Goal: Task Accomplishment & Management: Manage account settings

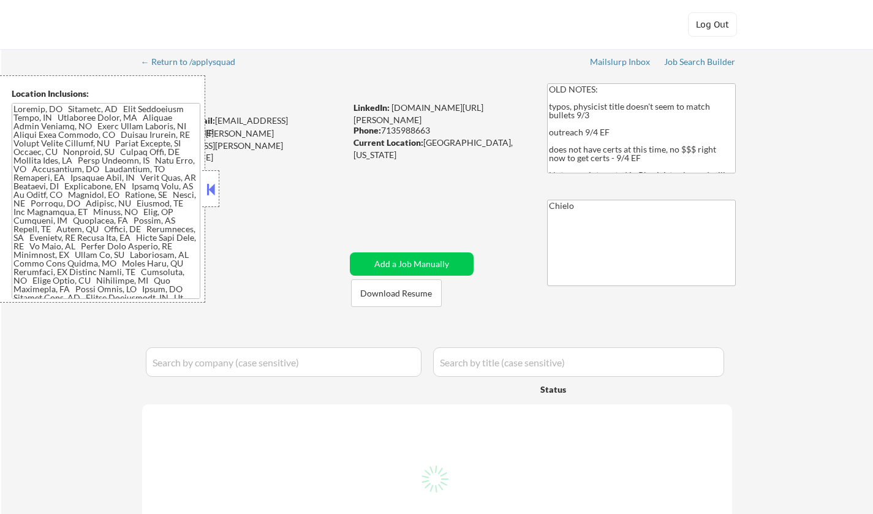
select select ""pending""
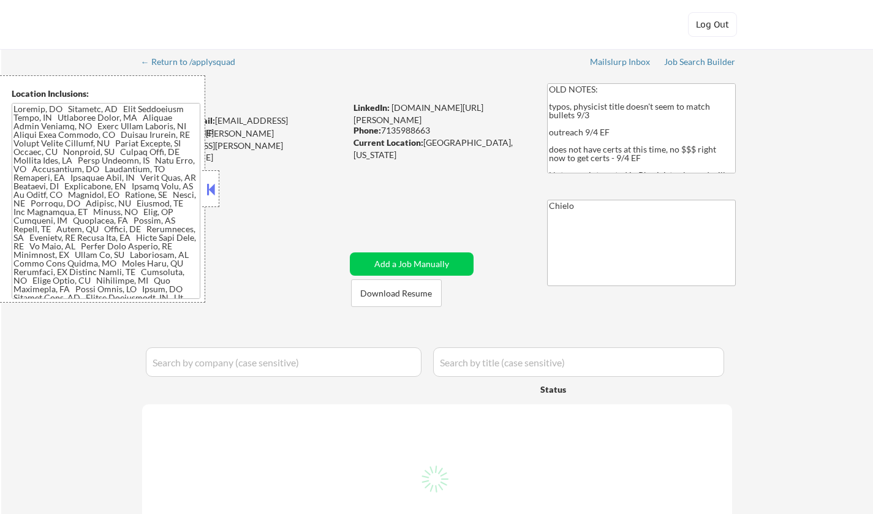
select select ""pending""
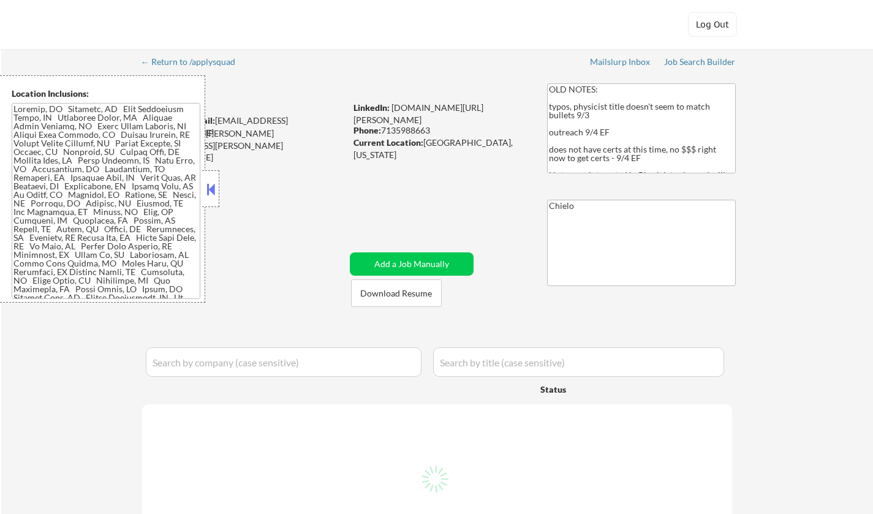
select select ""pending""
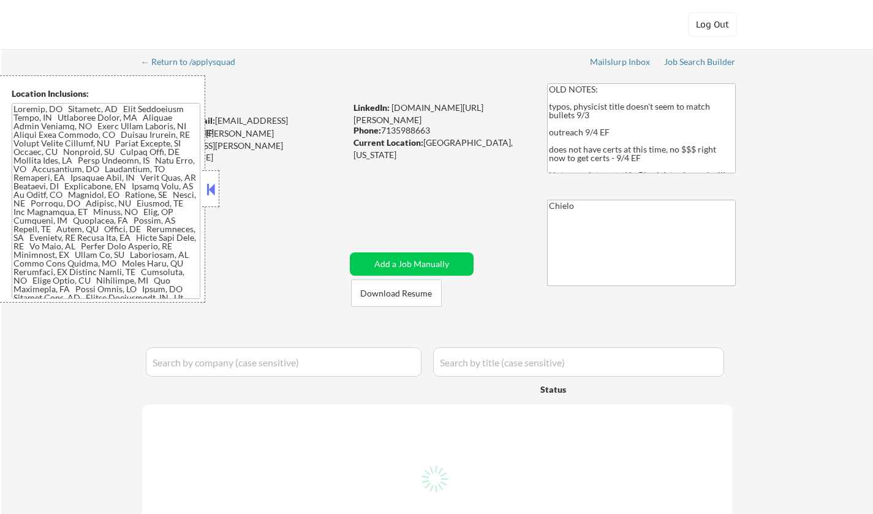
select select ""pending""
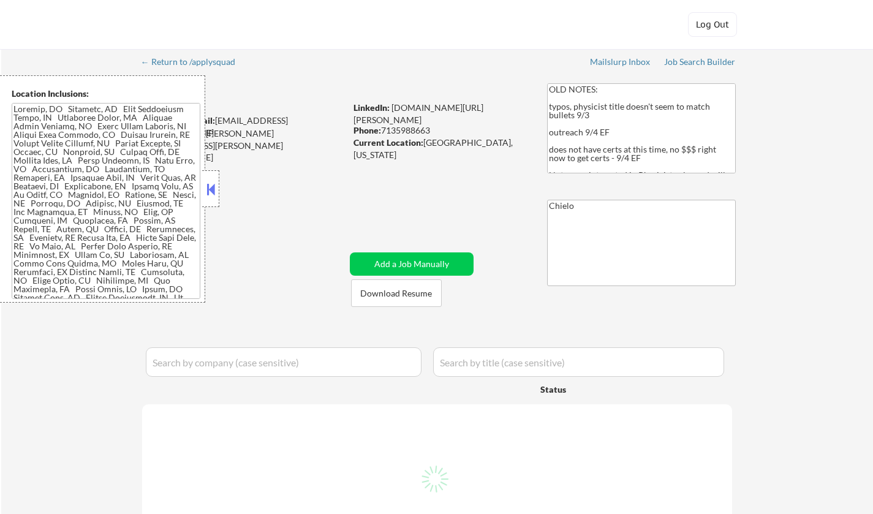
select select ""pending""
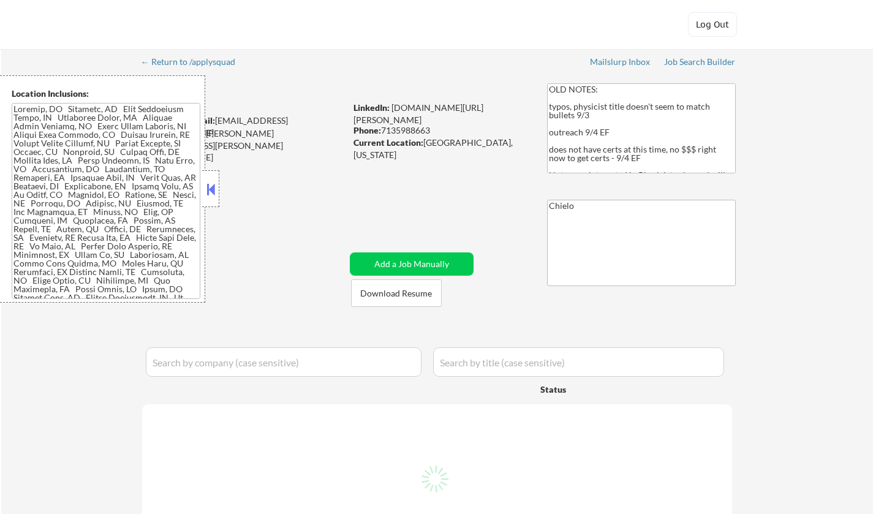
select select ""pending""
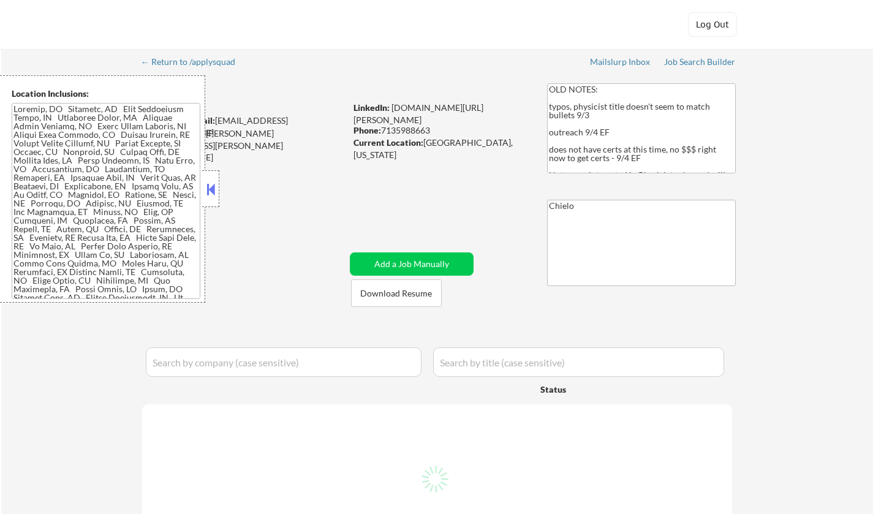
select select ""pending""
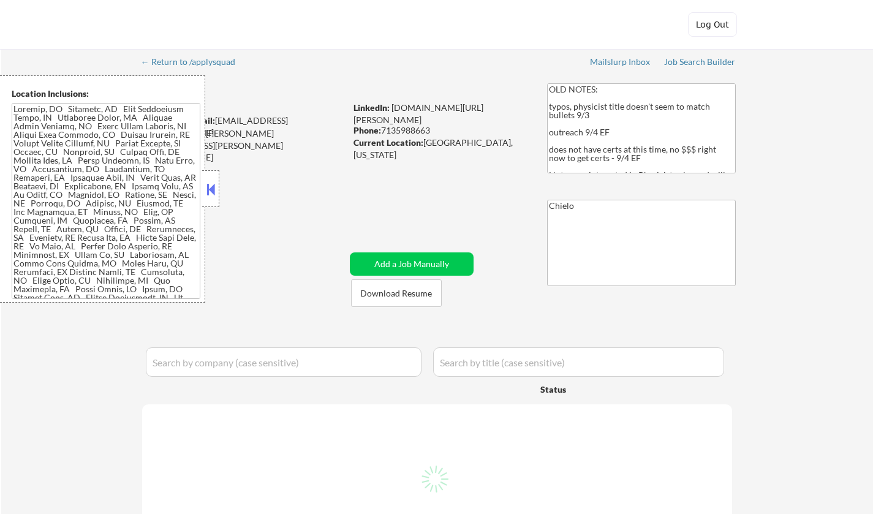
select select ""pending""
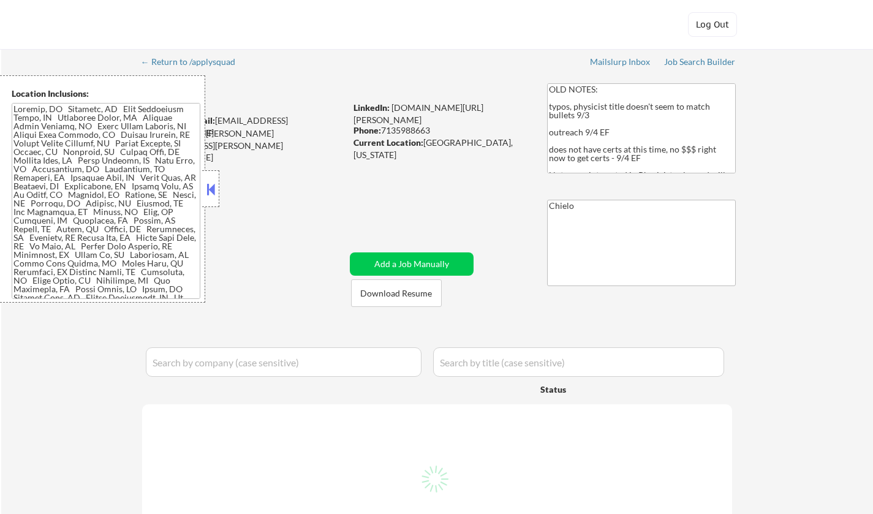
select select ""pending""
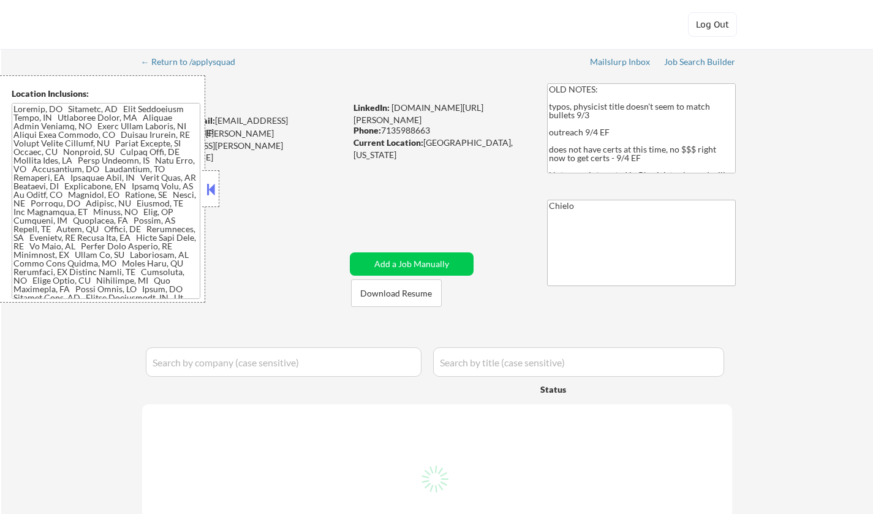
select select ""pending""
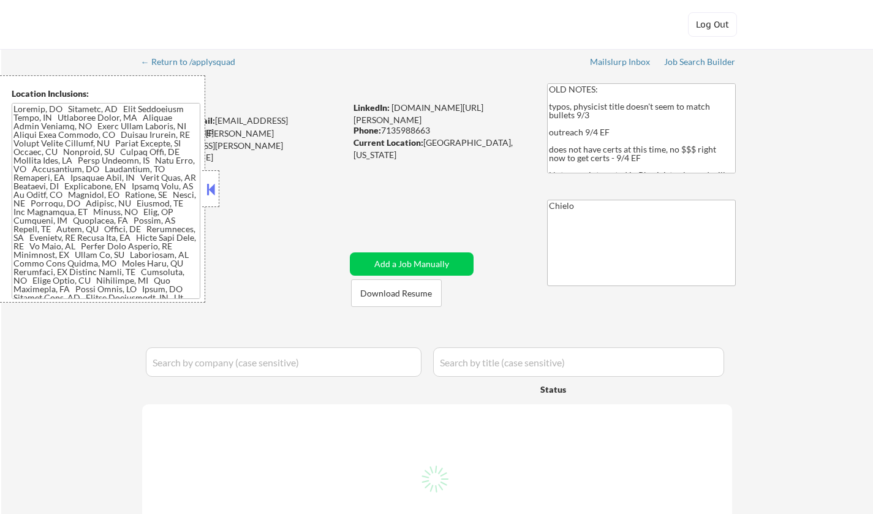
select select ""pending""
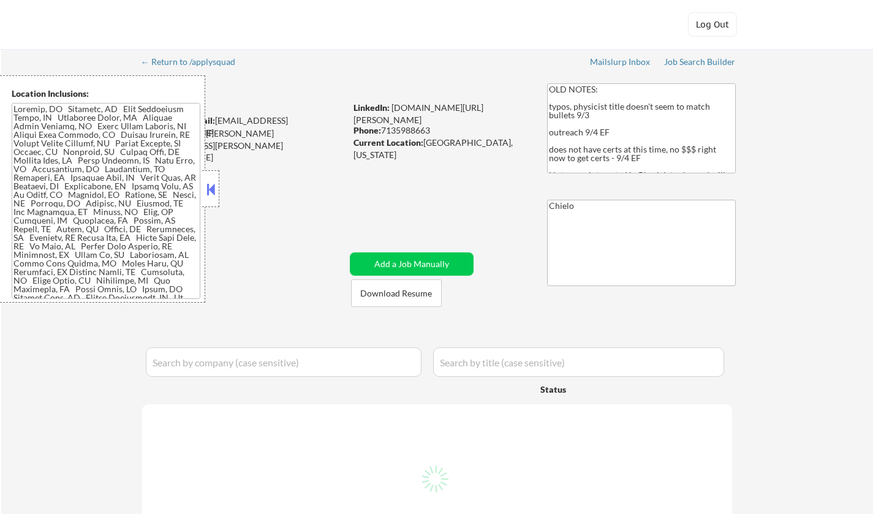
select select ""pending""
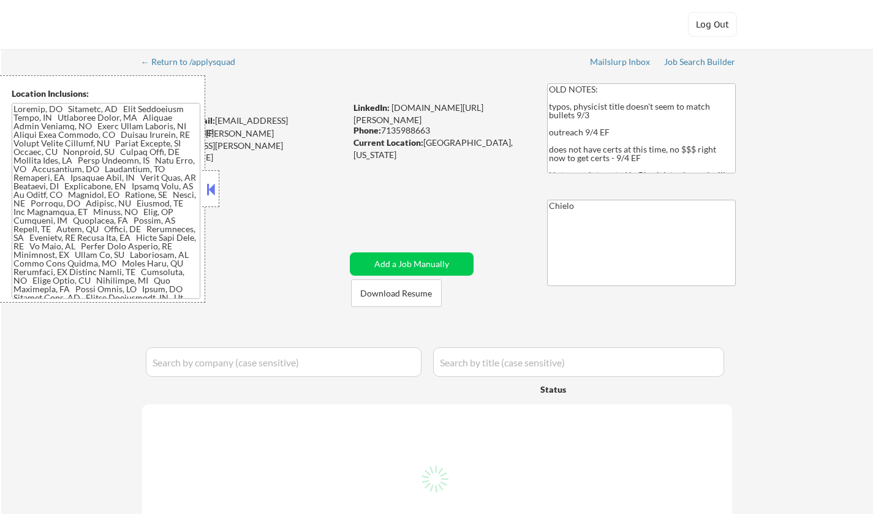
select select ""pending""
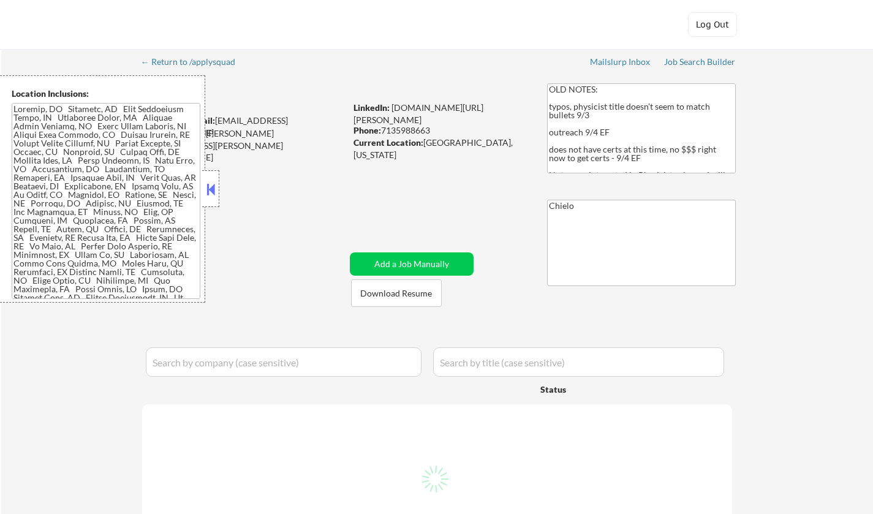
select select ""pending""
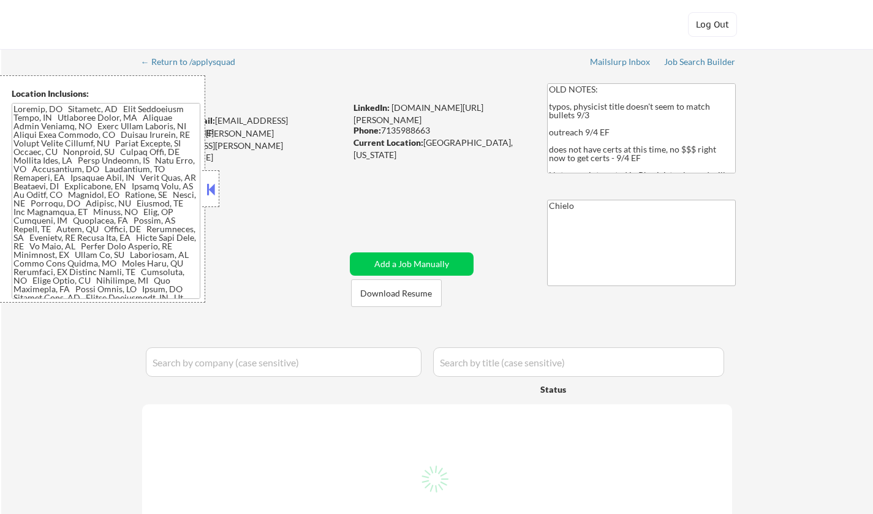
select select ""pending""
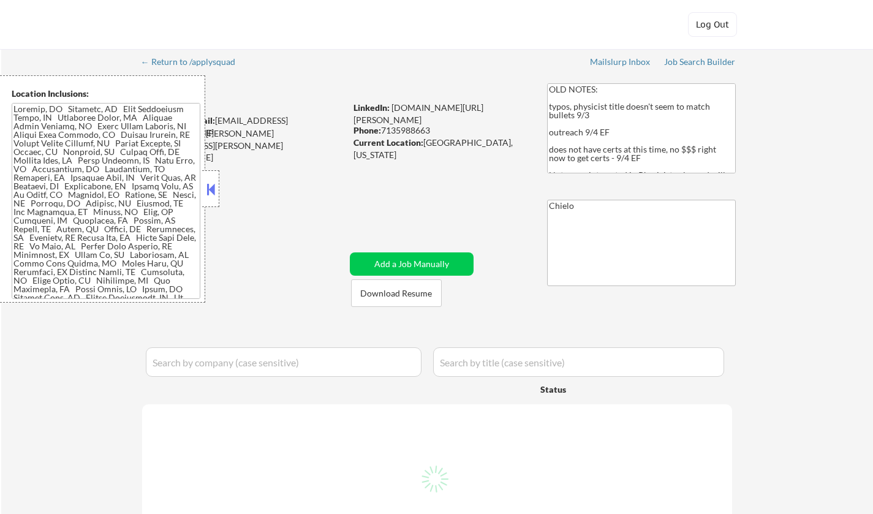
select select ""pending""
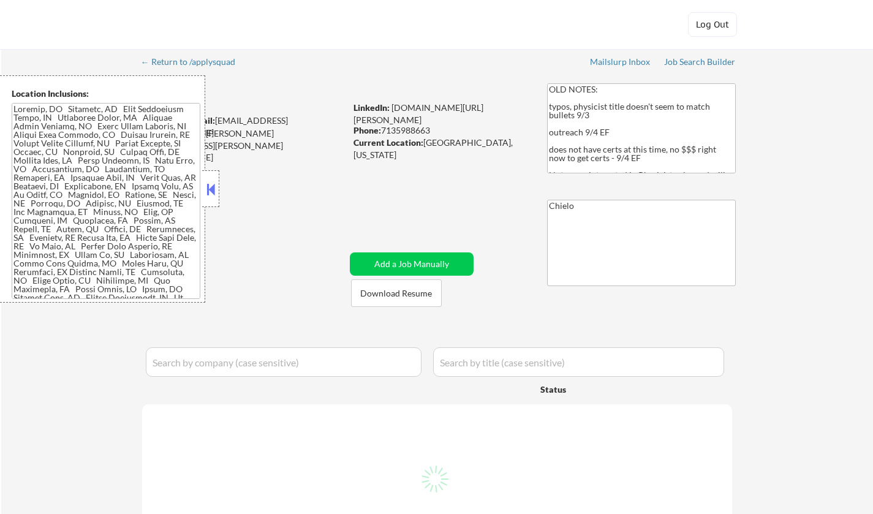
select select ""pending""
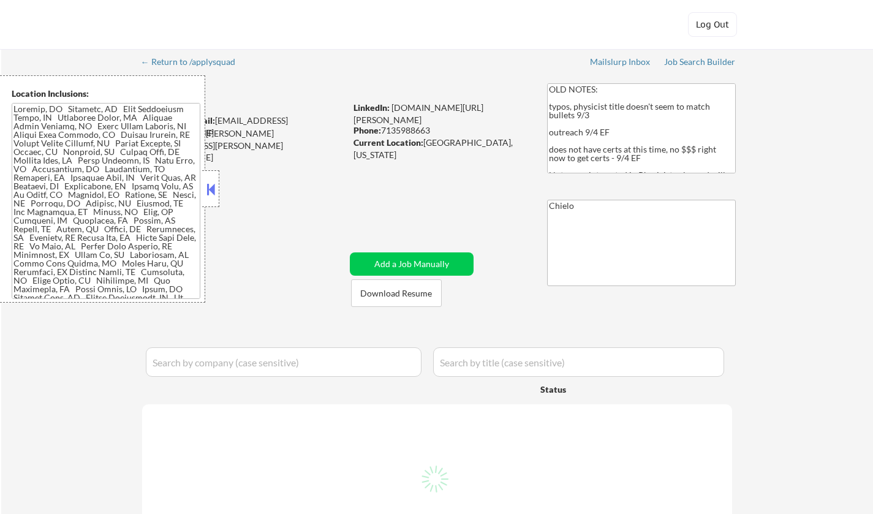
select select ""pending""
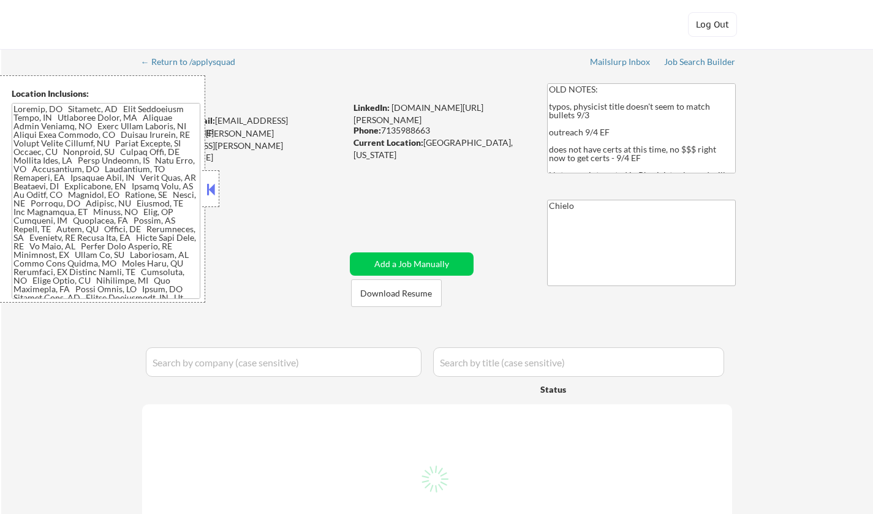
select select ""pending""
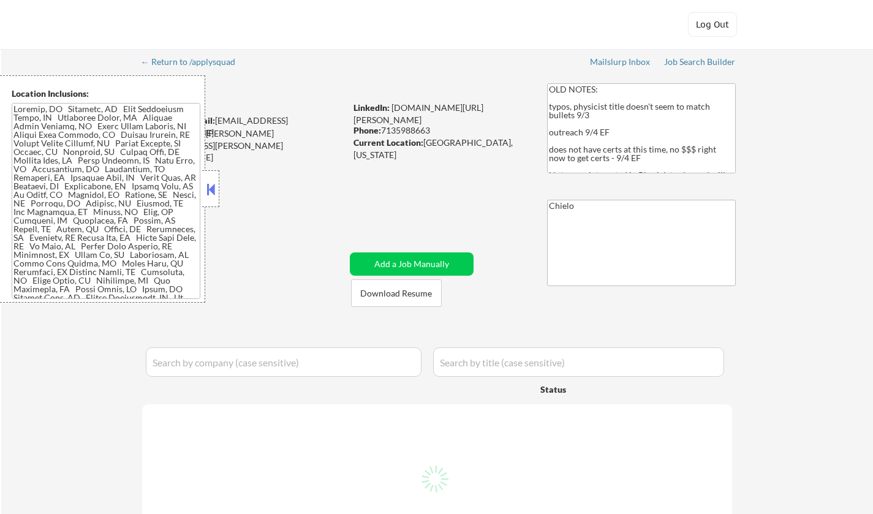
select select ""pending""
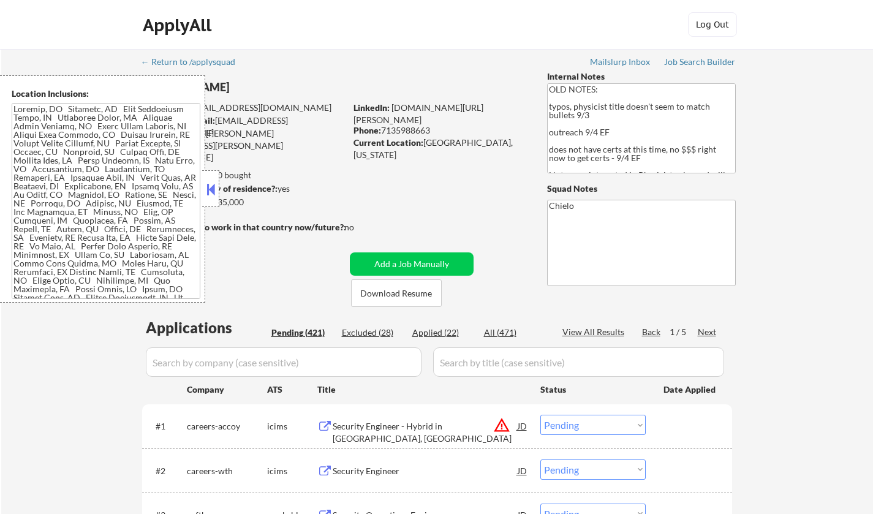
click at [210, 189] on button at bounding box center [210, 189] width 13 height 18
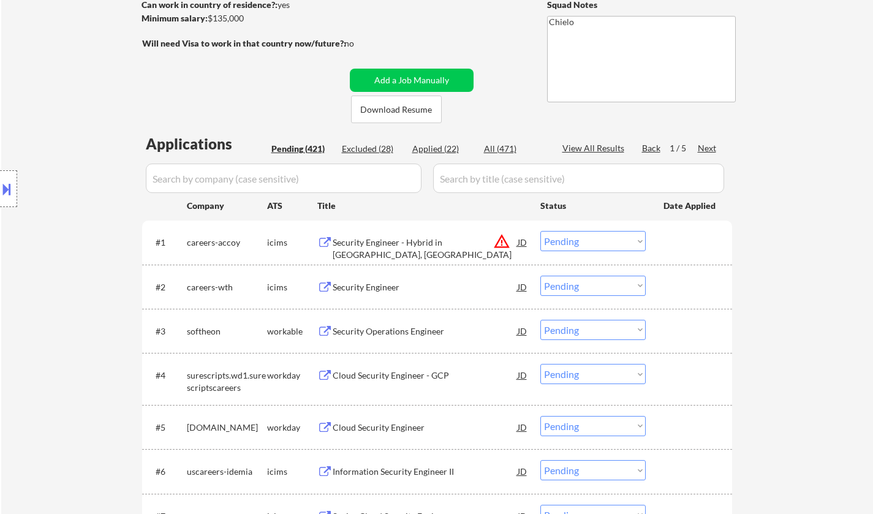
scroll to position [3916, 0]
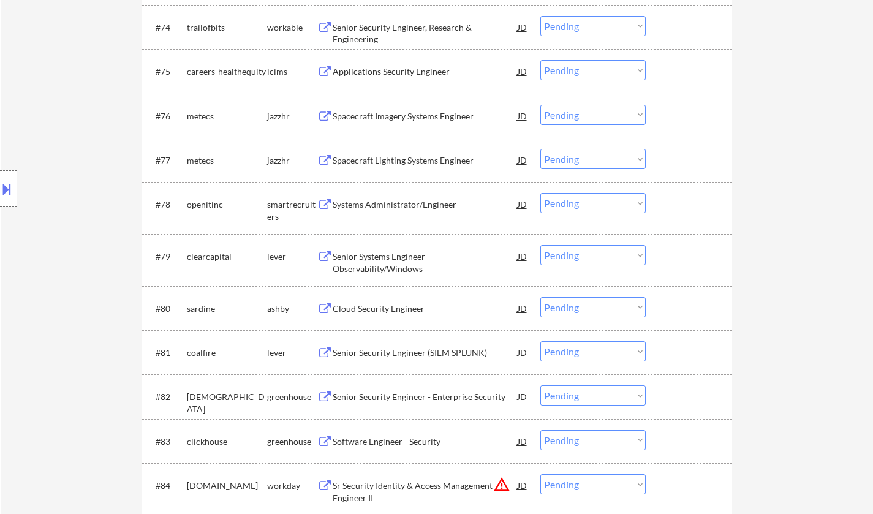
click at [369, 254] on div "Senior Systems Engineer - Observability/Windows" at bounding box center [425, 263] width 185 height 24
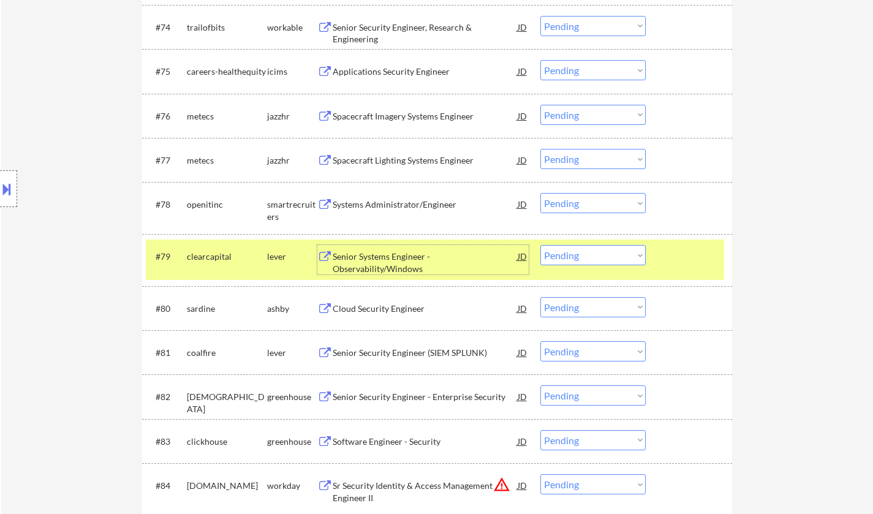
click at [592, 260] on select "Choose an option... Pending Applied Excluded (Questions) Excluded (Expired) Exc…" at bounding box center [592, 255] width 105 height 20
click at [540, 245] on select "Choose an option... Pending Applied Excluded (Questions) Excluded (Expired) Exc…" at bounding box center [592, 255] width 105 height 20
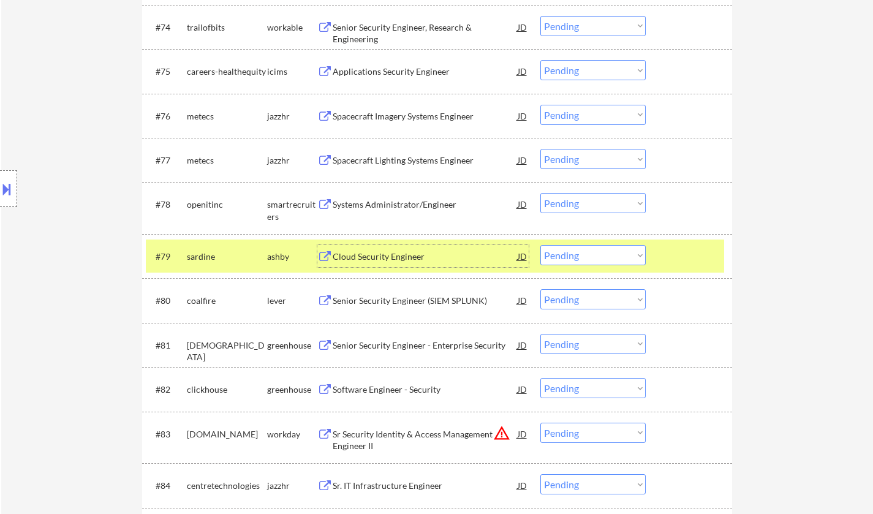
click at [388, 252] on div "Cloud Security Engineer" at bounding box center [425, 257] width 185 height 12
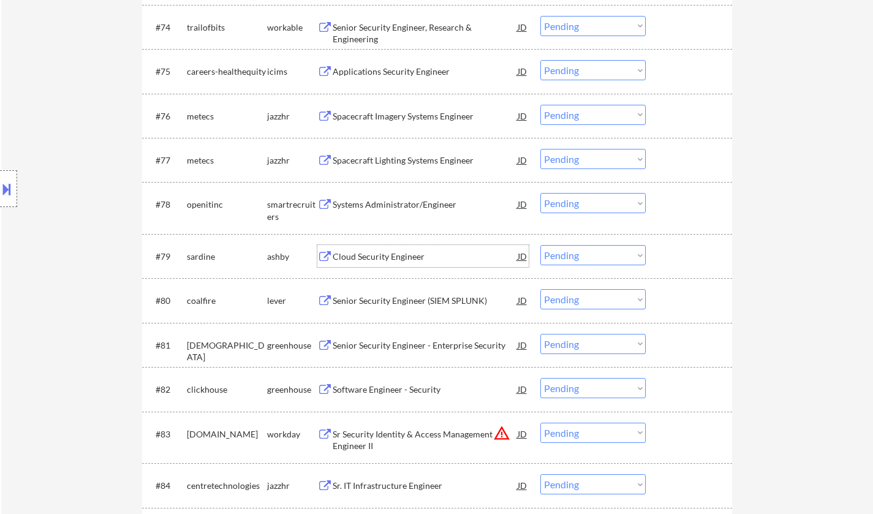
click at [589, 251] on select "Choose an option... Pending Applied Excluded (Questions) Excluded (Expired) Exc…" at bounding box center [592, 255] width 105 height 20
click at [540, 245] on select "Choose an option... Pending Applied Excluded (Questions) Excluded (Expired) Exc…" at bounding box center [592, 255] width 105 height 20
select select ""pending""
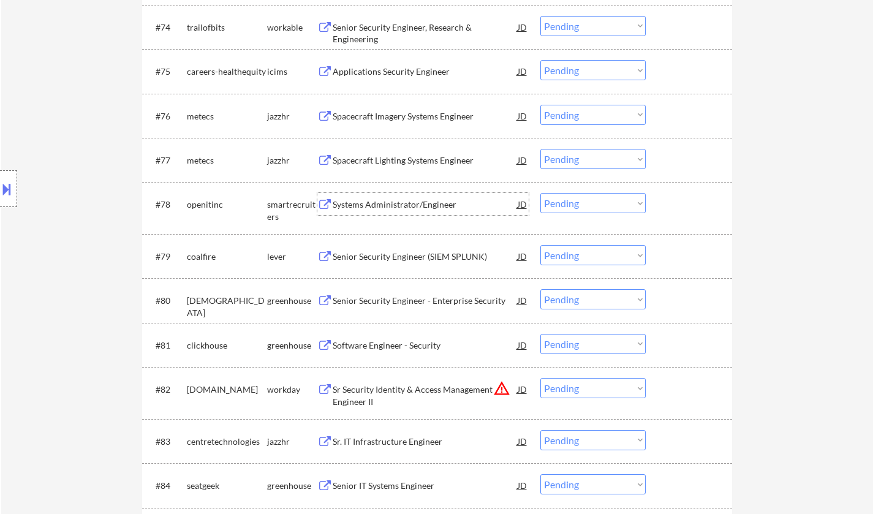
click at [417, 202] on div "Systems Administrator/Engineer" at bounding box center [425, 204] width 185 height 12
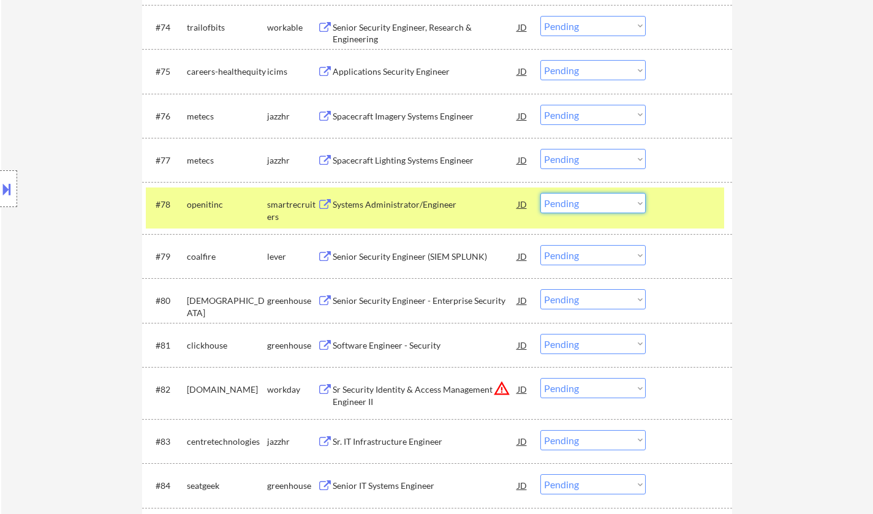
click at [618, 205] on select "Choose an option... Pending Applied Excluded (Questions) Excluded (Expired) Exc…" at bounding box center [592, 203] width 105 height 20
click at [540, 194] on select "Choose an option... Pending Applied Excluded (Questions) Excluded (Expired) Exc…" at bounding box center [592, 203] width 105 height 20
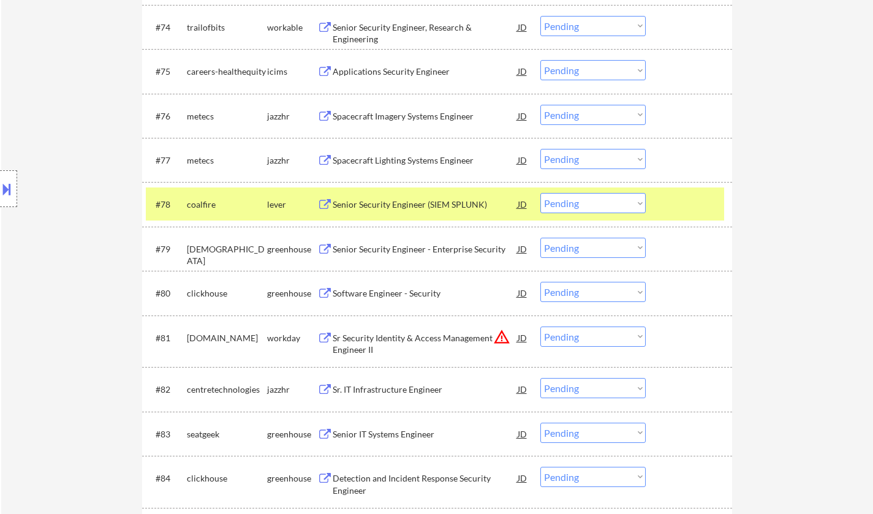
click at [398, 207] on div "Senior Security Engineer (SIEM SPLUNK)" at bounding box center [425, 204] width 185 height 12
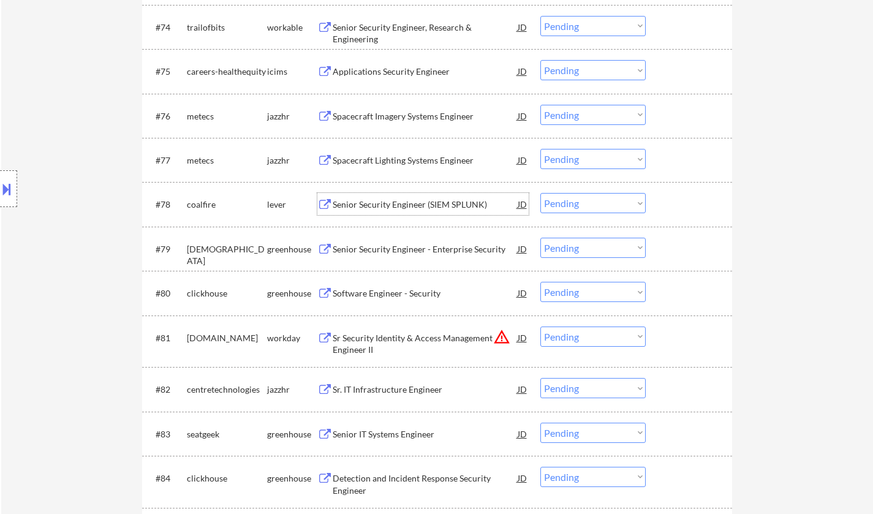
click at [565, 203] on select "Choose an option... Pending Applied Excluded (Questions) Excluded (Expired) Exc…" at bounding box center [592, 203] width 105 height 20
click at [540, 194] on select "Choose an option... Pending Applied Excluded (Questions) Excluded (Expired) Exc…" at bounding box center [592, 203] width 105 height 20
select select ""pending""
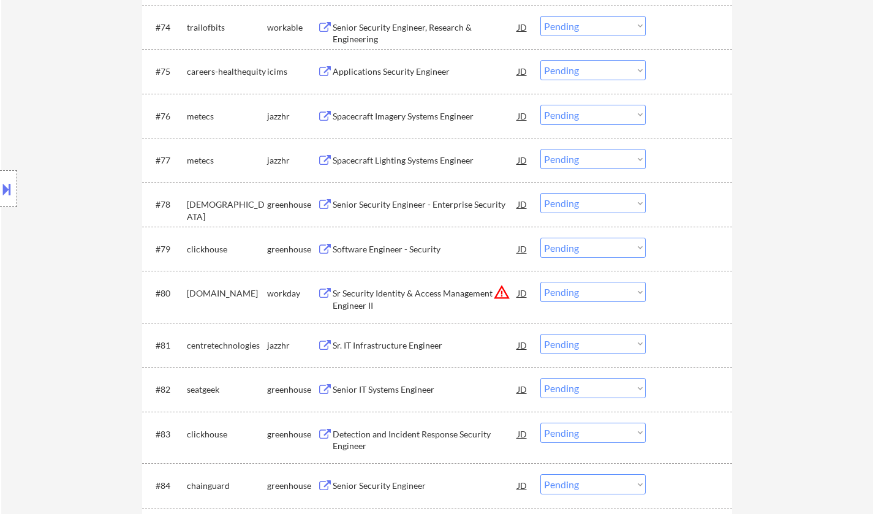
click at [399, 252] on div "Software Engineer - Security" at bounding box center [425, 249] width 185 height 12
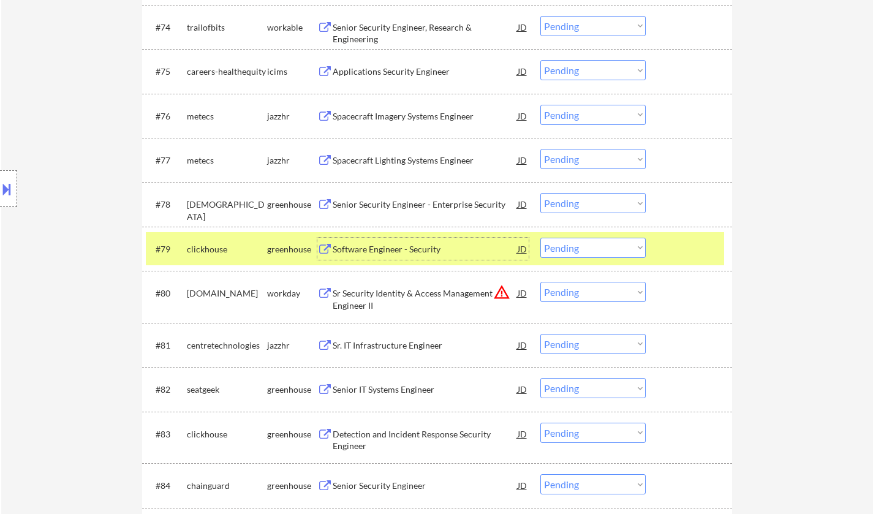
drag, startPoint x: 599, startPoint y: 246, endPoint x: 611, endPoint y: 255, distance: 14.8
click at [600, 245] on select "Choose an option... Pending Applied Excluded (Questions) Excluded (Expired) Exc…" at bounding box center [592, 248] width 105 height 20
click at [540, 238] on select "Choose an option... Pending Applied Excluded (Questions) Excluded (Expired) Exc…" at bounding box center [592, 248] width 105 height 20
select select ""pending""
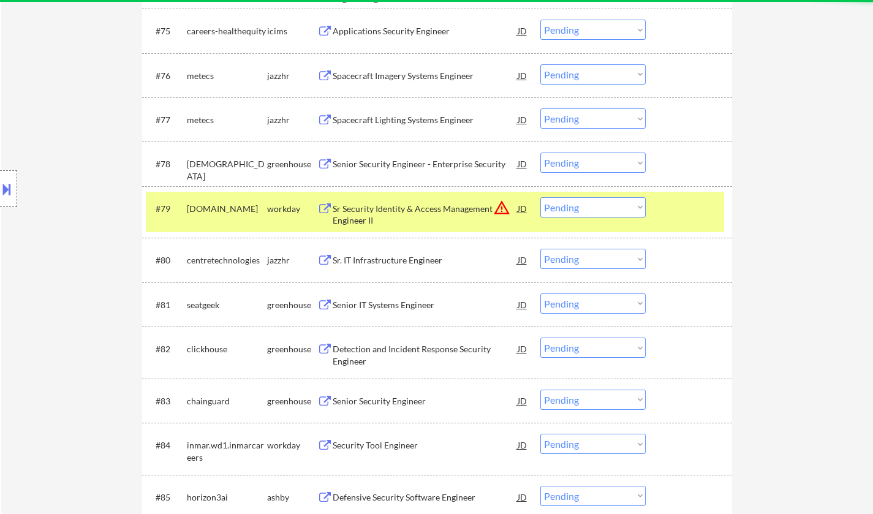
scroll to position [3977, 0]
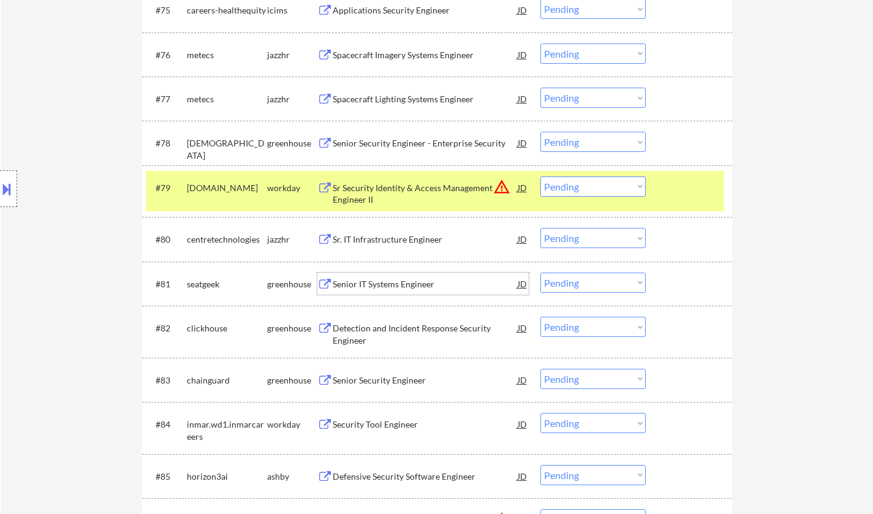
click at [385, 285] on div "Senior IT Systems Engineer" at bounding box center [425, 284] width 185 height 12
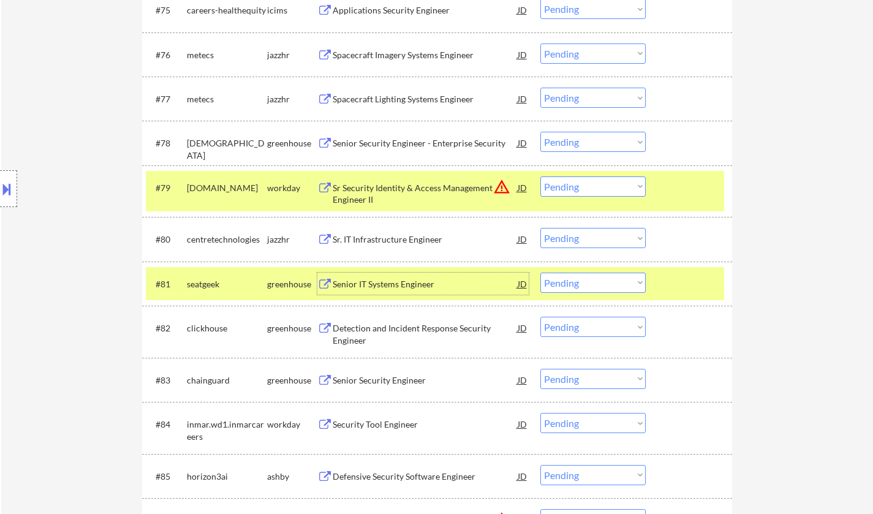
click at [627, 285] on select "Choose an option... Pending Applied Excluded (Questions) Excluded (Expired) Exc…" at bounding box center [592, 283] width 105 height 20
click at [540, 273] on select "Choose an option... Pending Applied Excluded (Questions) Excluded (Expired) Exc…" at bounding box center [592, 283] width 105 height 20
select select ""pending""
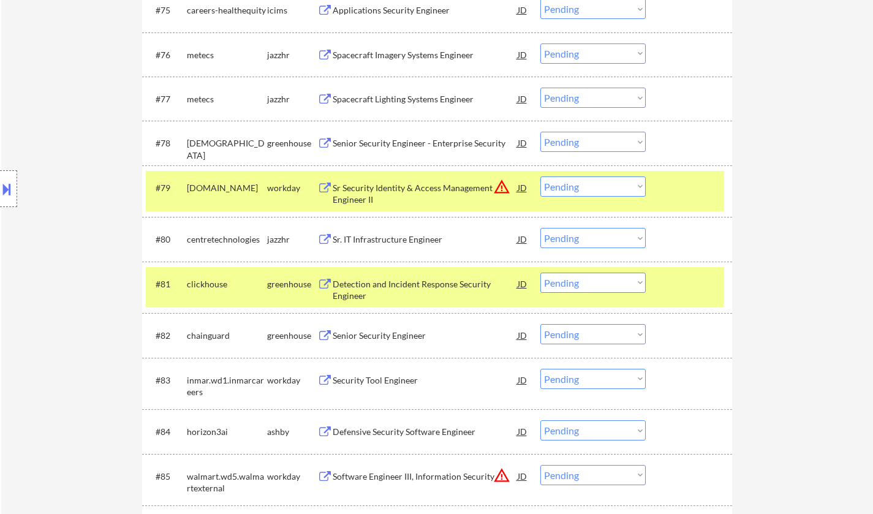
click at [399, 343] on div "Senior Security Engineer" at bounding box center [425, 335] width 185 height 22
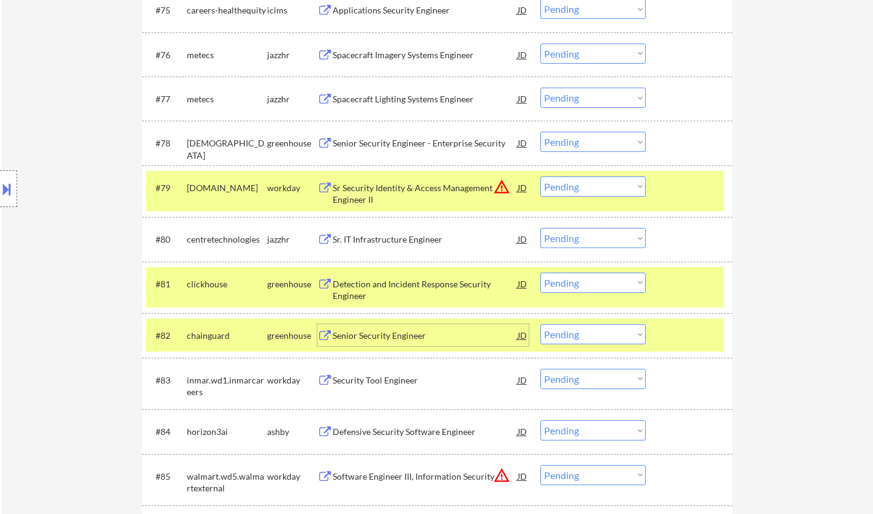
click at [583, 335] on select "Choose an option... Pending Applied Excluded (Questions) Excluded (Expired) Exc…" at bounding box center [592, 334] width 105 height 20
click at [540, 325] on select "Choose an option... Pending Applied Excluded (Questions) Excluded (Expired) Exc…" at bounding box center [592, 334] width 105 height 20
select select ""pending""
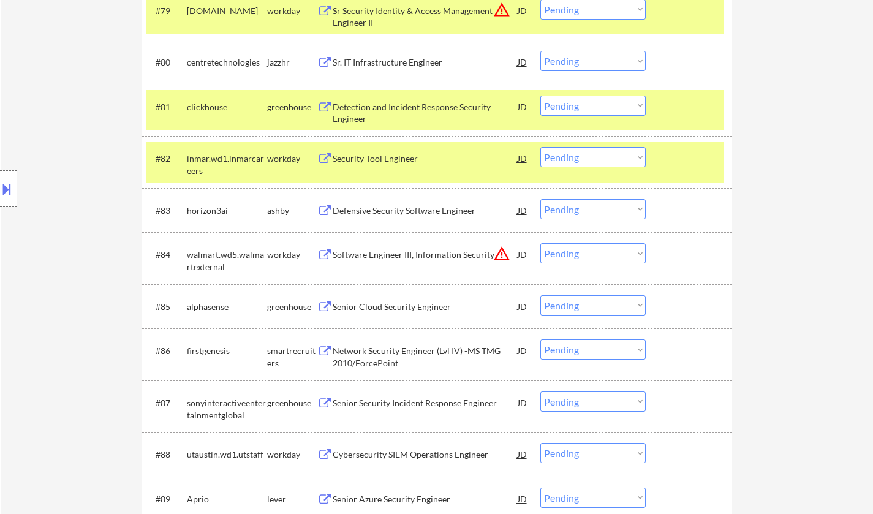
scroll to position [4161, 0]
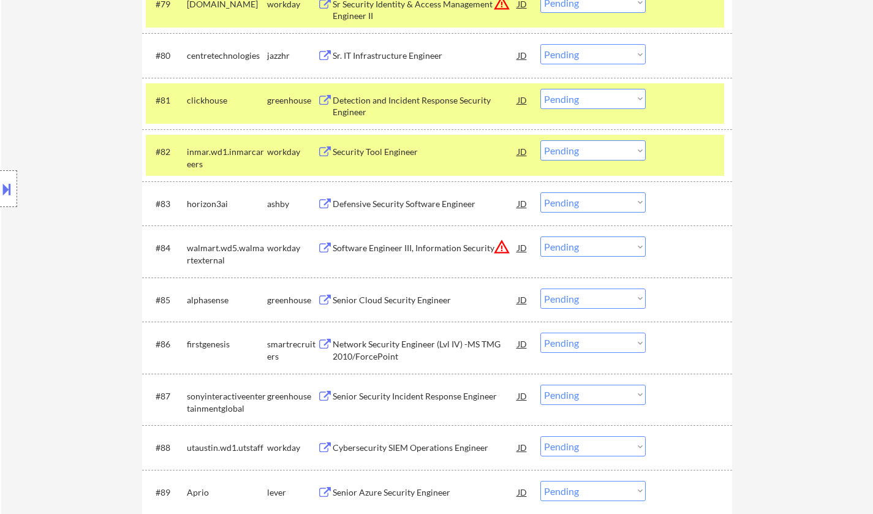
click at [407, 201] on div "Defensive Security Software Engineer" at bounding box center [425, 204] width 185 height 12
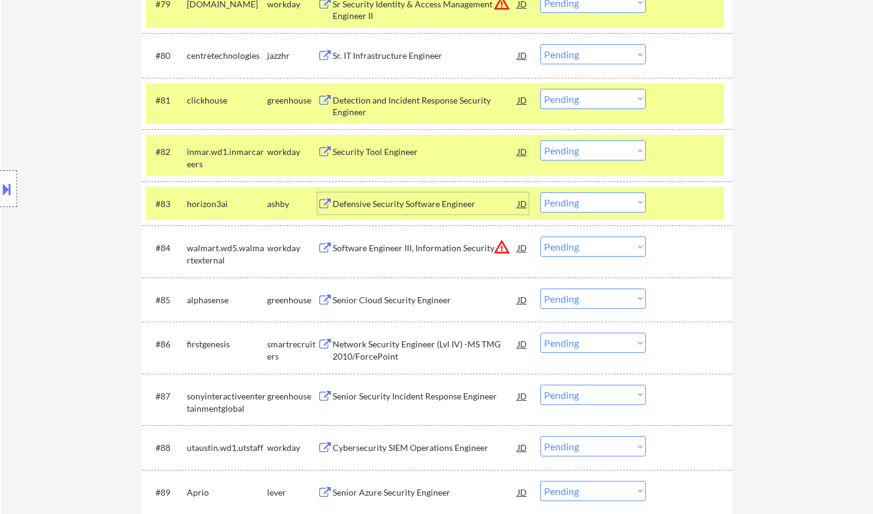
click at [619, 202] on select "Choose an option... Pending Applied Excluded (Questions) Excluded (Expired) Exc…" at bounding box center [592, 202] width 105 height 20
click at [540, 192] on select "Choose an option... Pending Applied Excluded (Questions) Excluded (Expired) Exc…" at bounding box center [592, 202] width 105 height 20
select select ""pending""
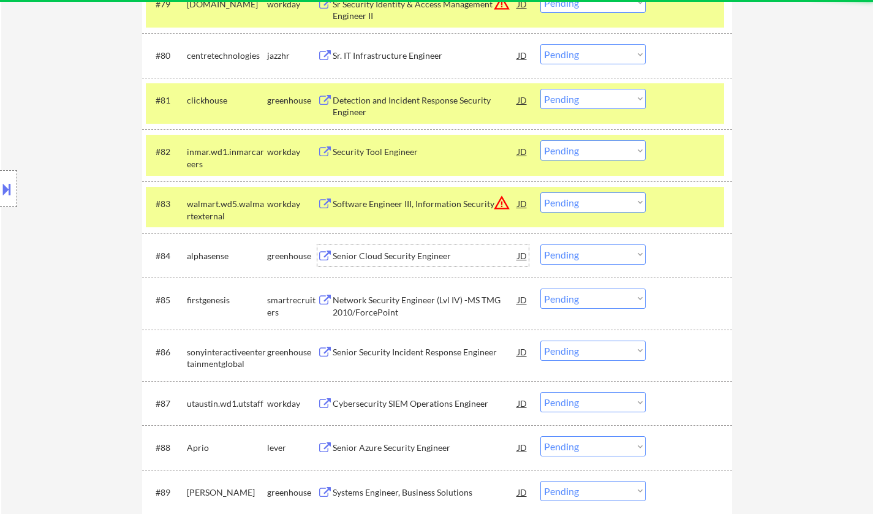
click at [405, 262] on div "Senior Cloud Security Engineer" at bounding box center [425, 256] width 185 height 12
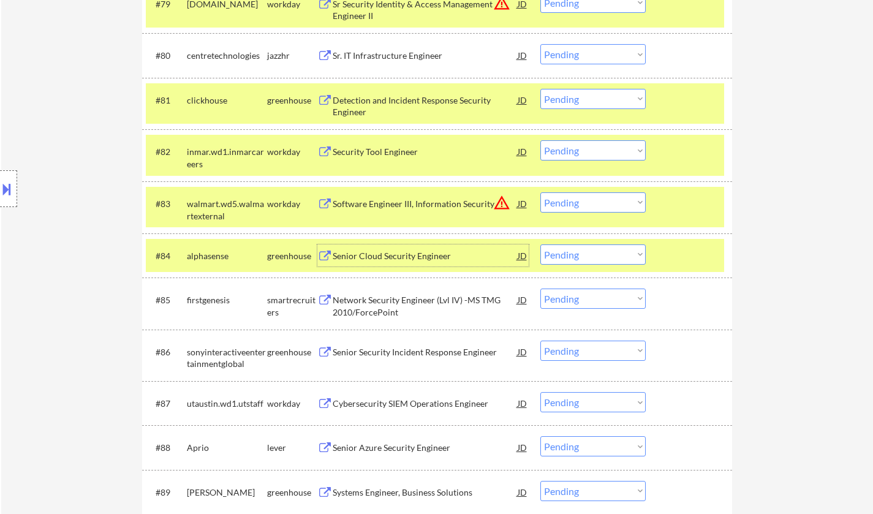
click at [602, 260] on select "Choose an option... Pending Applied Excluded (Questions) Excluded (Expired) Exc…" at bounding box center [592, 254] width 105 height 20
click at [540, 244] on select "Choose an option... Pending Applied Excluded (Questions) Excluded (Expired) Exc…" at bounding box center [592, 254] width 105 height 20
select select ""pending""
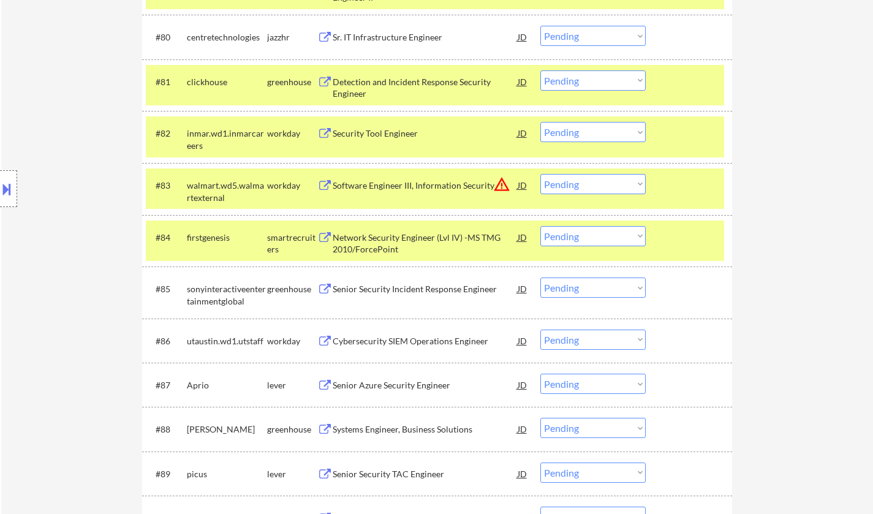
scroll to position [4222, 0]
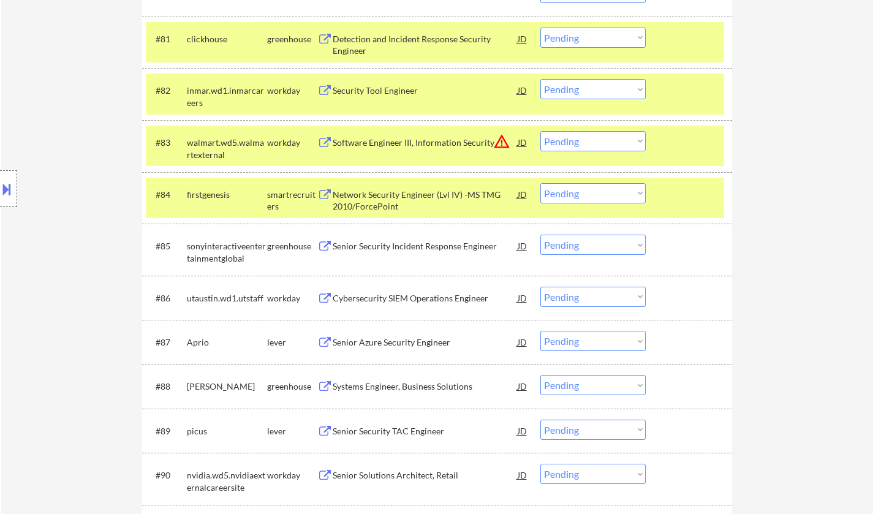
click at [426, 347] on div "Senior Azure Security Engineer" at bounding box center [425, 342] width 185 height 12
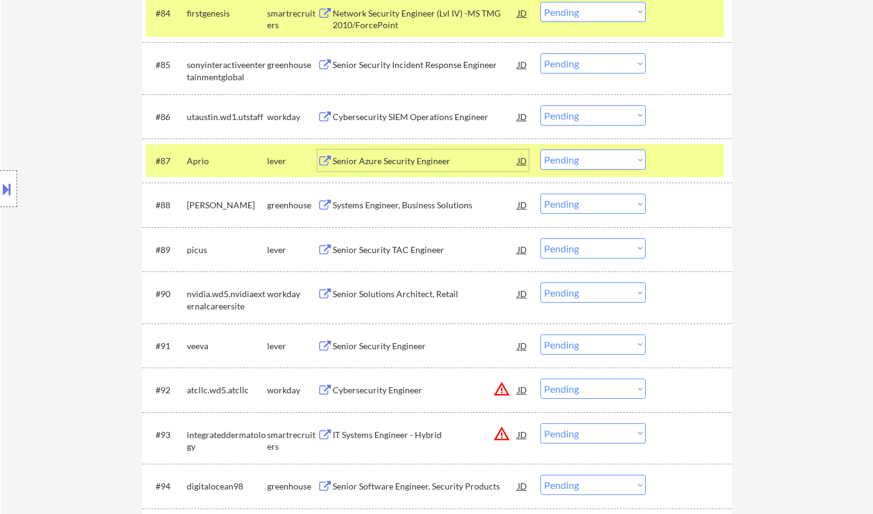
scroll to position [4406, 0]
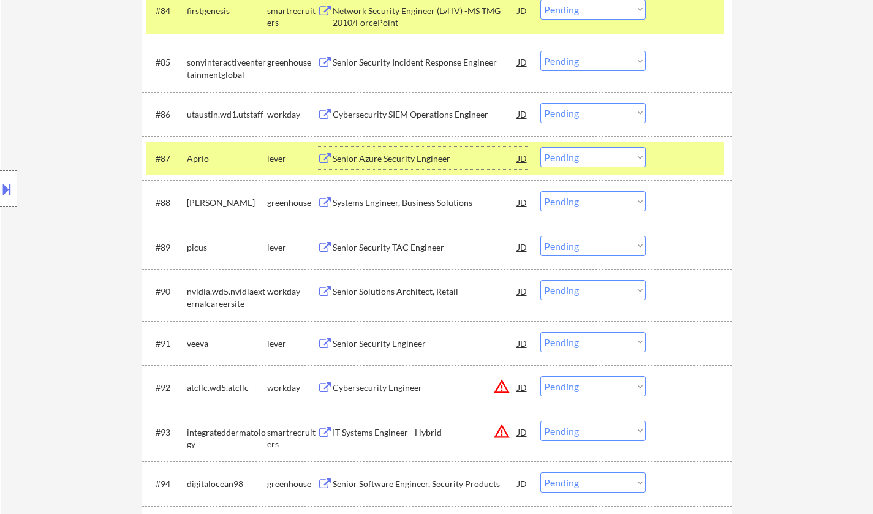
drag, startPoint x: 609, startPoint y: 158, endPoint x: 614, endPoint y: 166, distance: 9.7
click at [609, 158] on select "Choose an option... Pending Applied Excluded (Questions) Excluded (Expired) Exc…" at bounding box center [592, 157] width 105 height 20
click at [540, 147] on select "Choose an option... Pending Applied Excluded (Questions) Excluded (Expired) Exc…" at bounding box center [592, 157] width 105 height 20
select select ""pending""
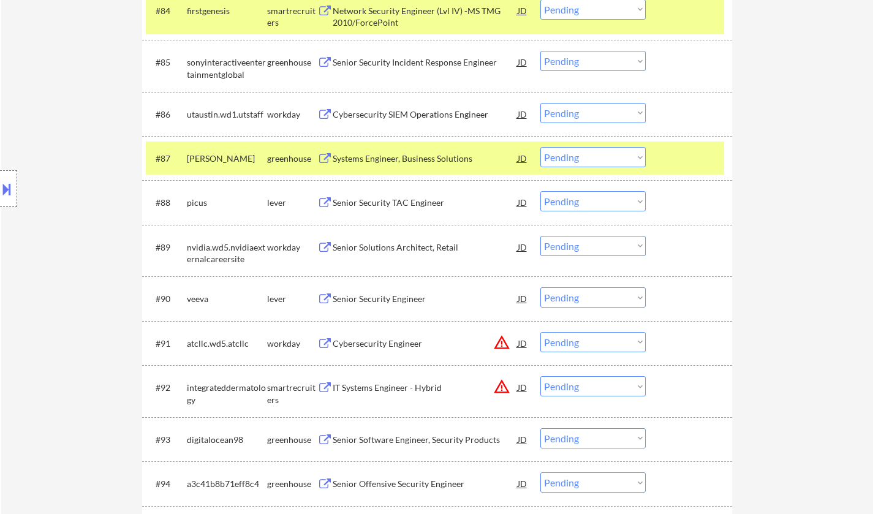
click at [407, 203] on div "Senior Security TAC Engineer" at bounding box center [425, 203] width 185 height 12
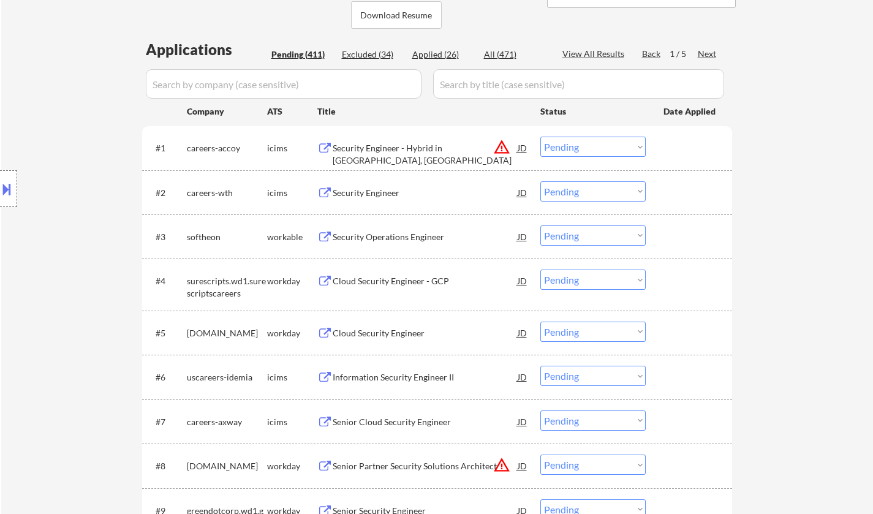
scroll to position [0, 0]
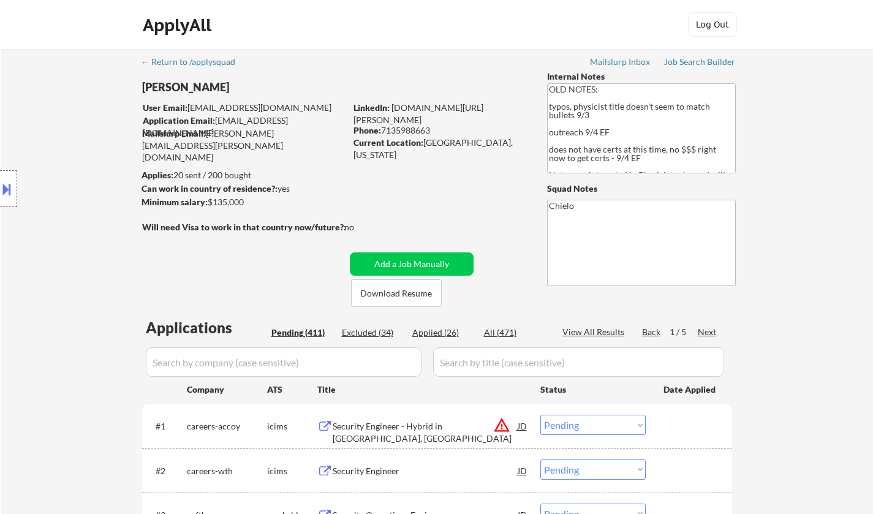
click at [436, 330] on div "Applied (26)" at bounding box center [442, 333] width 61 height 12
select select ""applied""
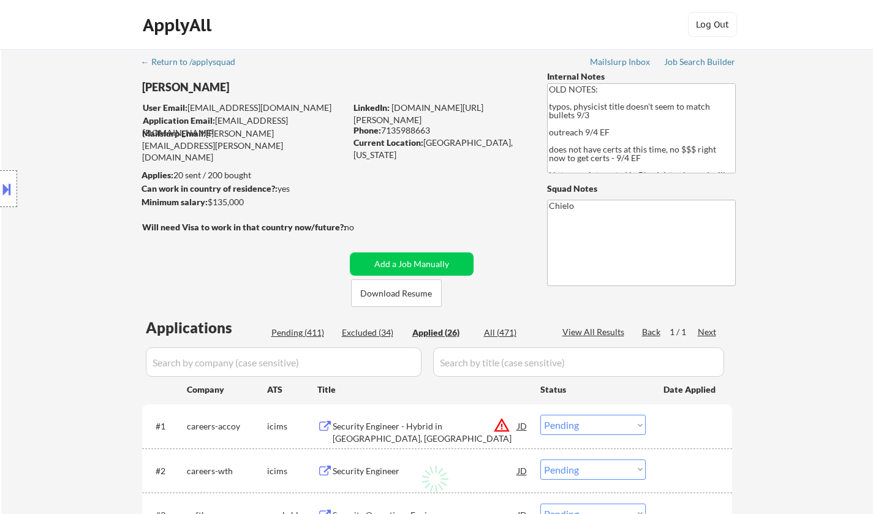
select select ""applied""
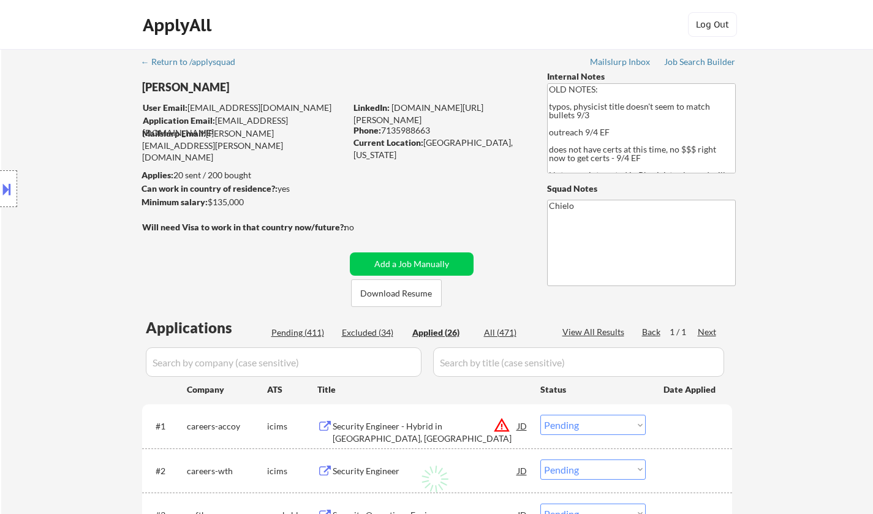
select select ""applied""
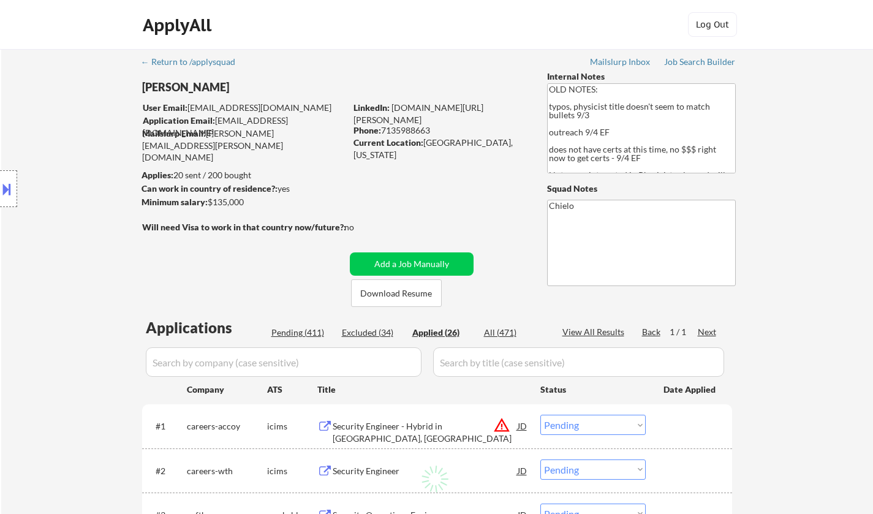
select select ""applied""
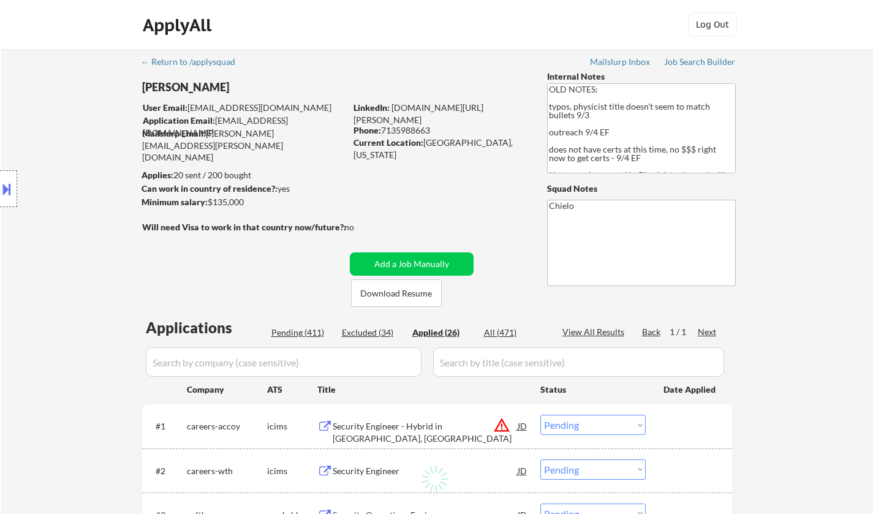
select select ""applied""
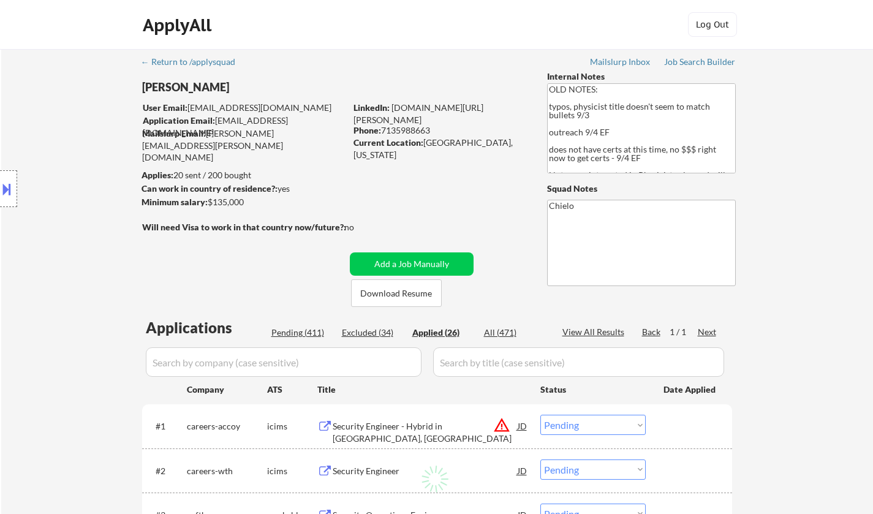
select select ""applied""
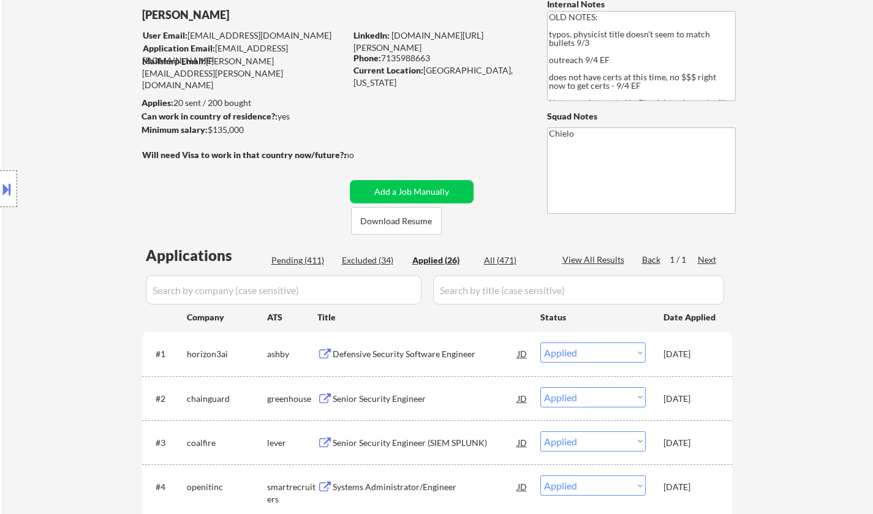
scroll to position [61, 0]
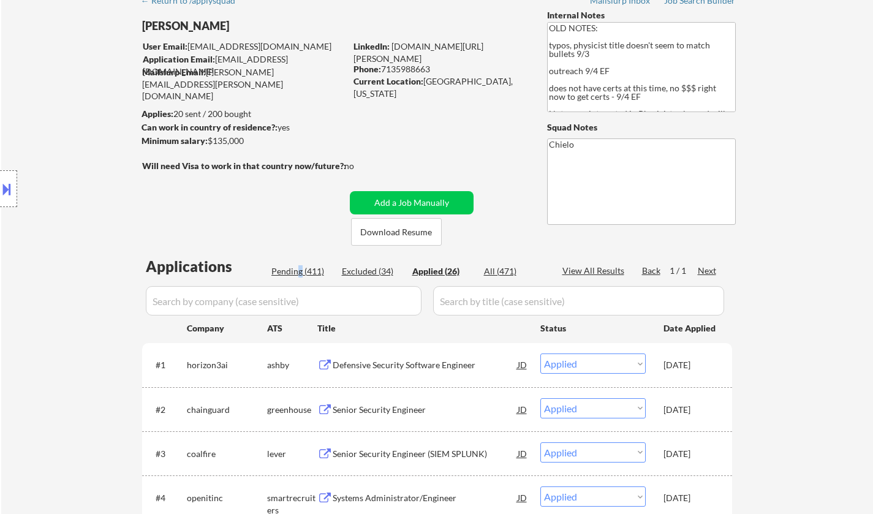
drag, startPoint x: 300, startPoint y: 267, endPoint x: 452, endPoint y: 222, distance: 158.6
click at [299, 268] on div "Pending (411)" at bounding box center [301, 271] width 61 height 12
select select ""pending""
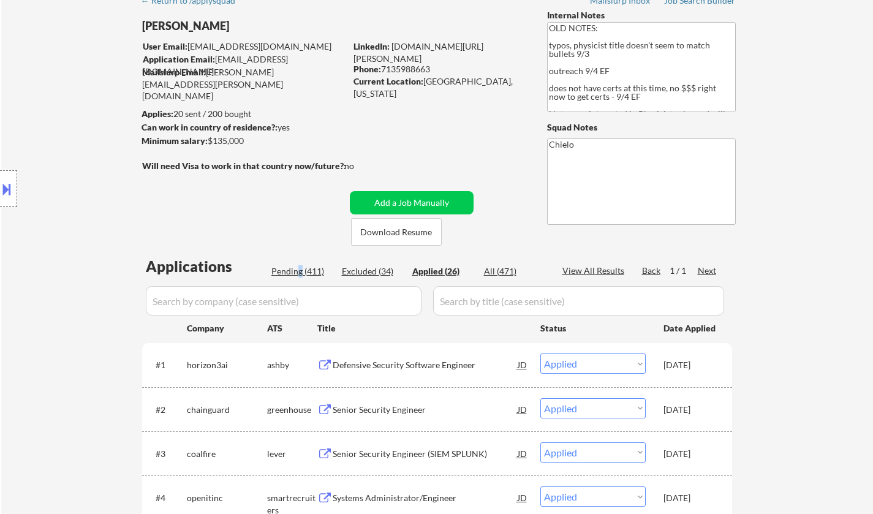
select select ""pending""
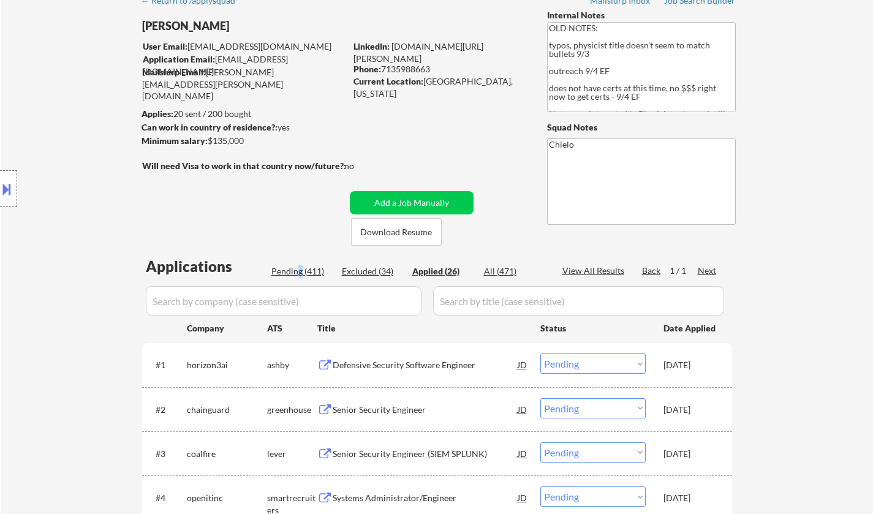
select select ""pending""
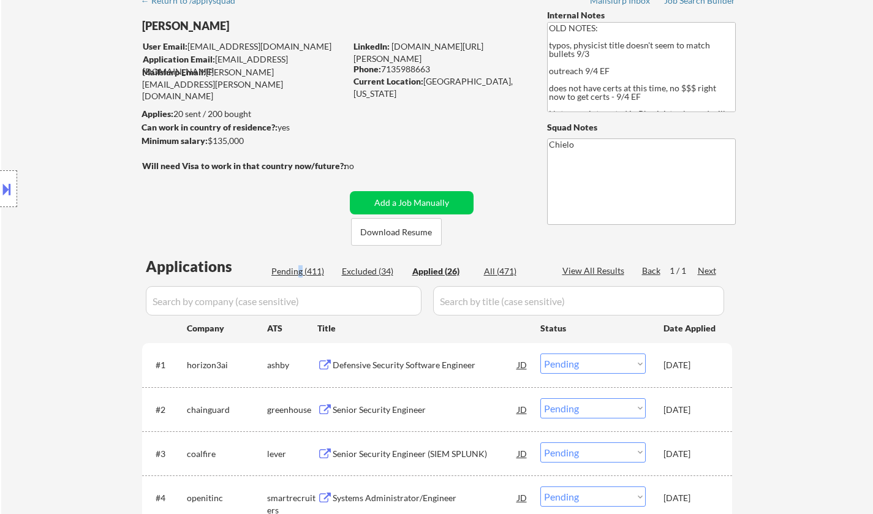
select select ""pending""
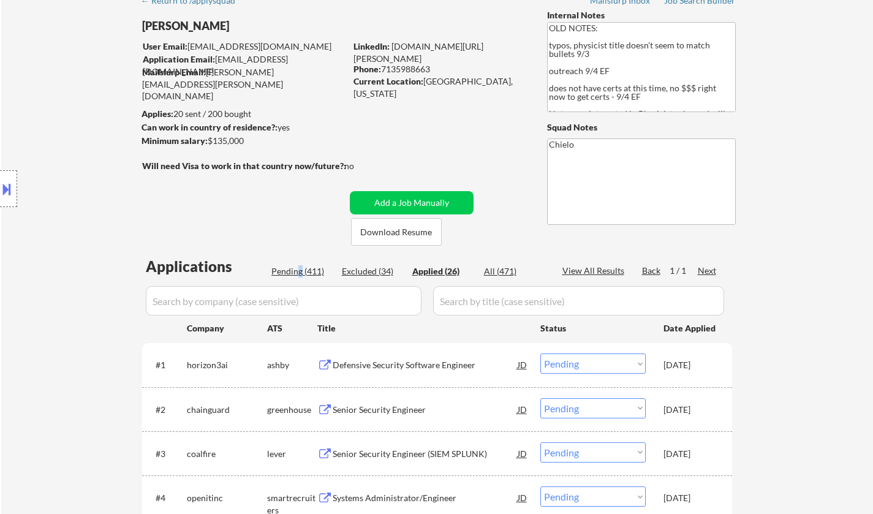
select select ""pending""
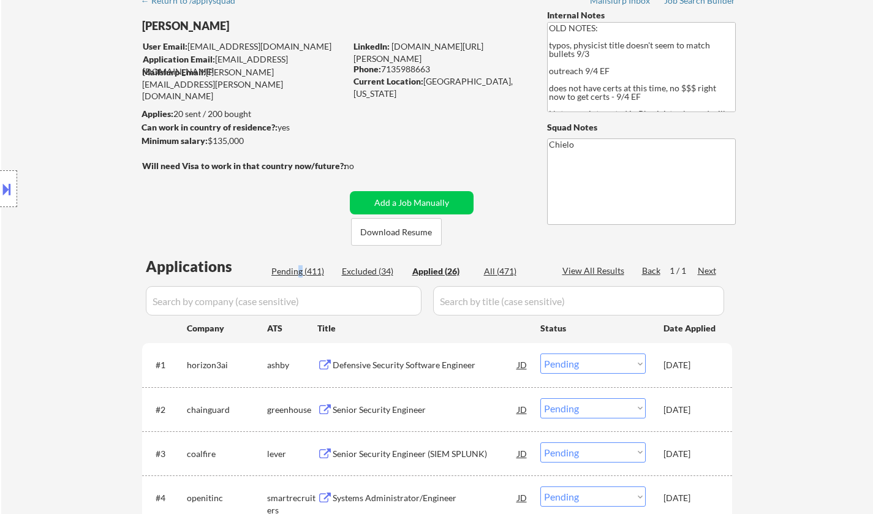
select select ""pending""
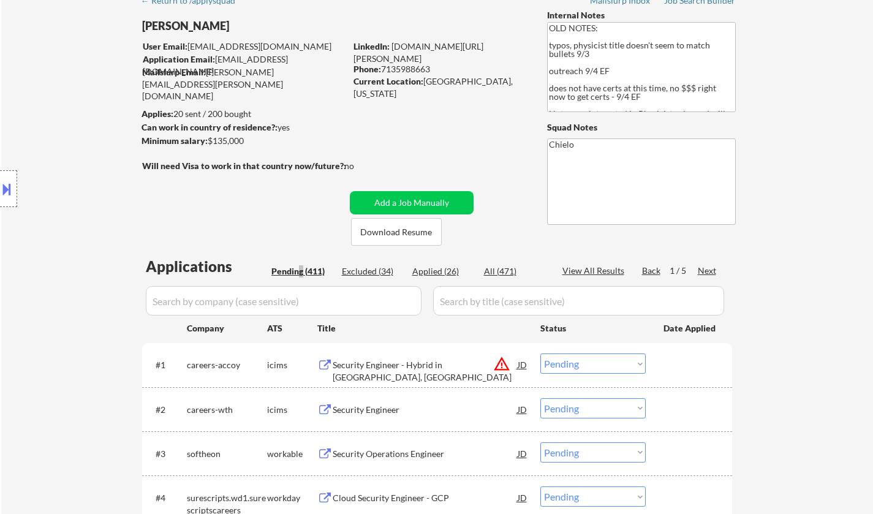
scroll to position [4352, 0]
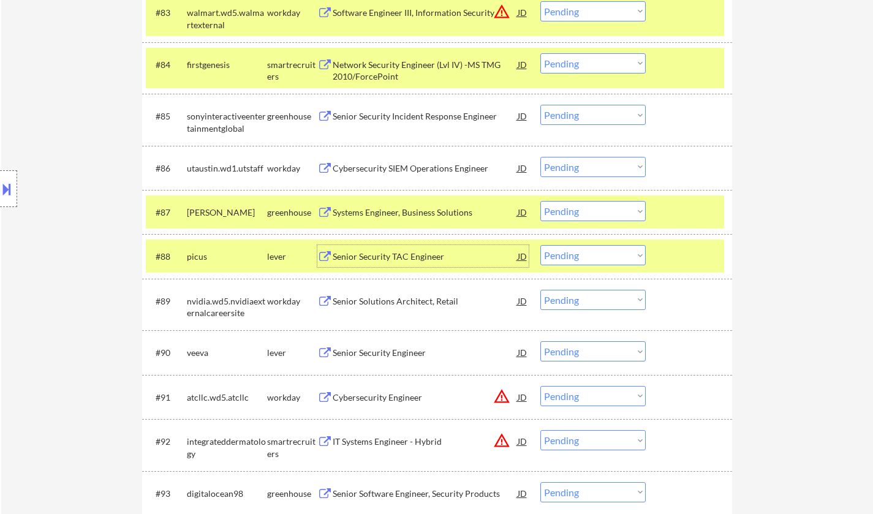
click at [398, 253] on div "Senior Security TAC Engineer" at bounding box center [425, 257] width 185 height 12
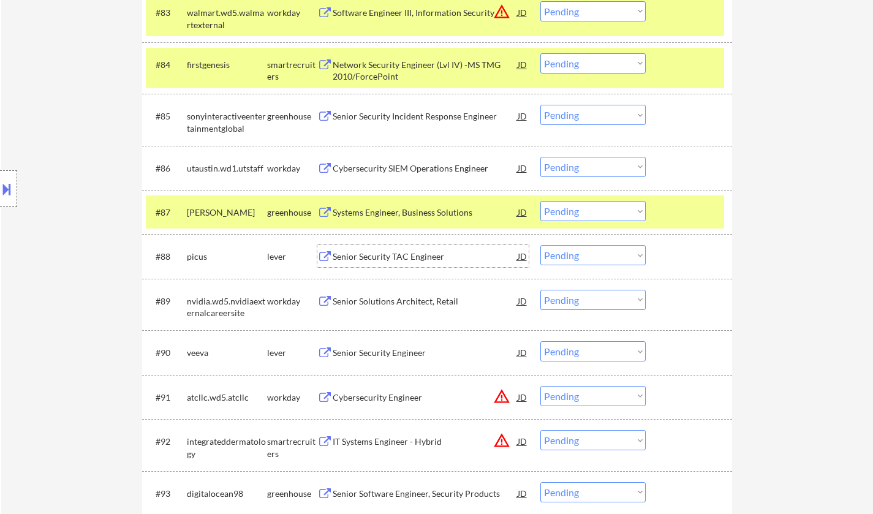
drag, startPoint x: 608, startPoint y: 256, endPoint x: 610, endPoint y: 265, distance: 8.9
click at [608, 256] on select "Choose an option... Pending Applied Excluded (Questions) Excluded (Expired) Exc…" at bounding box center [592, 255] width 105 height 20
click at [540, 245] on select "Choose an option... Pending Applied Excluded (Questions) Excluded (Expired) Exc…" at bounding box center [592, 255] width 105 height 20
select select ""pending""
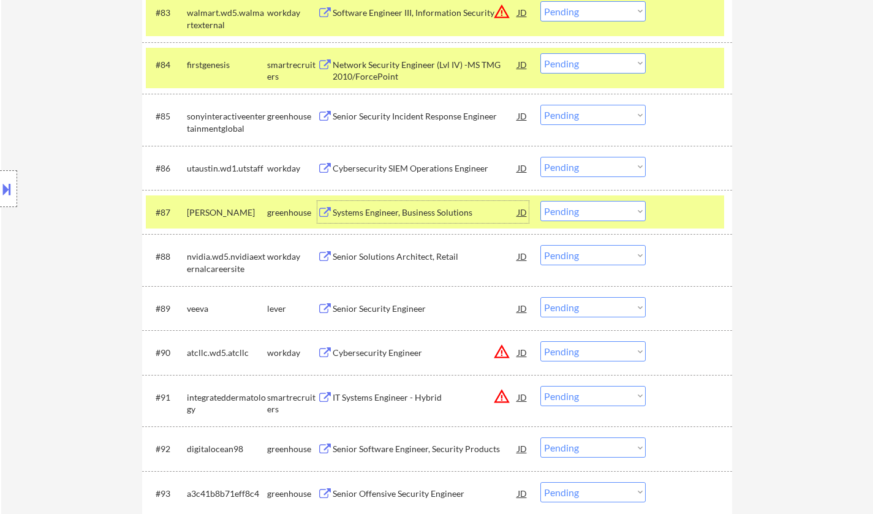
click at [378, 214] on div "Systems Engineer, Business Solutions" at bounding box center [425, 212] width 185 height 12
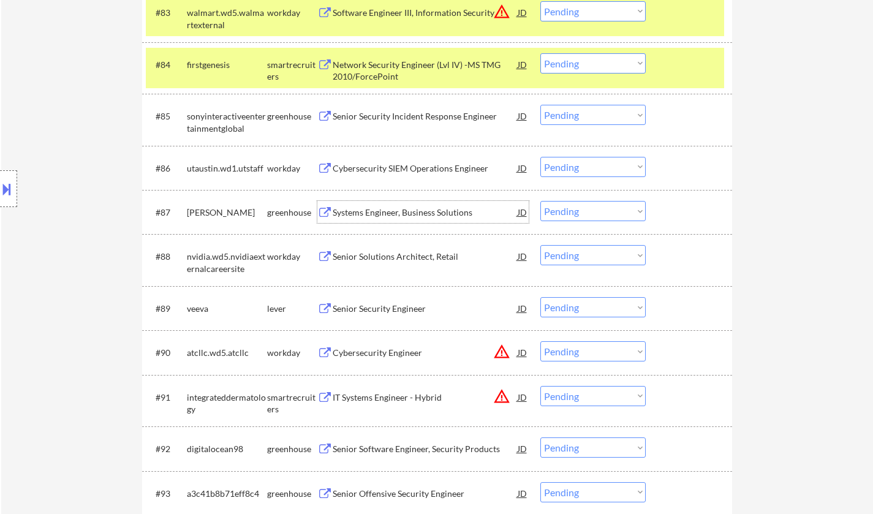
click at [580, 213] on select "Choose an option... Pending Applied Excluded (Questions) Excluded (Expired) Exc…" at bounding box center [592, 211] width 105 height 20
click at [540, 201] on select "Choose an option... Pending Applied Excluded (Questions) Excluded (Expired) Exc…" at bounding box center [592, 211] width 105 height 20
select select ""pending""
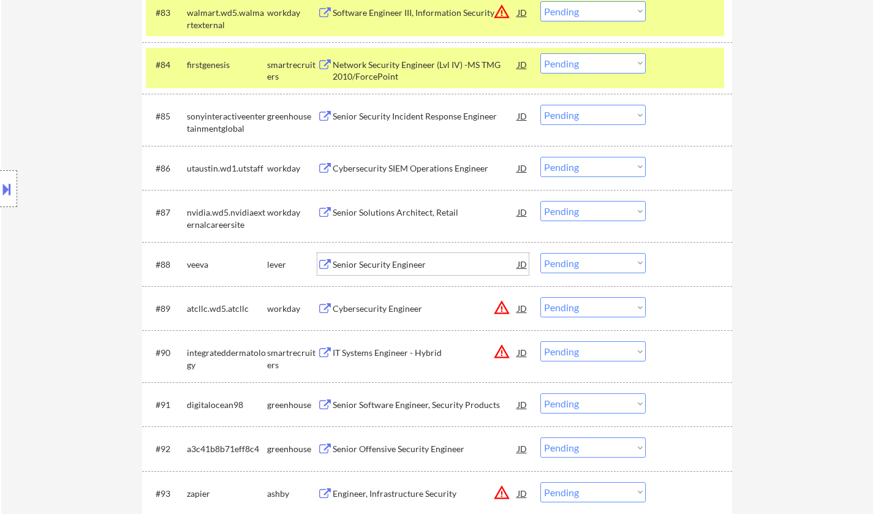
click at [391, 263] on div "Senior Security Engineer" at bounding box center [425, 265] width 185 height 12
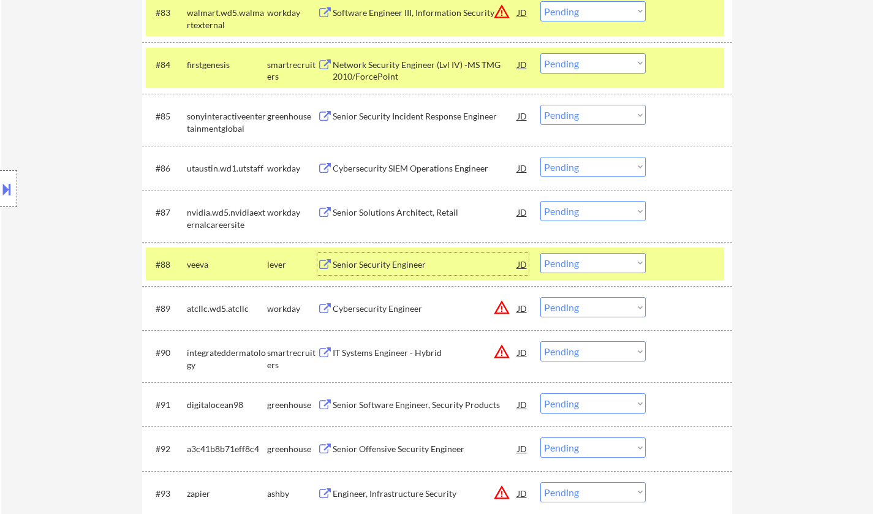
drag, startPoint x: 567, startPoint y: 261, endPoint x: 579, endPoint y: 271, distance: 16.1
click at [567, 261] on select "Choose an option... Pending Applied Excluded (Questions) Excluded (Expired) Exc…" at bounding box center [592, 263] width 105 height 20
click at [540, 253] on select "Choose an option... Pending Applied Excluded (Questions) Excluded (Expired) Exc…" at bounding box center [592, 263] width 105 height 20
select select ""pending""
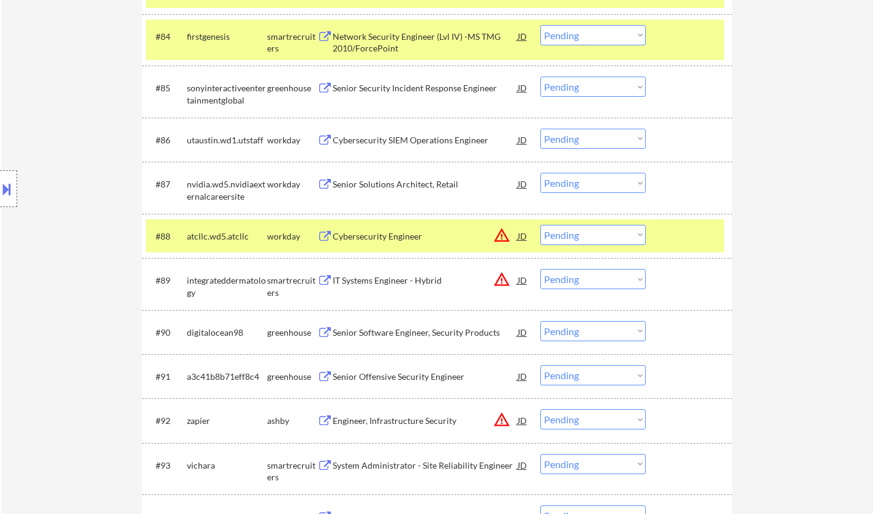
scroll to position [4413, 0]
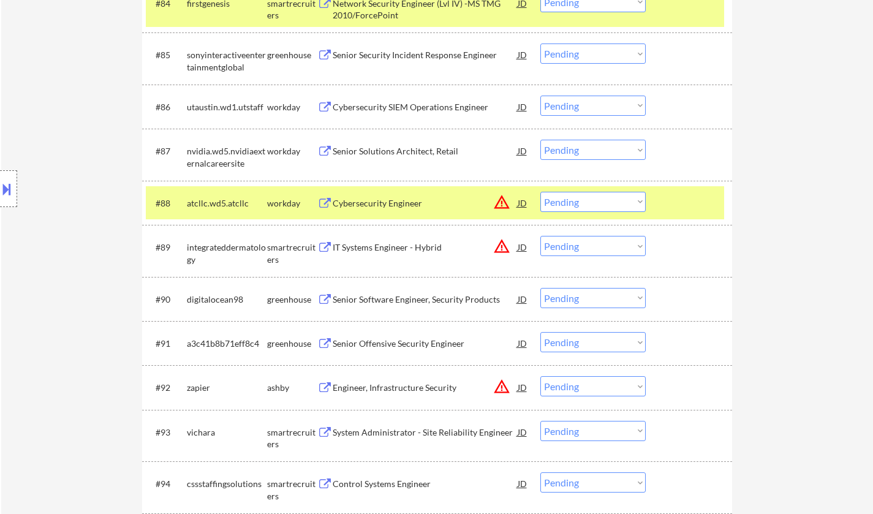
click at [594, 248] on select "Choose an option... Pending Applied Excluded (Questions) Excluded (Expired) Exc…" at bounding box center [592, 246] width 105 height 20
click at [540, 236] on select "Choose an option... Pending Applied Excluded (Questions) Excluded (Expired) Exc…" at bounding box center [592, 246] width 105 height 20
select select ""pending""
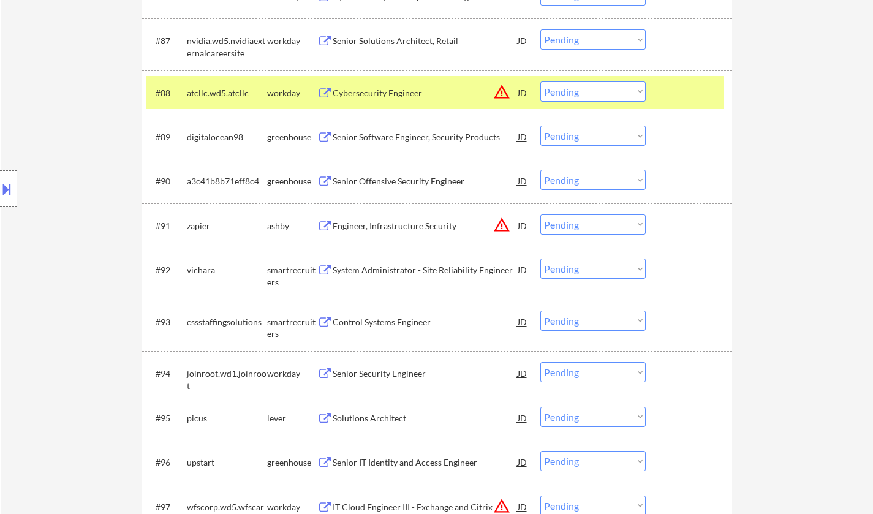
scroll to position [4536, 0]
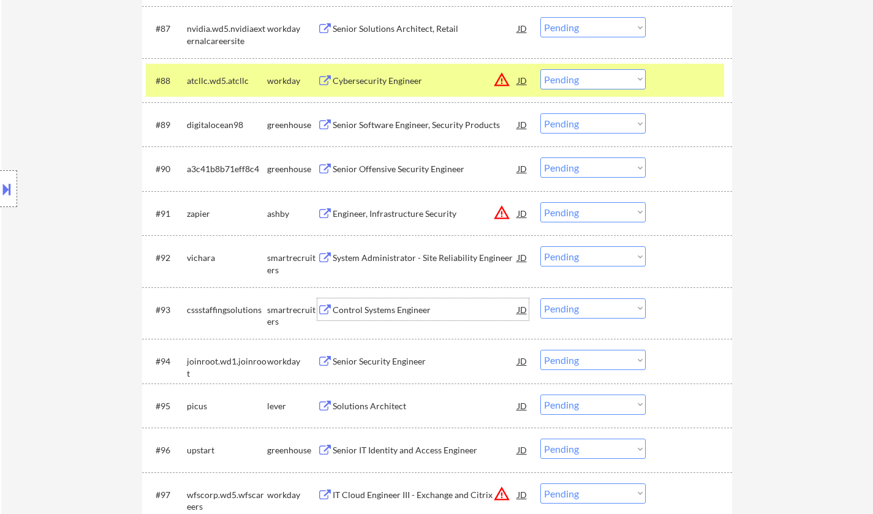
click at [400, 313] on div "Control Systems Engineer" at bounding box center [425, 310] width 185 height 12
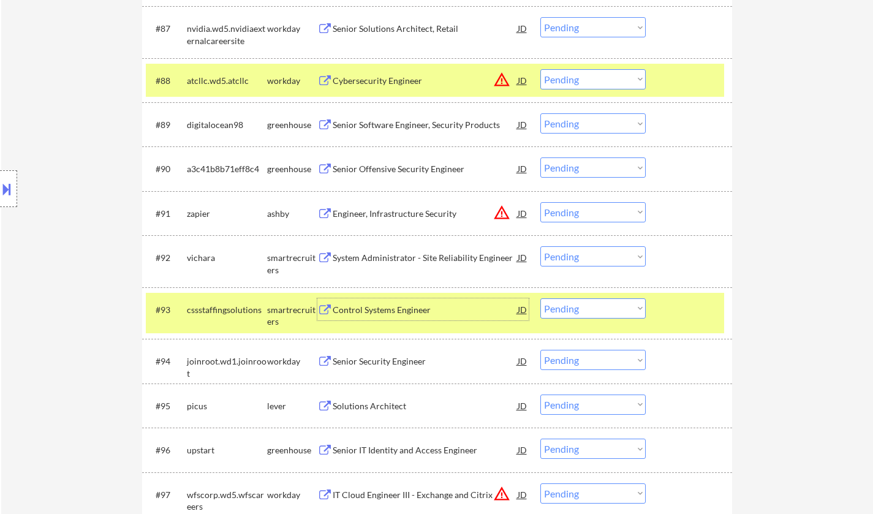
click at [596, 299] on div "#93 cssstaffingsolutions smartrecruiters Control Systems Engineer JD warning_am…" at bounding box center [435, 313] width 578 height 40
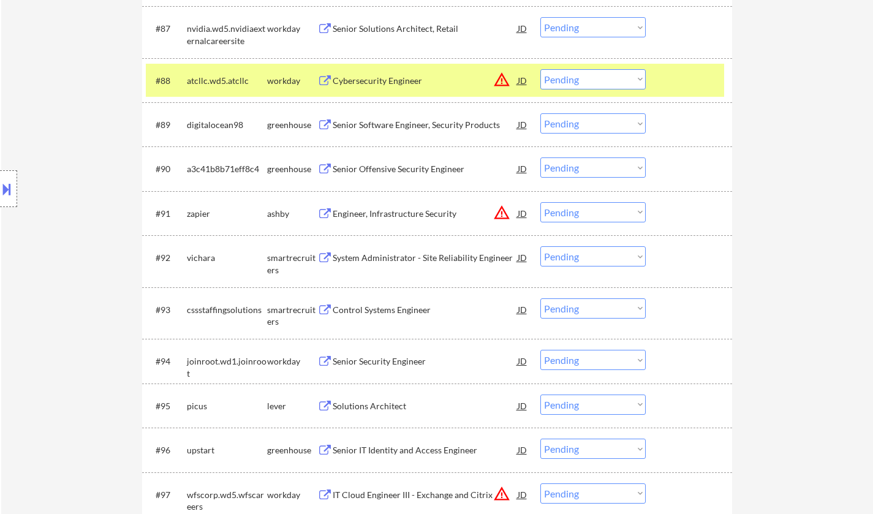
click at [602, 306] on select "Choose an option... Pending Applied Excluded (Questions) Excluded (Expired) Exc…" at bounding box center [592, 308] width 105 height 20
click at [540, 298] on select "Choose an option... Pending Applied Excluded (Questions) Excluded (Expired) Exc…" at bounding box center [592, 308] width 105 height 20
select select ""pending""
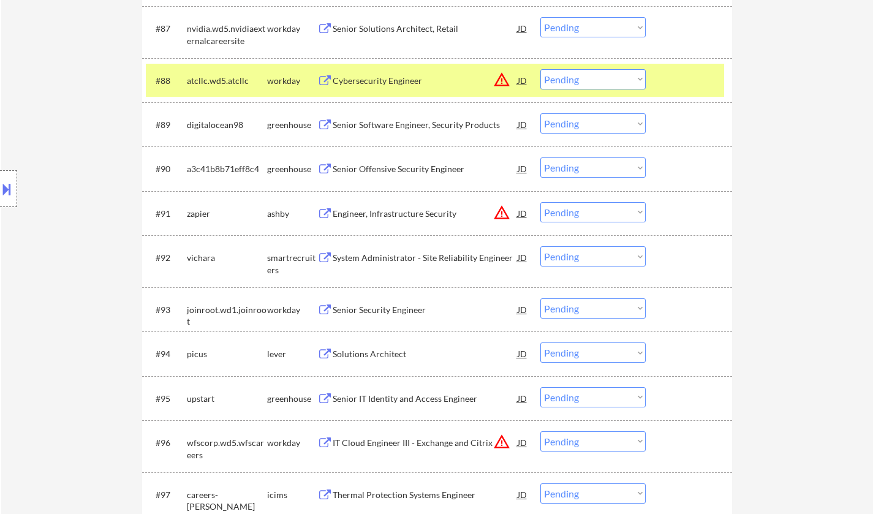
click at [382, 267] on div "System Administrator - Site Reliability Engineer" at bounding box center [425, 257] width 185 height 22
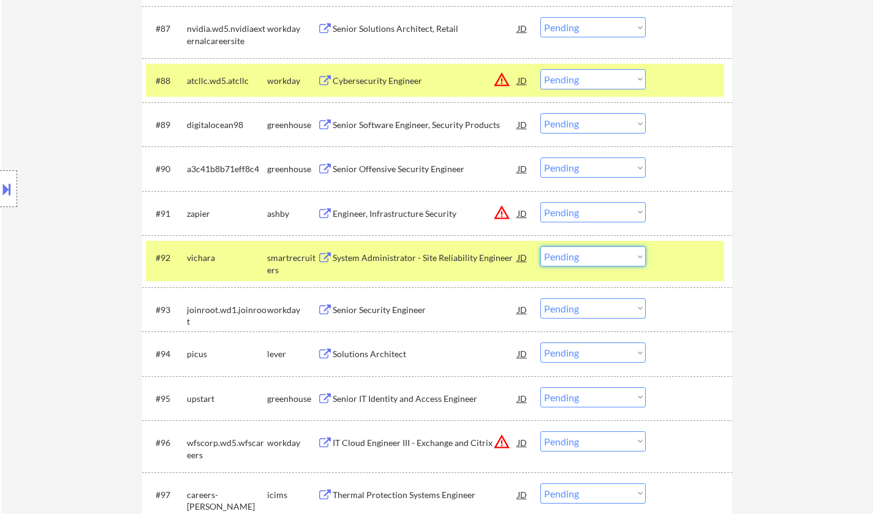
click at [597, 264] on select "Choose an option... Pending Applied Excluded (Questions) Excluded (Expired) Exc…" at bounding box center [592, 256] width 105 height 20
click at [540, 246] on select "Choose an option... Pending Applied Excluded (Questions) Excluded (Expired) Exc…" at bounding box center [592, 256] width 105 height 20
select select ""pending""
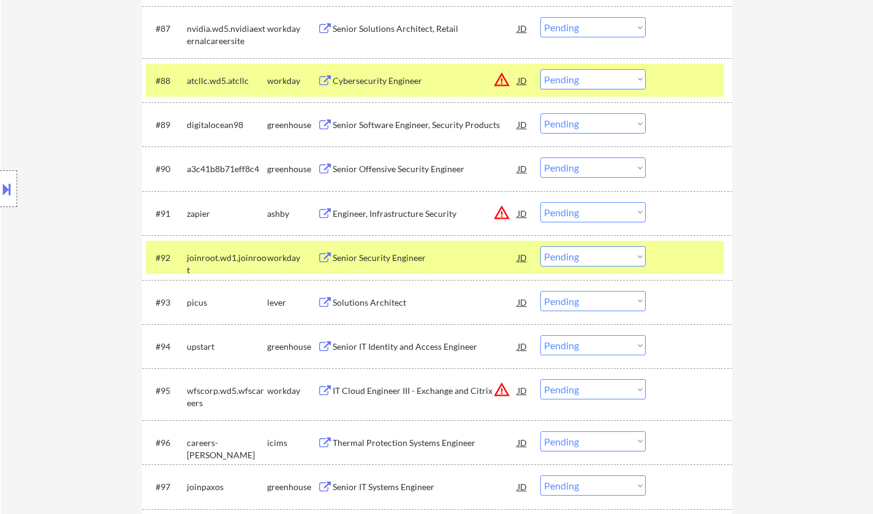
click at [380, 301] on div "Solutions Architect" at bounding box center [425, 303] width 185 height 12
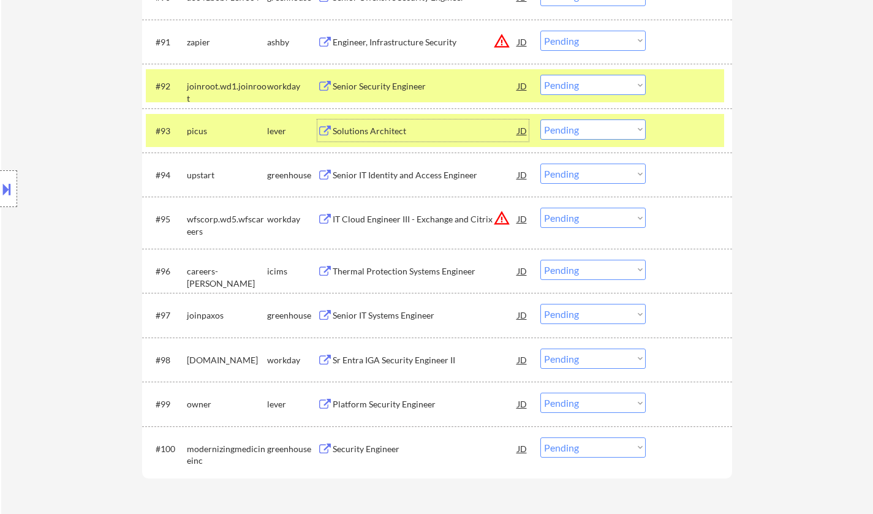
scroll to position [4720, 0]
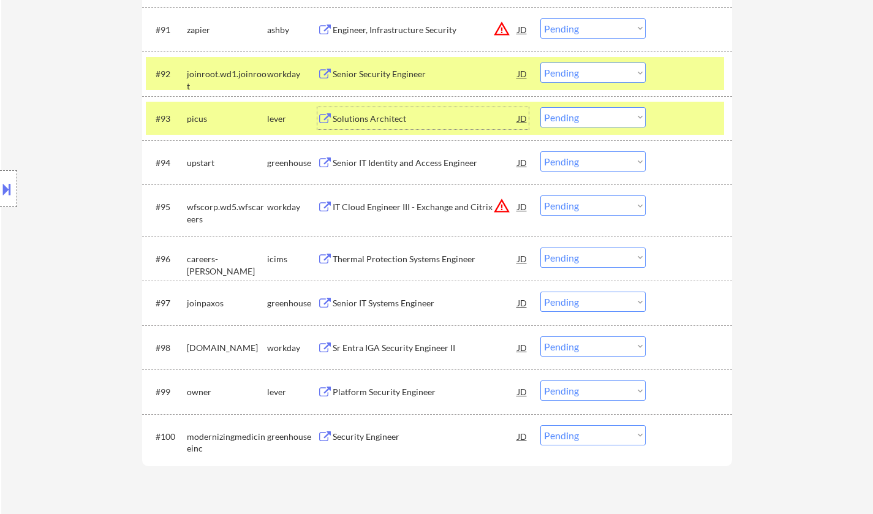
click at [397, 305] on div "Senior IT Systems Engineer" at bounding box center [425, 303] width 185 height 12
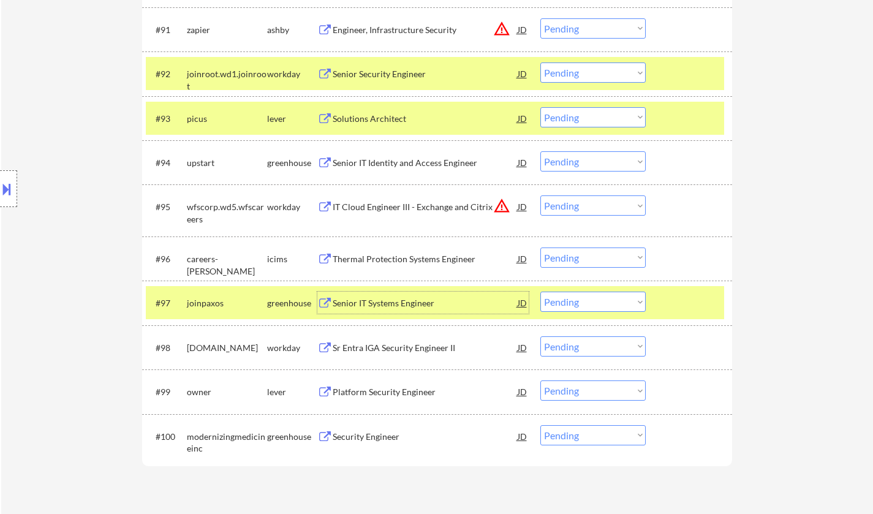
drag, startPoint x: 584, startPoint y: 304, endPoint x: 594, endPoint y: 310, distance: 11.0
click at [584, 304] on select "Choose an option... Pending Applied Excluded (Questions) Excluded (Expired) Exc…" at bounding box center [592, 302] width 105 height 20
click at [540, 292] on select "Choose an option... Pending Applied Excluded (Questions) Excluded (Expired) Exc…" at bounding box center [592, 302] width 105 height 20
select select ""pending""
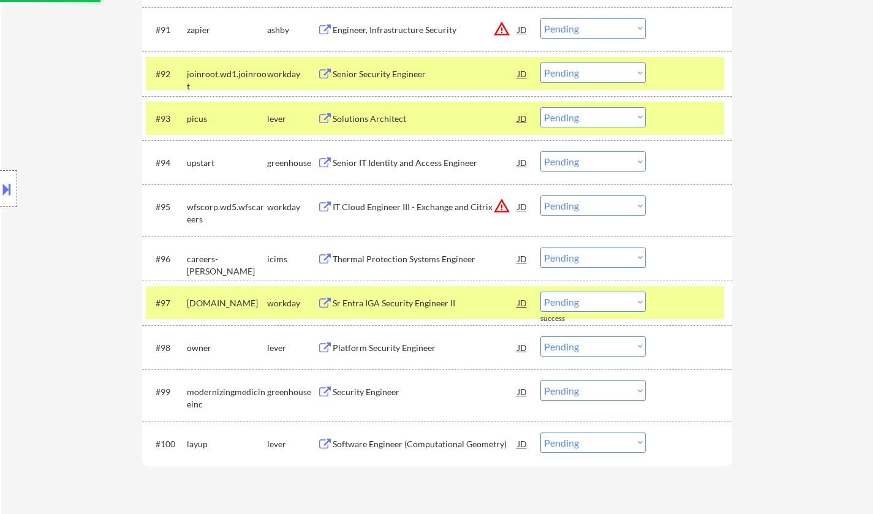
click at [403, 337] on div "Platform Security Engineer" at bounding box center [425, 347] width 185 height 22
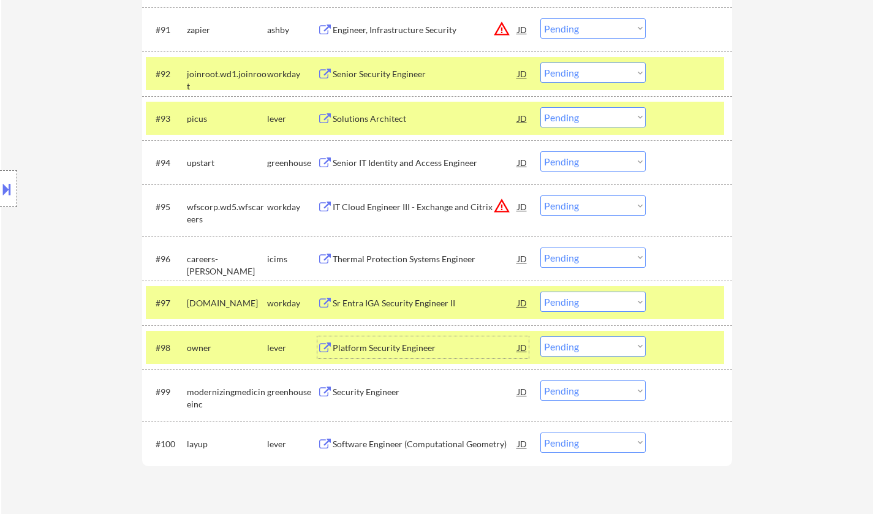
drag, startPoint x: 584, startPoint y: 343, endPoint x: 591, endPoint y: 356, distance: 14.2
click at [584, 343] on select "Choose an option... Pending Applied Excluded (Questions) Excluded (Expired) Exc…" at bounding box center [592, 346] width 105 height 20
click at [540, 336] on select "Choose an option... Pending Applied Excluded (Questions) Excluded (Expired) Exc…" at bounding box center [592, 346] width 105 height 20
select select ""pending""
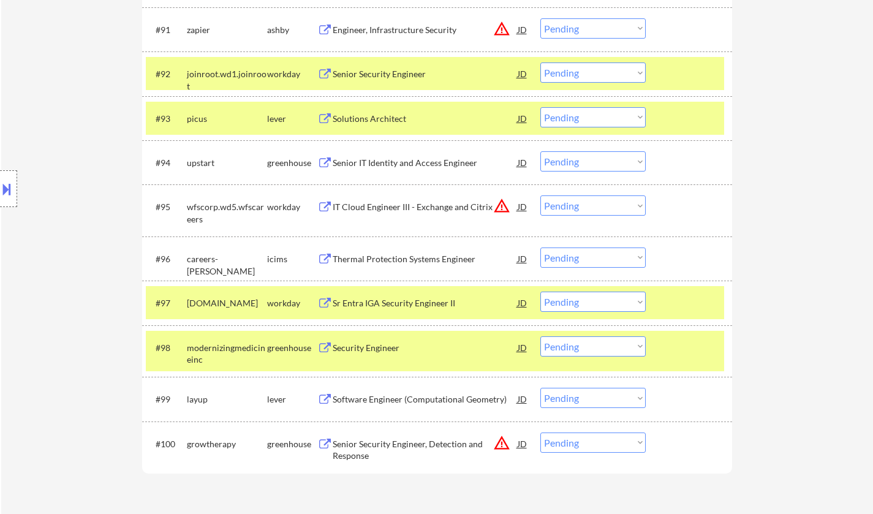
click at [410, 397] on div "Software Engineer (Computational Geometry)" at bounding box center [425, 399] width 185 height 12
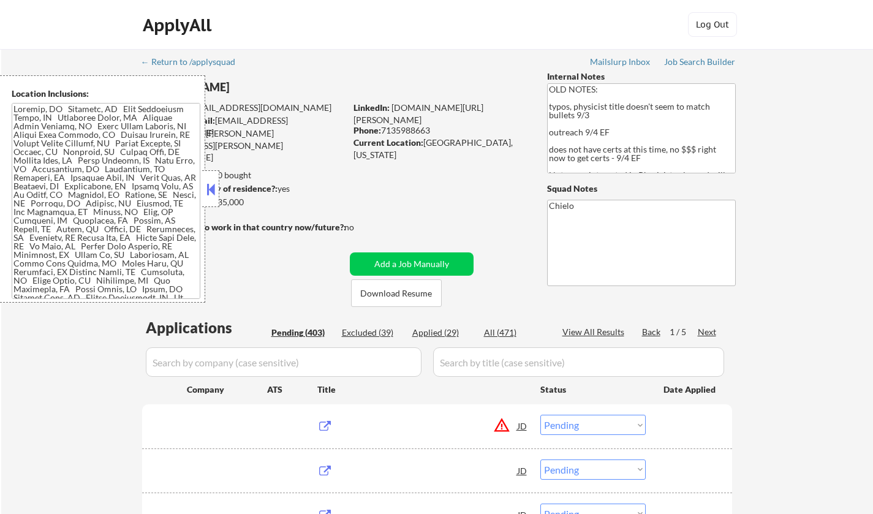
select select ""pending""
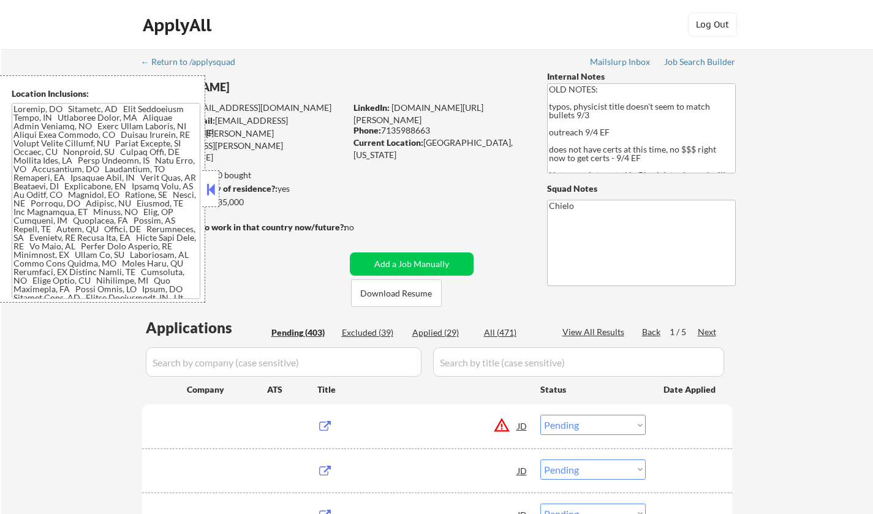
select select ""pending""
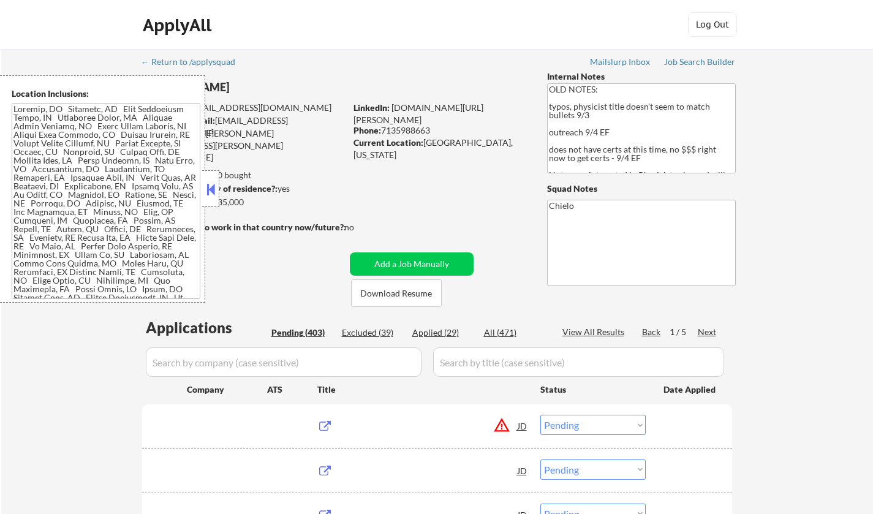
select select ""pending""
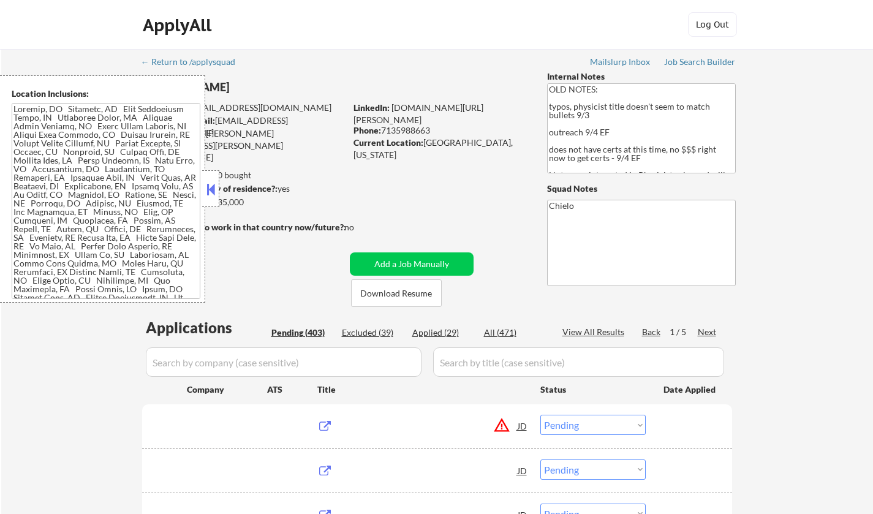
select select ""pending""
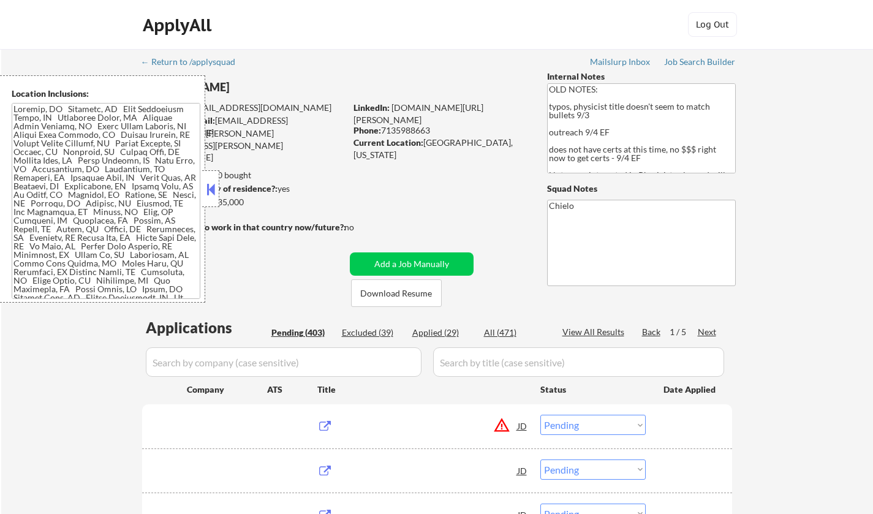
select select ""pending""
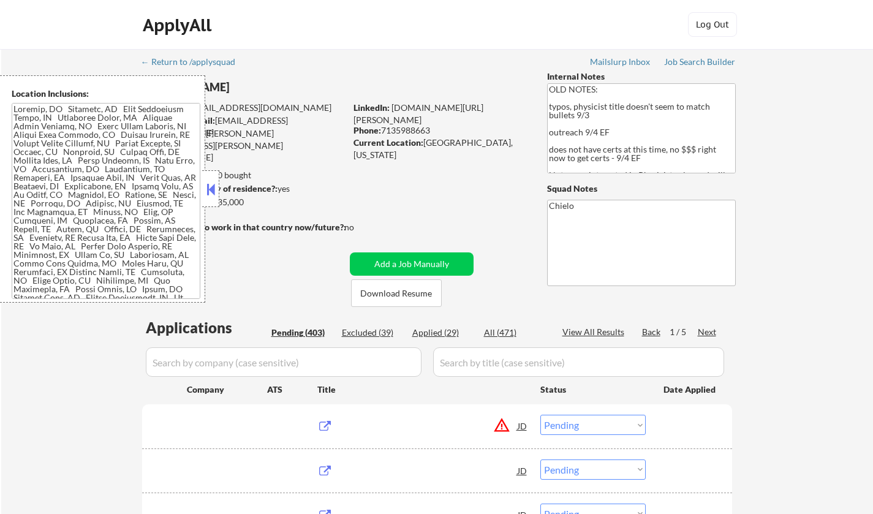
select select ""pending""
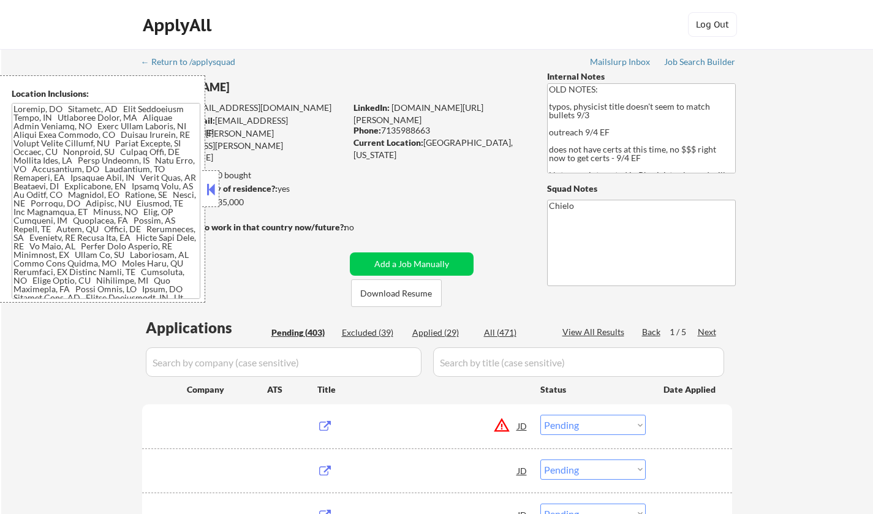
select select ""pending""
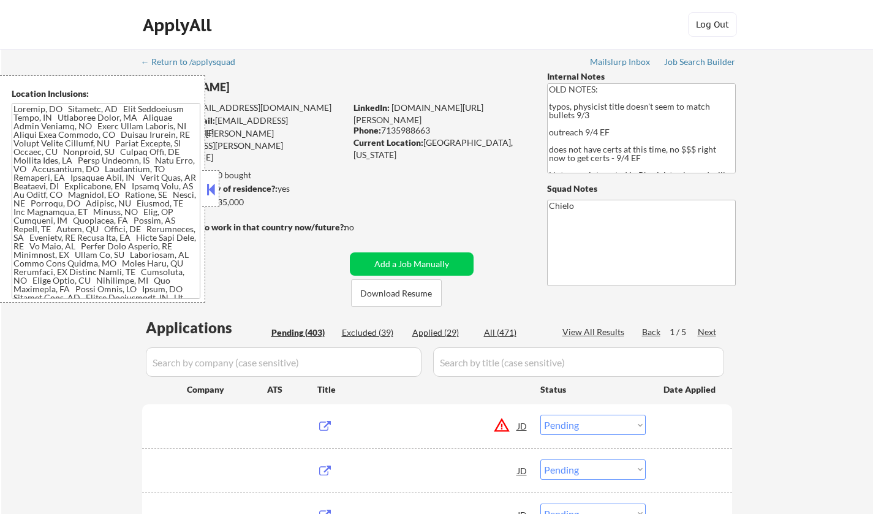
select select ""pending""
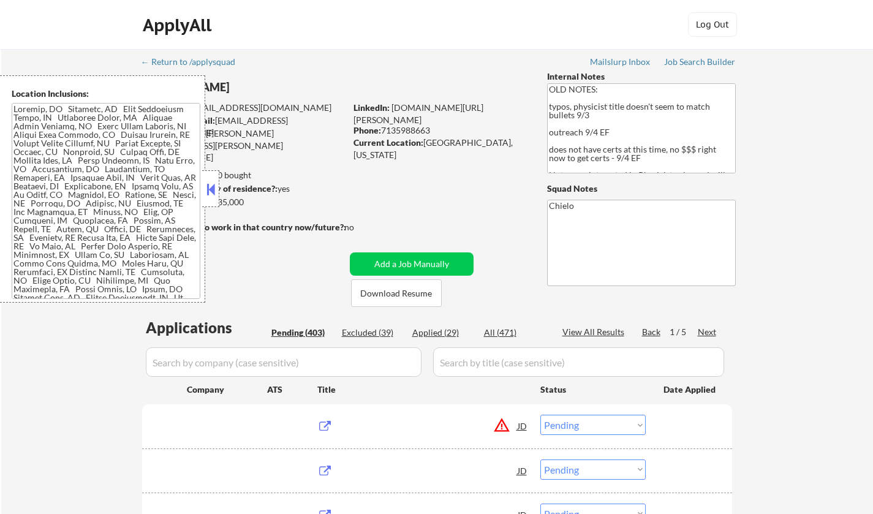
select select ""pending""
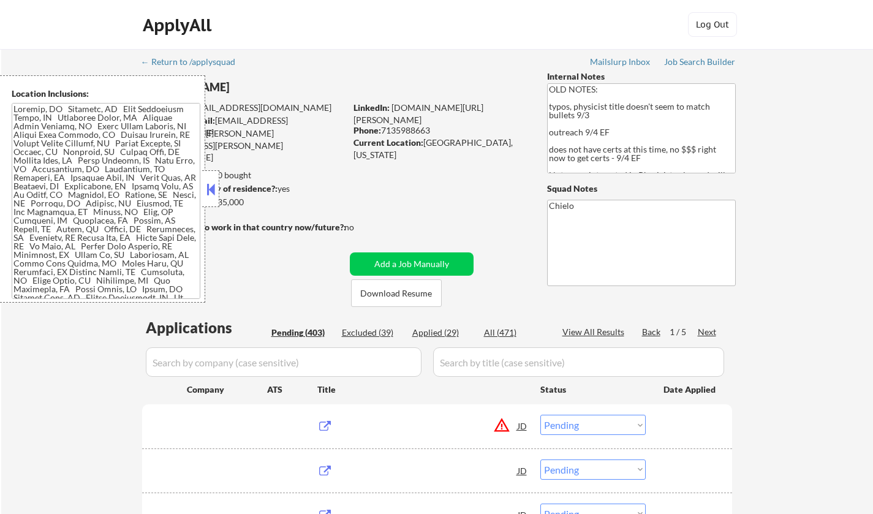
select select ""pending""
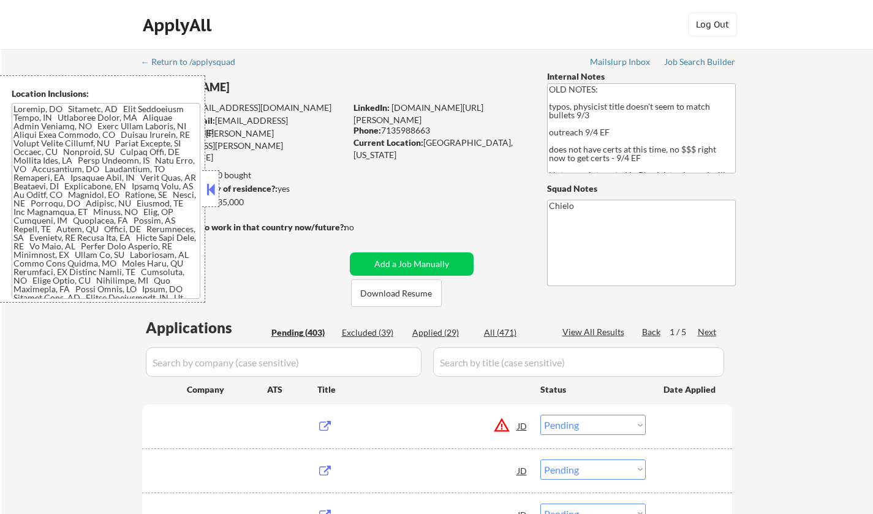
select select ""pending""
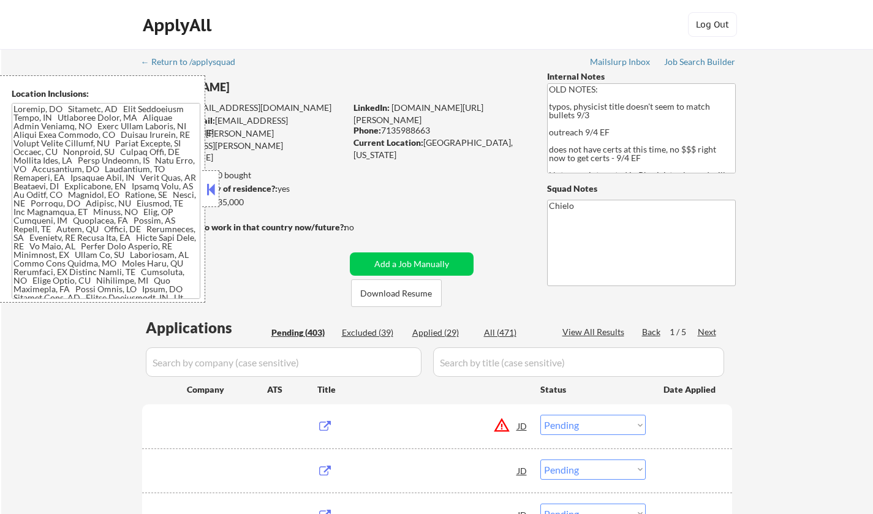
select select ""pending""
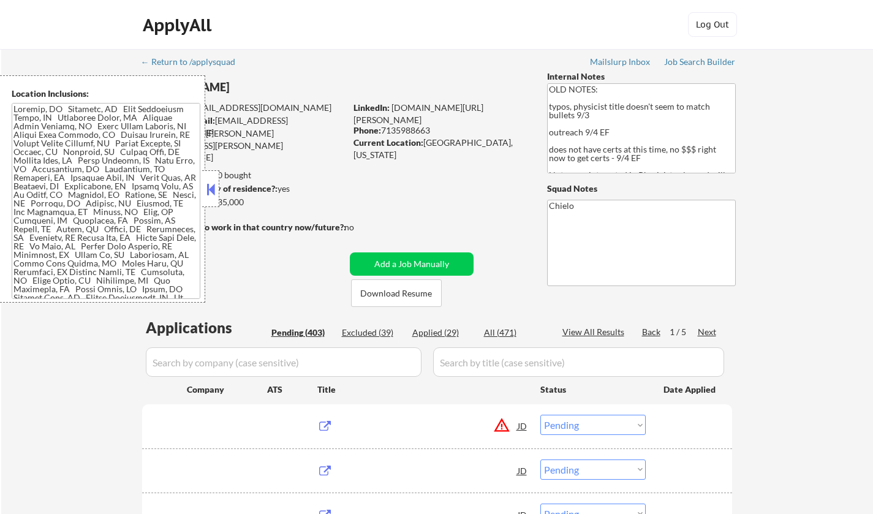
select select ""pending""
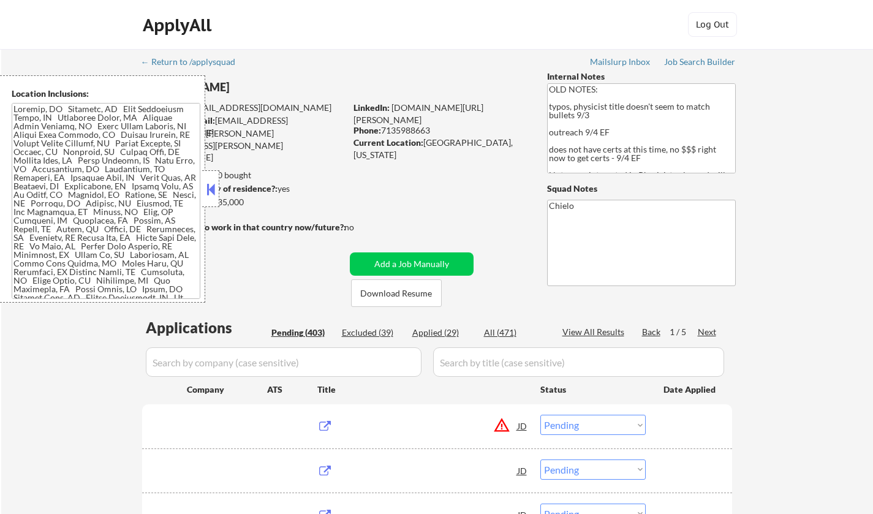
select select ""pending""
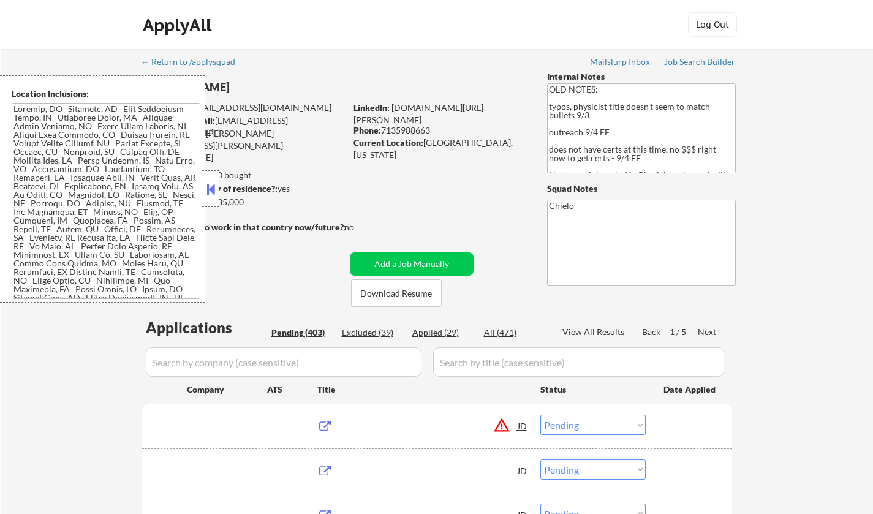
select select ""pending""
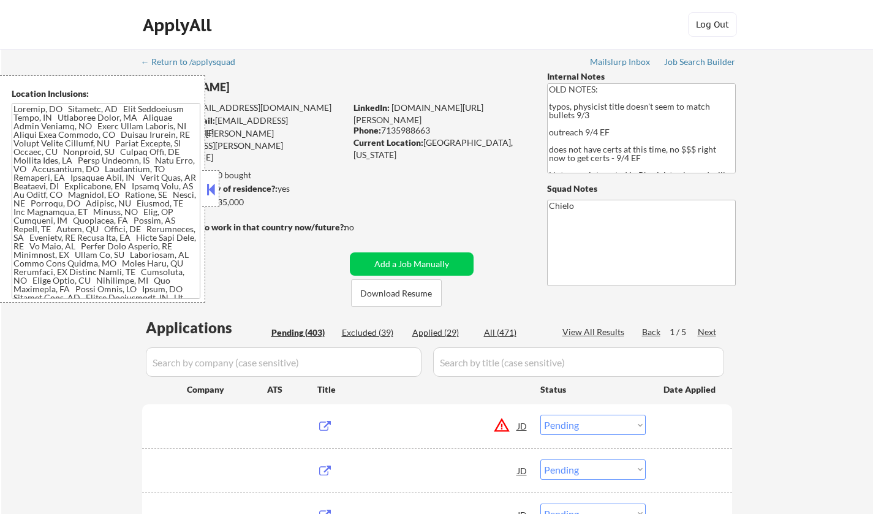
select select ""pending""
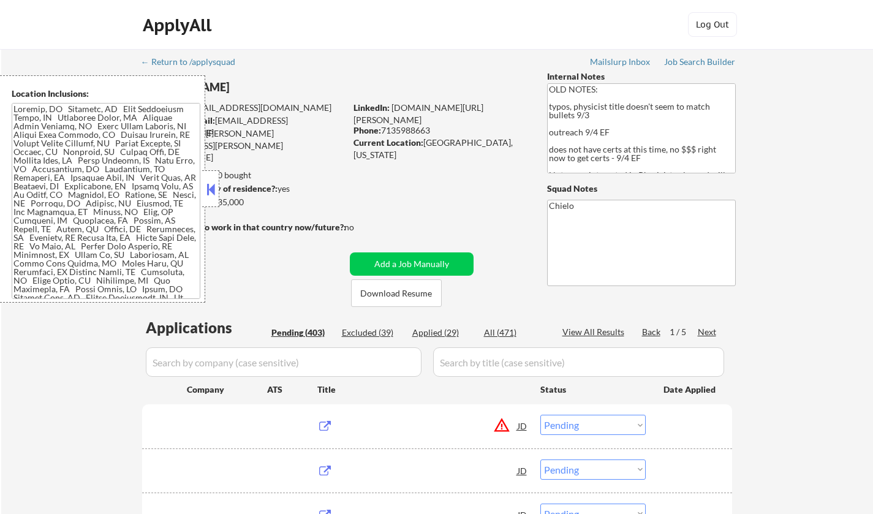
select select ""pending""
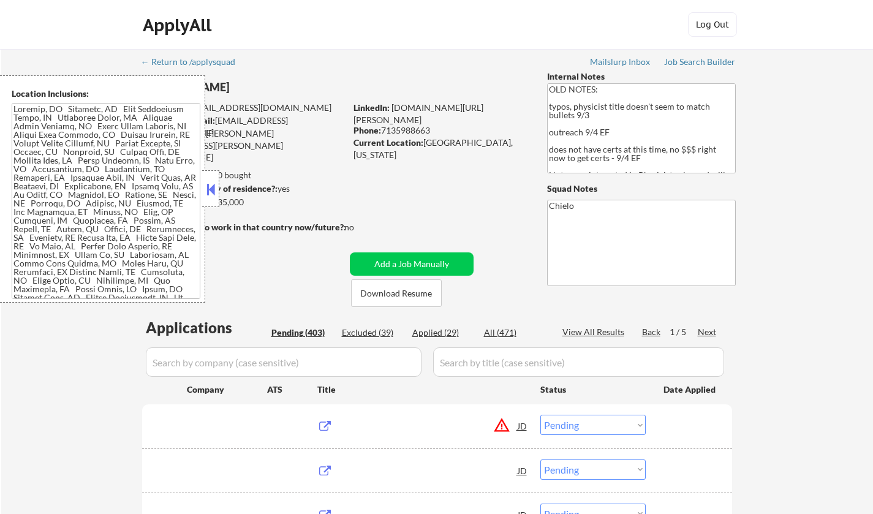
select select ""pending""
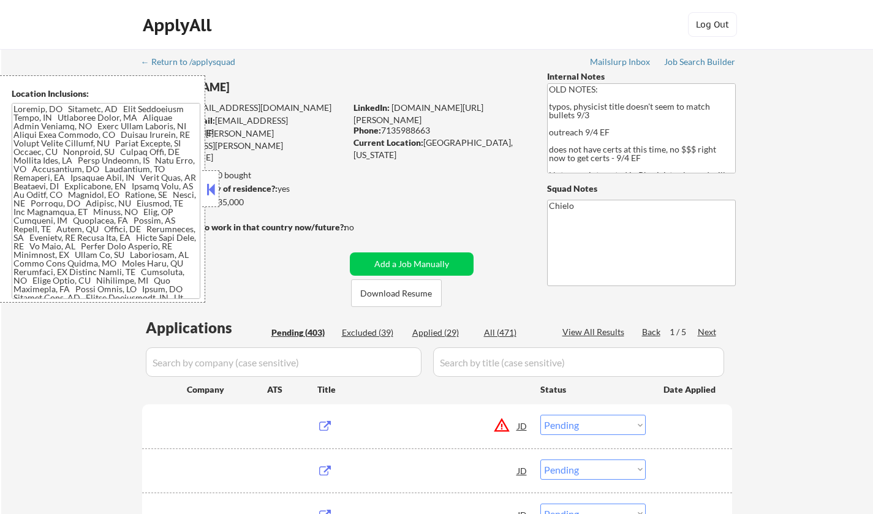
select select ""pending""
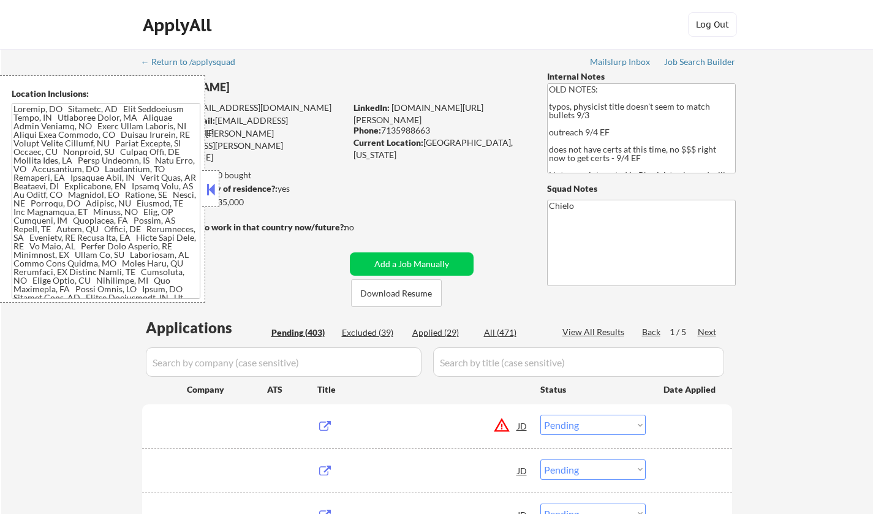
select select ""pending""
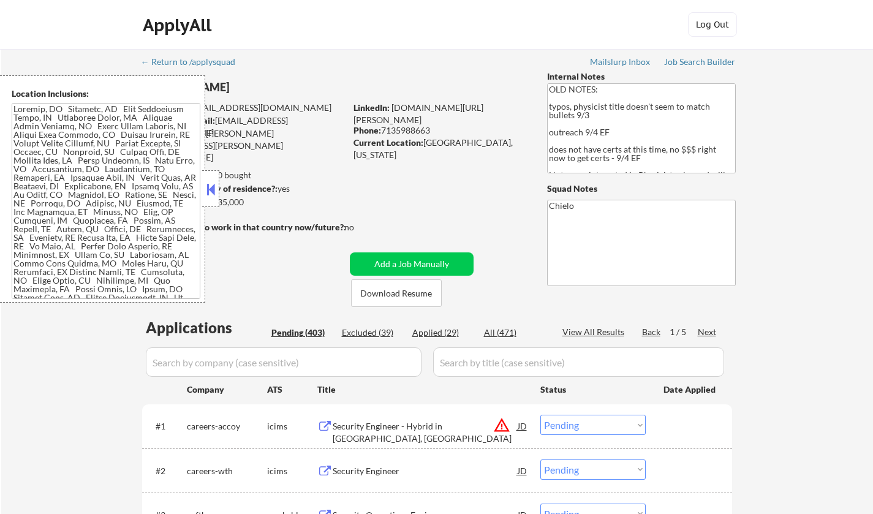
click at [210, 189] on button at bounding box center [210, 189] width 13 height 18
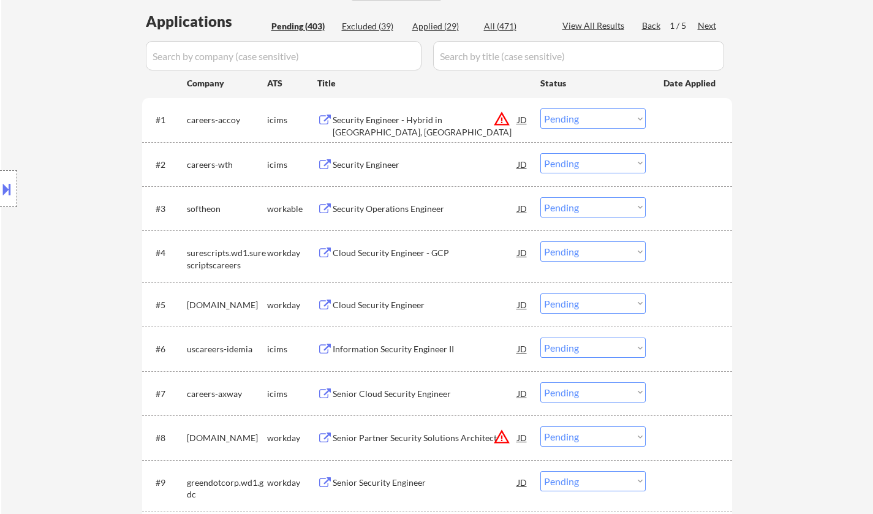
scroll to position [4863, 0]
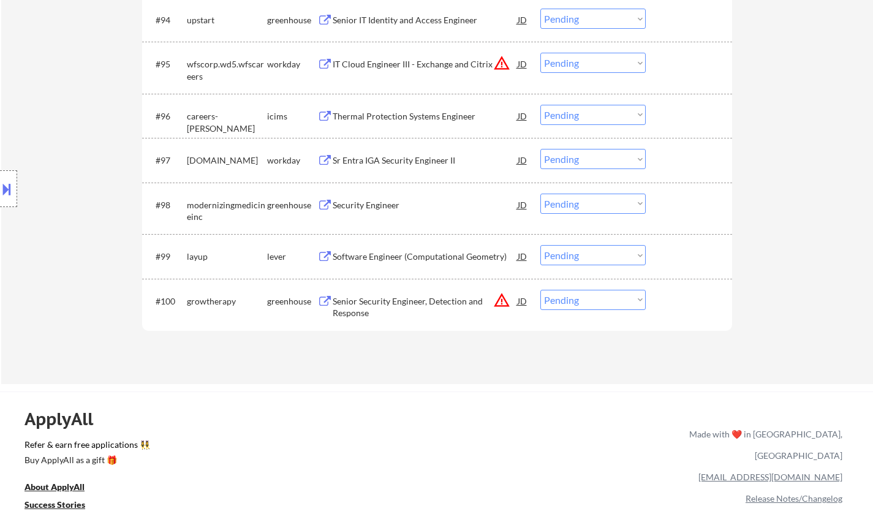
click at [589, 259] on select "Choose an option... Pending Applied Excluded (Questions) Excluded (Expired) Exc…" at bounding box center [592, 255] width 105 height 20
click at [540, 245] on select "Choose an option... Pending Applied Excluded (Questions) Excluded (Expired) Exc…" at bounding box center [592, 255] width 105 height 20
select select ""pending""
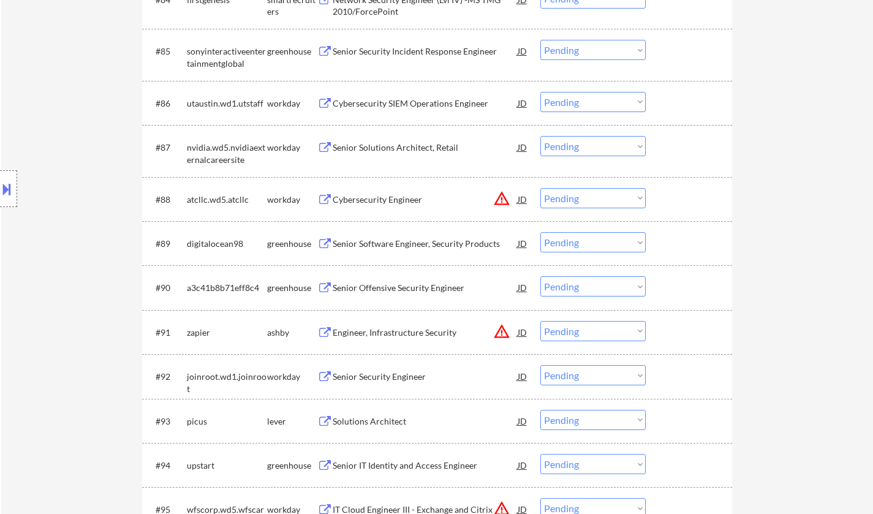
scroll to position [4311, 0]
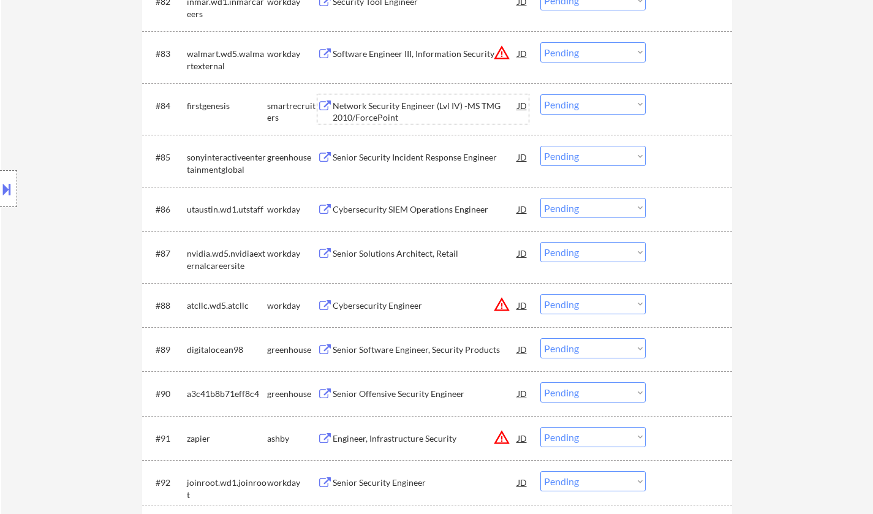
click at [400, 108] on div "Network Security Engineer (Lvl IV) -MS TMG 2010/ForcePoint" at bounding box center [425, 112] width 185 height 24
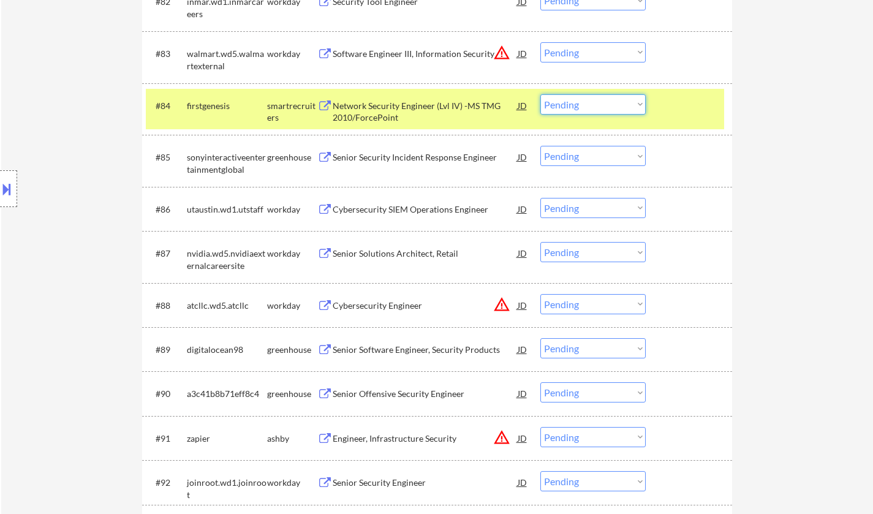
click at [594, 108] on select "Choose an option... Pending Applied Excluded (Questions) Excluded (Expired) Exc…" at bounding box center [592, 104] width 105 height 20
click at [540, 94] on select "Choose an option... Pending Applied Excluded (Questions) Excluded (Expired) Exc…" at bounding box center [592, 104] width 105 height 20
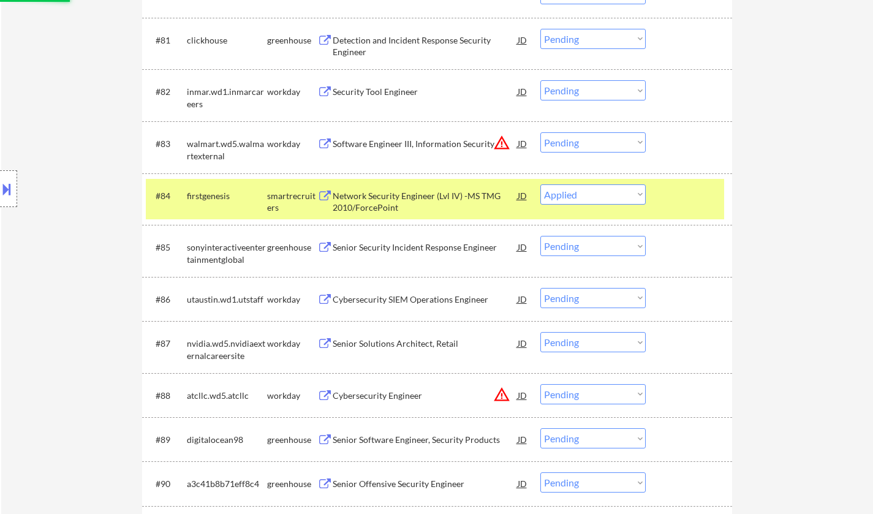
scroll to position [4189, 0]
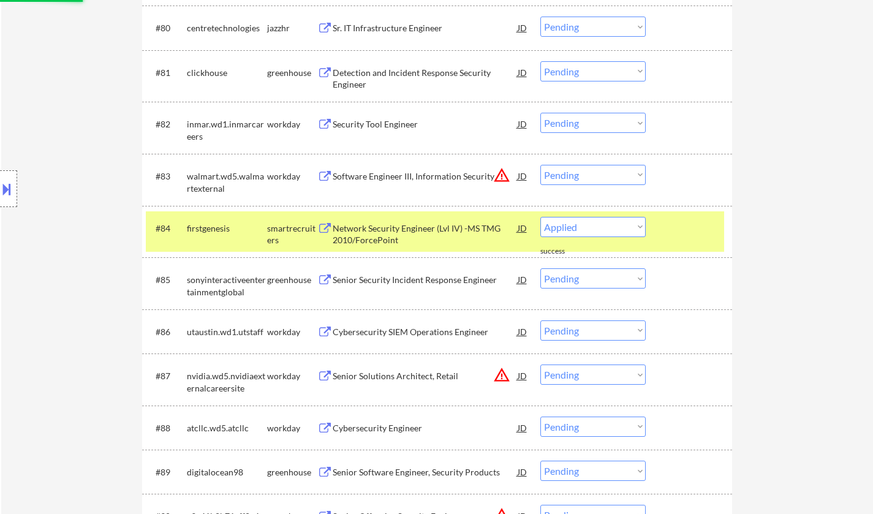
select select ""pending""
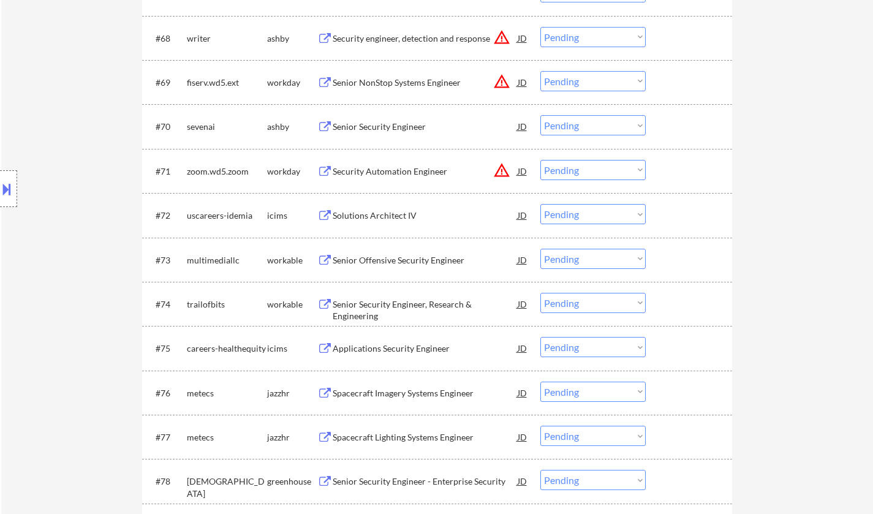
scroll to position [3576, 0]
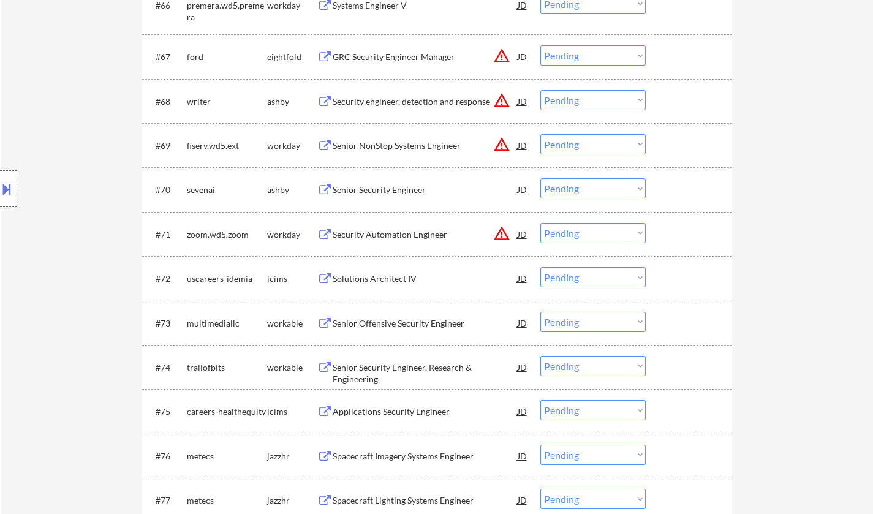
click at [376, 190] on div "Senior Security Engineer" at bounding box center [425, 190] width 185 height 12
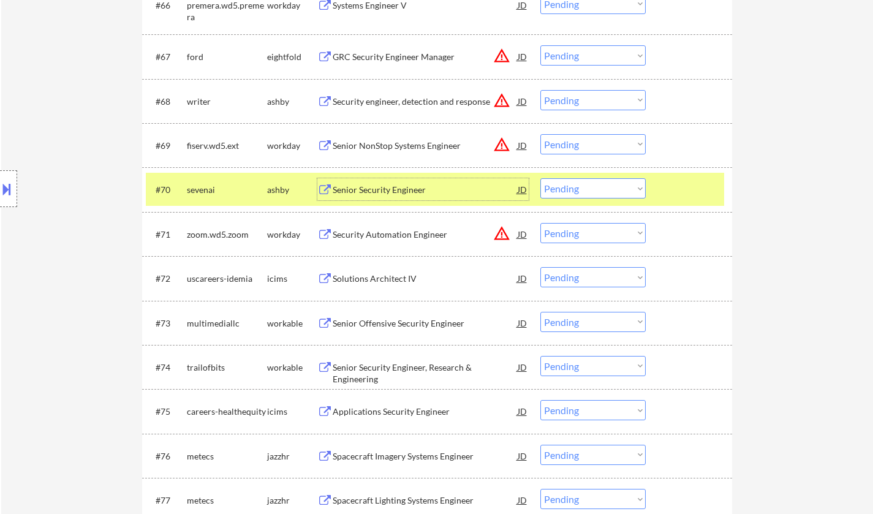
click at [7, 167] on div "Location Inclusions:" at bounding box center [109, 188] width 219 height 227
click at [12, 204] on div at bounding box center [8, 188] width 17 height 37
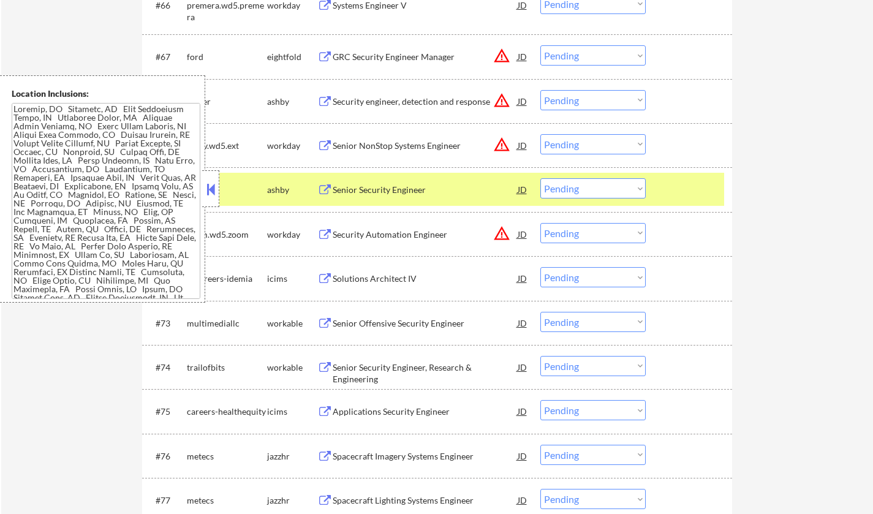
click at [214, 187] on button at bounding box center [210, 189] width 13 height 18
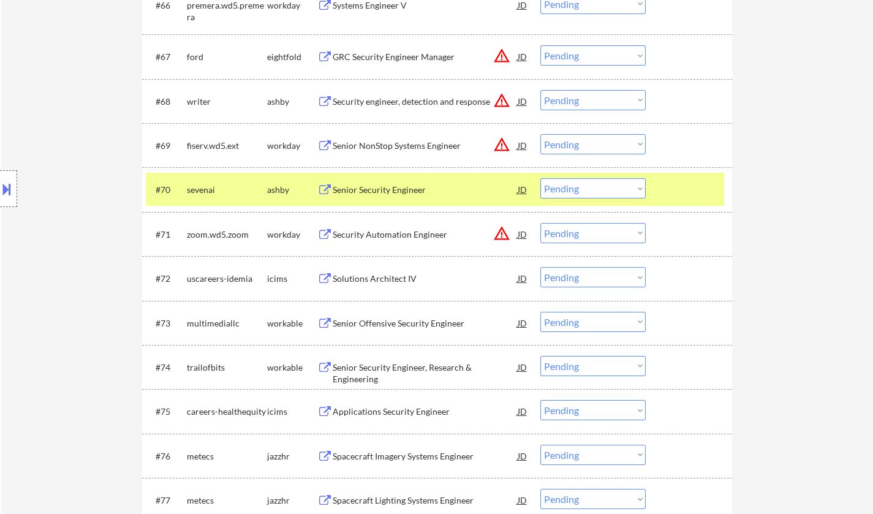
click at [600, 187] on select "Choose an option... Pending Applied Excluded (Questions) Excluded (Expired) Exc…" at bounding box center [592, 188] width 105 height 20
click at [540, 178] on select "Choose an option... Pending Applied Excluded (Questions) Excluded (Expired) Exc…" at bounding box center [592, 188] width 105 height 20
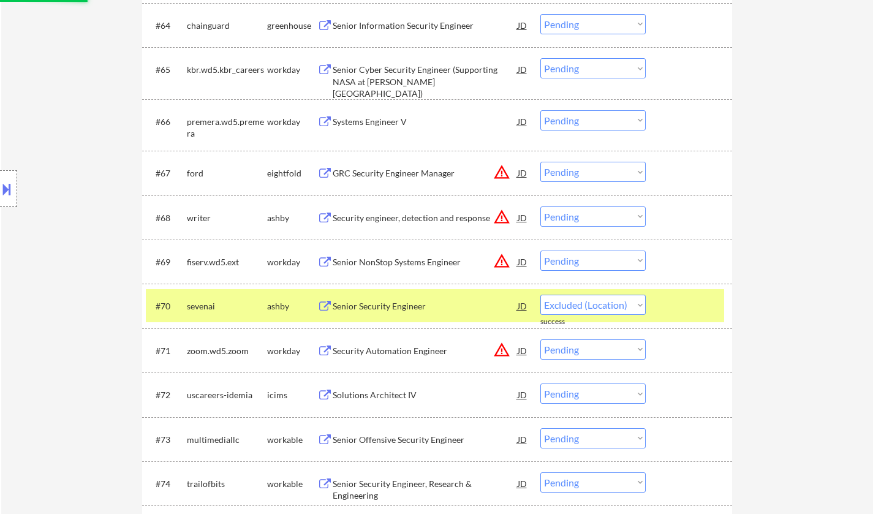
scroll to position [3392, 0]
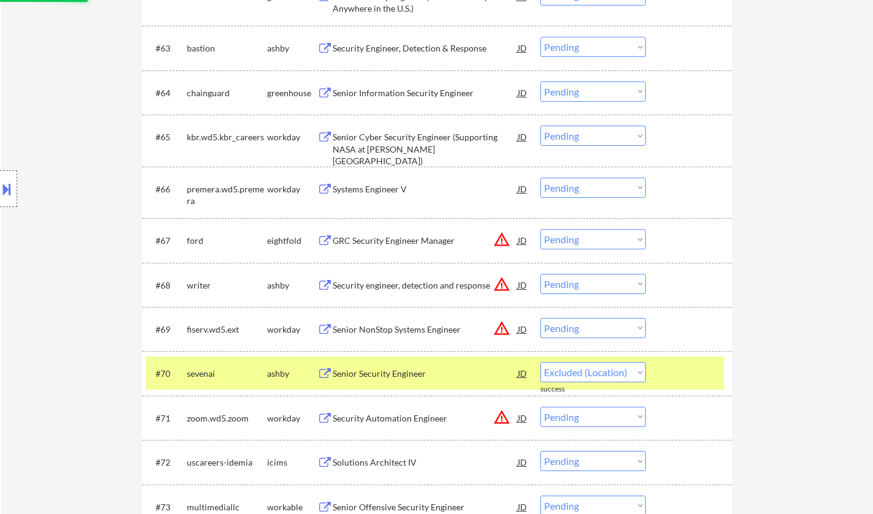
select select ""pending""
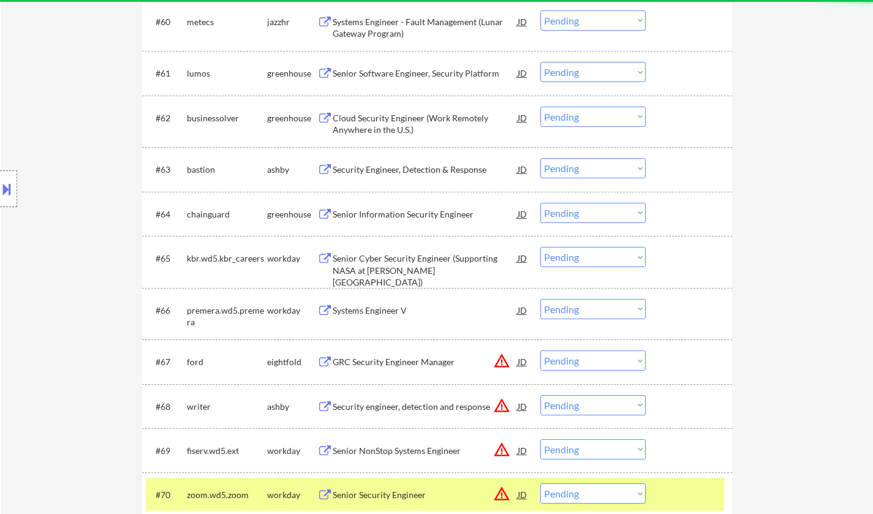
scroll to position [3270, 0]
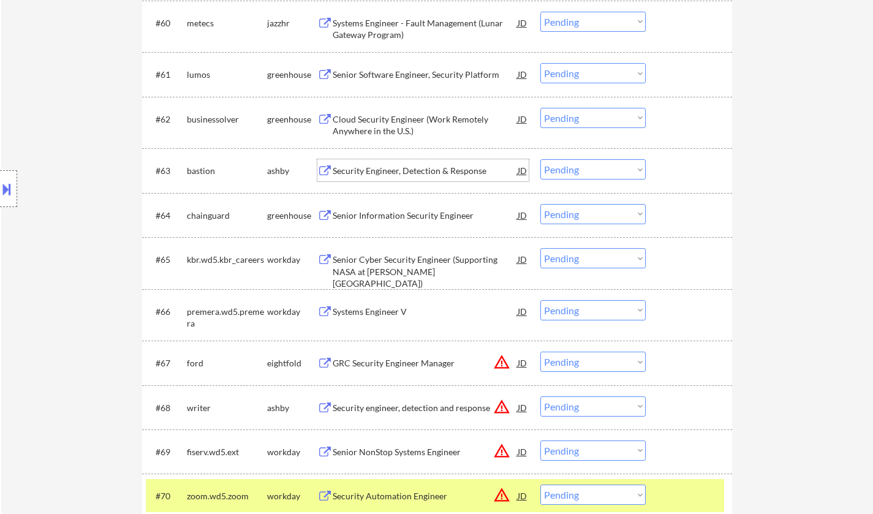
click at [419, 172] on div "Security Engineer, Detection & Response" at bounding box center [425, 171] width 185 height 12
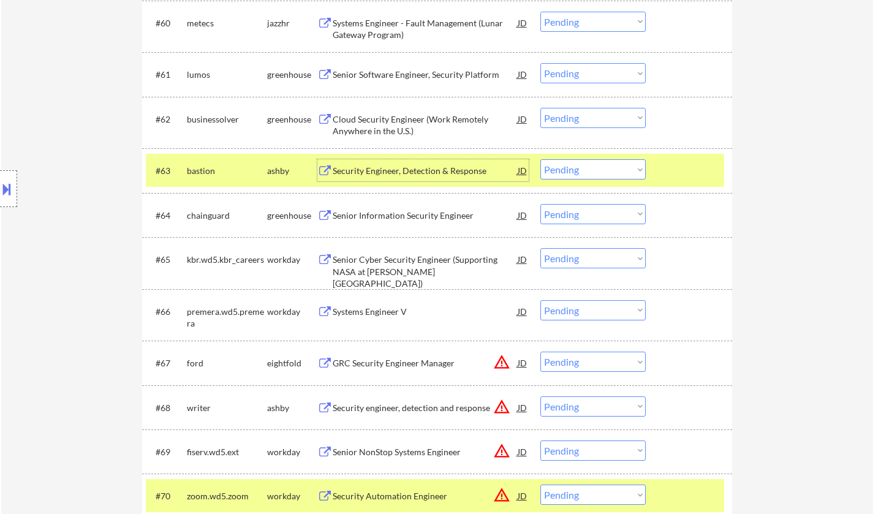
drag, startPoint x: 605, startPoint y: 168, endPoint x: 613, endPoint y: 176, distance: 11.3
click at [605, 169] on select "Choose an option... Pending Applied Excluded (Questions) Excluded (Expired) Exc…" at bounding box center [592, 169] width 105 height 20
click at [540, 159] on select "Choose an option... Pending Applied Excluded (Questions) Excluded (Expired) Exc…" at bounding box center [592, 169] width 105 height 20
select select ""pending""
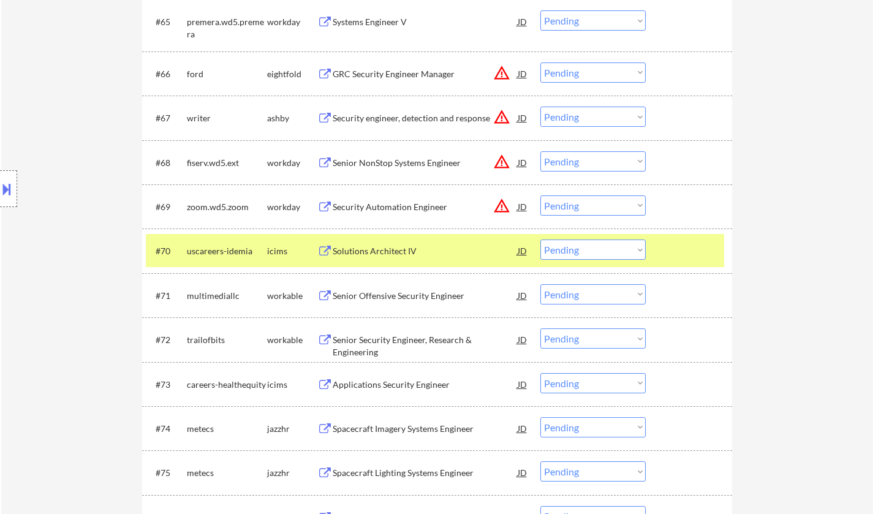
scroll to position [3576, 0]
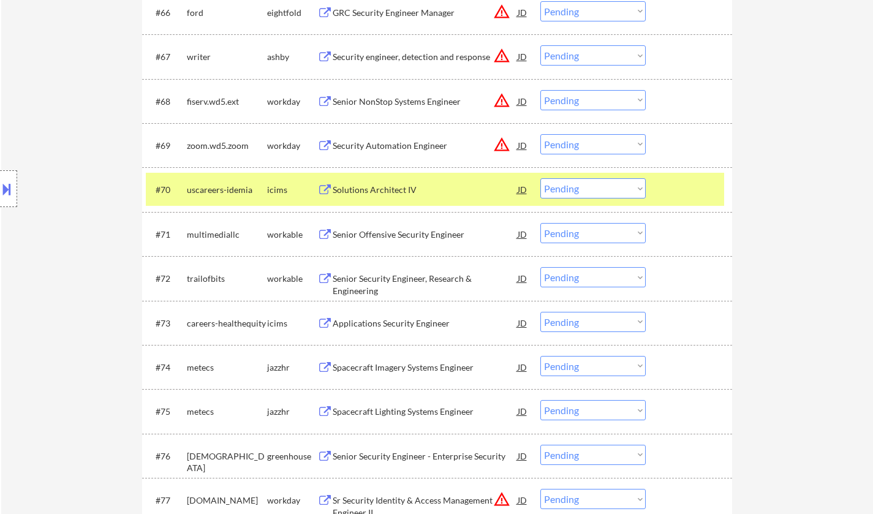
click at [404, 234] on div "Senior Offensive Security Engineer" at bounding box center [425, 235] width 185 height 12
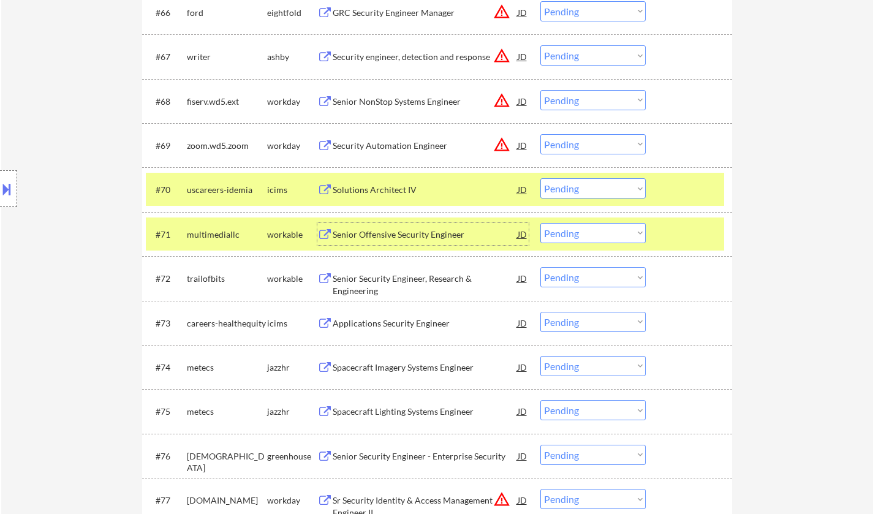
drag, startPoint x: 589, startPoint y: 235, endPoint x: 593, endPoint y: 241, distance: 7.7
click at [589, 235] on select "Choose an option... Pending Applied Excluded (Questions) Excluded (Expired) Exc…" at bounding box center [592, 233] width 105 height 20
click at [540, 223] on select "Choose an option... Pending Applied Excluded (Questions) Excluded (Expired) Exc…" at bounding box center [592, 233] width 105 height 20
select select ""pending""
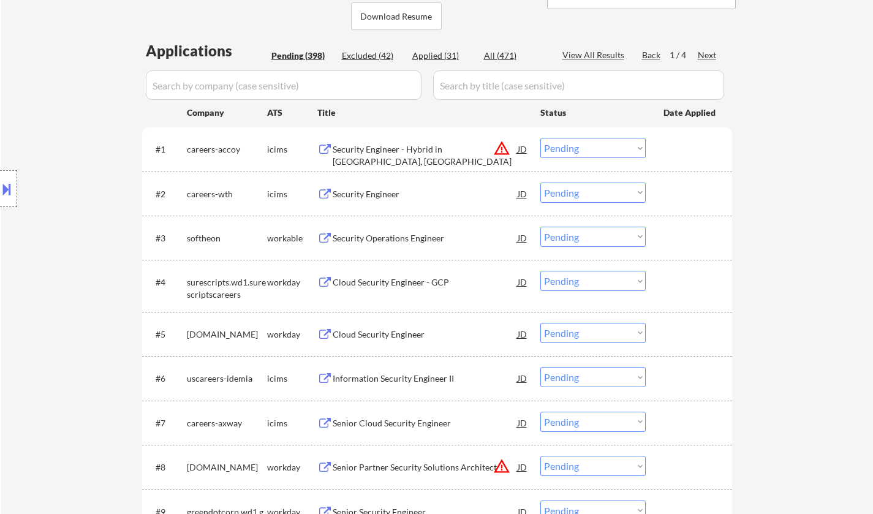
scroll to position [0, 0]
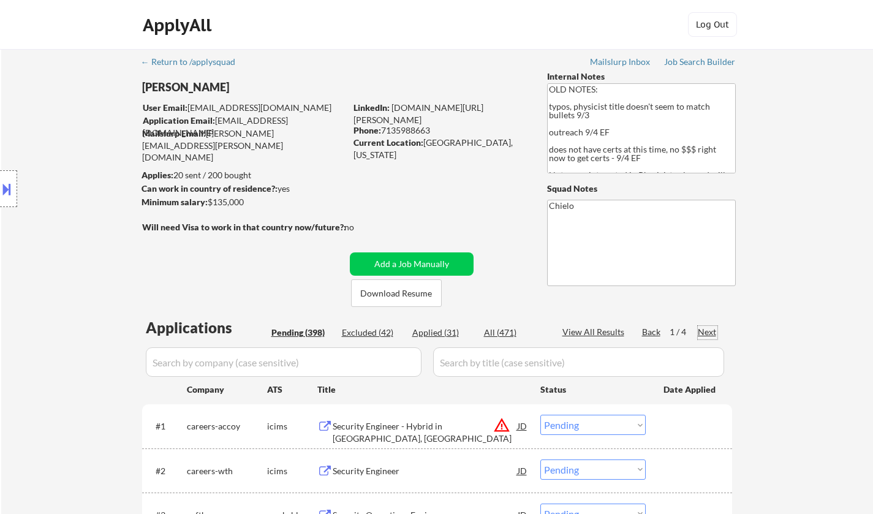
click at [703, 334] on div "Next" at bounding box center [708, 332] width 20 height 12
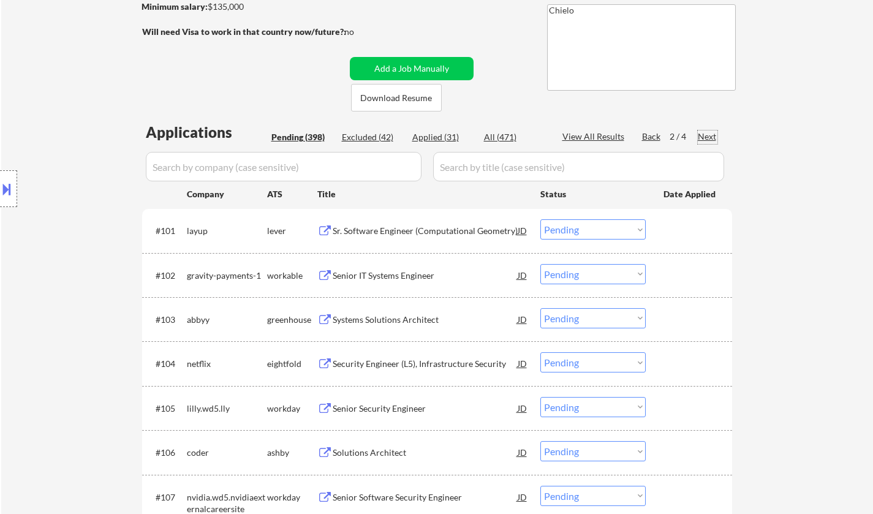
scroll to position [245, 0]
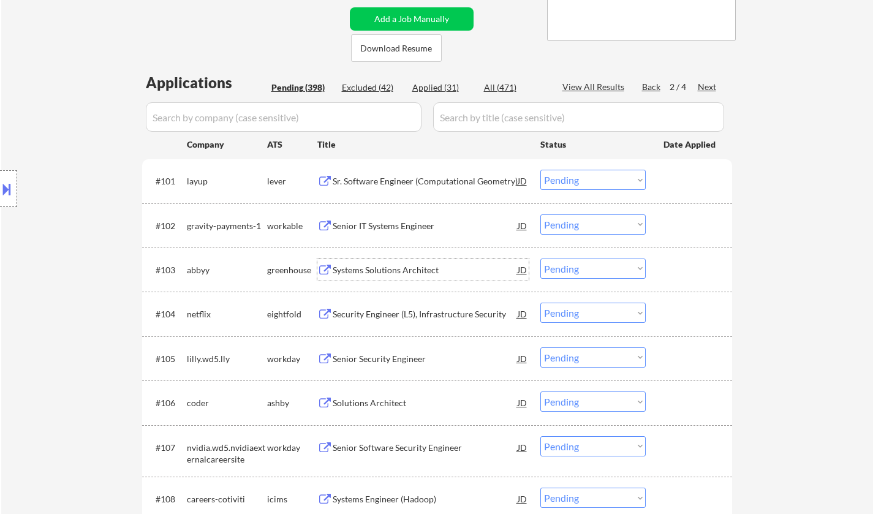
click at [387, 268] on div "Systems Solutions Architect" at bounding box center [425, 270] width 185 height 12
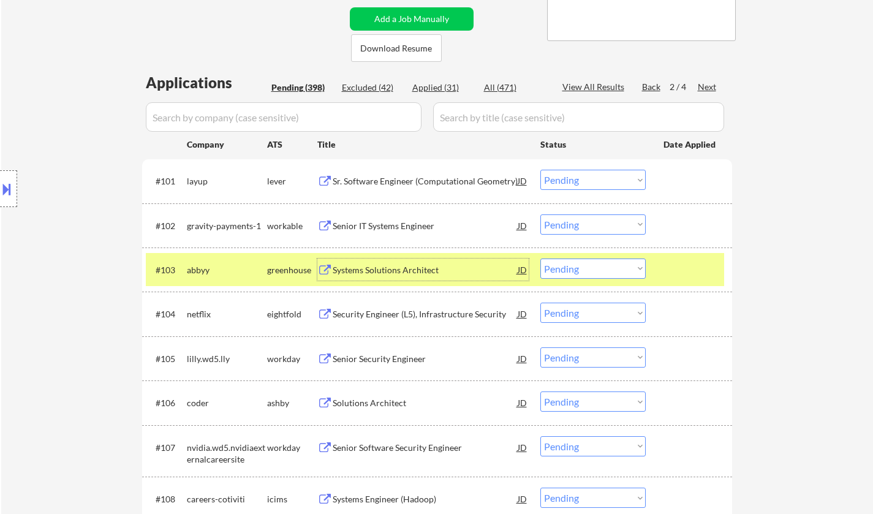
click at [622, 269] on select "Choose an option... Pending Applied Excluded (Questions) Excluded (Expired) Exc…" at bounding box center [592, 269] width 105 height 20
click at [540, 259] on select "Choose an option... Pending Applied Excluded (Questions) Excluded (Expired) Exc…" at bounding box center [592, 269] width 105 height 20
select select ""pending""
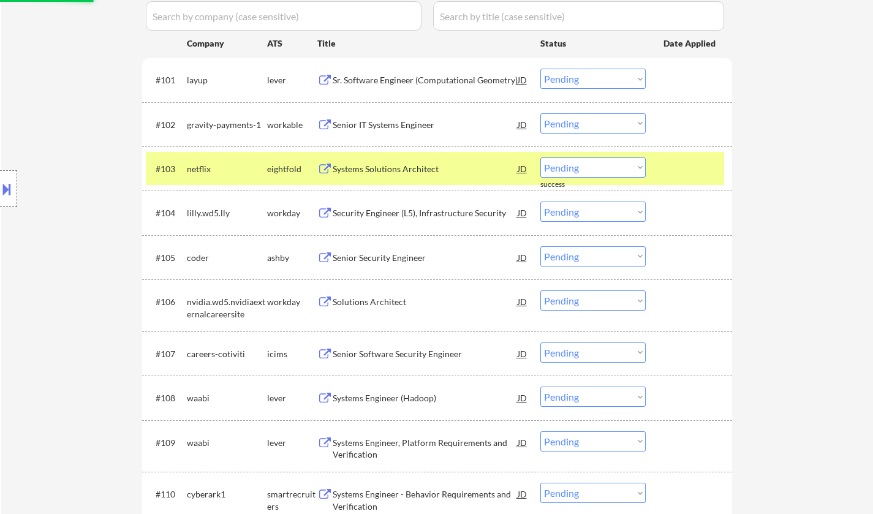
scroll to position [368, 0]
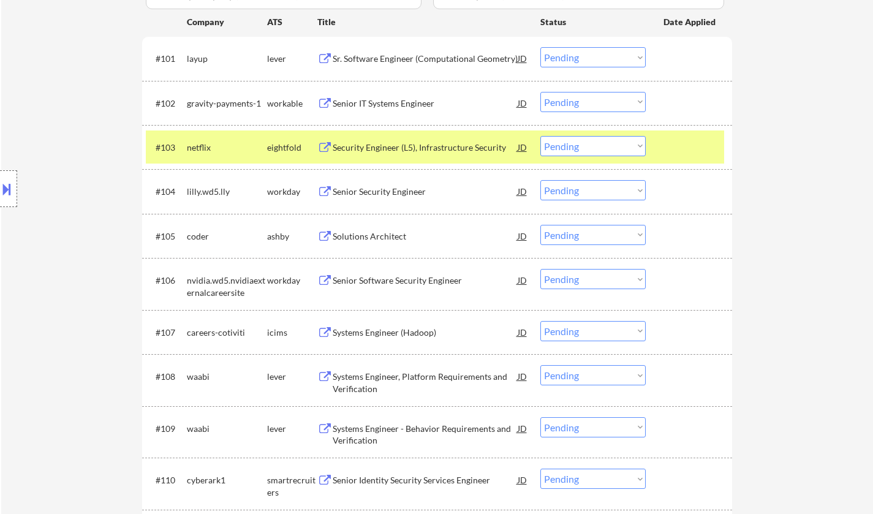
click at [387, 238] on div "Solutions Architect" at bounding box center [425, 236] width 185 height 12
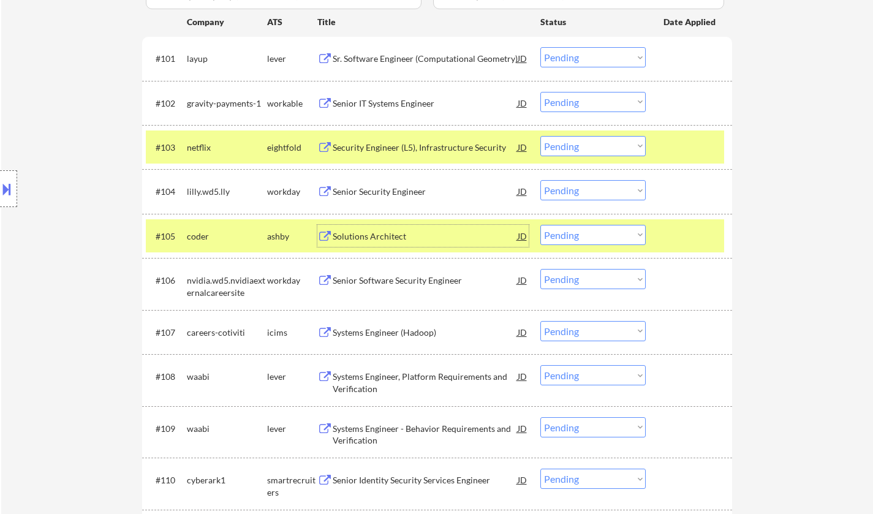
click at [573, 235] on select "Choose an option... Pending Applied Excluded (Questions) Excluded (Expired) Exc…" at bounding box center [592, 235] width 105 height 20
click at [540, 225] on select "Choose an option... Pending Applied Excluded (Questions) Excluded (Expired) Exc…" at bounding box center [592, 235] width 105 height 20
select select ""pending""
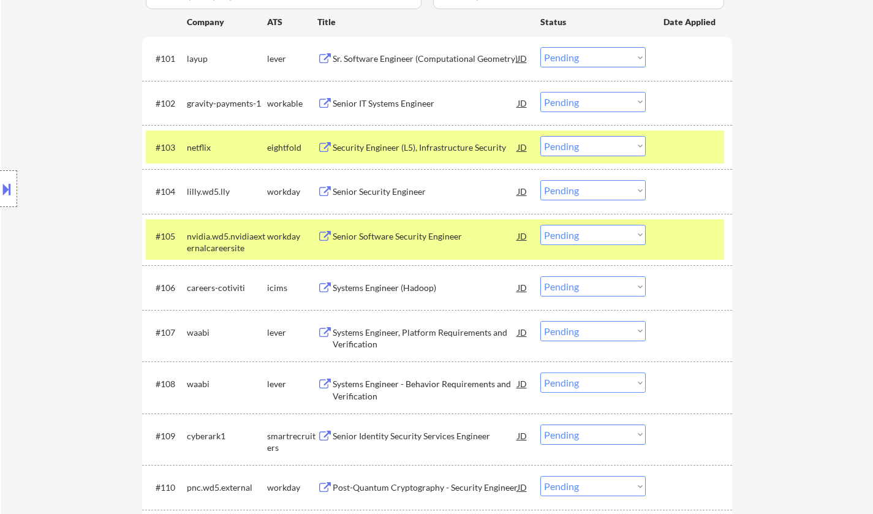
click at [387, 338] on div "Systems Engineer, Platform Requirements and Verification" at bounding box center [425, 339] width 185 height 24
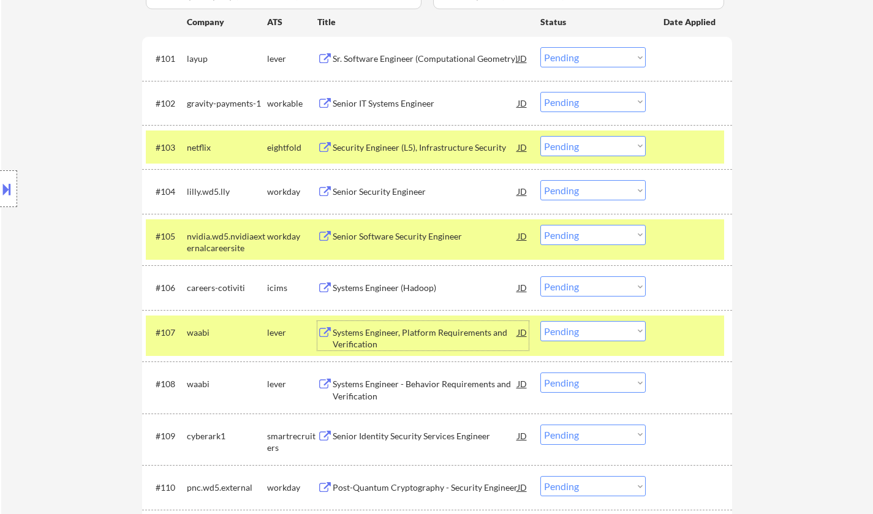
scroll to position [429, 0]
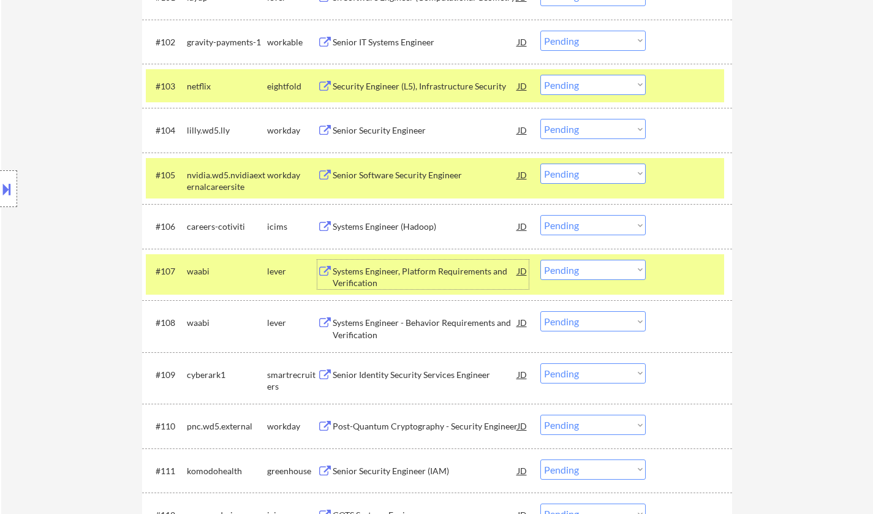
click at [595, 275] on select "Choose an option... Pending Applied Excluded (Questions) Excluded (Expired) Exc…" at bounding box center [592, 270] width 105 height 20
click at [540, 260] on select "Choose an option... Pending Applied Excluded (Questions) Excluded (Expired) Exc…" at bounding box center [592, 270] width 105 height 20
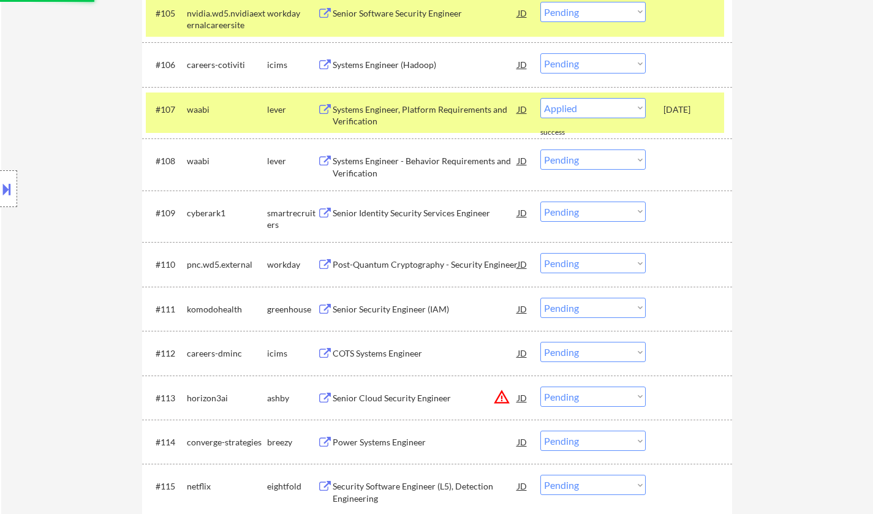
select select ""pending""
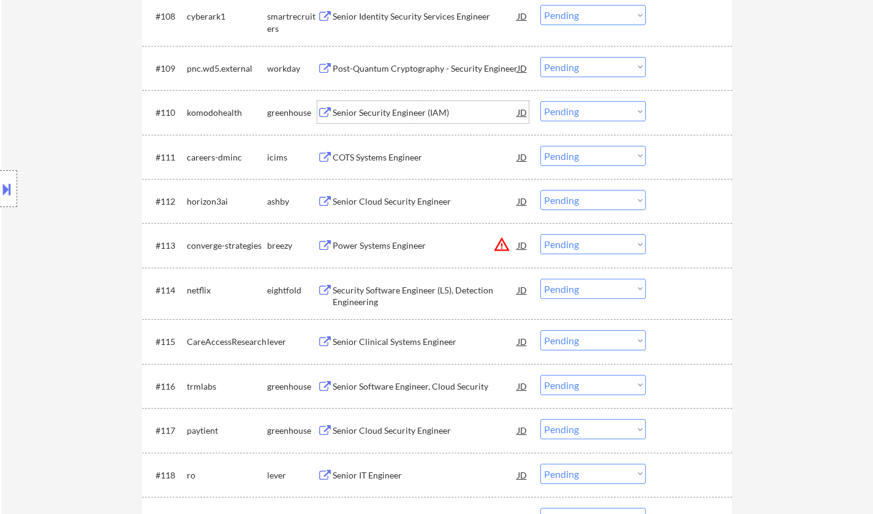
click at [409, 110] on div "Senior Security Engineer (IAM)" at bounding box center [425, 113] width 185 height 12
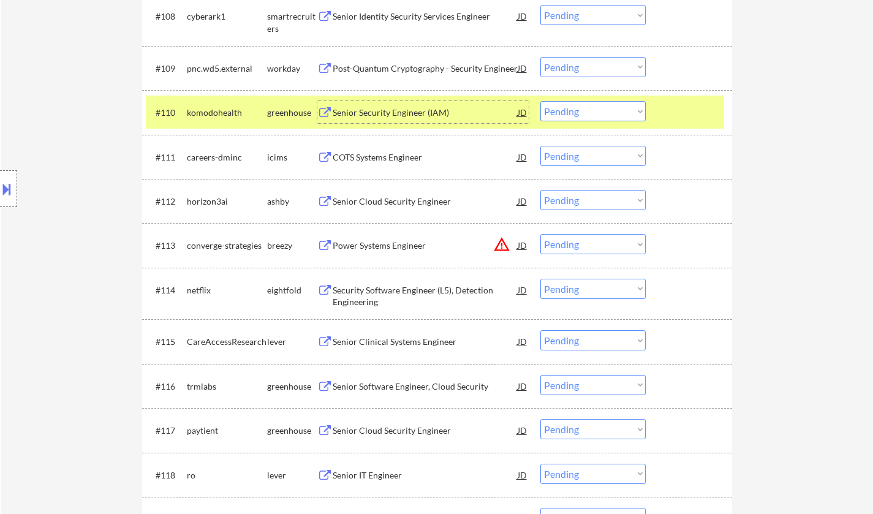
click at [592, 116] on select "Choose an option... Pending Applied Excluded (Questions) Excluded (Expired) Exc…" at bounding box center [592, 111] width 105 height 20
click at [540, 101] on select "Choose an option... Pending Applied Excluded (Questions) Excluded (Expired) Exc…" at bounding box center [592, 111] width 105 height 20
select select ""pending""
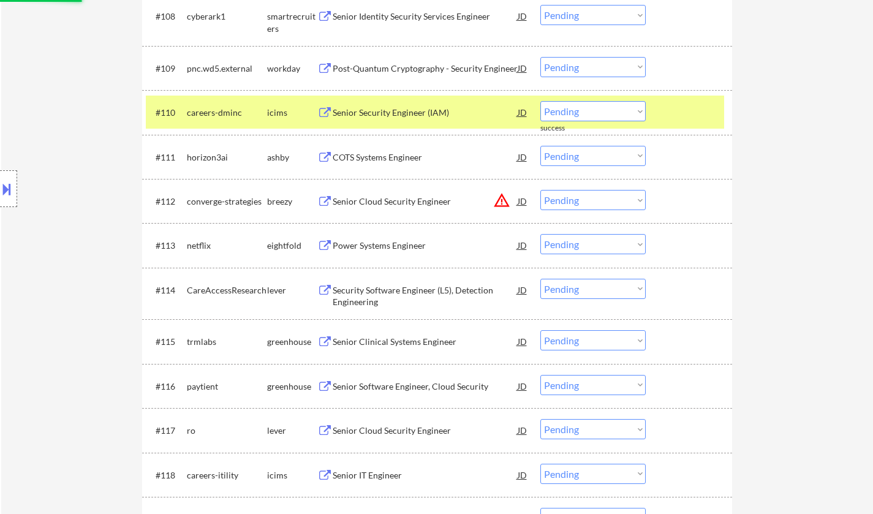
scroll to position [796, 0]
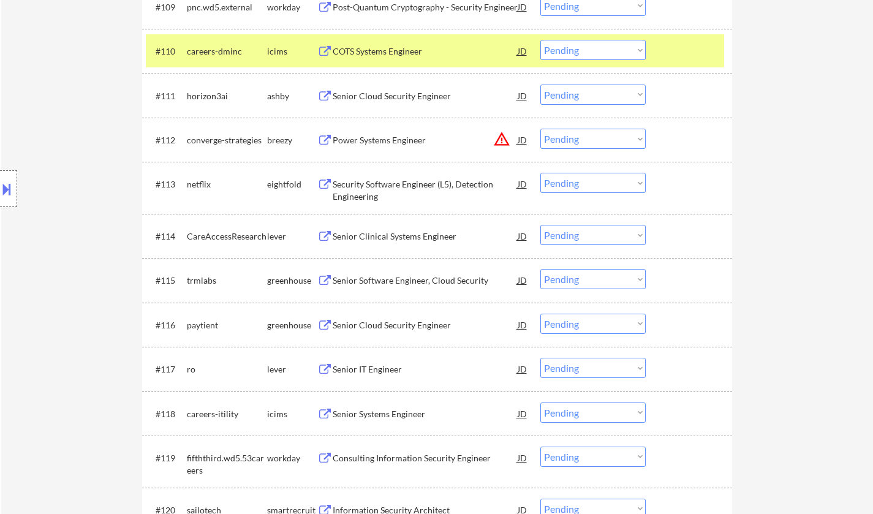
click at [406, 280] on div "Senior Software Engineer, Cloud Security" at bounding box center [425, 280] width 185 height 12
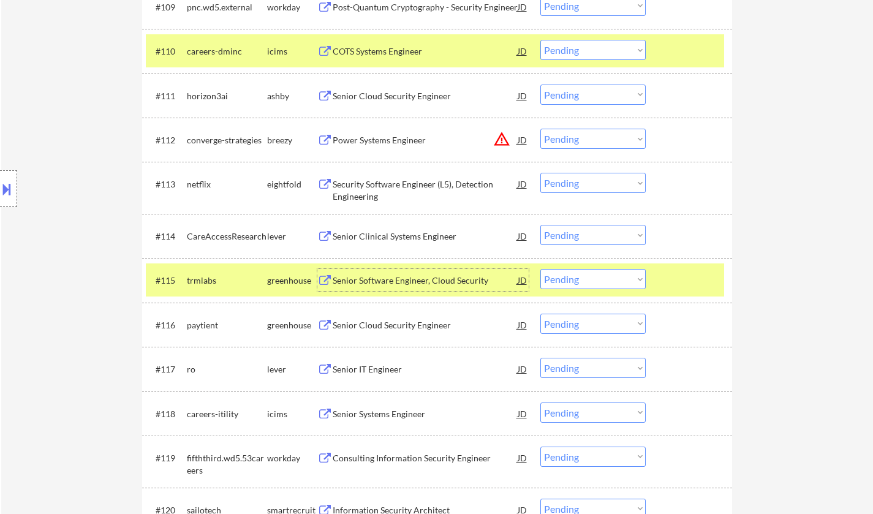
drag, startPoint x: 618, startPoint y: 280, endPoint x: 621, endPoint y: 287, distance: 8.0
click at [616, 280] on select "Choose an option... Pending Applied Excluded (Questions) Excluded (Expired) Exc…" at bounding box center [592, 279] width 105 height 20
click at [540, 269] on select "Choose an option... Pending Applied Excluded (Questions) Excluded (Expired) Exc…" at bounding box center [592, 279] width 105 height 20
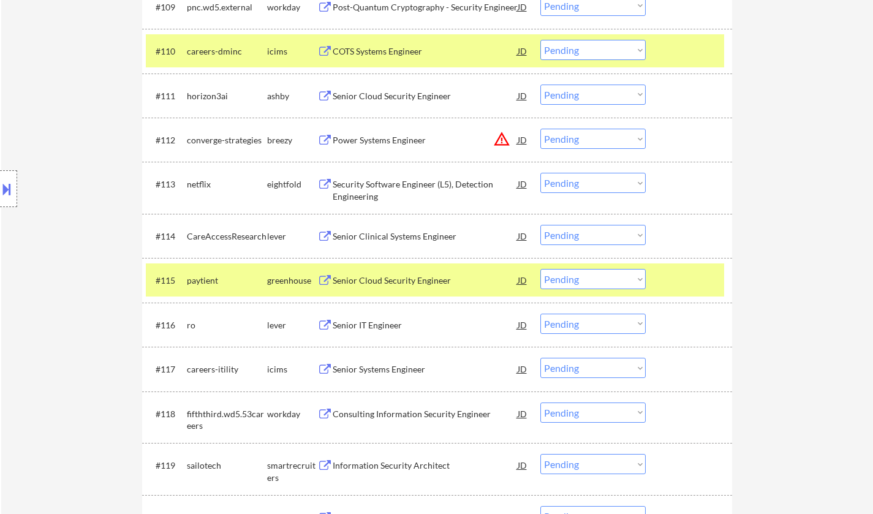
click at [403, 276] on div "Senior Cloud Security Engineer" at bounding box center [425, 280] width 185 height 12
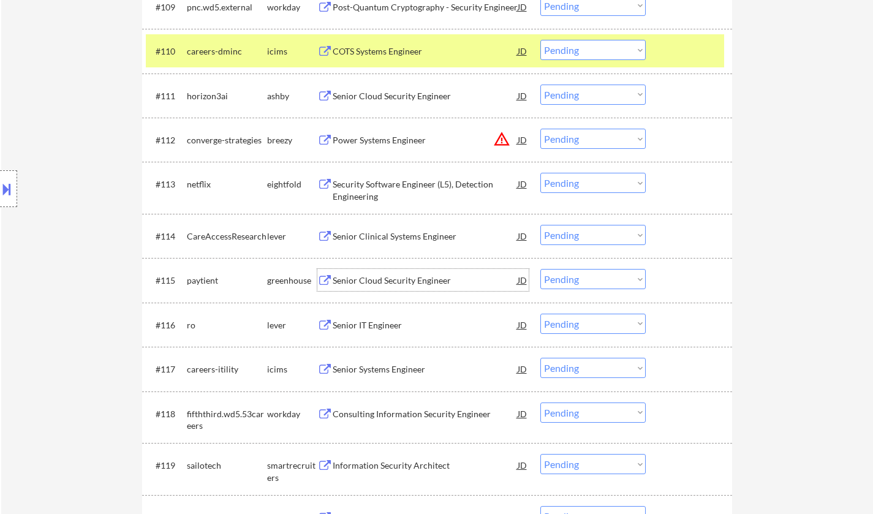
click at [591, 282] on select "Choose an option... Pending Applied Excluded (Questions) Excluded (Expired) Exc…" at bounding box center [592, 279] width 105 height 20
click at [540, 269] on select "Choose an option... Pending Applied Excluded (Questions) Excluded (Expired) Exc…" at bounding box center [592, 279] width 105 height 20
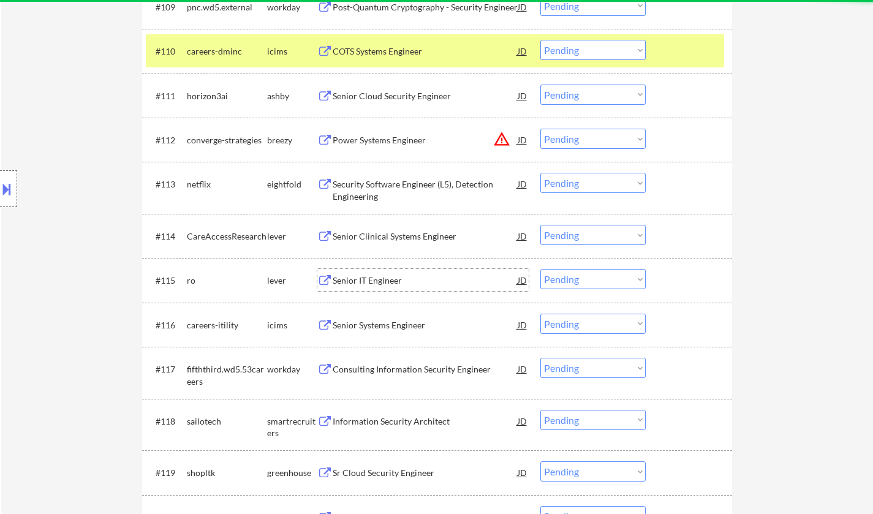
click at [388, 279] on div "Senior IT Engineer" at bounding box center [425, 280] width 185 height 12
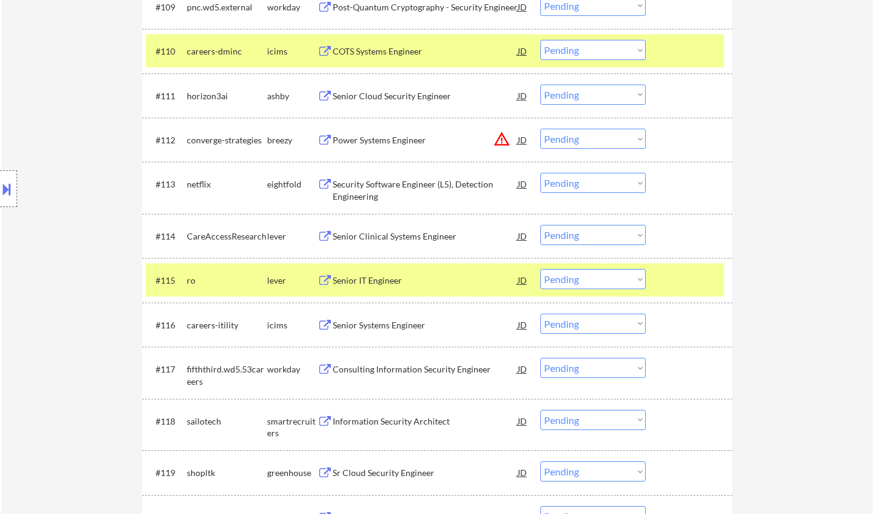
click at [2, 190] on button at bounding box center [6, 189] width 13 height 20
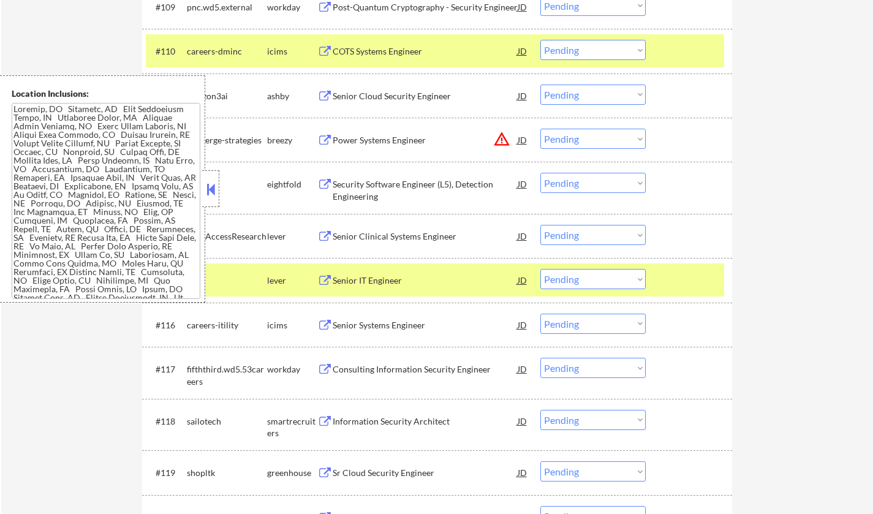
scroll to position [13, 0]
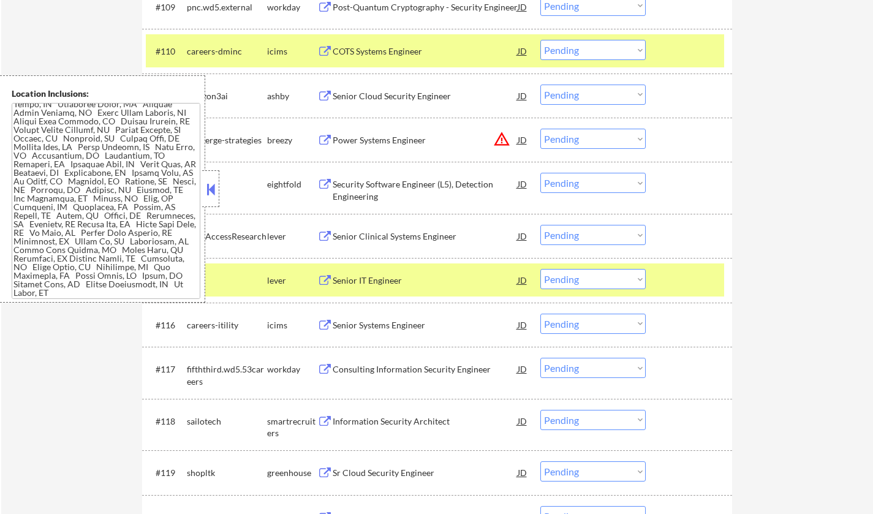
click at [219, 189] on div "netflix" at bounding box center [227, 184] width 80 height 12
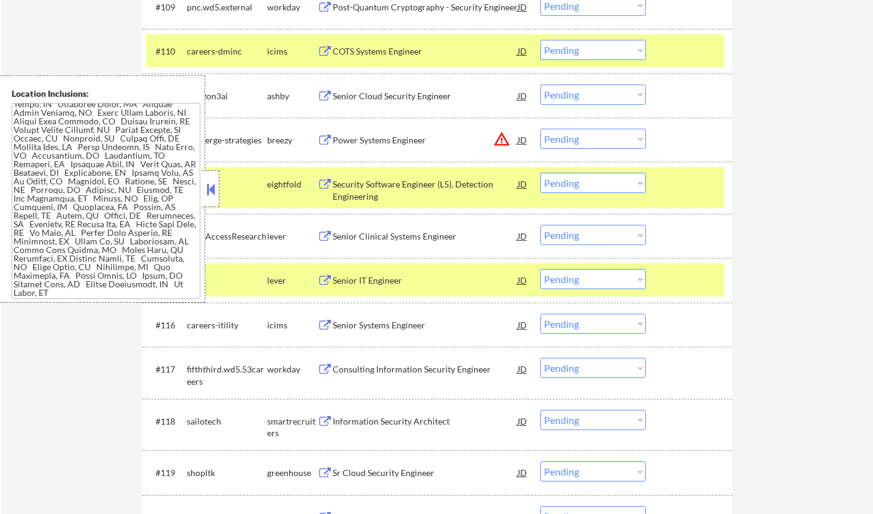
click at [209, 191] on button at bounding box center [210, 189] width 13 height 18
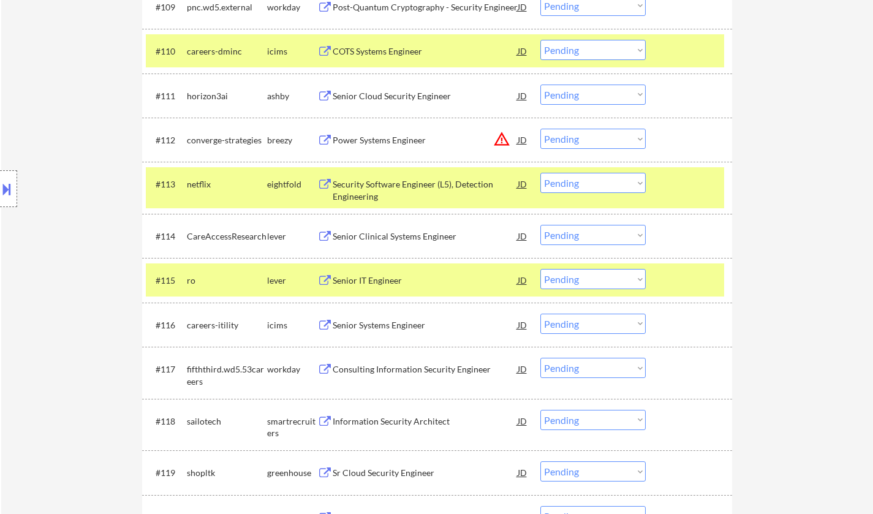
click at [575, 282] on select "Choose an option... Pending Applied Excluded (Questions) Excluded (Expired) Exc…" at bounding box center [592, 279] width 105 height 20
click at [540, 269] on select "Choose an option... Pending Applied Excluded (Questions) Excluded (Expired) Exc…" at bounding box center [592, 279] width 105 height 20
select select ""pending""
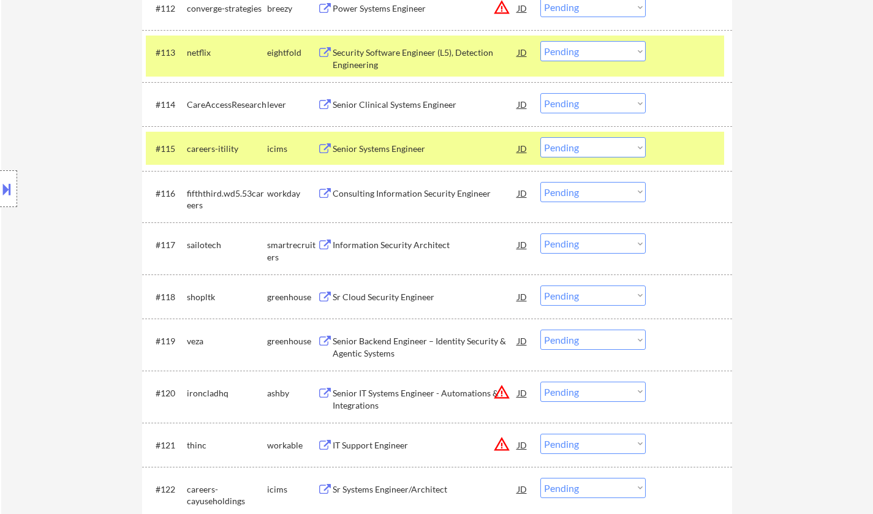
scroll to position [980, 0]
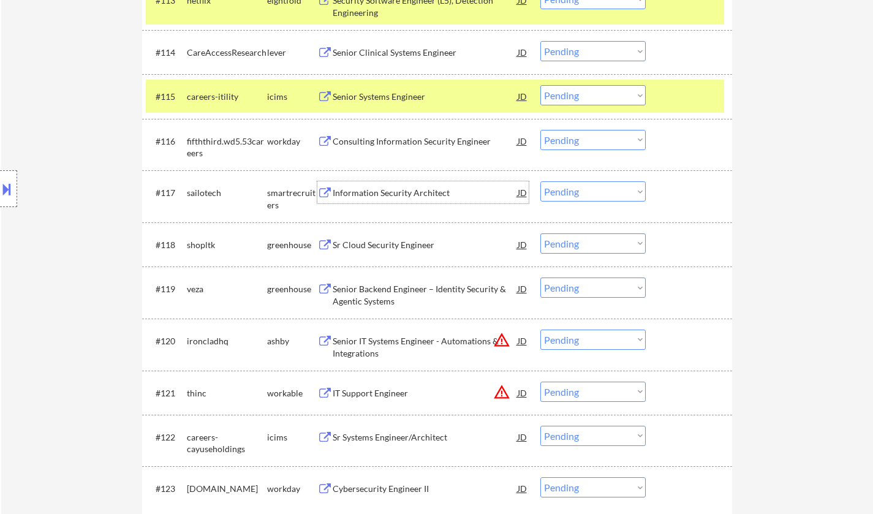
click at [386, 190] on div "Information Security Architect" at bounding box center [425, 193] width 185 height 12
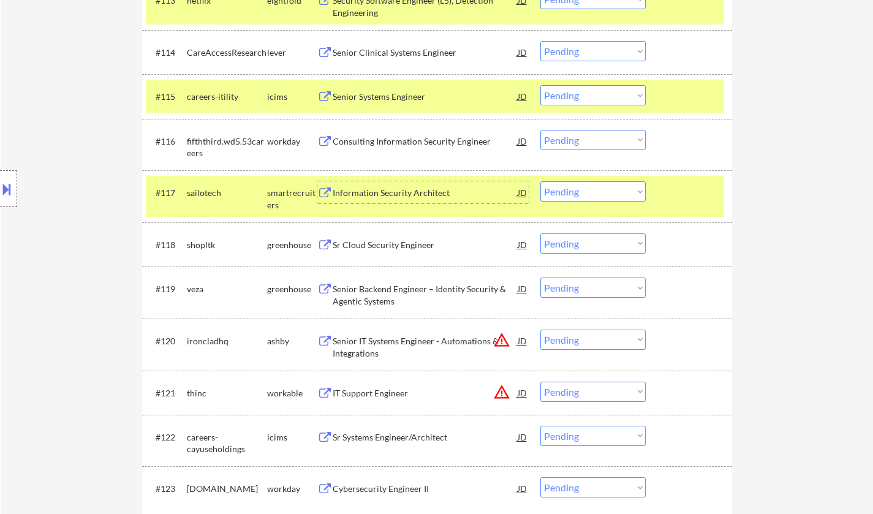
click at [592, 193] on select "Choose an option... Pending Applied Excluded (Questions) Excluded (Expired) Exc…" at bounding box center [592, 191] width 105 height 20
click at [540, 181] on select "Choose an option... Pending Applied Excluded (Questions) Excluded (Expired) Exc…" at bounding box center [592, 191] width 105 height 20
select select ""pending""
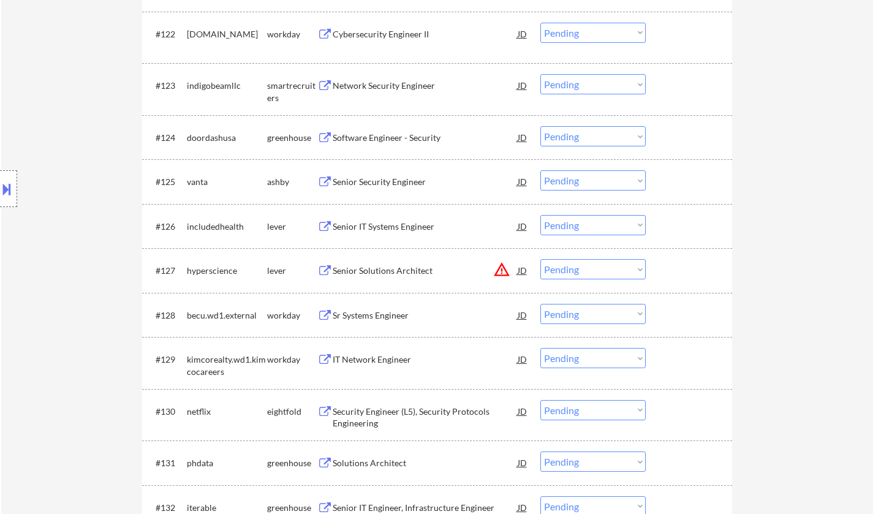
scroll to position [1415, 0]
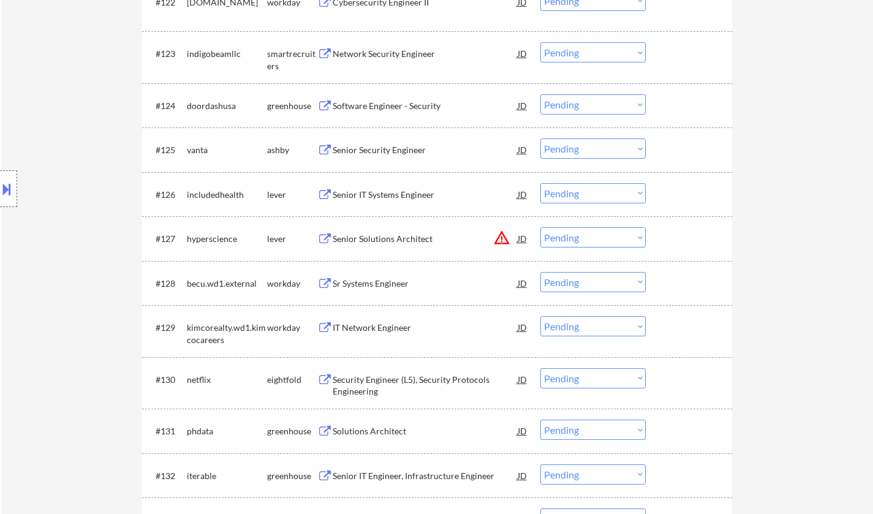
click at [384, 192] on div "Senior IT Systems Engineer" at bounding box center [425, 195] width 185 height 12
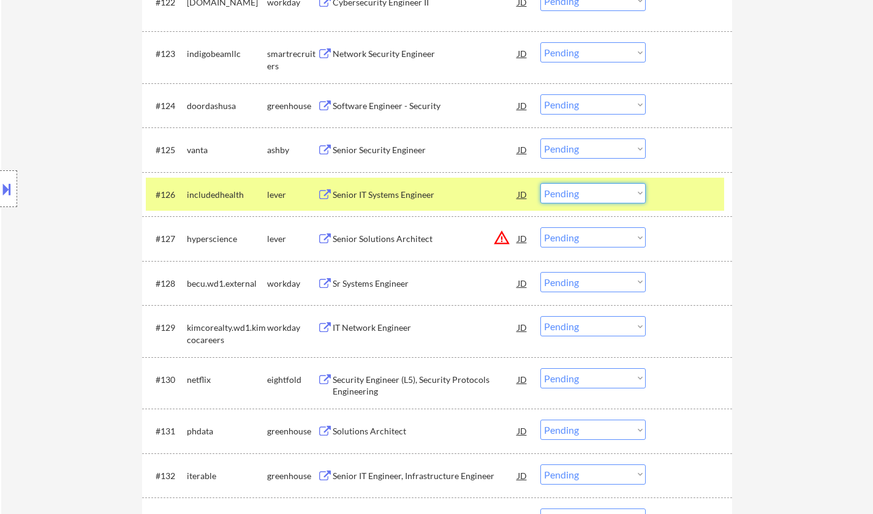
click at [606, 188] on select "Choose an option... Pending Applied Excluded (Questions) Excluded (Expired) Exc…" at bounding box center [592, 193] width 105 height 20
click at [540, 183] on select "Choose an option... Pending Applied Excluded (Questions) Excluded (Expired) Exc…" at bounding box center [592, 193] width 105 height 20
select select ""pending""
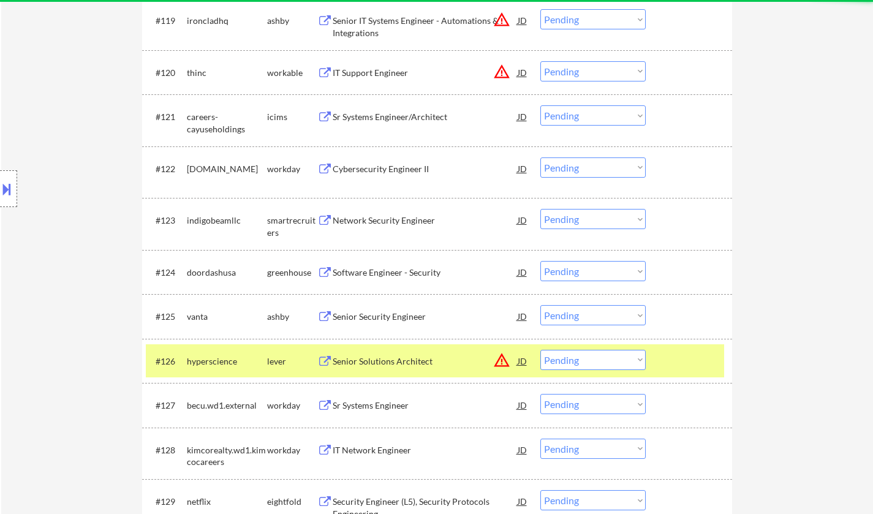
scroll to position [986, 0]
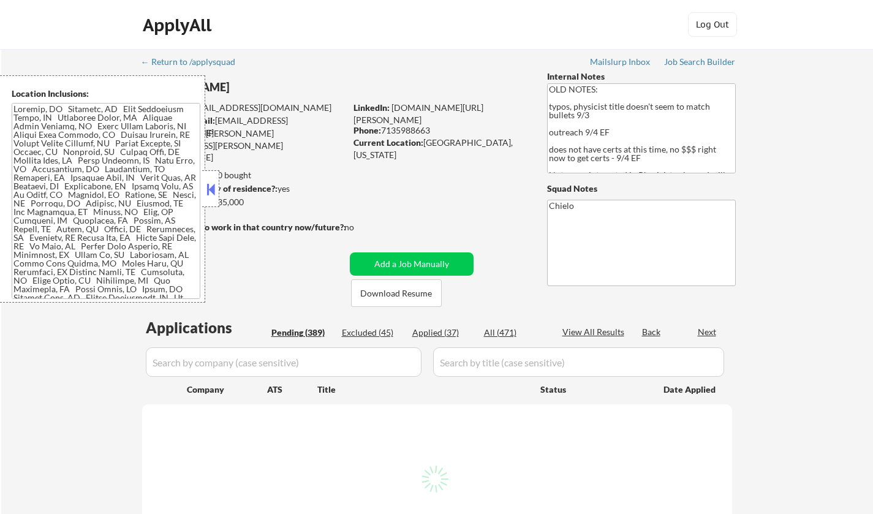
select select ""pending""
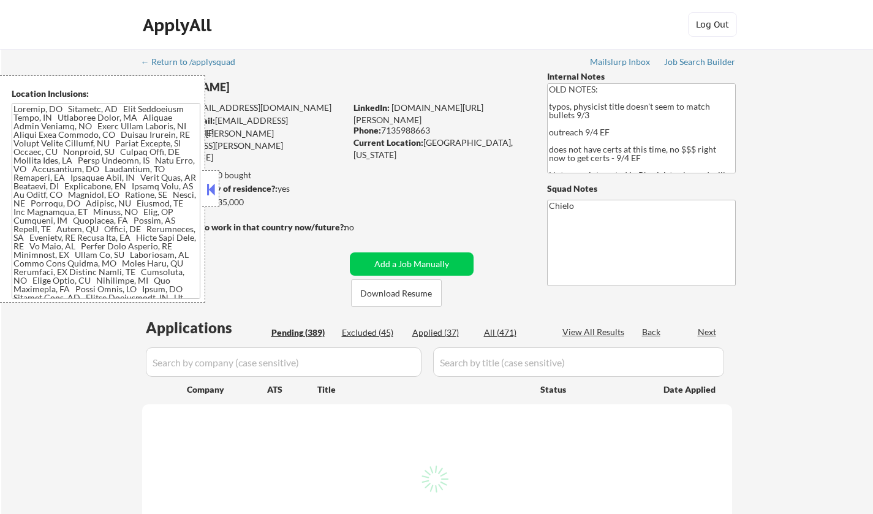
select select ""pending""
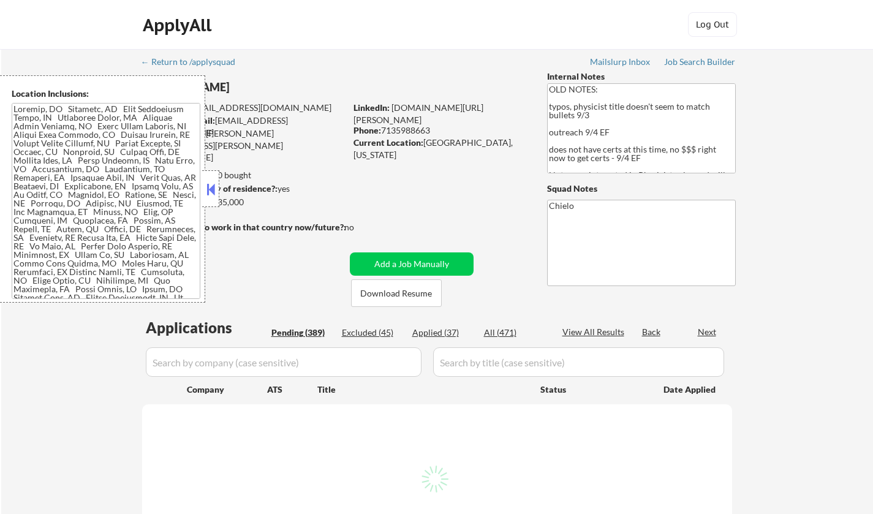
select select ""pending""
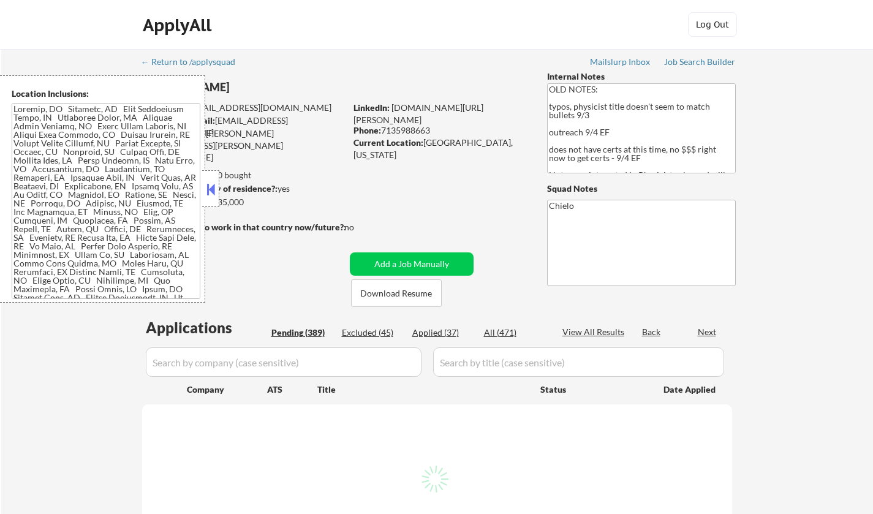
select select ""pending""
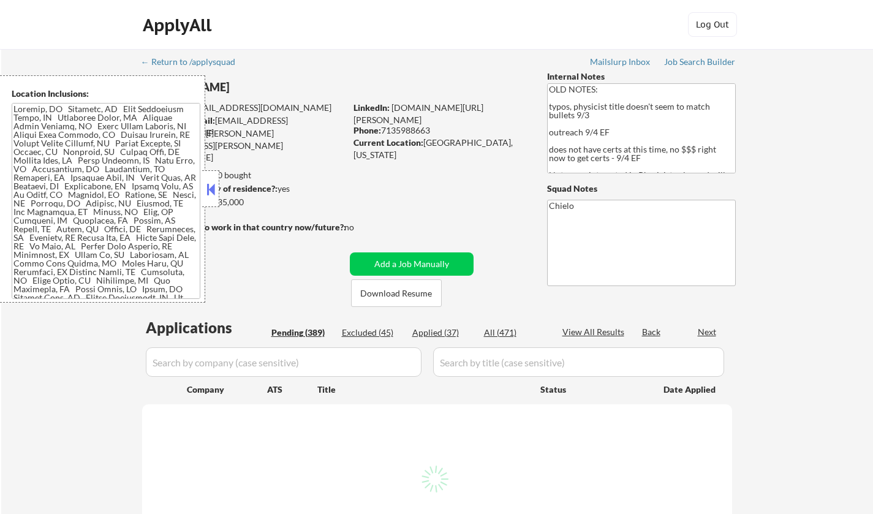
select select ""pending""
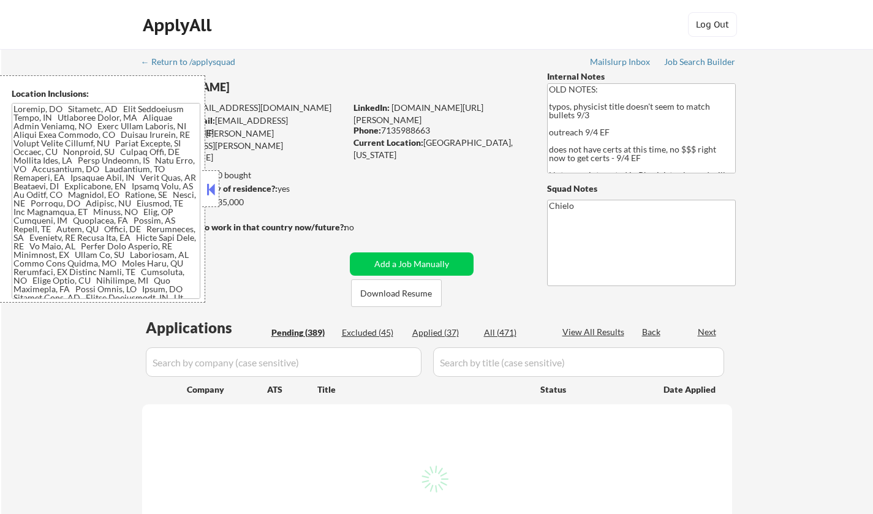
select select ""pending""
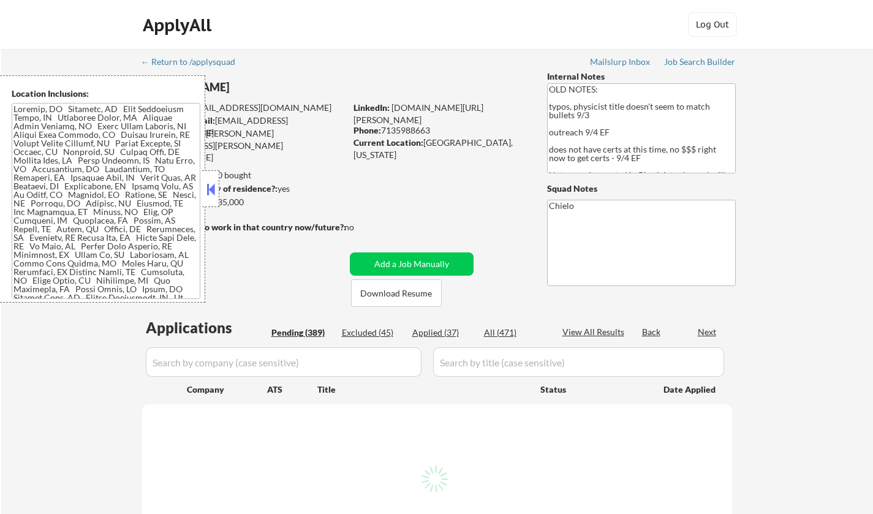
select select ""pending""
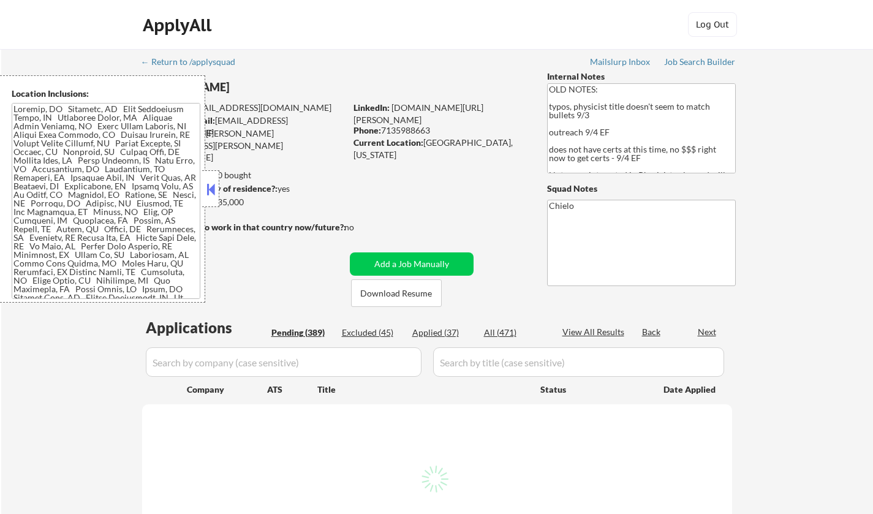
select select ""pending""
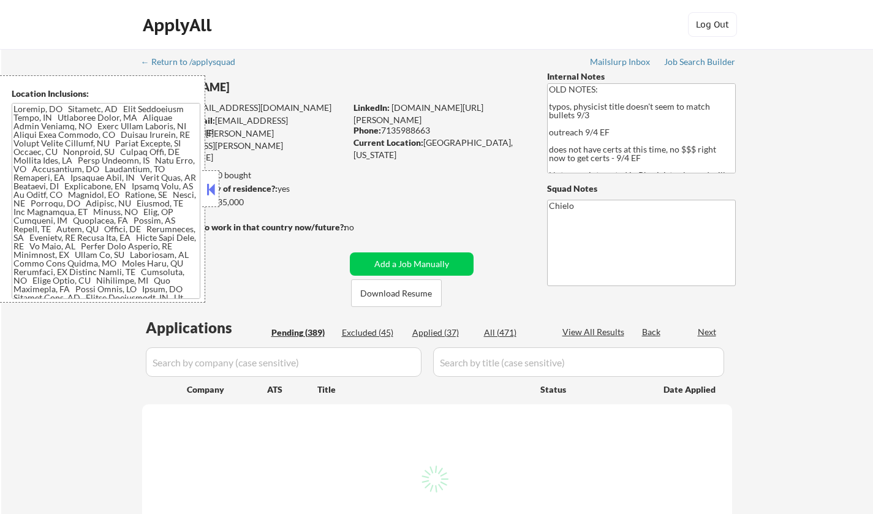
select select ""pending""
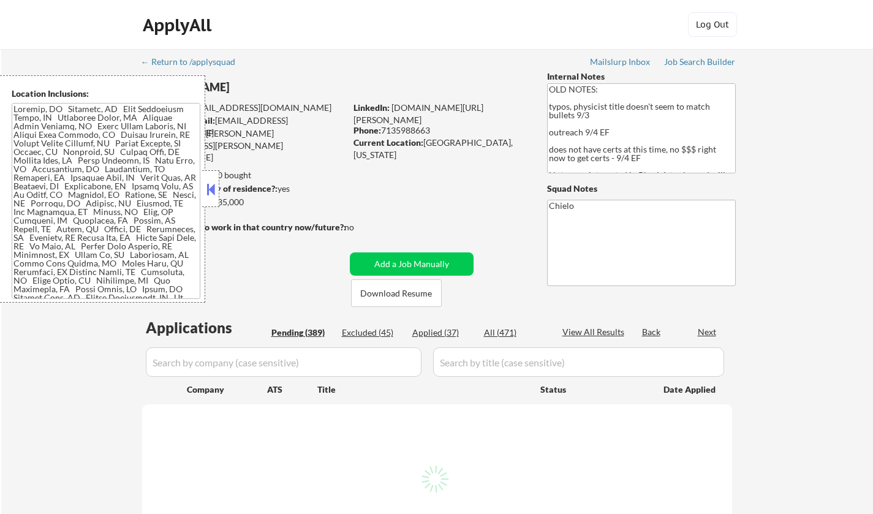
select select ""pending""
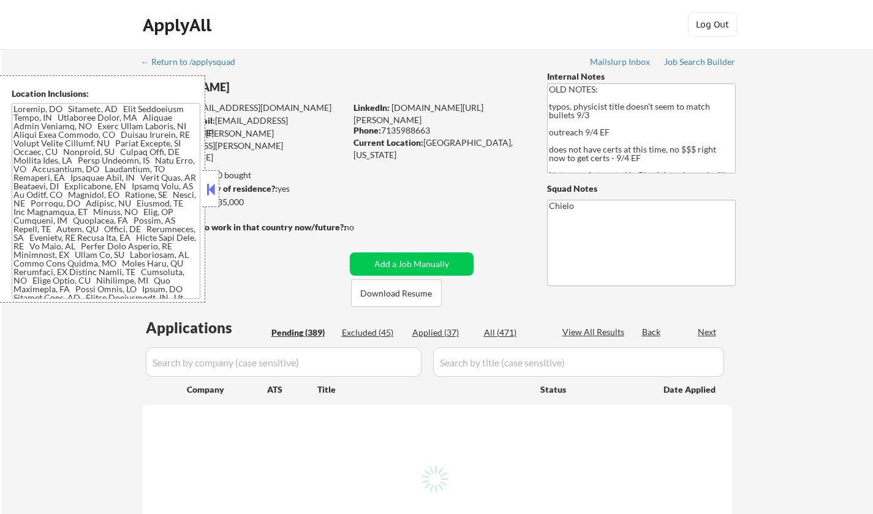
select select ""pending""
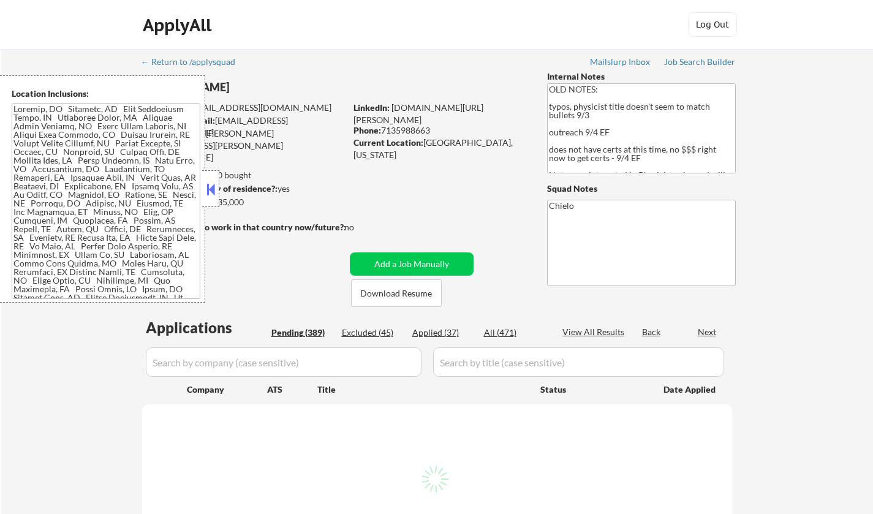
select select ""pending""
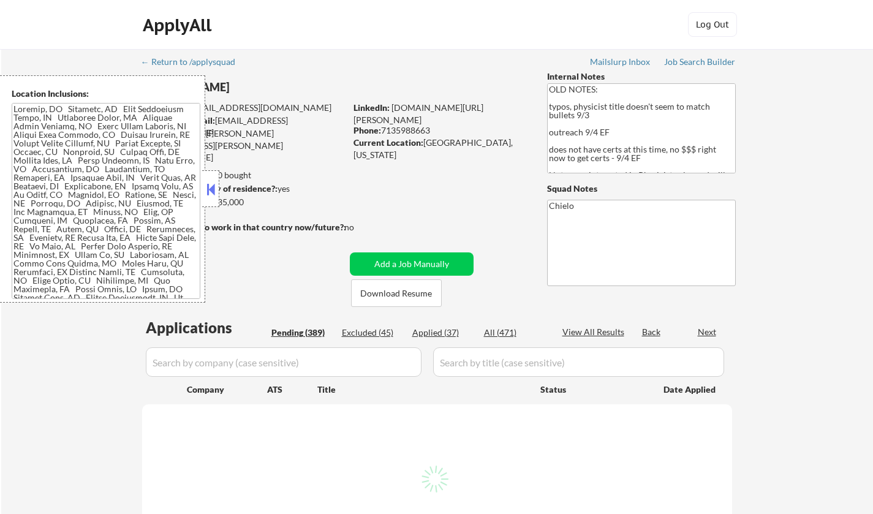
select select ""pending""
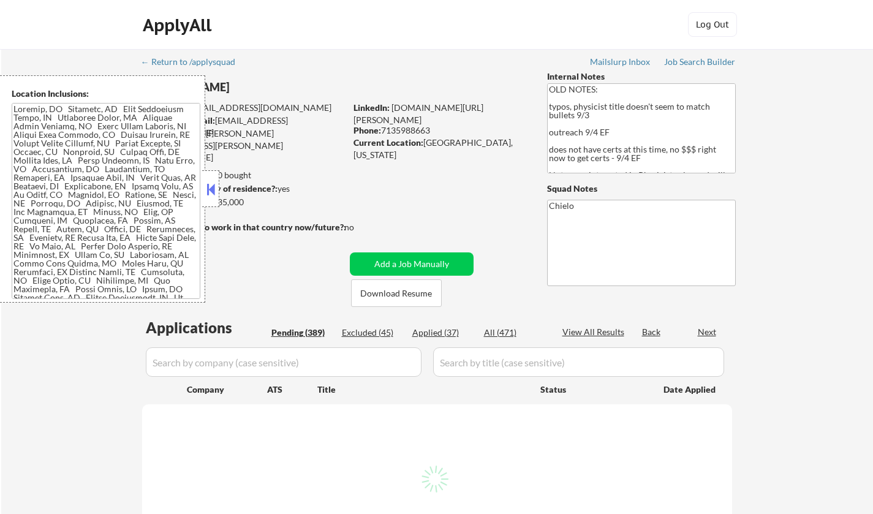
select select ""pending""
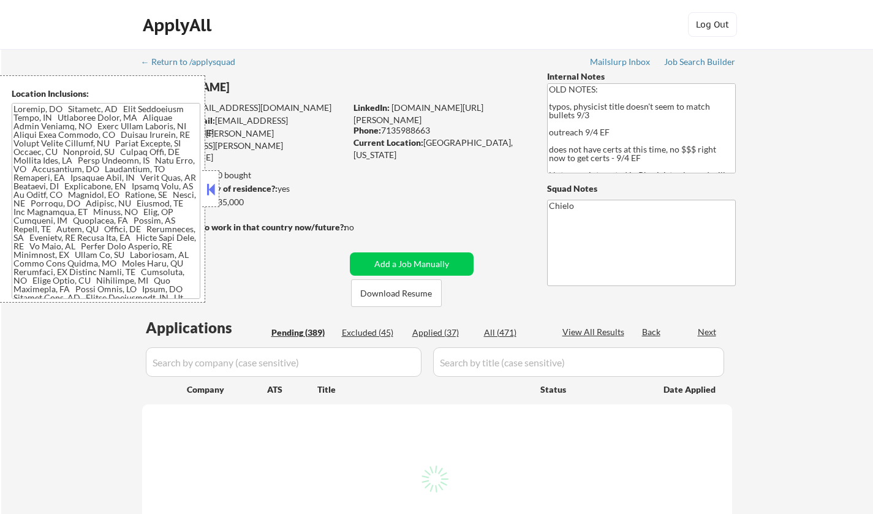
select select ""pending""
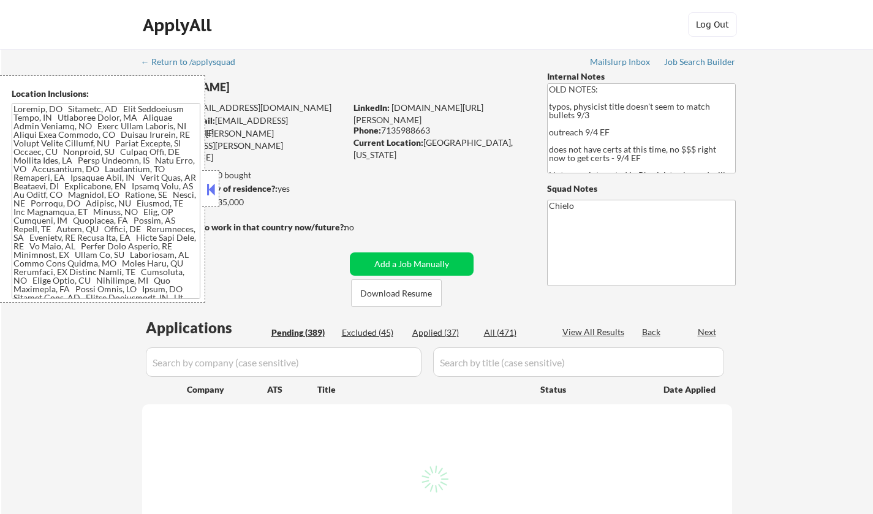
select select ""pending""
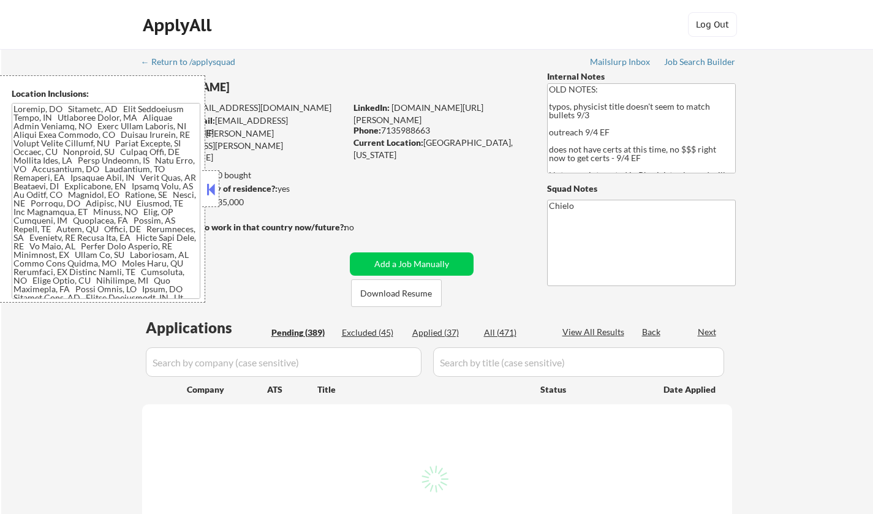
select select ""pending""
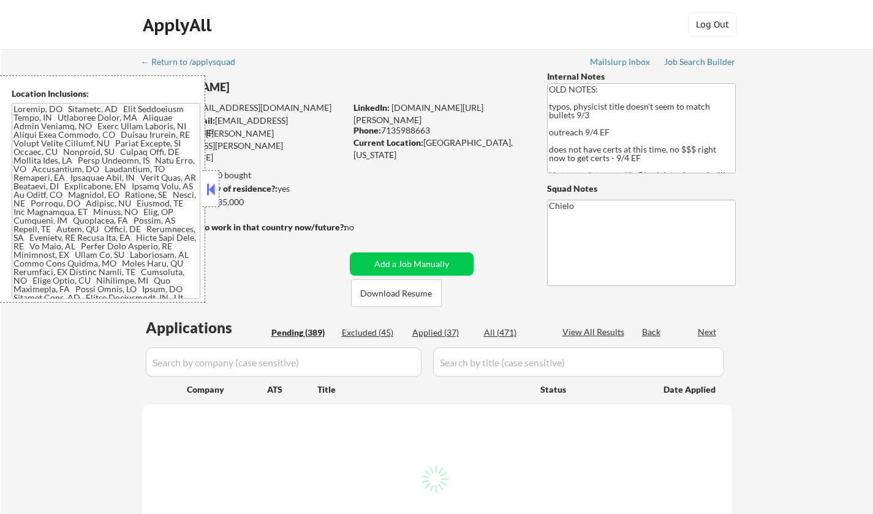
select select ""pending""
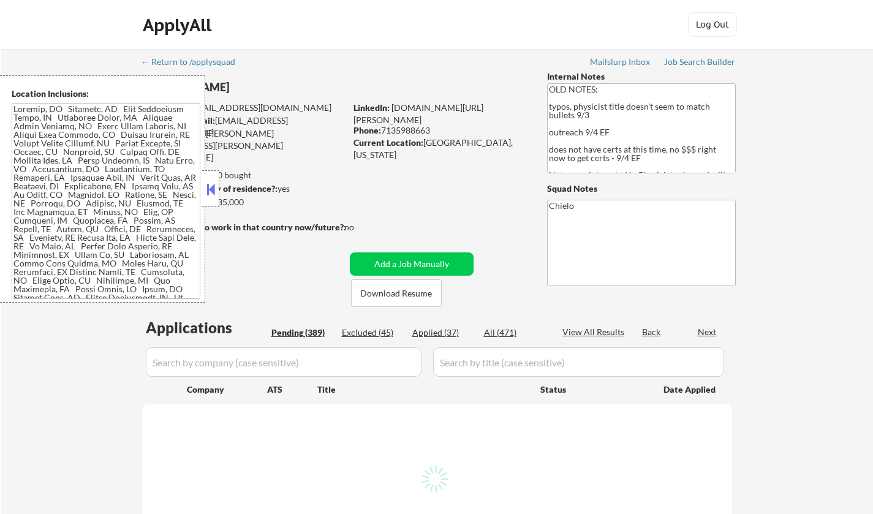
select select ""pending""
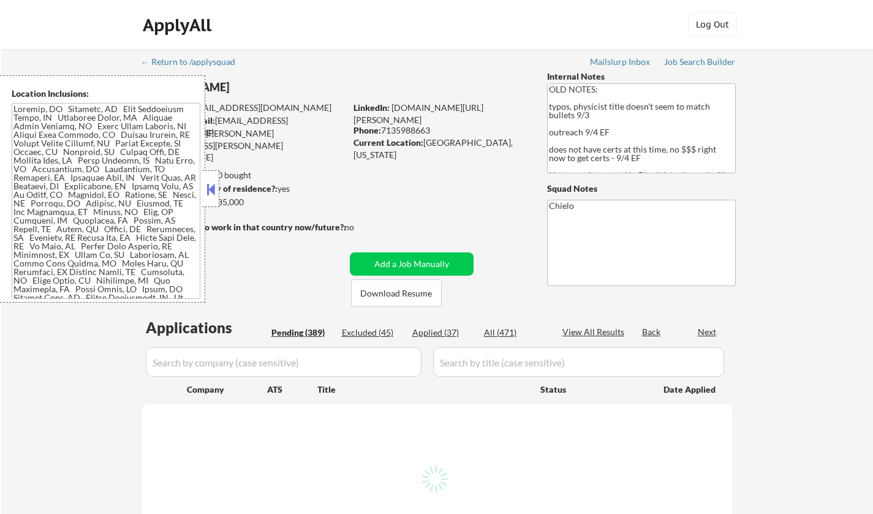
select select ""pending""
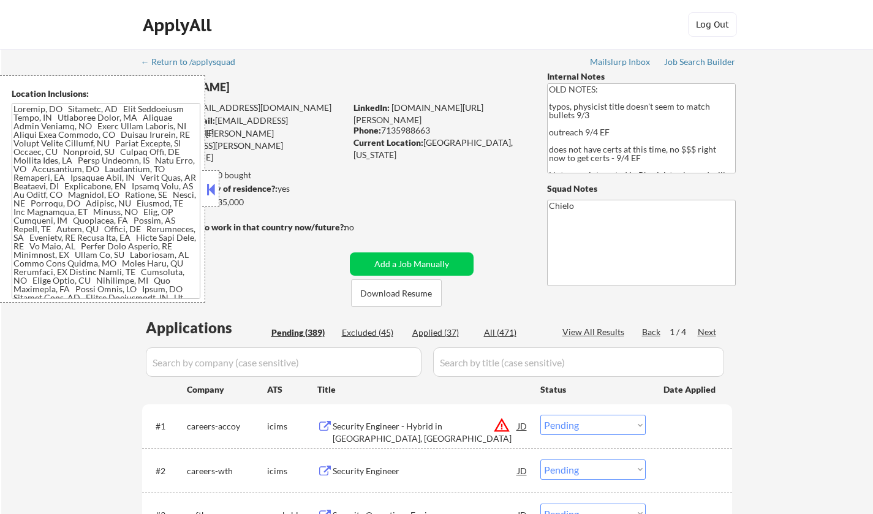
drag, startPoint x: 212, startPoint y: 183, endPoint x: 327, endPoint y: 272, distance: 145.0
click at [211, 183] on button at bounding box center [210, 189] width 13 height 18
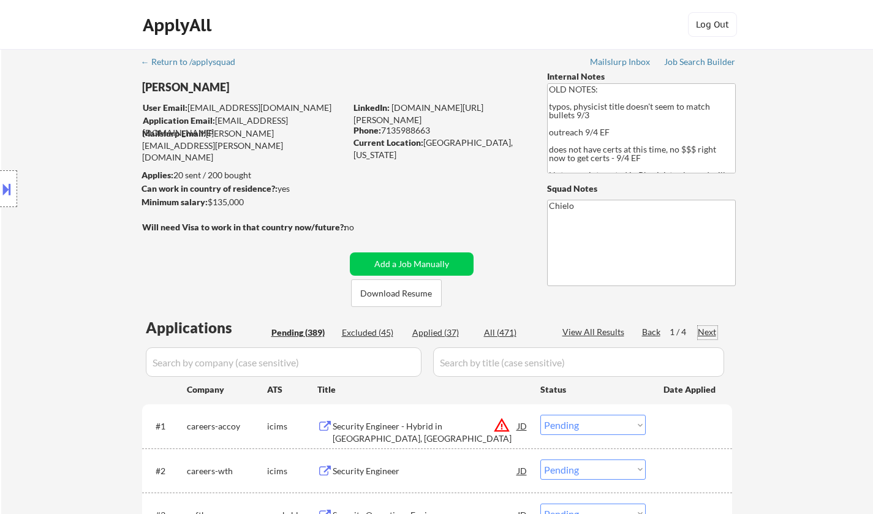
click at [708, 331] on div "Next" at bounding box center [708, 332] width 20 height 12
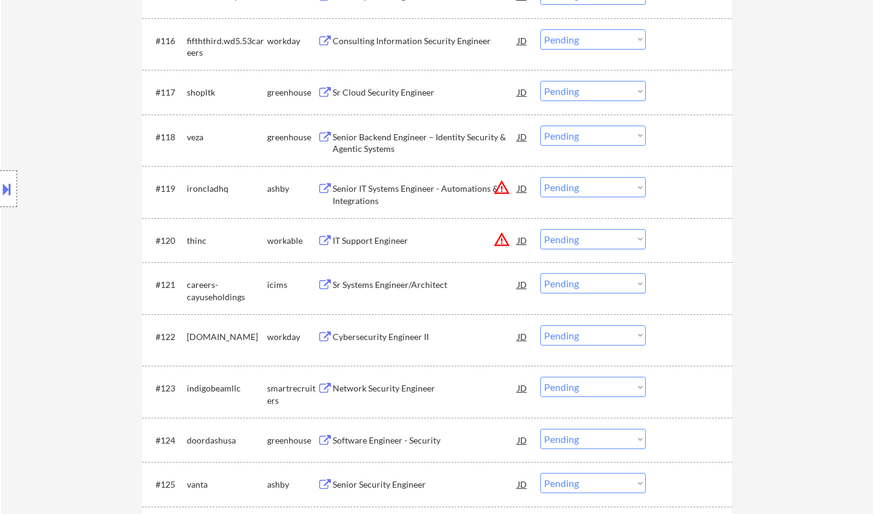
scroll to position [1164, 0]
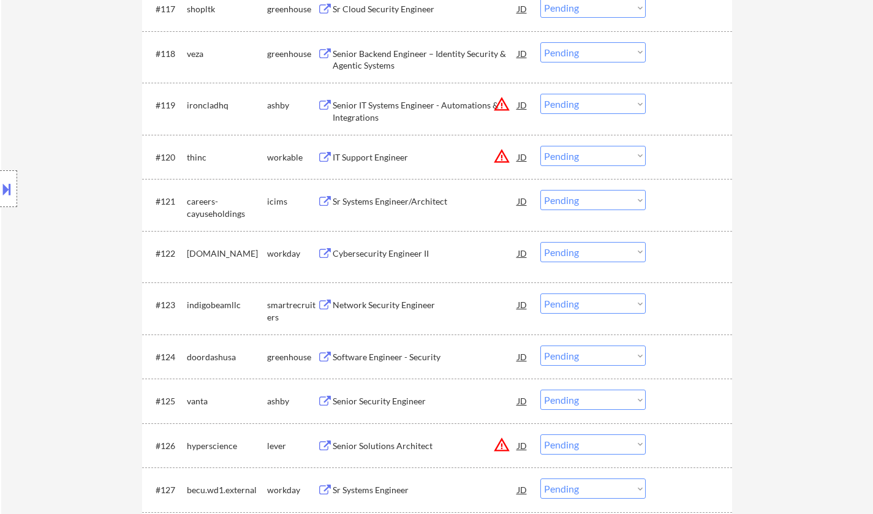
click at [385, 304] on div "Network Security Engineer" at bounding box center [425, 305] width 185 height 12
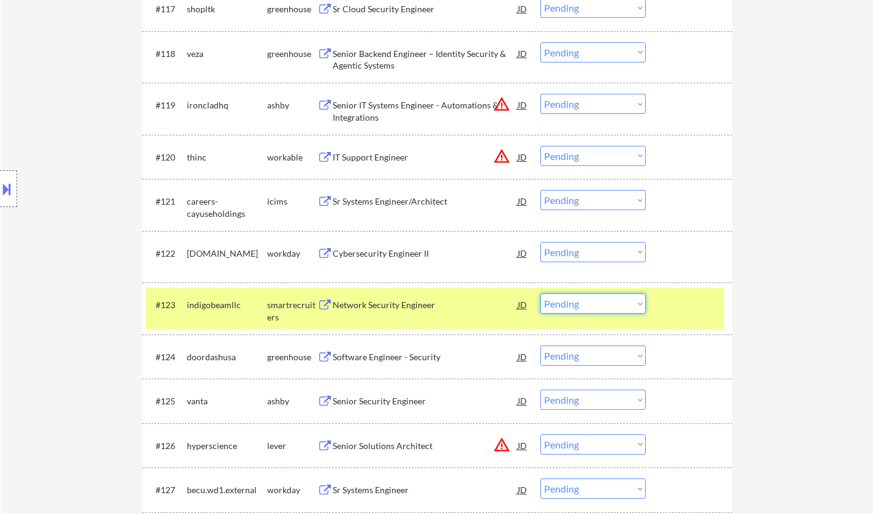
drag, startPoint x: 609, startPoint y: 313, endPoint x: 656, endPoint y: 377, distance: 78.9
click at [609, 313] on select "Choose an option... Pending Applied Excluded (Questions) Excluded (Expired) Exc…" at bounding box center [592, 303] width 105 height 20
click at [540, 293] on select "Choose an option... Pending Applied Excluded (Questions) Excluded (Expired) Exc…" at bounding box center [592, 303] width 105 height 20
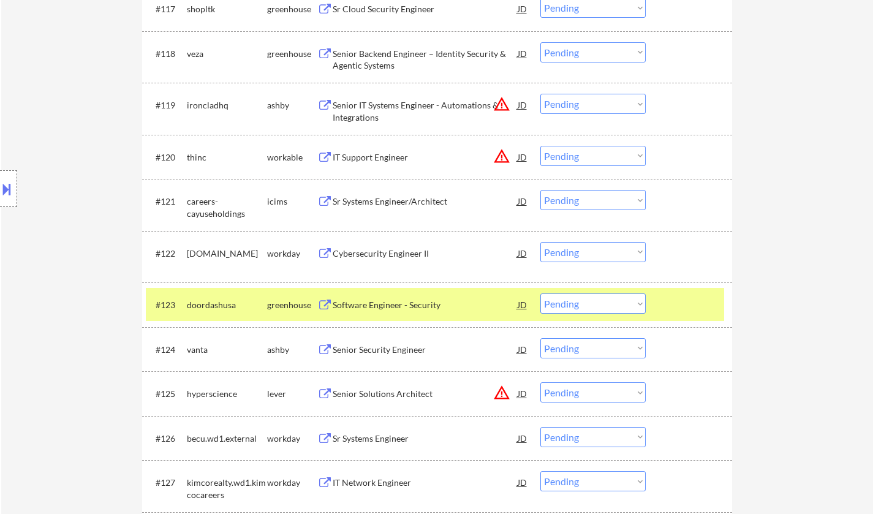
click at [407, 303] on div "Software Engineer - Security" at bounding box center [425, 305] width 185 height 12
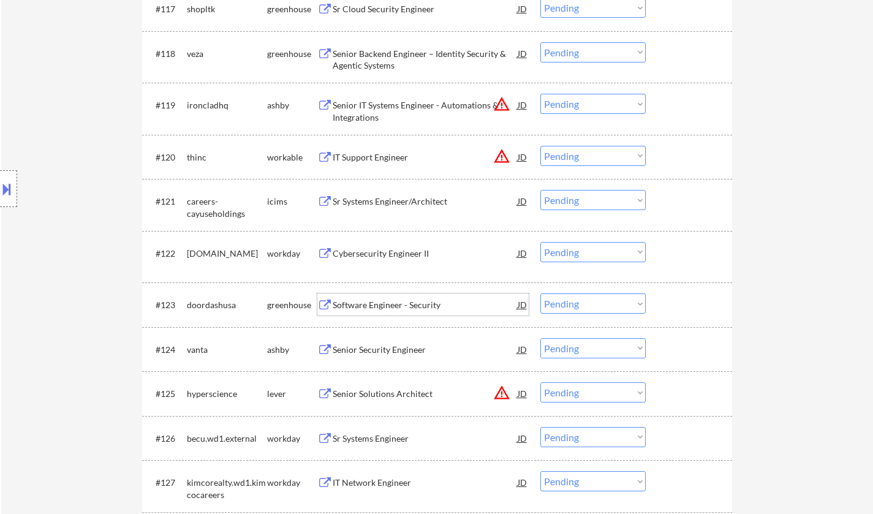
click at [600, 304] on select "Choose an option... Pending Applied Excluded (Questions) Excluded (Expired) Exc…" at bounding box center [592, 303] width 105 height 20
click at [540, 293] on select "Choose an option... Pending Applied Excluded (Questions) Excluded (Expired) Exc…" at bounding box center [592, 303] width 105 height 20
select select ""pending""
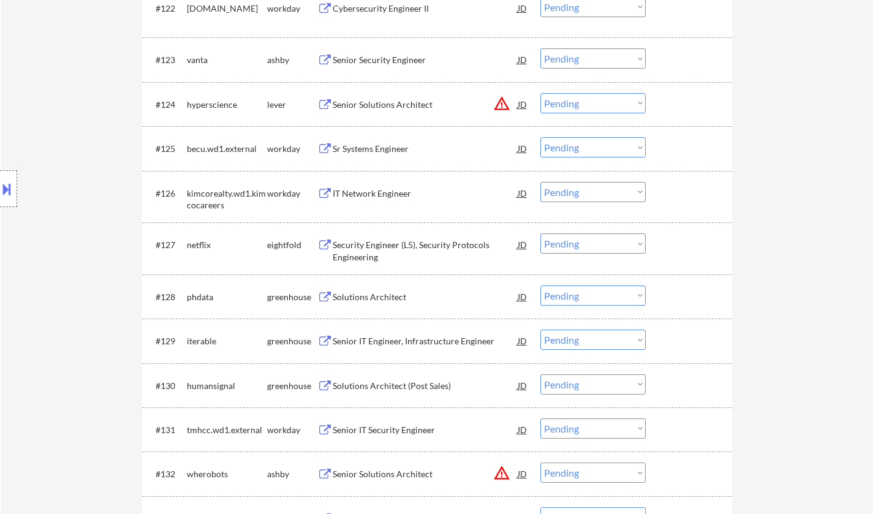
scroll to position [1470, 0]
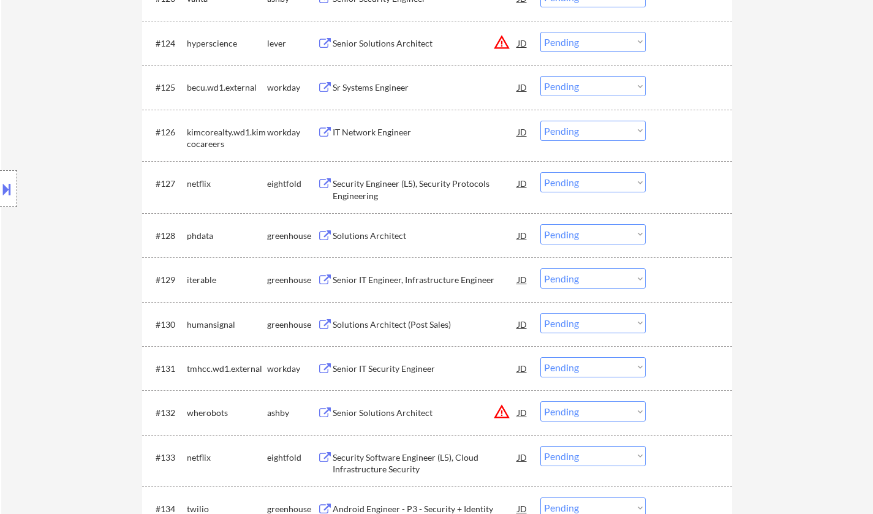
click at [373, 237] on div "Solutions Architect" at bounding box center [425, 236] width 185 height 12
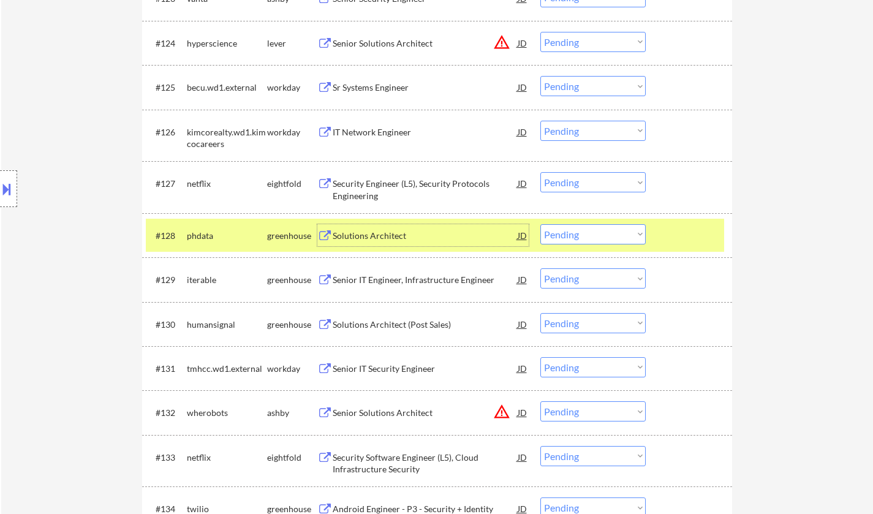
click at [623, 238] on select "Choose an option... Pending Applied Excluded (Questions) Excluded (Expired) Exc…" at bounding box center [592, 234] width 105 height 20
click at [540, 224] on select "Choose an option... Pending Applied Excluded (Questions) Excluded (Expired) Exc…" at bounding box center [592, 234] width 105 height 20
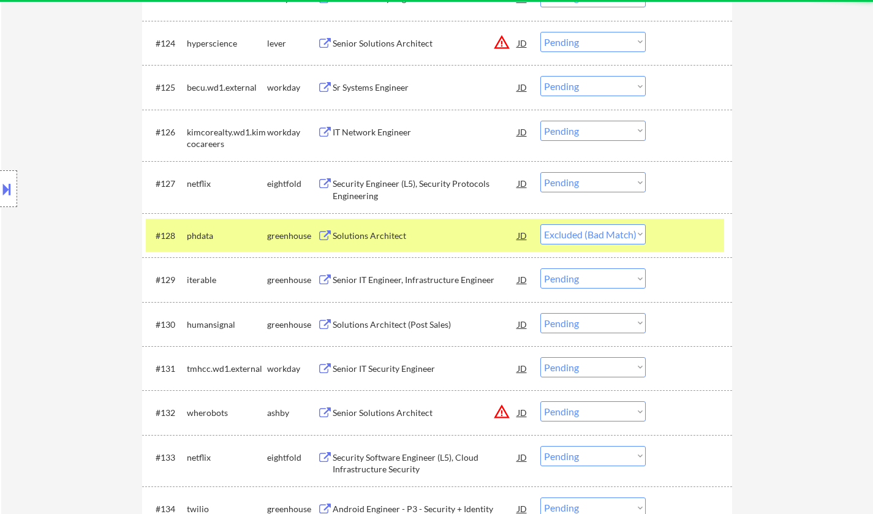
select select ""pending""
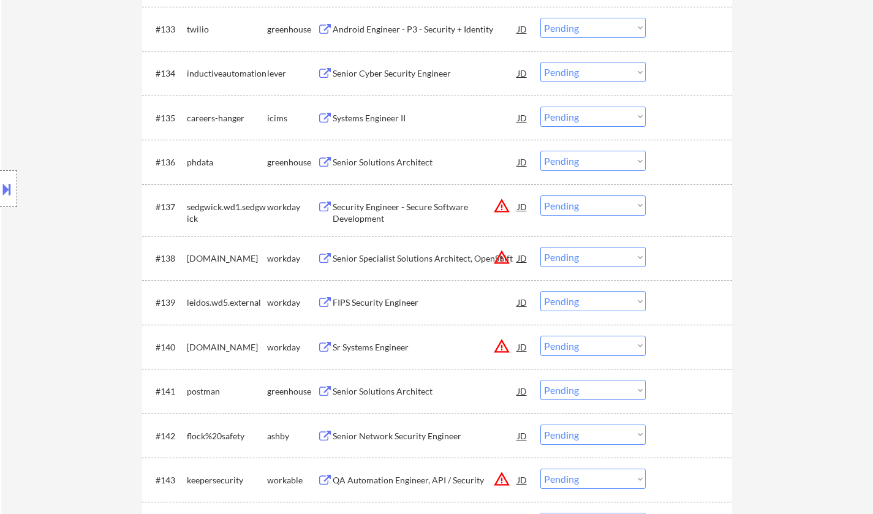
scroll to position [1960, 0]
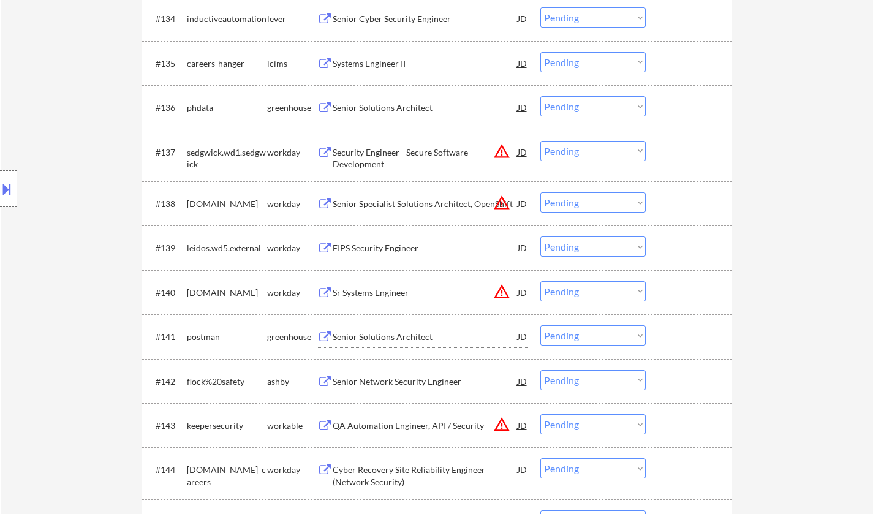
click at [398, 337] on div "Senior Solutions Architect" at bounding box center [425, 337] width 185 height 12
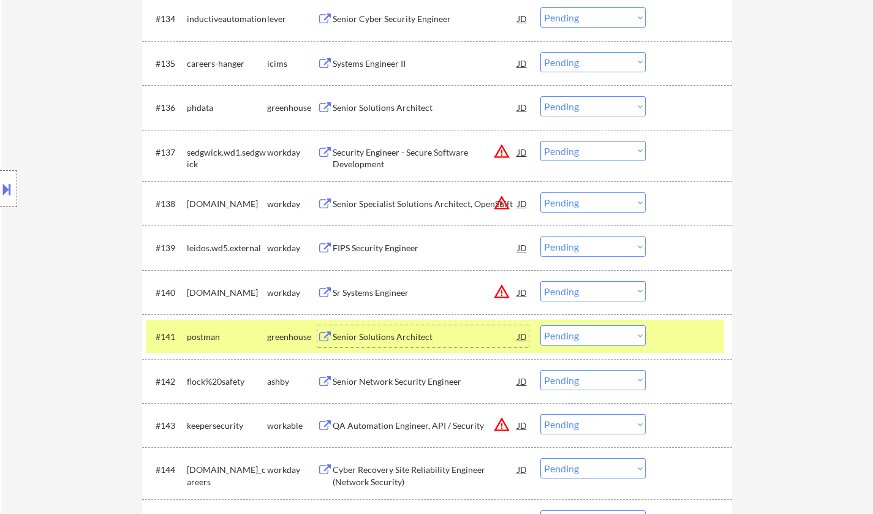
click at [616, 336] on select "Choose an option... Pending Applied Excluded (Questions) Excluded (Expired) Exc…" at bounding box center [592, 335] width 105 height 20
click at [540, 325] on select "Choose an option... Pending Applied Excluded (Questions) Excluded (Expired) Exc…" at bounding box center [592, 335] width 105 height 20
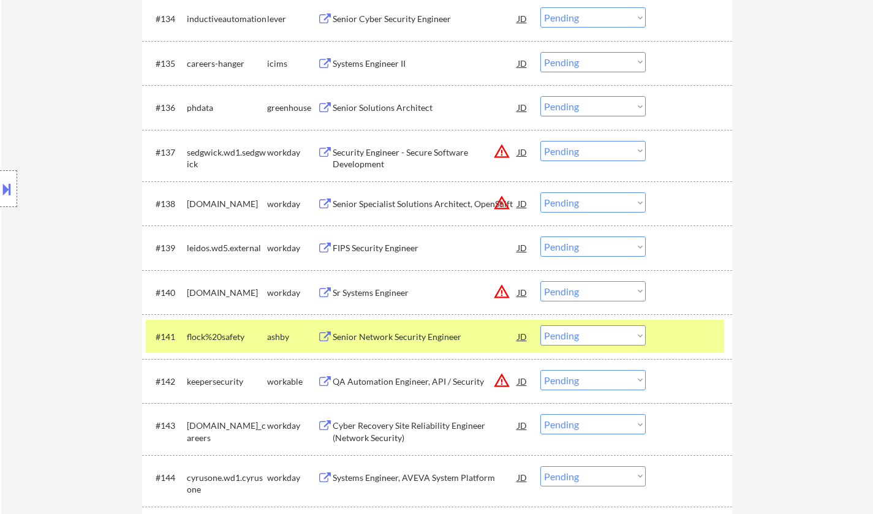
click at [385, 331] on div "Senior Network Security Engineer" at bounding box center [425, 337] width 185 height 12
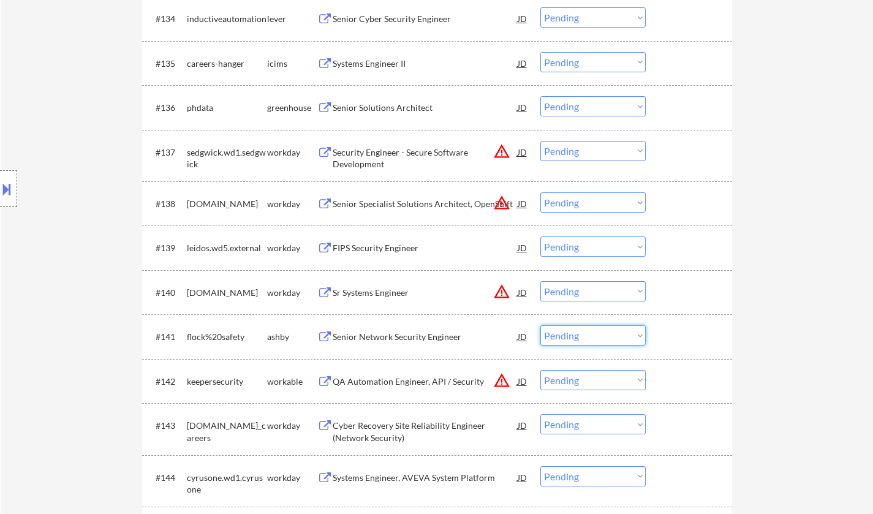
click at [578, 336] on select "Choose an option... Pending Applied Excluded (Questions) Excluded (Expired) Exc…" at bounding box center [592, 335] width 105 height 20
click at [540, 325] on select "Choose an option... Pending Applied Excluded (Questions) Excluded (Expired) Exc…" at bounding box center [592, 335] width 105 height 20
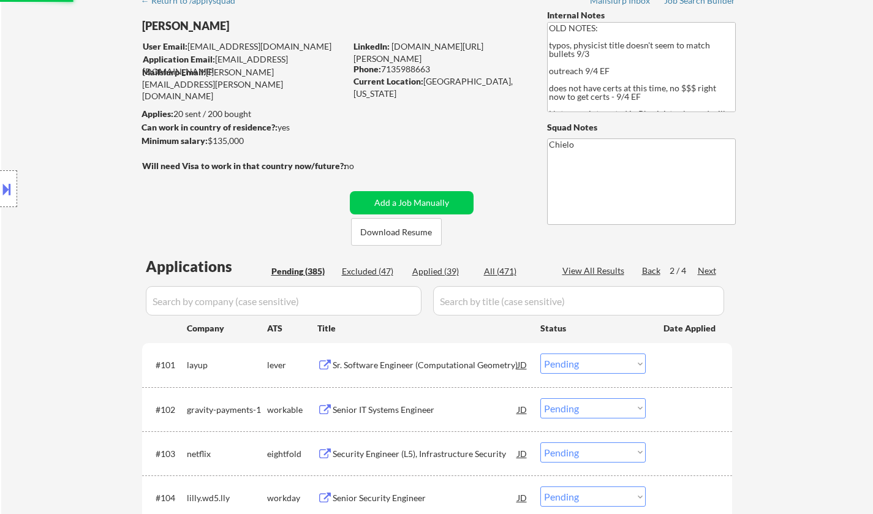
scroll to position [0, 0]
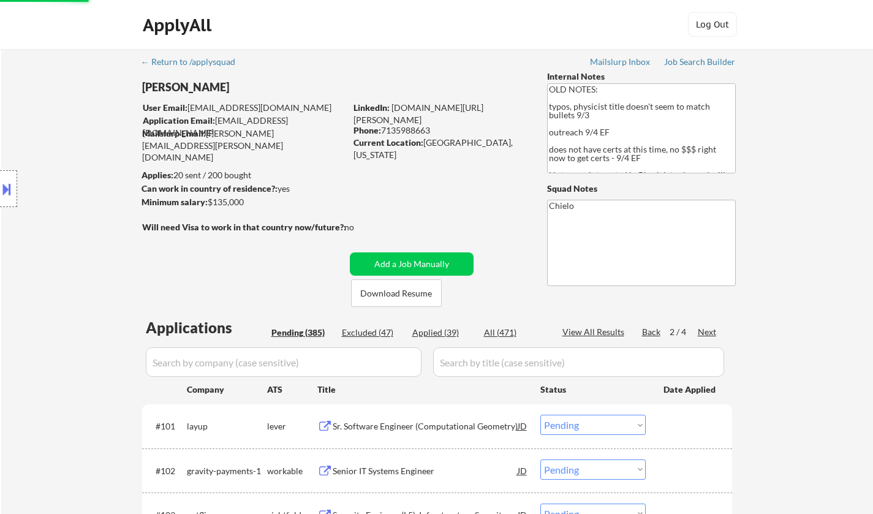
select select ""pending""
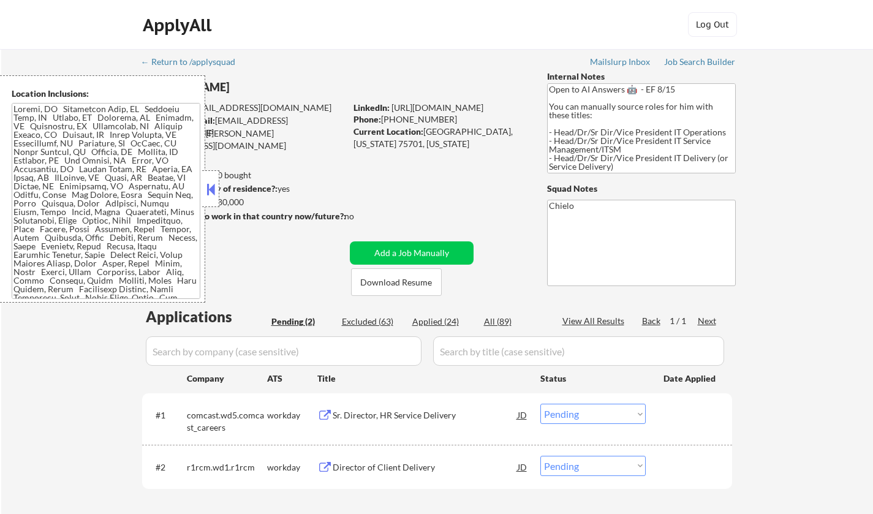
select select ""pending""
click at [208, 184] on button at bounding box center [210, 189] width 13 height 18
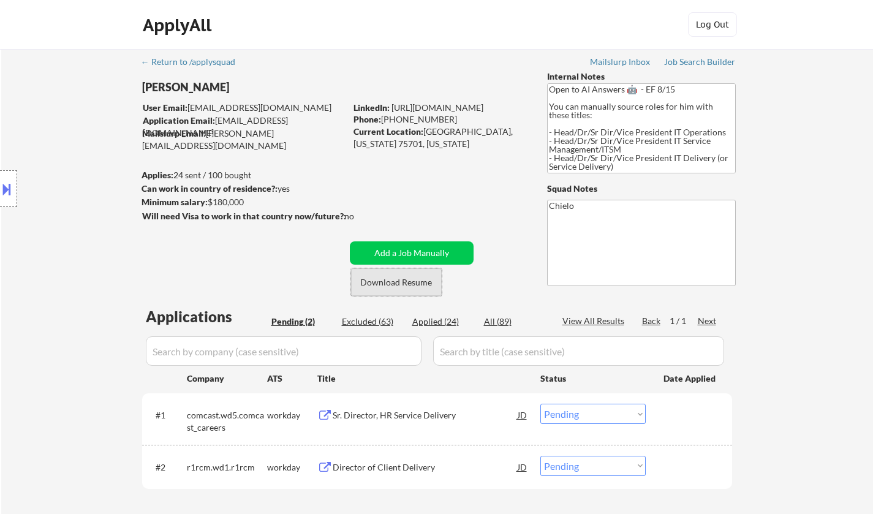
click at [407, 287] on button "Download Resume" at bounding box center [396, 282] width 91 height 28
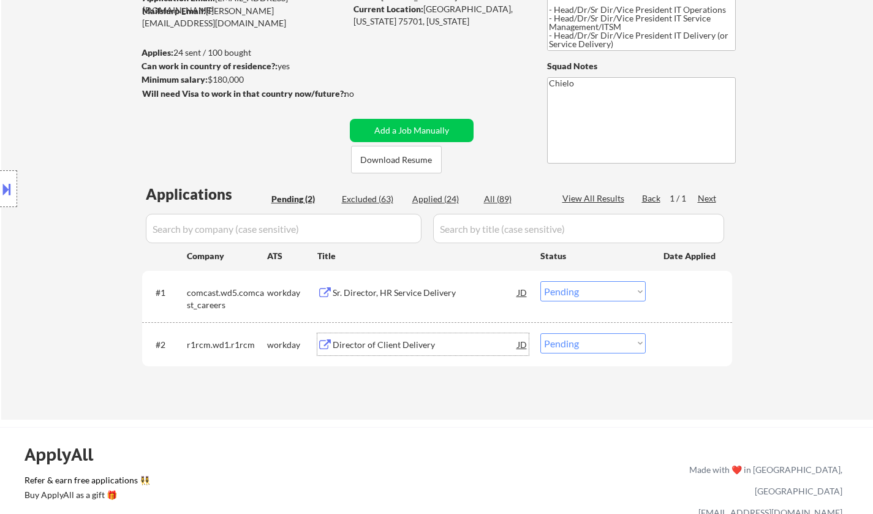
click at [388, 338] on div "Director of Client Delivery" at bounding box center [425, 344] width 185 height 22
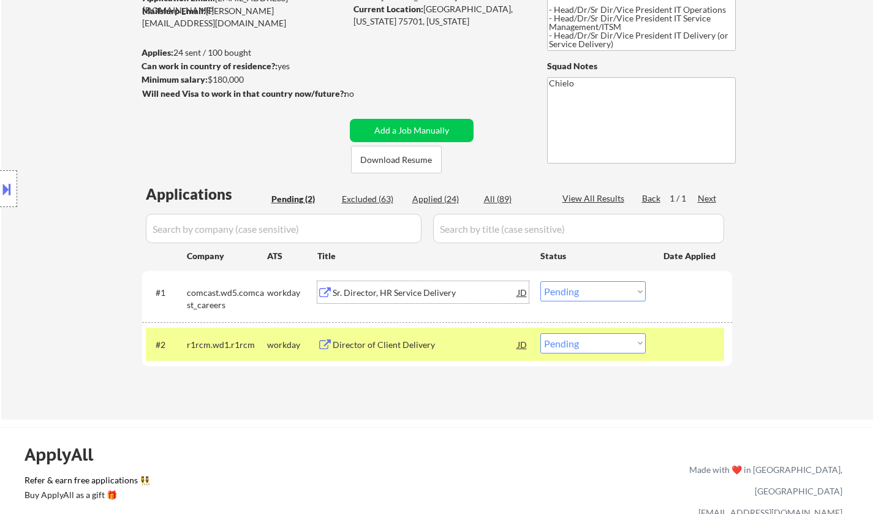
click at [393, 286] on div "Sr. Director, HR Service Delivery" at bounding box center [425, 292] width 185 height 22
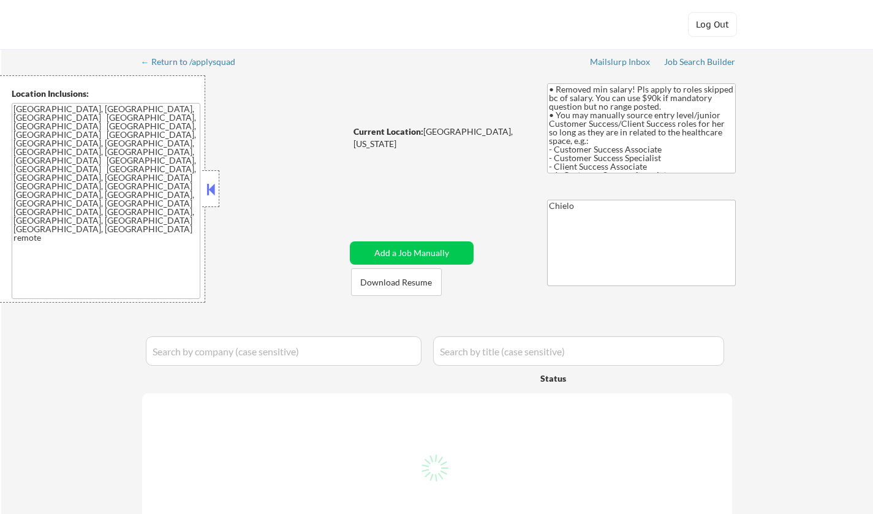
select select ""pending""
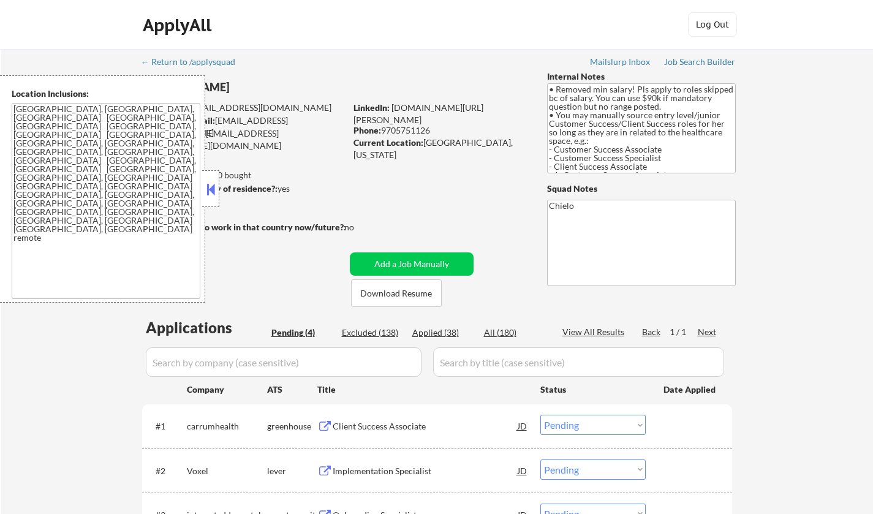
click at [208, 187] on button at bounding box center [210, 189] width 13 height 18
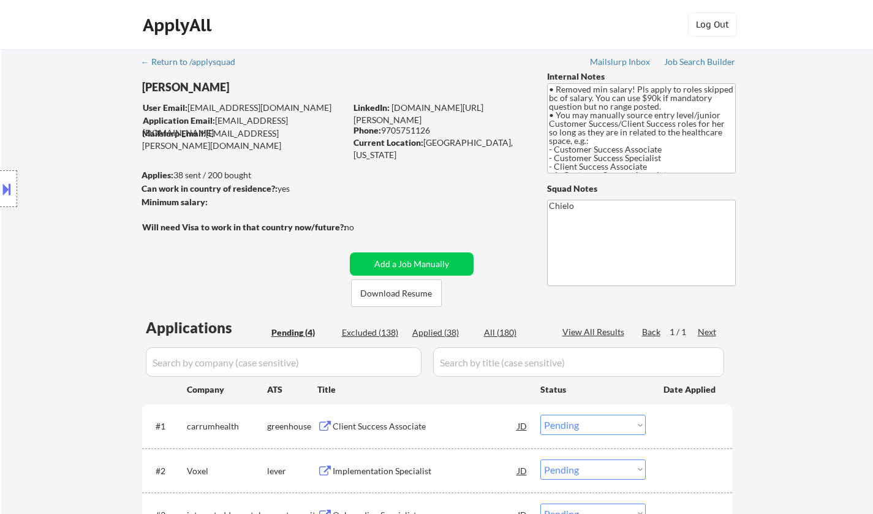
scroll to position [184, 0]
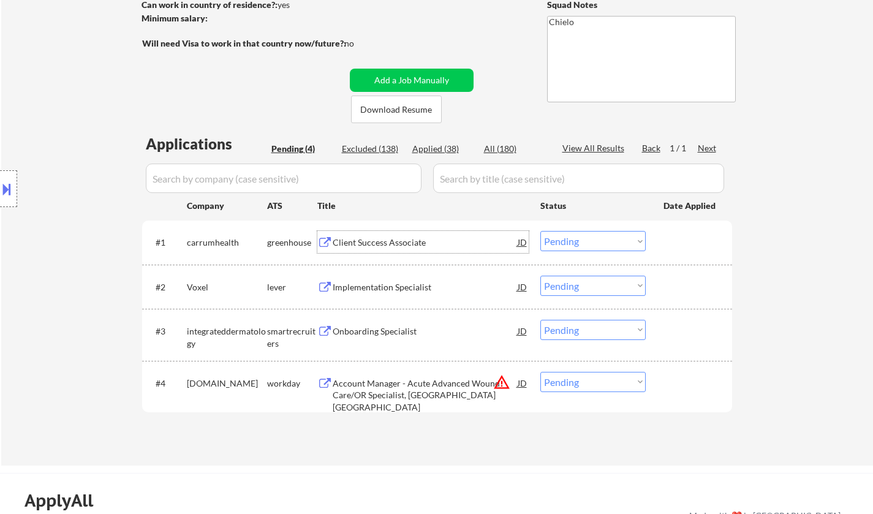
click at [342, 244] on div "Client Success Associate" at bounding box center [425, 242] width 185 height 12
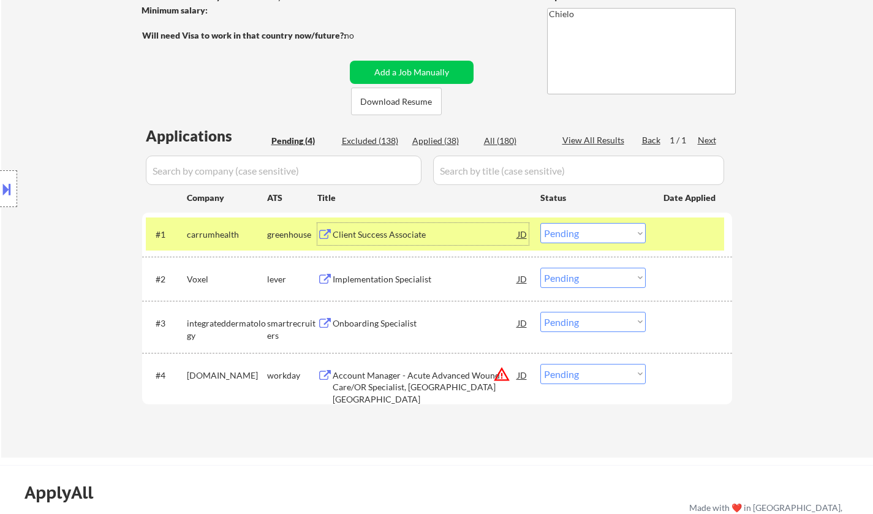
scroll to position [123, 0]
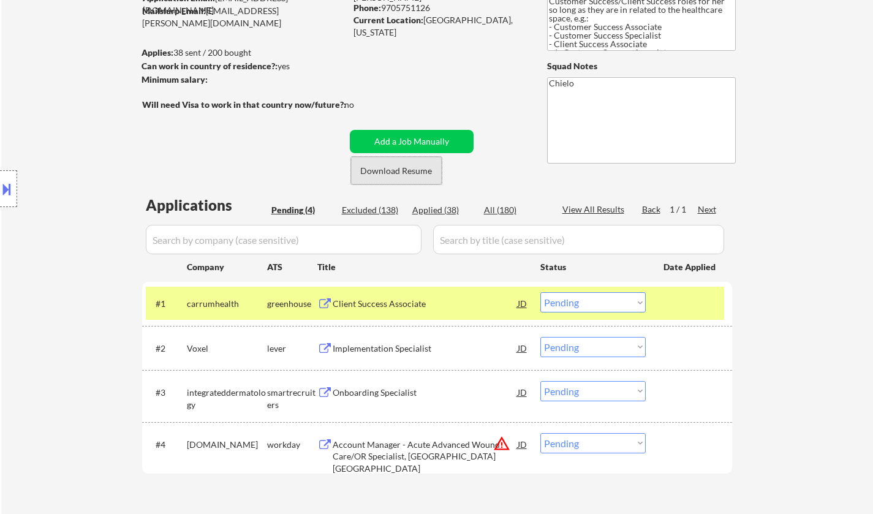
click at [408, 172] on button "Download Resume" at bounding box center [396, 171] width 91 height 28
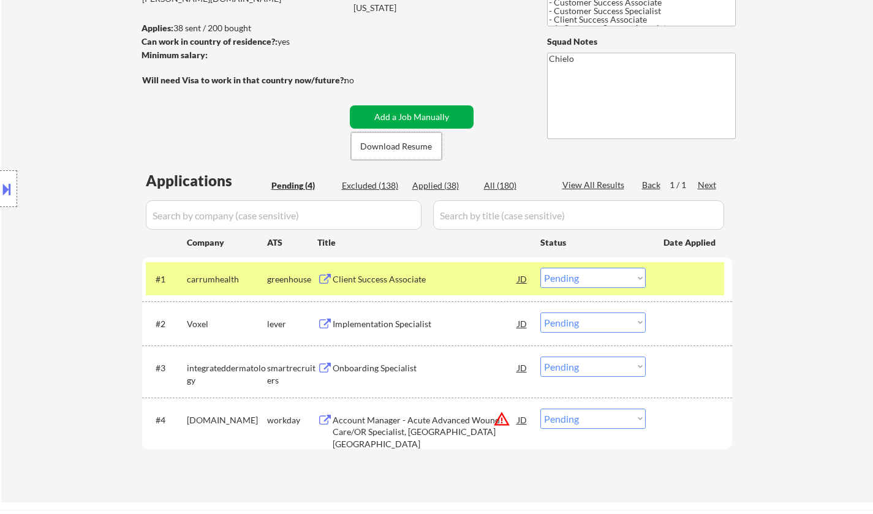
scroll to position [184, 0]
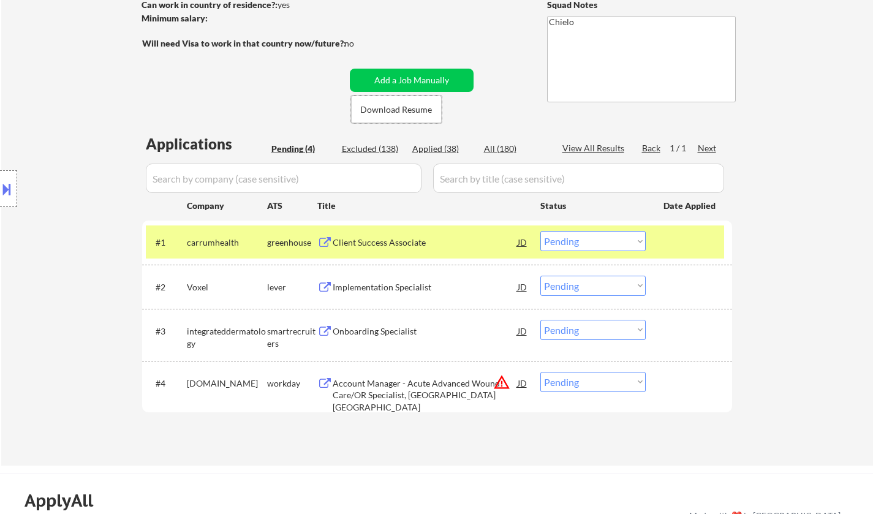
click at [612, 242] on select "Choose an option... Pending Applied Excluded (Questions) Excluded (Expired) Exc…" at bounding box center [592, 241] width 105 height 20
click at [540, 231] on select "Choose an option... Pending Applied Excluded (Questions) Excluded (Expired) Exc…" at bounding box center [592, 241] width 105 height 20
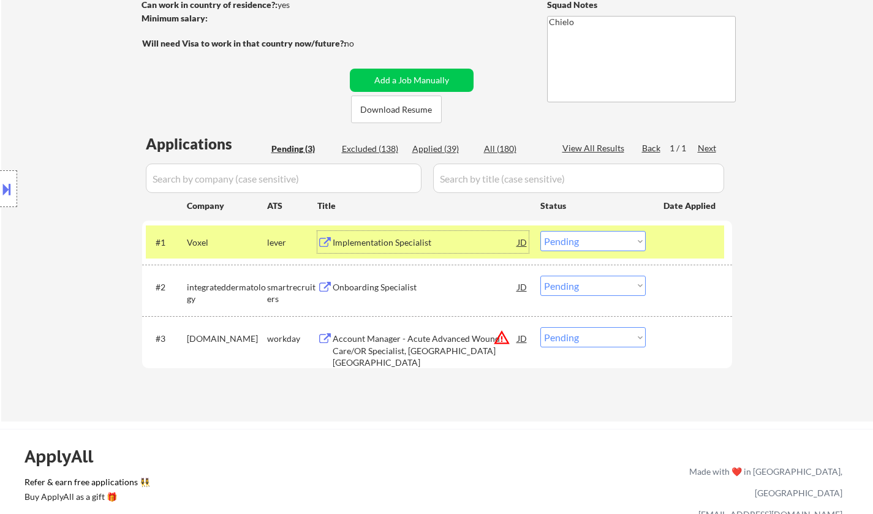
click at [383, 237] on div "Implementation Specialist" at bounding box center [425, 242] width 185 height 12
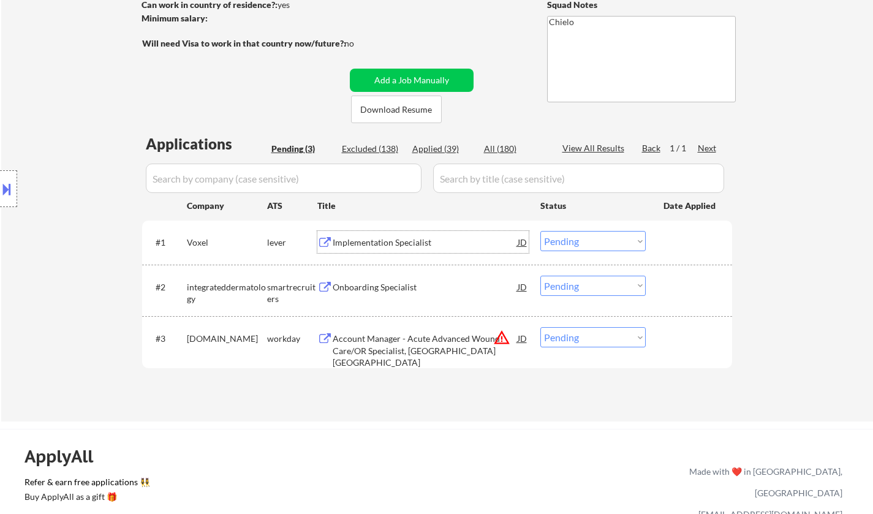
drag, startPoint x: 589, startPoint y: 241, endPoint x: 591, endPoint y: 251, distance: 9.9
click at [589, 241] on select "Choose an option... Pending Applied Excluded (Questions) Excluded (Expired) Exc…" at bounding box center [592, 241] width 105 height 20
click at [540, 231] on select "Choose an option... Pending Applied Excluded (Questions) Excluded (Expired) Exc…" at bounding box center [592, 241] width 105 height 20
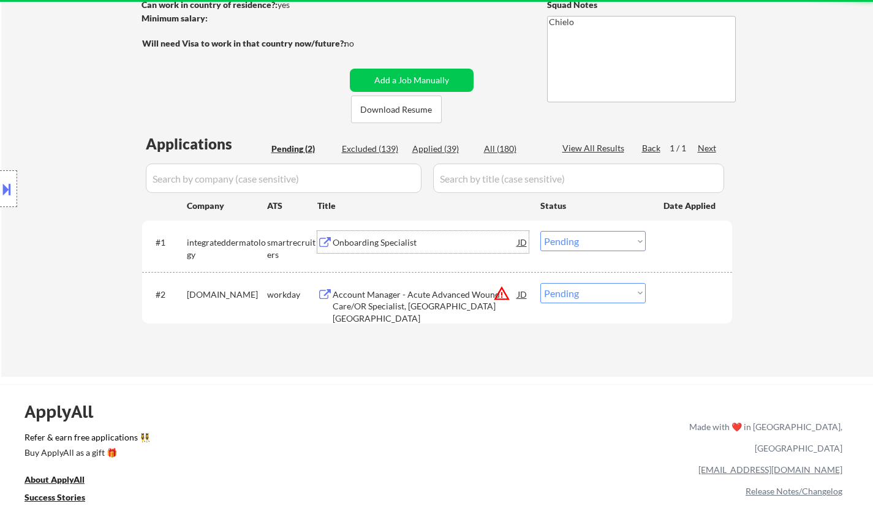
click at [382, 244] on div "Onboarding Specialist" at bounding box center [425, 242] width 185 height 12
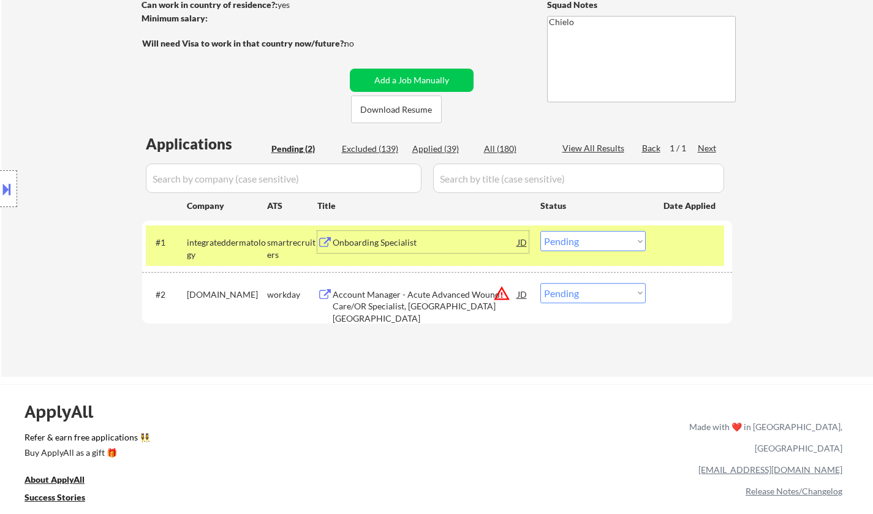
click at [358, 238] on div "Onboarding Specialist" at bounding box center [425, 242] width 185 height 12
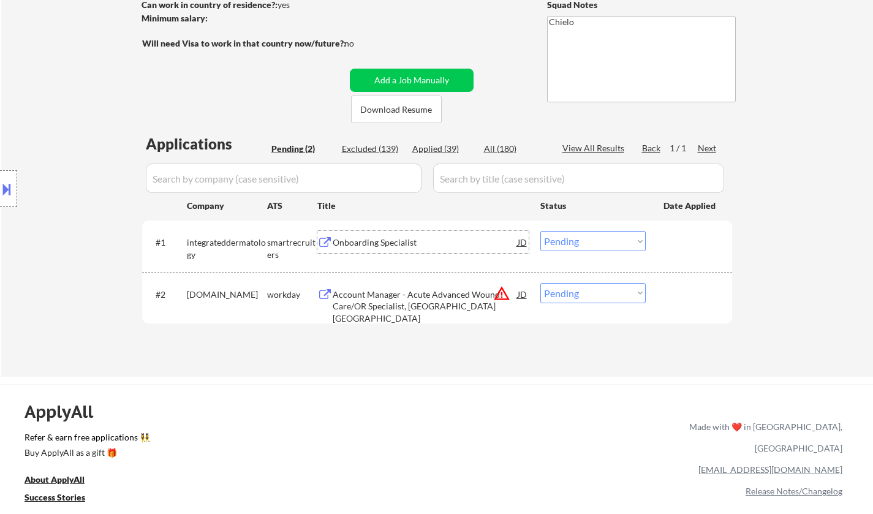
click at [594, 239] on select "Choose an option... Pending Applied Excluded (Questions) Excluded (Expired) Exc…" at bounding box center [592, 241] width 105 height 20
click at [540, 231] on select "Choose an option... Pending Applied Excluded (Questions) Excluded (Expired) Exc…" at bounding box center [592, 241] width 105 height 20
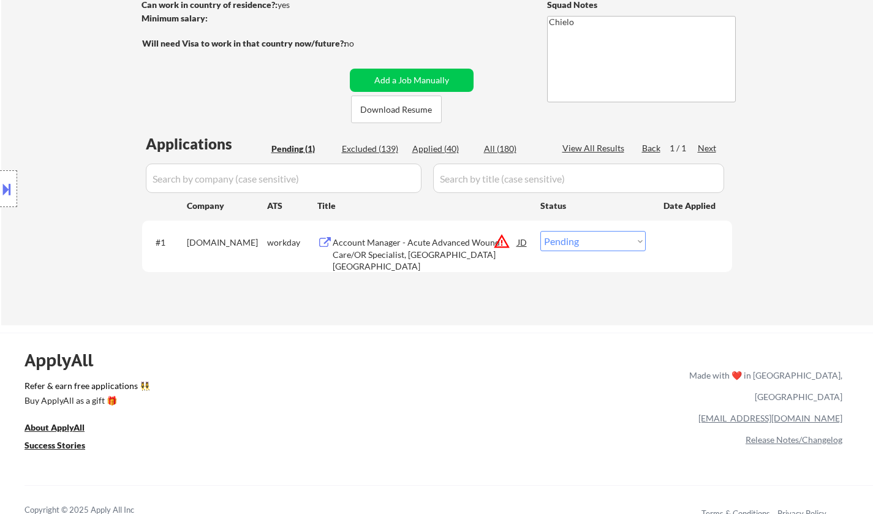
click at [6, 180] on button at bounding box center [6, 189] width 13 height 20
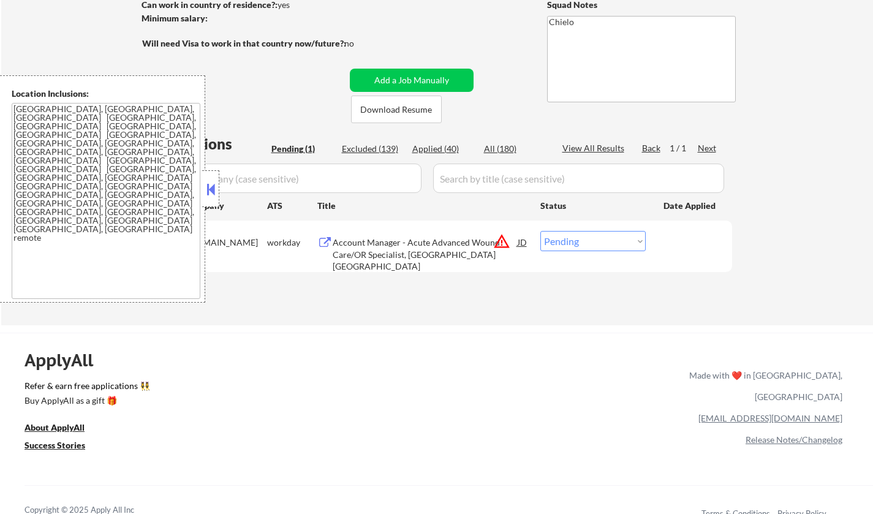
drag, startPoint x: 605, startPoint y: 237, endPoint x: 616, endPoint y: 247, distance: 14.8
click at [605, 237] on select "Choose an option... Pending Applied Excluded (Questions) Excluded (Expired) Exc…" at bounding box center [592, 241] width 105 height 20
select select ""excluded__location_""
click at [540, 231] on select "Choose an option... Pending Applied Excluded (Questions) Excluded (Expired) Exc…" at bounding box center [592, 241] width 105 height 20
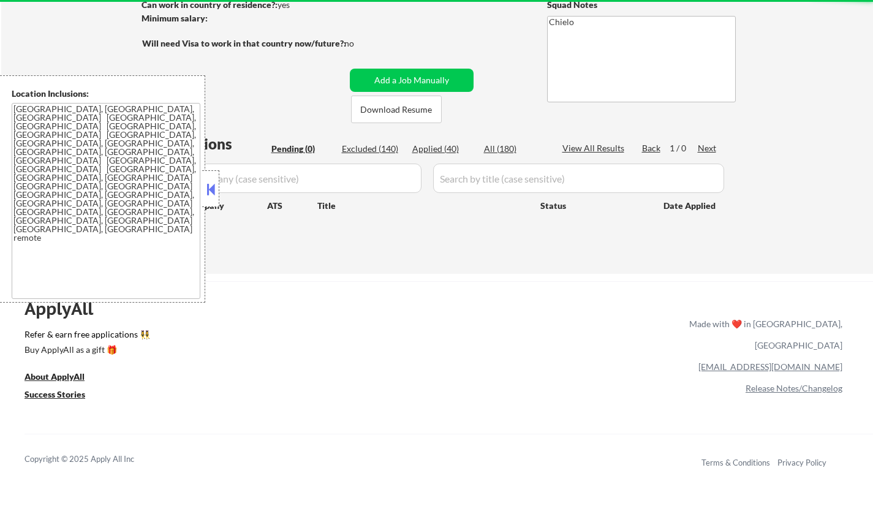
click at [205, 192] on button at bounding box center [210, 189] width 13 height 18
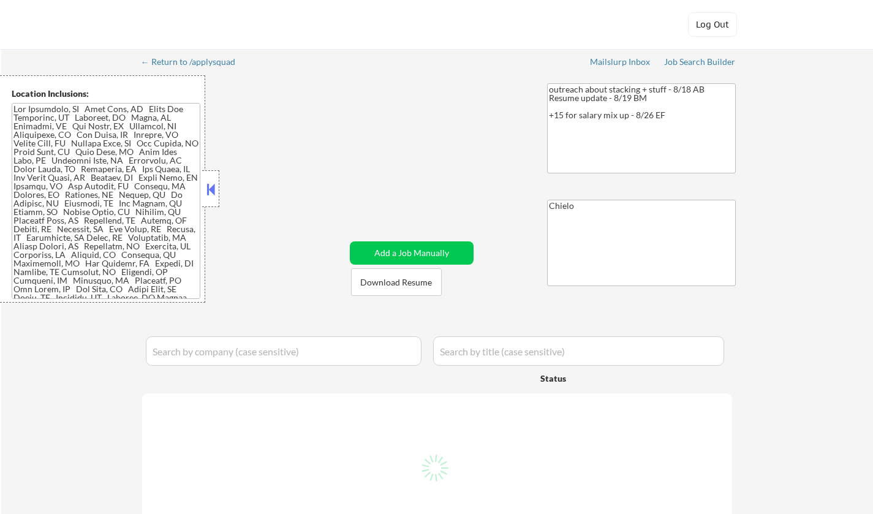
select select ""pending""
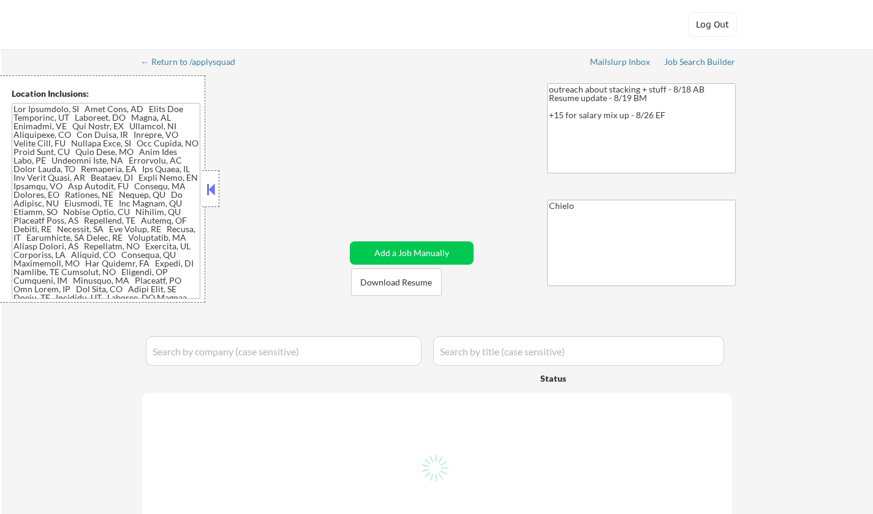
select select ""pending""
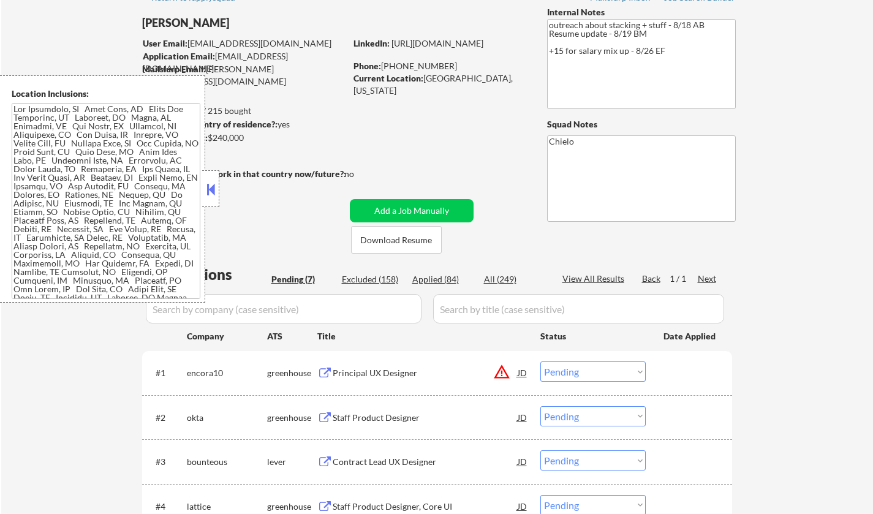
scroll to position [245, 0]
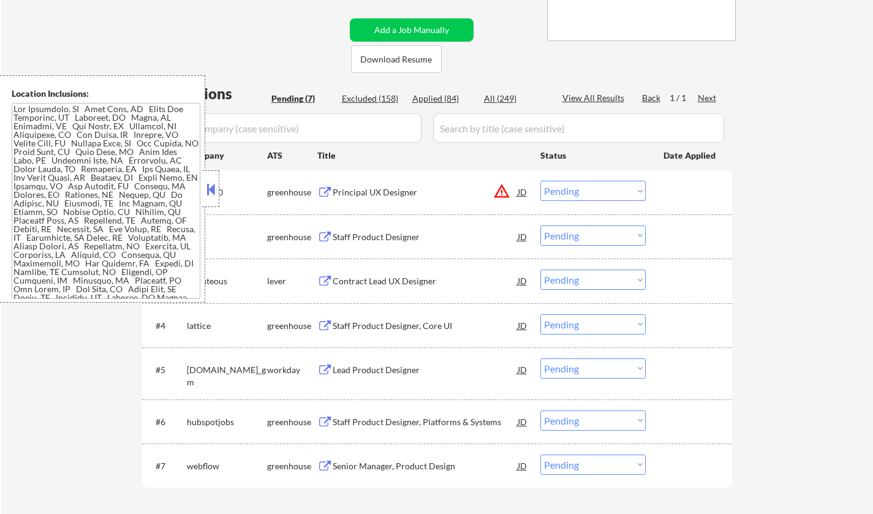
drag, startPoint x: 207, startPoint y: 191, endPoint x: 257, endPoint y: 217, distance: 56.5
click at [207, 190] on button at bounding box center [210, 189] width 13 height 18
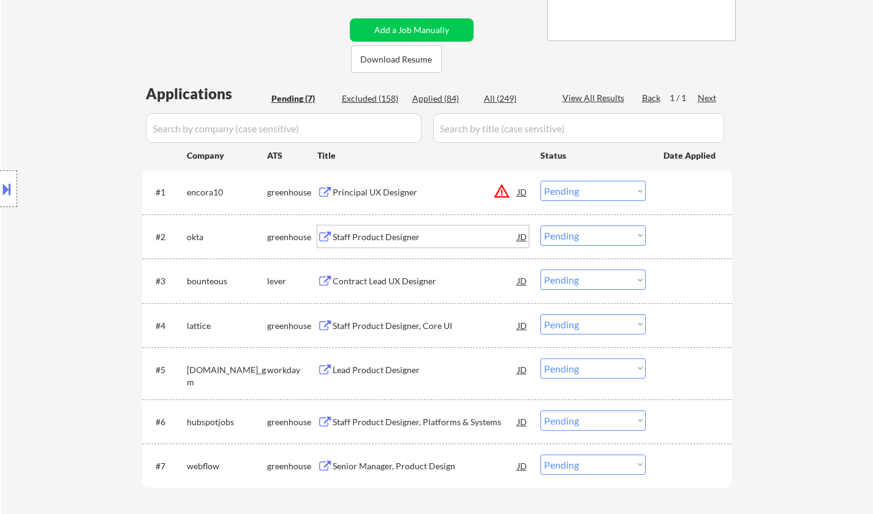
click at [376, 242] on div "Staff Product Designer" at bounding box center [425, 237] width 185 height 12
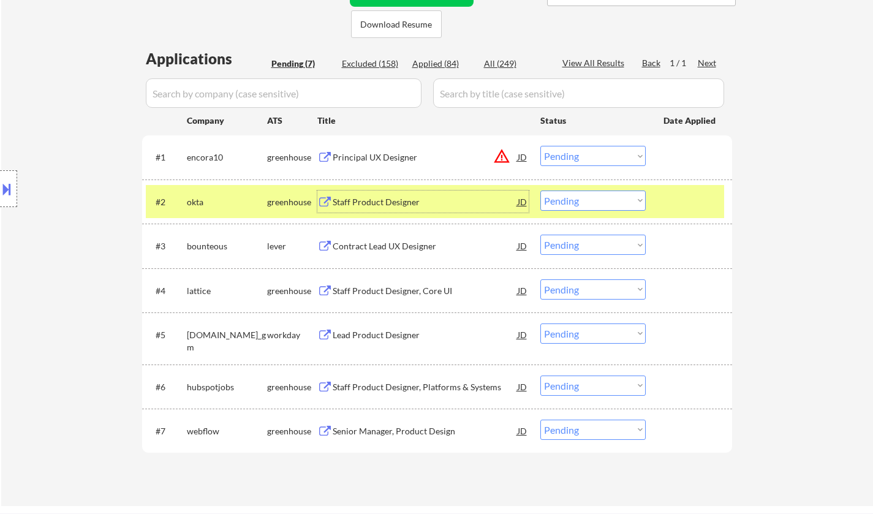
scroll to position [306, 0]
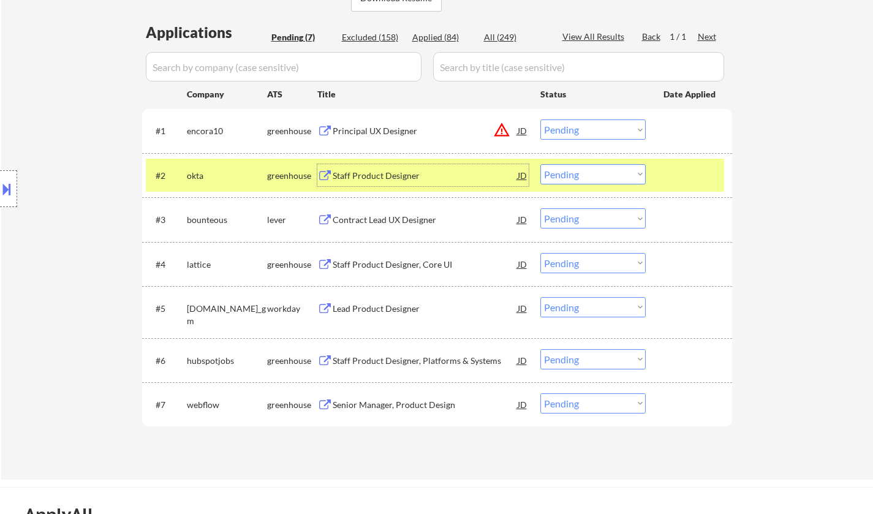
click at [605, 179] on select "Choose an option... Pending Applied Excluded (Questions) Excluded (Expired) Exc…" at bounding box center [592, 174] width 105 height 20
click at [540, 164] on select "Choose an option... Pending Applied Excluded (Questions) Excluded (Expired) Exc…" at bounding box center [592, 174] width 105 height 20
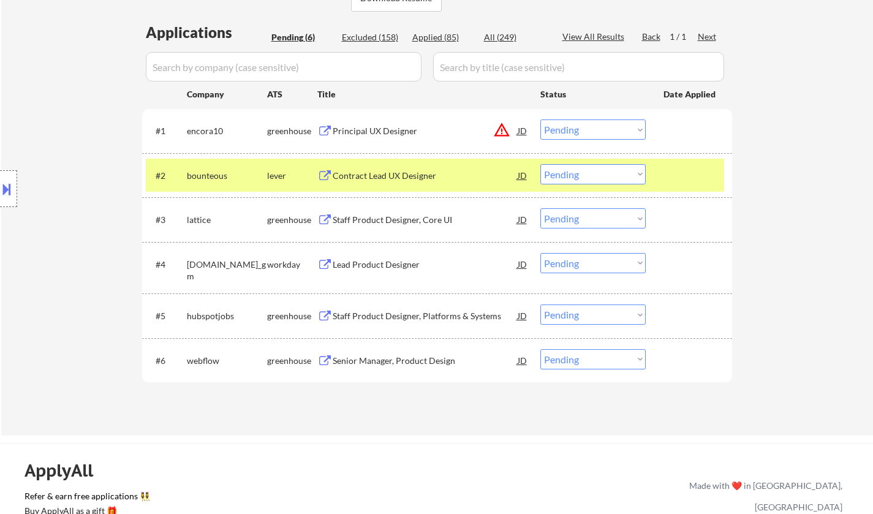
click at [376, 173] on div "Contract Lead UX Designer" at bounding box center [425, 176] width 185 height 12
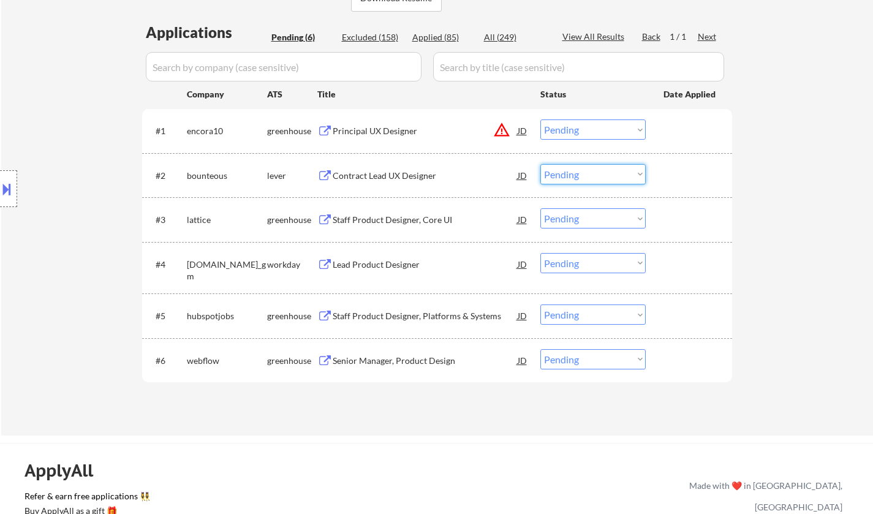
drag, startPoint x: 585, startPoint y: 177, endPoint x: 590, endPoint y: 183, distance: 7.8
click at [585, 177] on select "Choose an option... Pending Applied Excluded (Questions) Excluded (Expired) Exc…" at bounding box center [592, 174] width 105 height 20
click at [540, 164] on select "Choose an option... Pending Applied Excluded (Questions) Excluded (Expired) Exc…" at bounding box center [592, 174] width 105 height 20
select select ""pending""
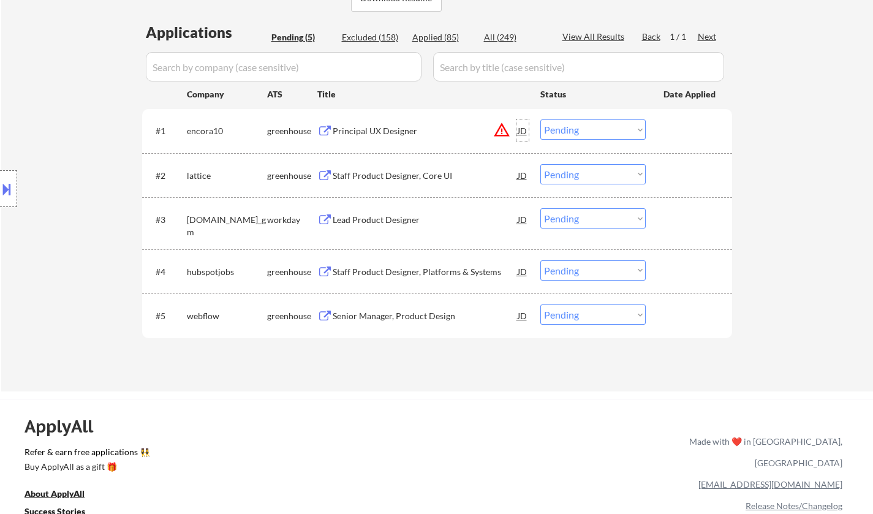
click at [521, 130] on div "JD" at bounding box center [522, 130] width 12 height 22
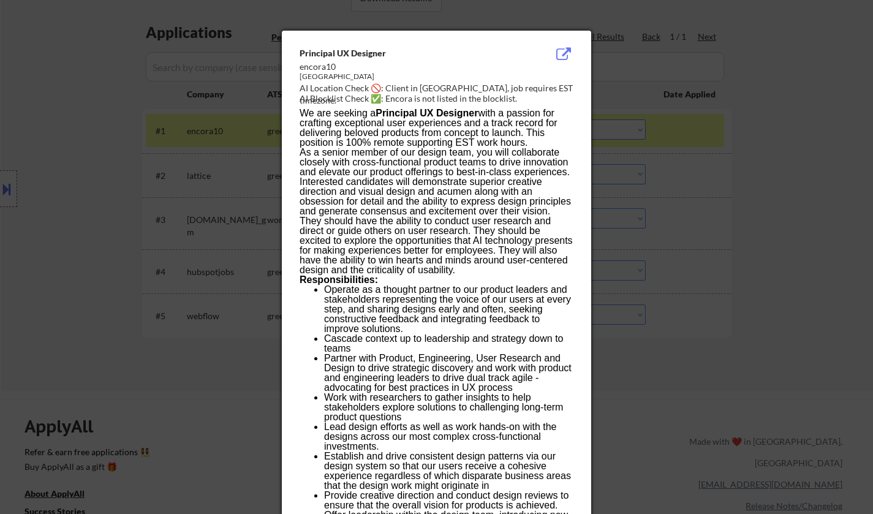
click at [700, 312] on div at bounding box center [436, 257] width 873 height 514
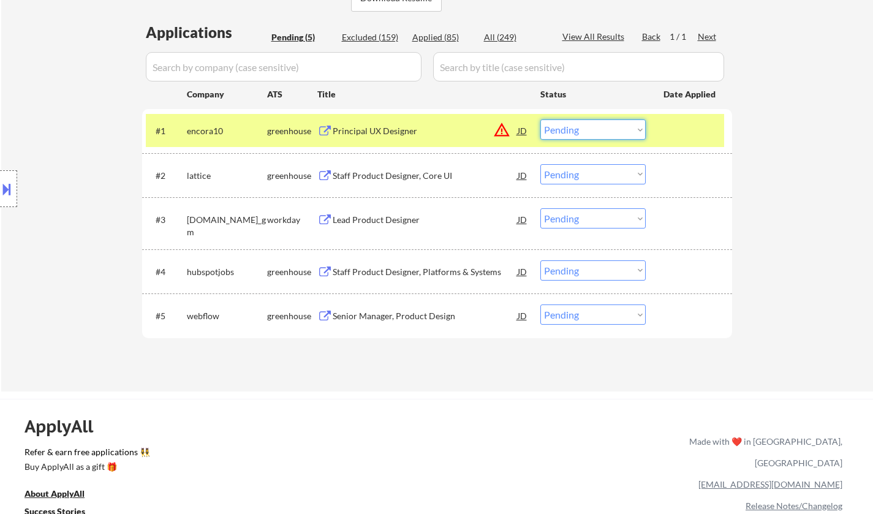
click at [594, 124] on select "Choose an option... Pending Applied Excluded (Questions) Excluded (Expired) Exc…" at bounding box center [592, 129] width 105 height 20
click at [540, 119] on select "Choose an option... Pending Applied Excluded (Questions) Excluded (Expired) Exc…" at bounding box center [592, 129] width 105 height 20
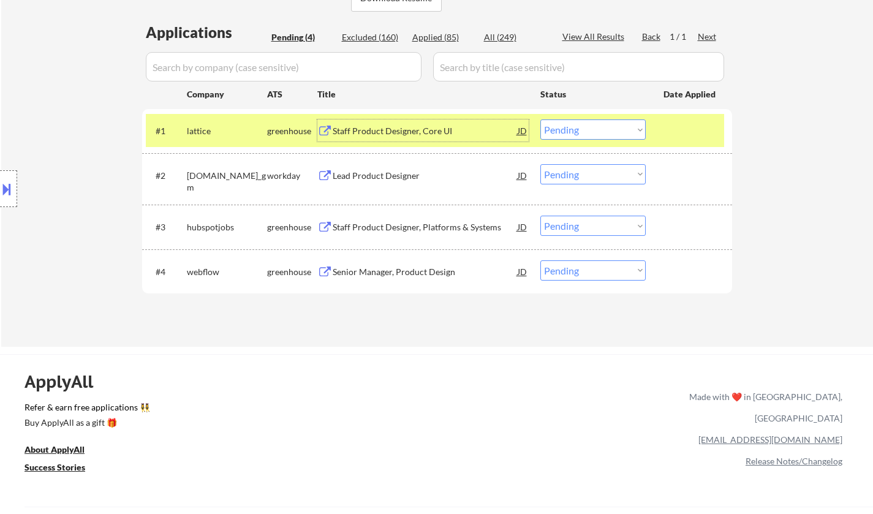
click at [371, 135] on div "Staff Product Designer, Core UI" at bounding box center [425, 131] width 185 height 12
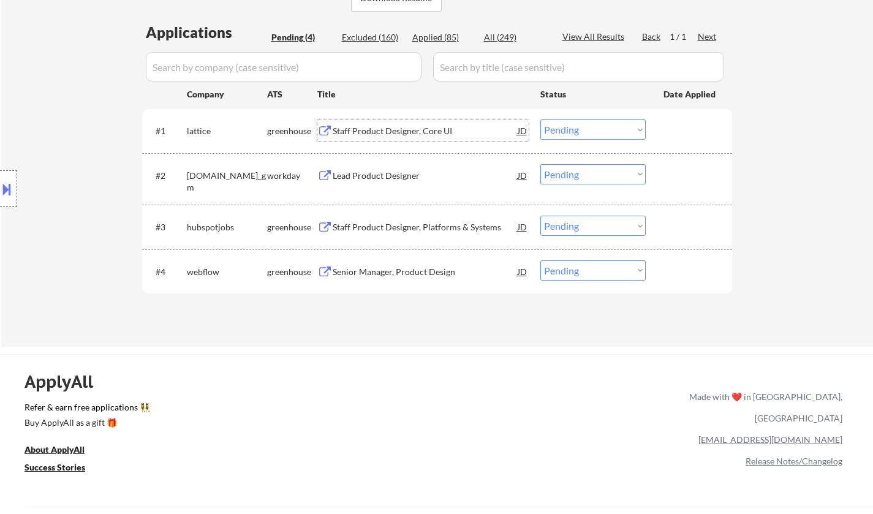
click at [611, 127] on select "Choose an option... Pending Applied Excluded (Questions) Excluded (Expired) Exc…" at bounding box center [592, 129] width 105 height 20
click at [540, 119] on select "Choose an option... Pending Applied Excluded (Questions) Excluded (Expired) Exc…" at bounding box center [592, 129] width 105 height 20
select select ""pending""
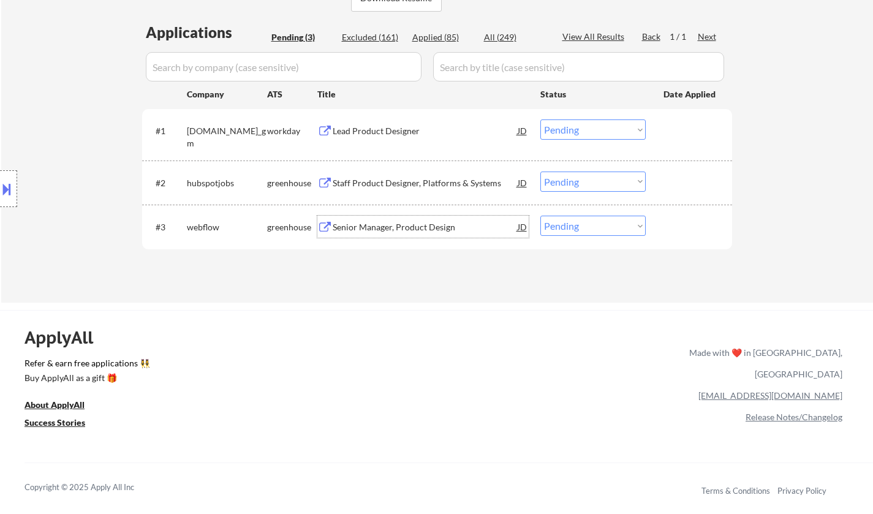
click at [410, 230] on div "Senior Manager, Product Design" at bounding box center [425, 227] width 185 height 12
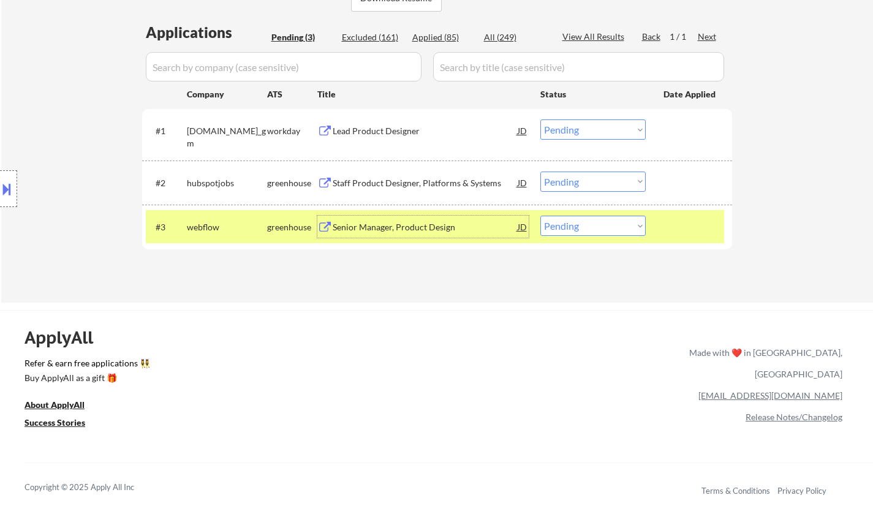
click at [591, 217] on select "Choose an option... Pending Applied Excluded (Questions) Excluded (Expired) Exc…" at bounding box center [592, 226] width 105 height 20
select select ""applied""
click at [540, 216] on select "Choose an option... Pending Applied Excluded (Questions) Excluded (Expired) Exc…" at bounding box center [592, 226] width 105 height 20
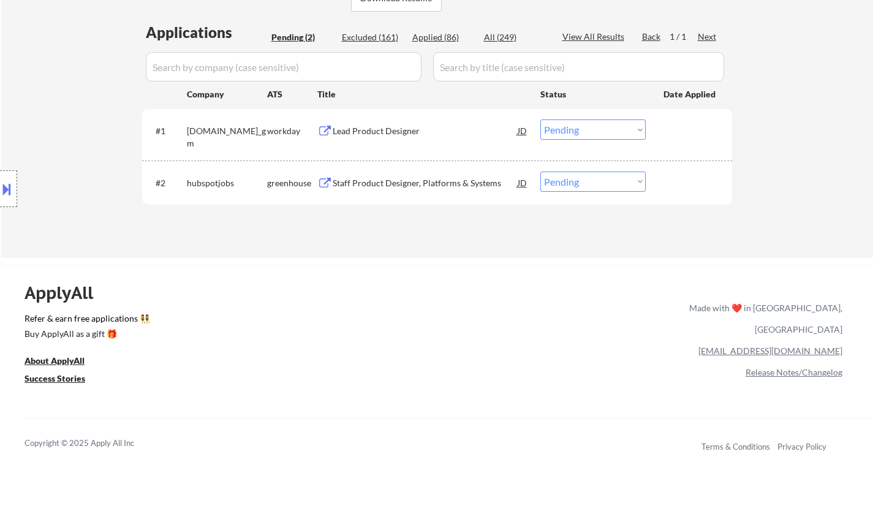
click at [389, 187] on div "Staff Product Designer, Platforms & Systems" at bounding box center [425, 183] width 185 height 12
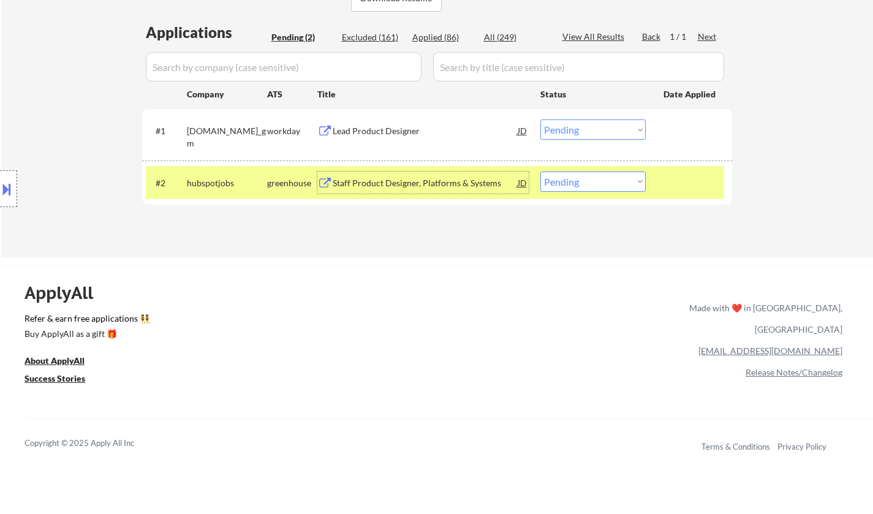
click at [624, 183] on select "Choose an option... Pending Applied Excluded (Questions) Excluded (Expired) Exc…" at bounding box center [592, 182] width 105 height 20
select select ""excluded__bad_match_""
click at [540, 172] on select "Choose an option... Pending Applied Excluded (Questions) Excluded (Expired) Exc…" at bounding box center [592, 182] width 105 height 20
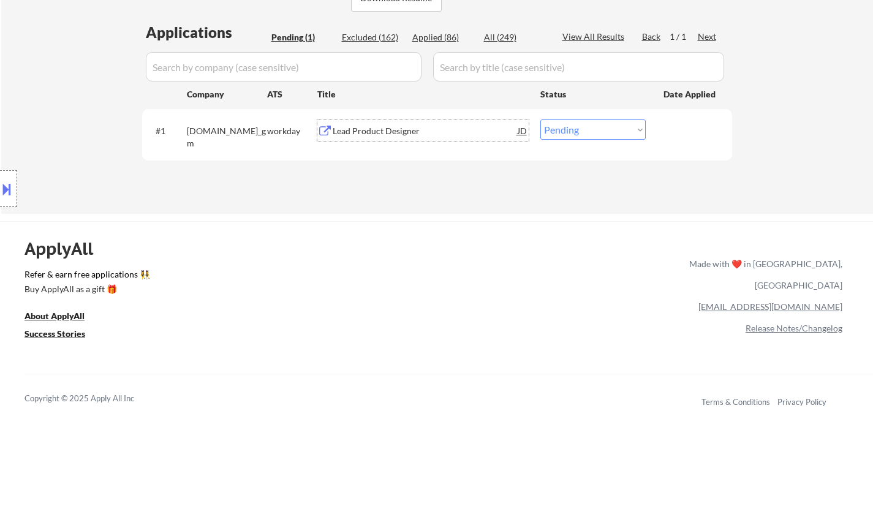
click at [392, 135] on div "Lead Product Designer" at bounding box center [425, 131] width 185 height 12
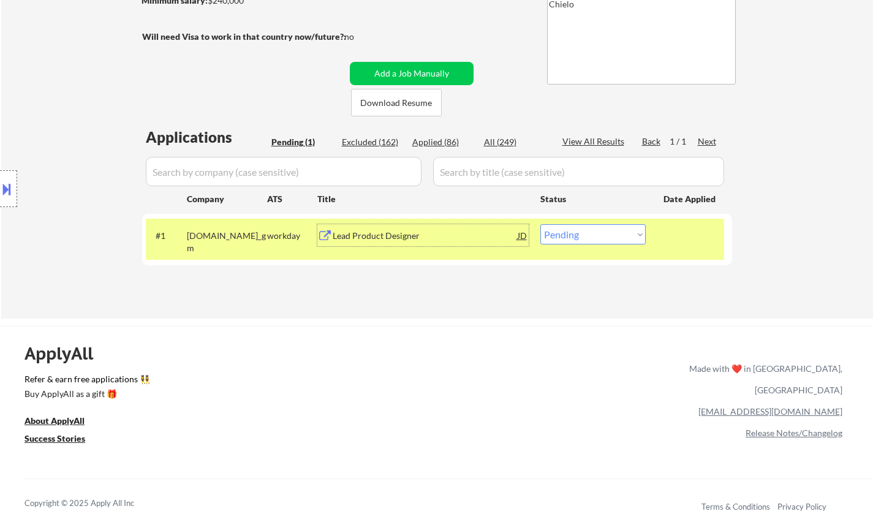
scroll to position [184, 0]
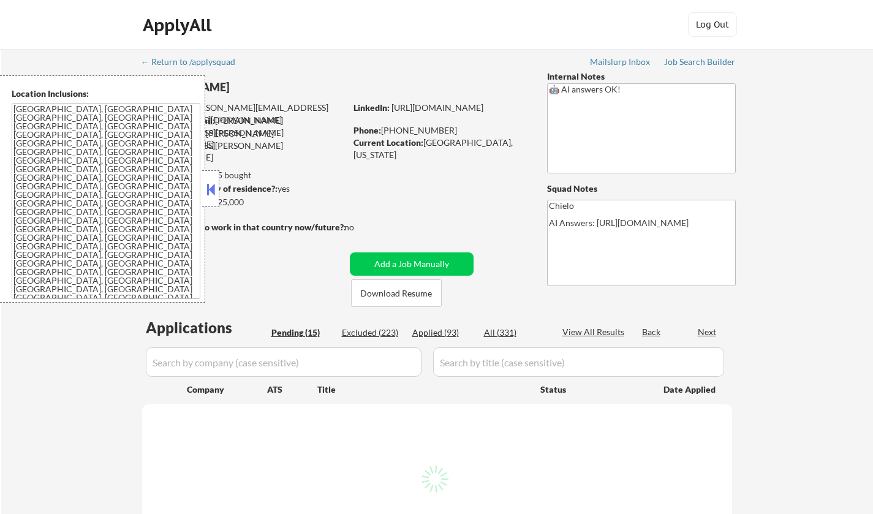
select select ""pending""
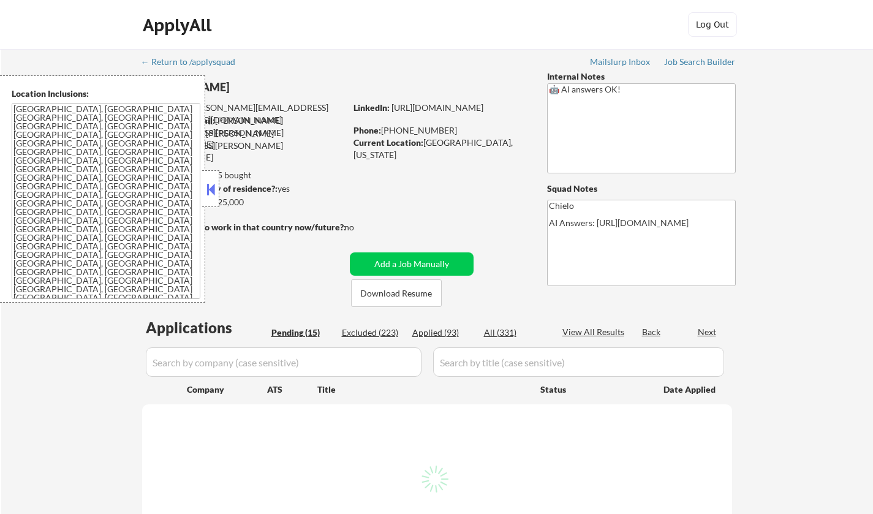
select select ""pending""
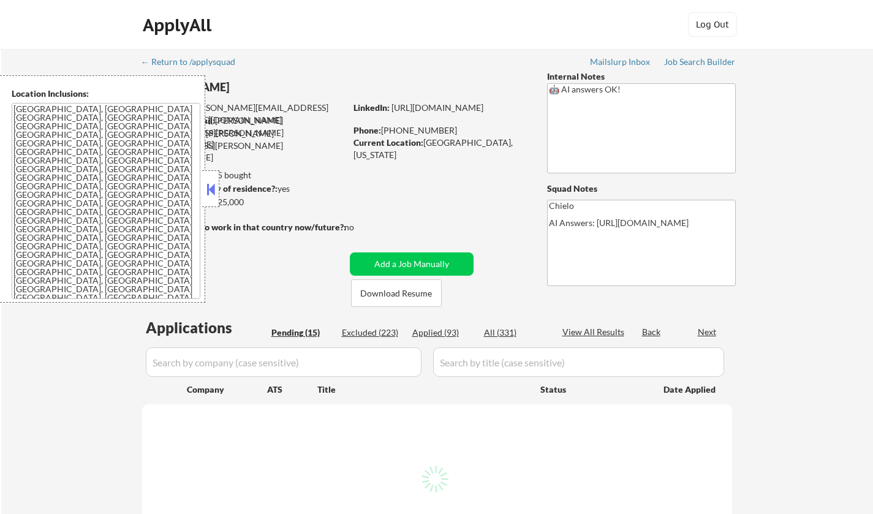
select select ""pending""
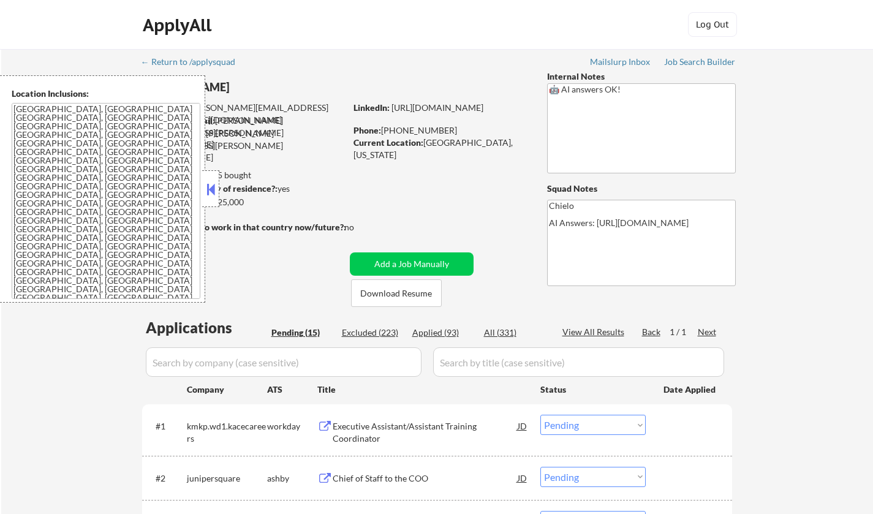
click at [211, 187] on button at bounding box center [210, 189] width 13 height 18
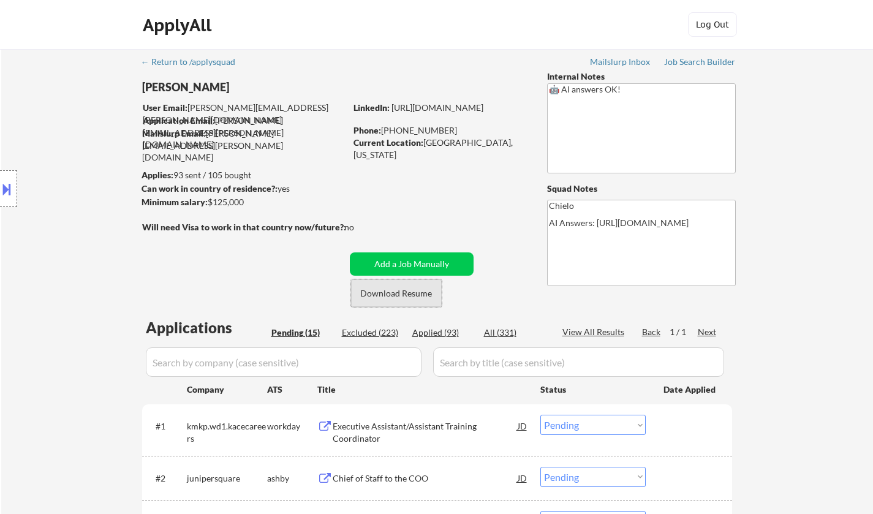
click at [404, 293] on button "Download Resume" at bounding box center [396, 293] width 91 height 28
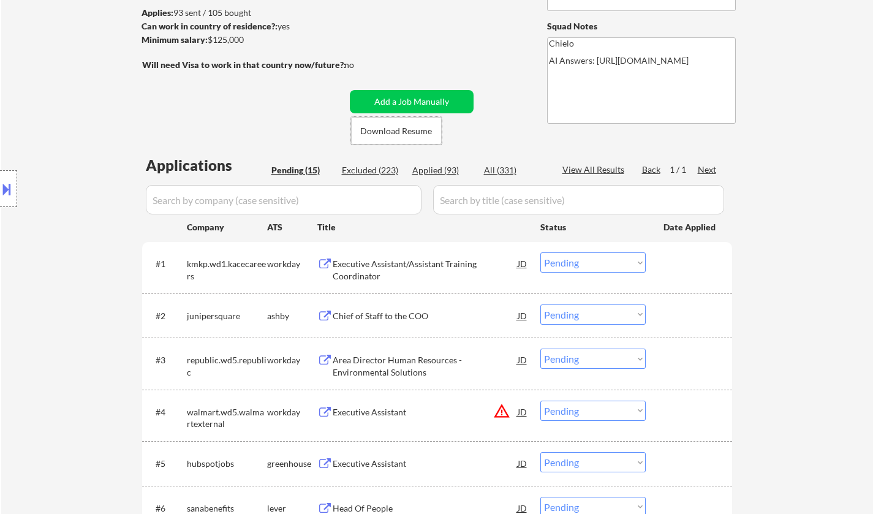
scroll to position [245, 0]
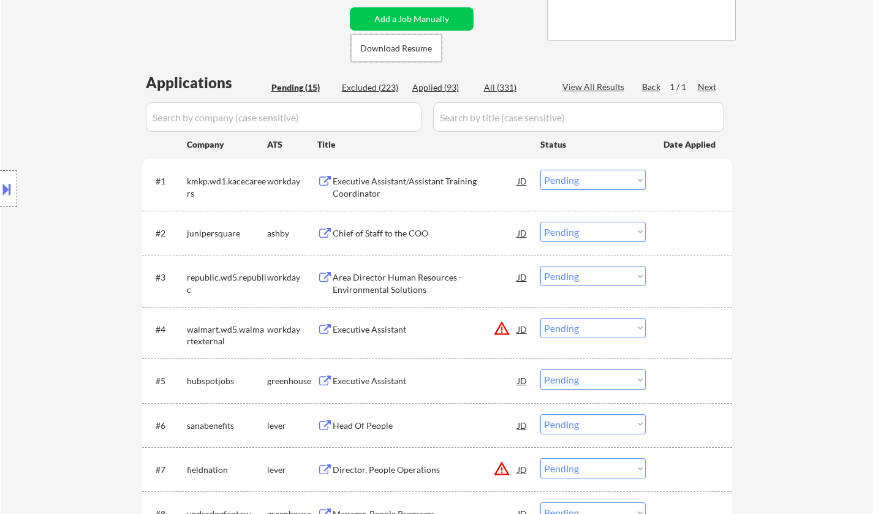
click at [401, 232] on div "Chief of Staff to the COO" at bounding box center [425, 233] width 185 height 12
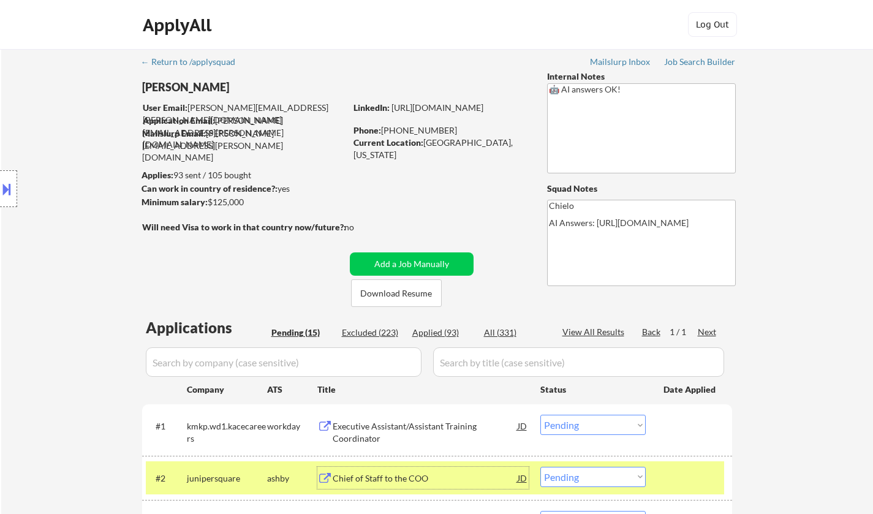
scroll to position [306, 0]
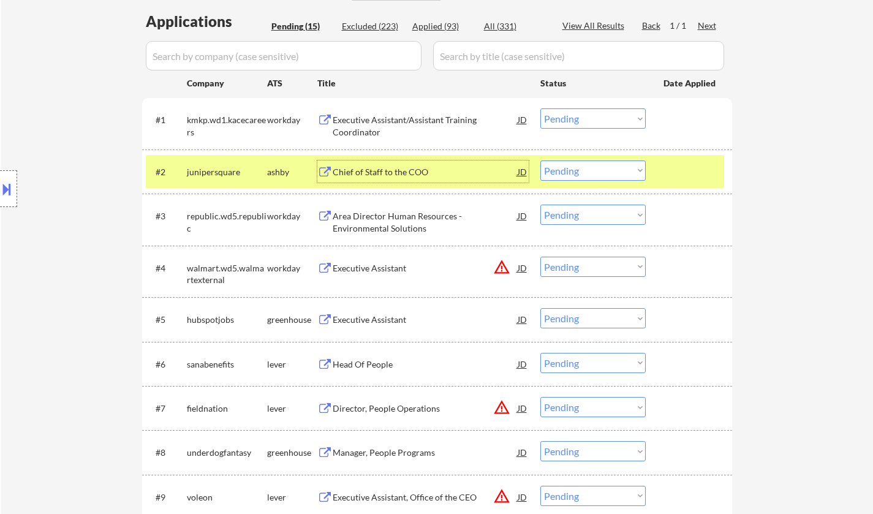
drag, startPoint x: 593, startPoint y: 173, endPoint x: 593, endPoint y: 180, distance: 6.7
click at [593, 173] on select "Choose an option... Pending Applied Excluded (Questions) Excluded (Expired) Exc…" at bounding box center [592, 171] width 105 height 20
click at [540, 161] on select "Choose an option... Pending Applied Excluded (Questions) Excluded (Expired) Exc…" at bounding box center [592, 171] width 105 height 20
select select ""pending""
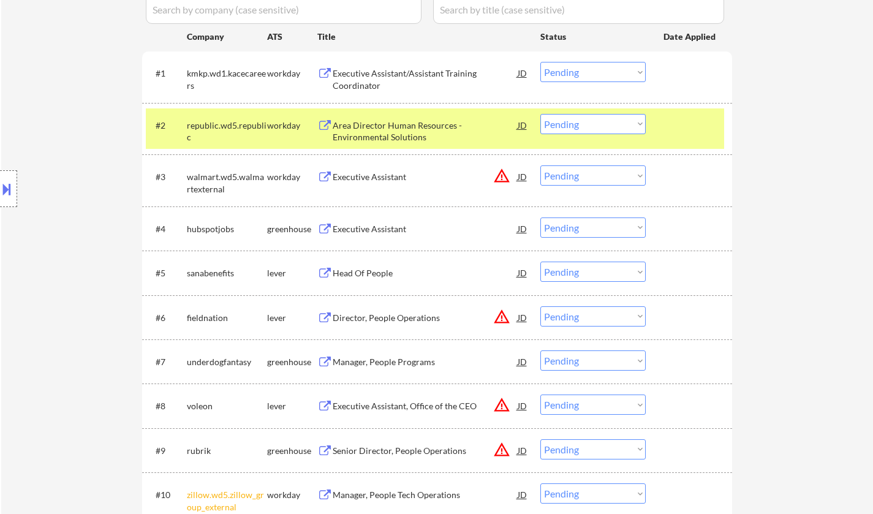
scroll to position [368, 0]
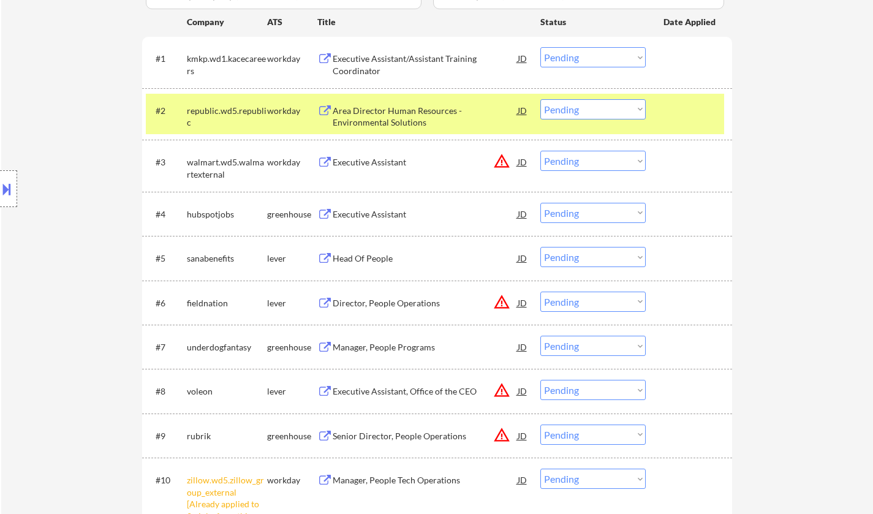
click at [352, 257] on div "Head Of People" at bounding box center [425, 258] width 185 height 12
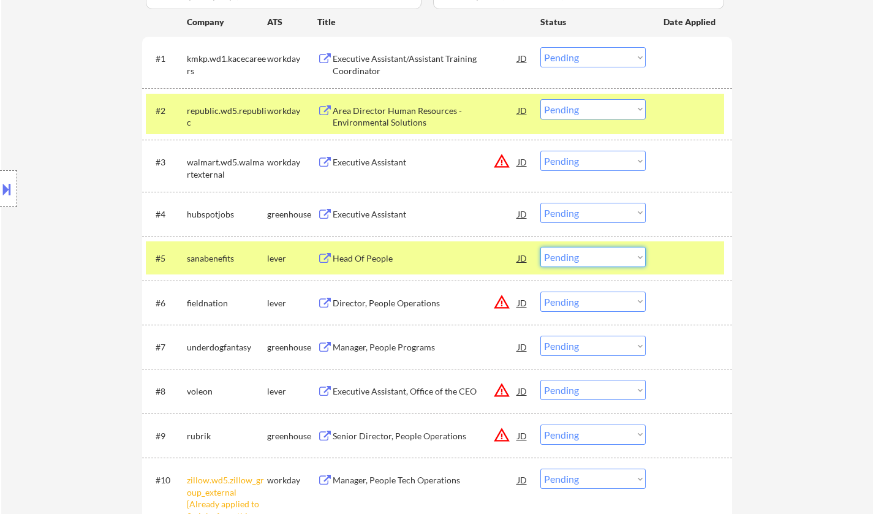
click at [614, 260] on select "Choose an option... Pending Applied Excluded (Questions) Excluded (Expired) Exc…" at bounding box center [592, 257] width 105 height 20
click at [540, 247] on select "Choose an option... Pending Applied Excluded (Questions) Excluded (Expired) Exc…" at bounding box center [592, 257] width 105 height 20
click at [387, 217] on div "Executive Assistant" at bounding box center [425, 214] width 185 height 12
select select ""pending""
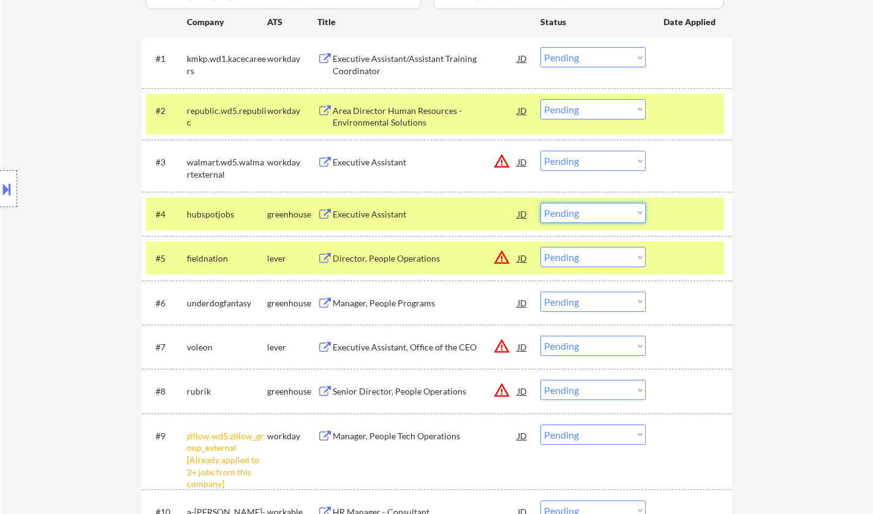
drag, startPoint x: 599, startPoint y: 213, endPoint x: 605, endPoint y: 220, distance: 8.7
click at [599, 213] on select "Choose an option... Pending Applied Excluded (Questions) Excluded (Expired) Exc…" at bounding box center [592, 213] width 105 height 20
click at [540, 203] on select "Choose an option... Pending Applied Excluded (Questions) Excluded (Expired) Exc…" at bounding box center [592, 213] width 105 height 20
select select ""pending""
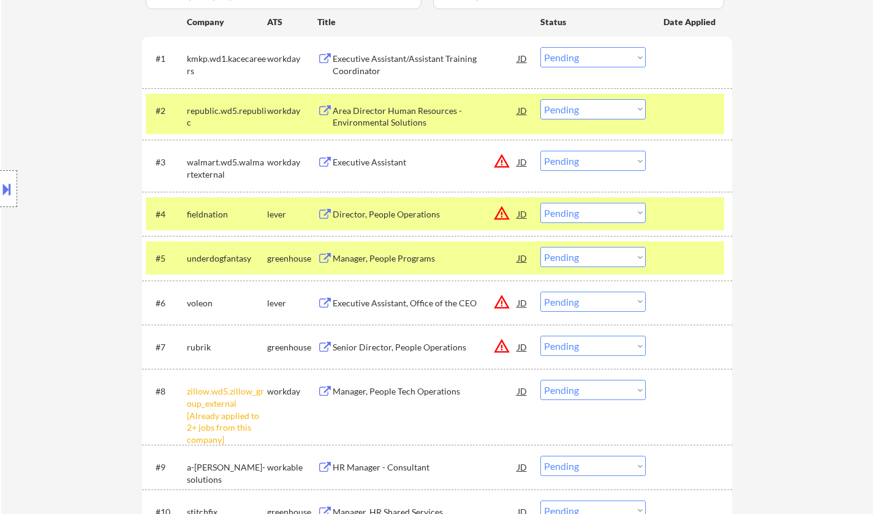
click at [518, 159] on div "JD" at bounding box center [522, 162] width 12 height 22
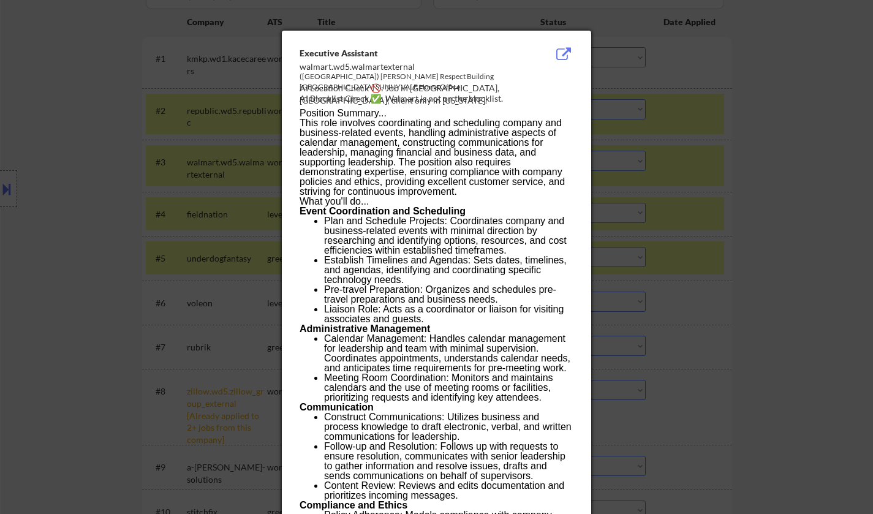
click at [210, 187] on div at bounding box center [436, 257] width 873 height 514
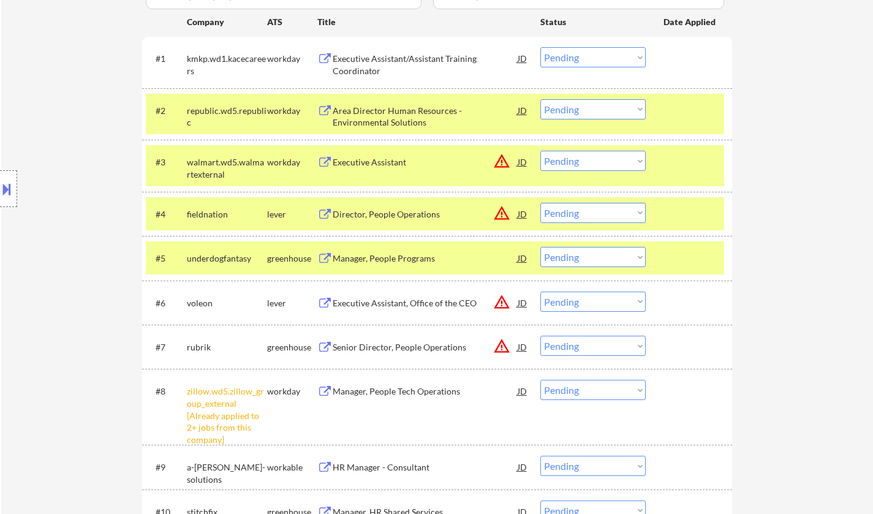
drag, startPoint x: 613, startPoint y: 163, endPoint x: 611, endPoint y: 170, distance: 6.8
click at [611, 164] on select "Choose an option... Pending Applied Excluded (Questions) Excluded (Expired) Exc…" at bounding box center [592, 161] width 105 height 20
click at [540, 151] on select "Choose an option... Pending Applied Excluded (Questions) Excluded (Expired) Exc…" at bounding box center [592, 161] width 105 height 20
click at [2, 187] on button at bounding box center [6, 189] width 13 height 20
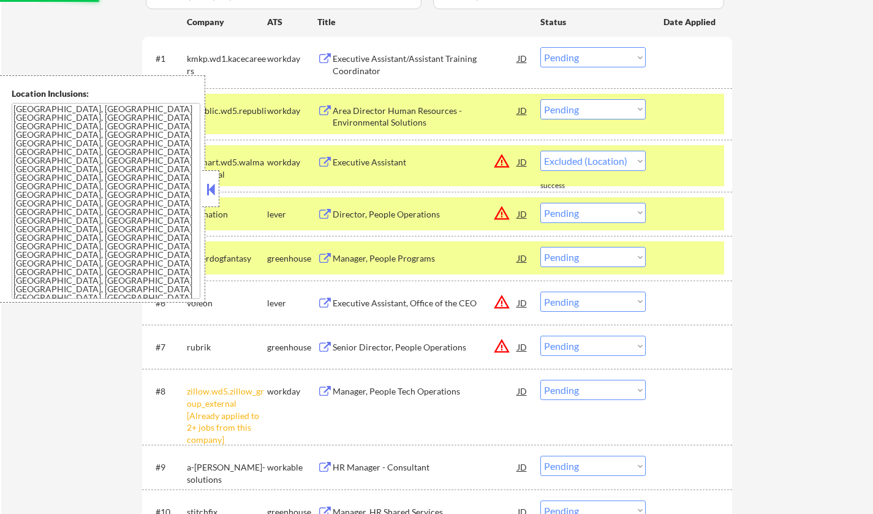
select select ""pending""
click at [213, 195] on button at bounding box center [210, 189] width 13 height 18
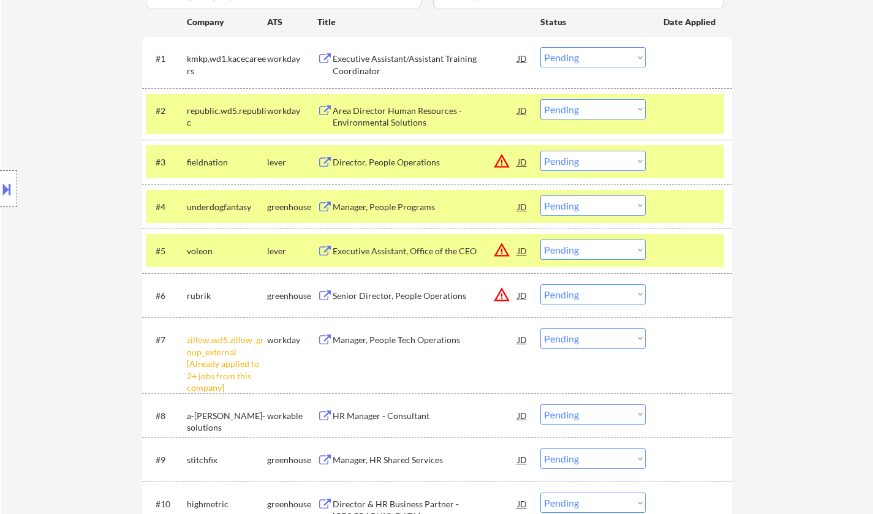
click at [630, 338] on select "Choose an option... Pending Applied Excluded (Questions) Excluded (Expired) Exc…" at bounding box center [592, 338] width 105 height 20
click at [540, 328] on select "Choose an option... Pending Applied Excluded (Questions) Excluded (Expired) Exc…" at bounding box center [592, 338] width 105 height 20
click at [523, 158] on div "JD" at bounding box center [522, 162] width 12 height 22
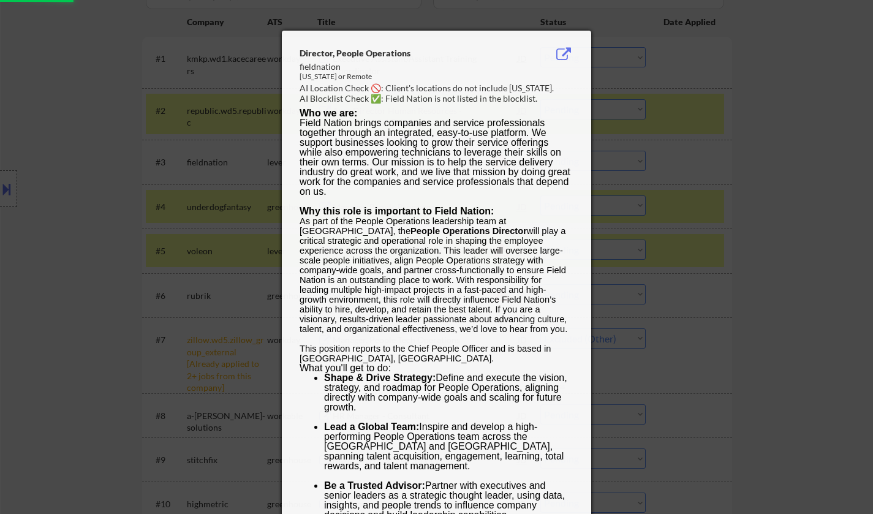
select select ""pending""
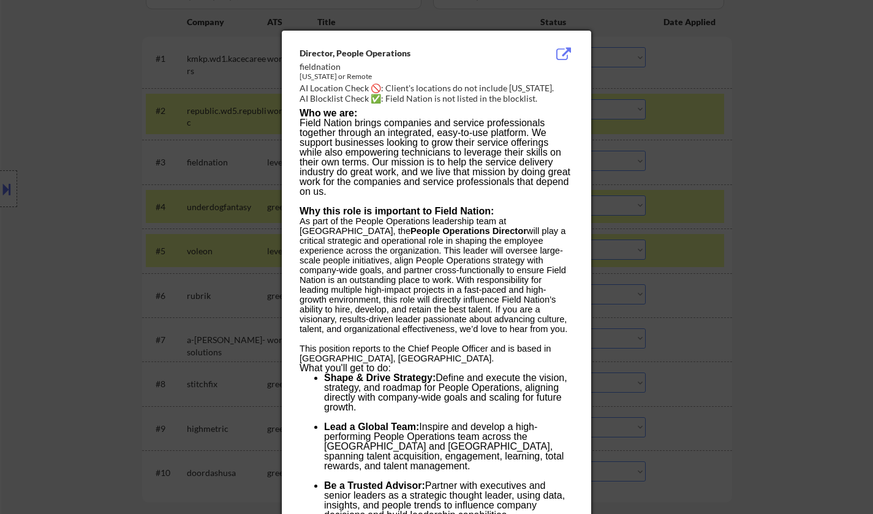
click at [822, 281] on div at bounding box center [436, 257] width 873 height 514
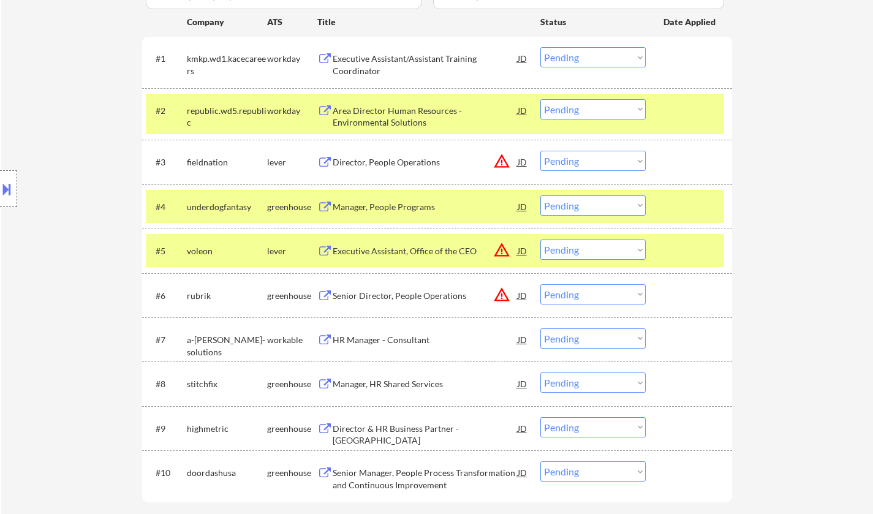
drag, startPoint x: 627, startPoint y: 153, endPoint x: 630, endPoint y: 167, distance: 14.9
click at [627, 153] on select "Choose an option... Pending Applied Excluded (Questions) Excluded (Expired) Exc…" at bounding box center [592, 161] width 105 height 20
click at [540, 151] on select "Choose an option... Pending Applied Excluded (Questions) Excluded (Expired) Exc…" at bounding box center [592, 161] width 105 height 20
select select ""pending""
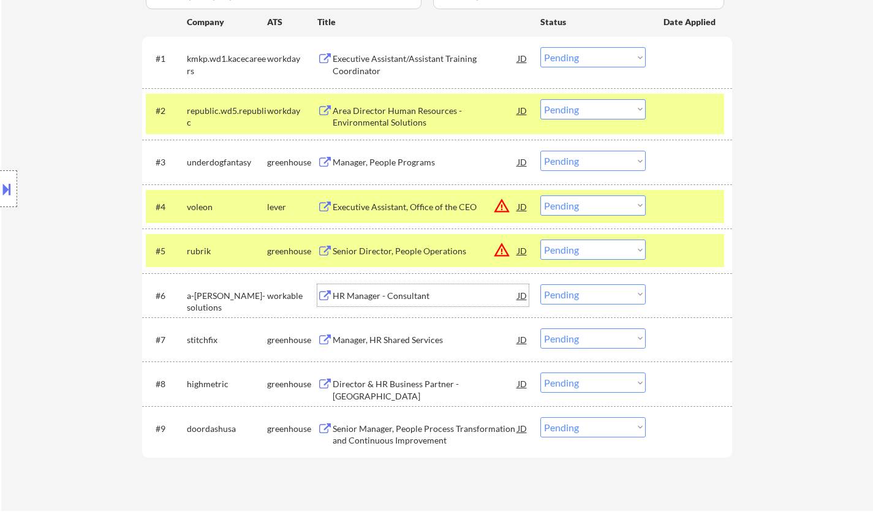
click at [385, 304] on div "HR Manager - Consultant" at bounding box center [425, 295] width 185 height 22
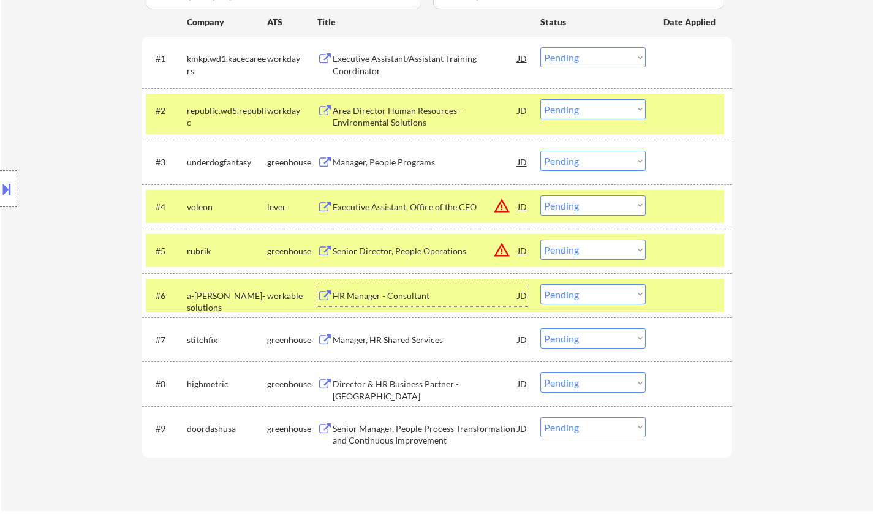
drag, startPoint x: 598, startPoint y: 292, endPoint x: 605, endPoint y: 297, distance: 8.0
click at [599, 293] on select "Choose an option... Pending Applied Excluded (Questions) Excluded (Expired) Exc…" at bounding box center [592, 294] width 105 height 20
click at [540, 284] on select "Choose an option... Pending Applied Excluded (Questions) Excluded (Expired) Exc…" at bounding box center [592, 294] width 105 height 20
click at [523, 205] on div "JD" at bounding box center [522, 206] width 12 height 22
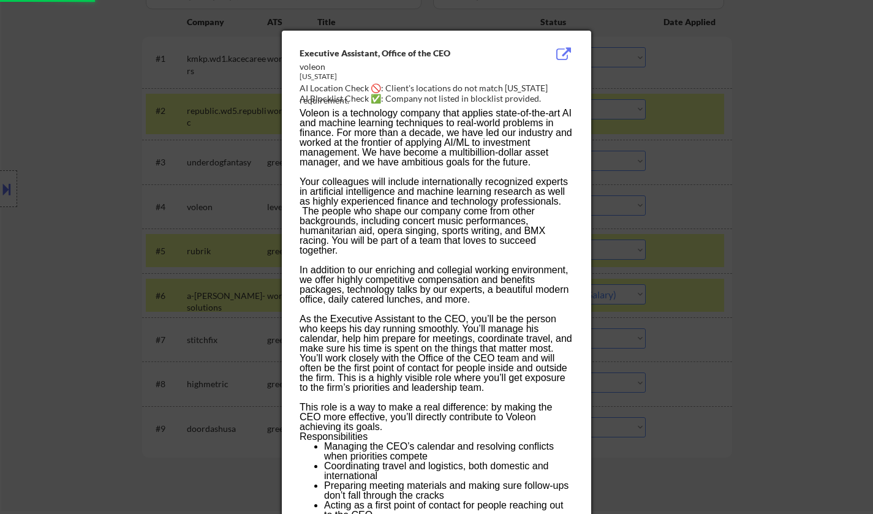
select select ""pending""
click at [726, 282] on div at bounding box center [436, 257] width 873 height 514
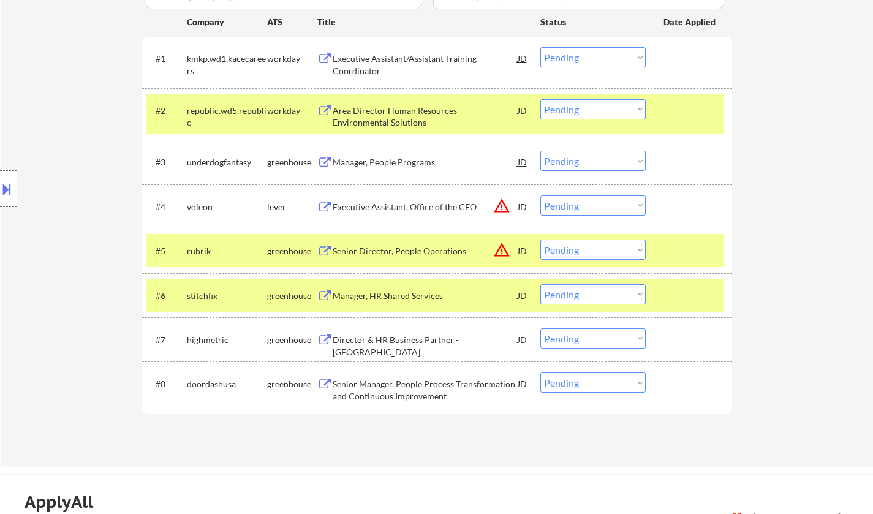
drag, startPoint x: 599, startPoint y: 205, endPoint x: 608, endPoint y: 210, distance: 11.0
click at [599, 205] on select "Choose an option... Pending Applied Excluded (Questions) Excluded (Expired) Exc…" at bounding box center [592, 205] width 105 height 20
click at [540, 195] on select "Choose an option... Pending Applied Excluded (Questions) Excluded (Expired) Exc…" at bounding box center [592, 205] width 105 height 20
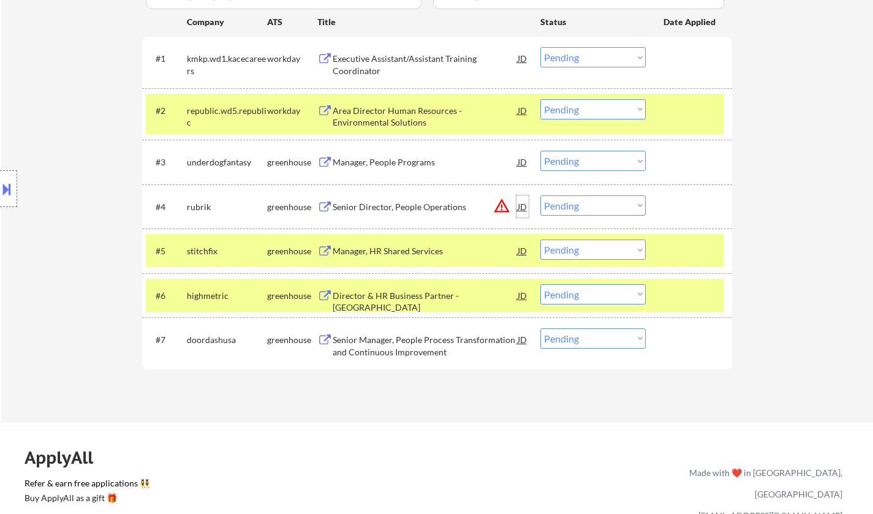
click at [519, 203] on div "JD" at bounding box center [522, 206] width 12 height 22
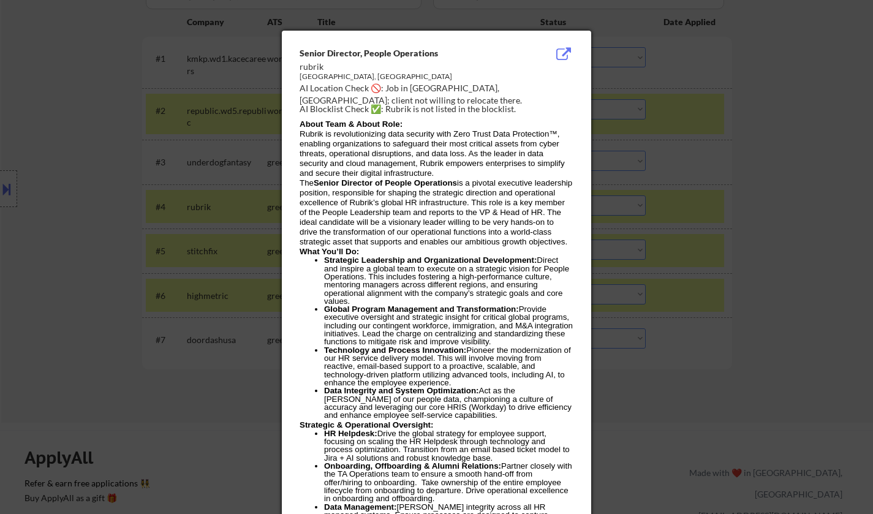
click at [783, 354] on div at bounding box center [436, 257] width 873 height 514
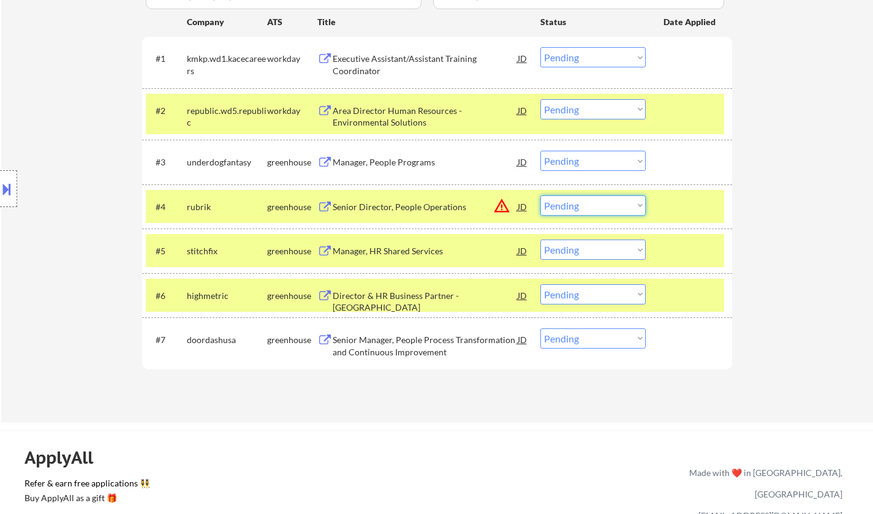
click at [602, 202] on select "Choose an option... Pending Applied Excluded (Questions) Excluded (Expired) Exc…" at bounding box center [592, 205] width 105 height 20
click at [540, 195] on select "Choose an option... Pending Applied Excluded (Questions) Excluded (Expired) Exc…" at bounding box center [592, 205] width 105 height 20
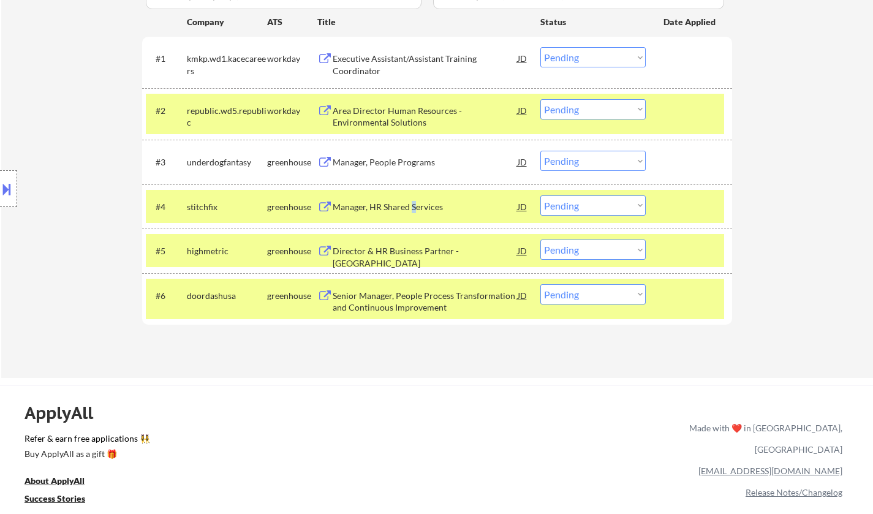
click at [412, 208] on div "Manager, HR Shared Services" at bounding box center [425, 207] width 185 height 12
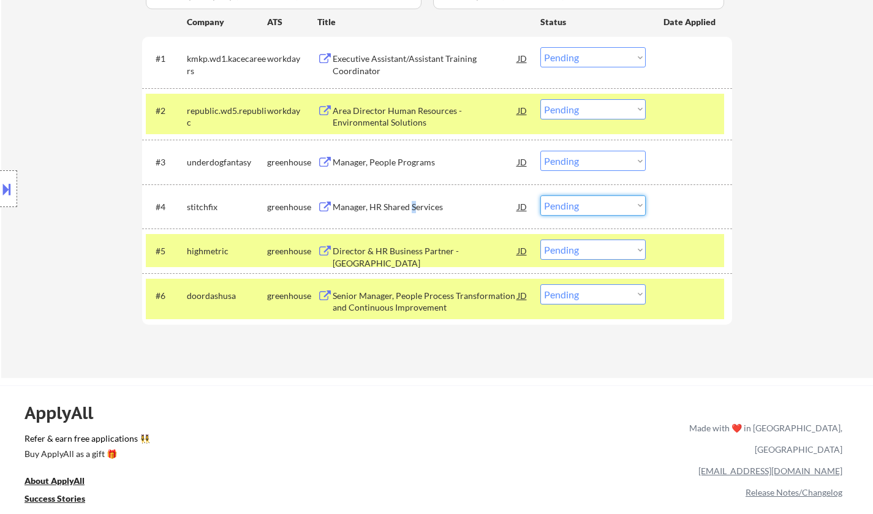
drag, startPoint x: 627, startPoint y: 204, endPoint x: 621, endPoint y: 212, distance: 10.0
click at [627, 204] on select "Choose an option... Pending Applied Excluded (Questions) Excluded (Expired) Exc…" at bounding box center [592, 205] width 105 height 20
click at [540, 195] on select "Choose an option... Pending Applied Excluded (Questions) Excluded (Expired) Exc…" at bounding box center [592, 205] width 105 height 20
select select ""pending""
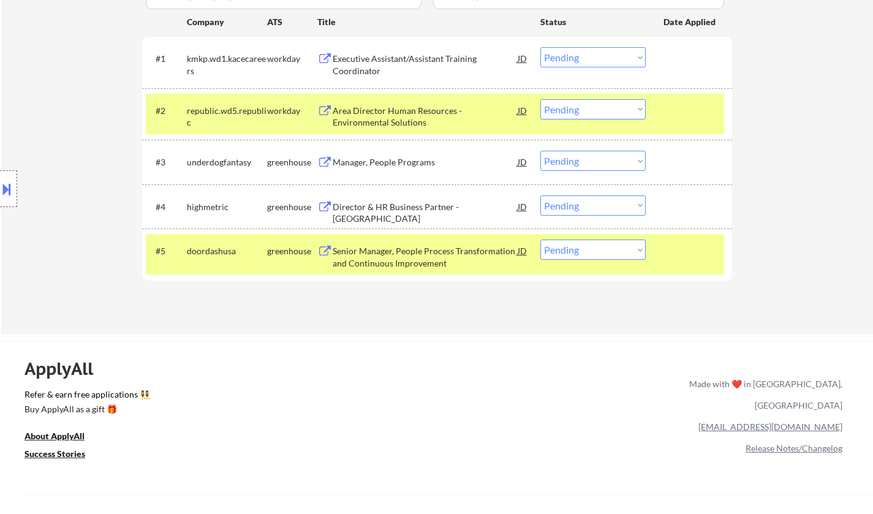
click at [391, 163] on div "Manager, People Programs" at bounding box center [425, 162] width 185 height 12
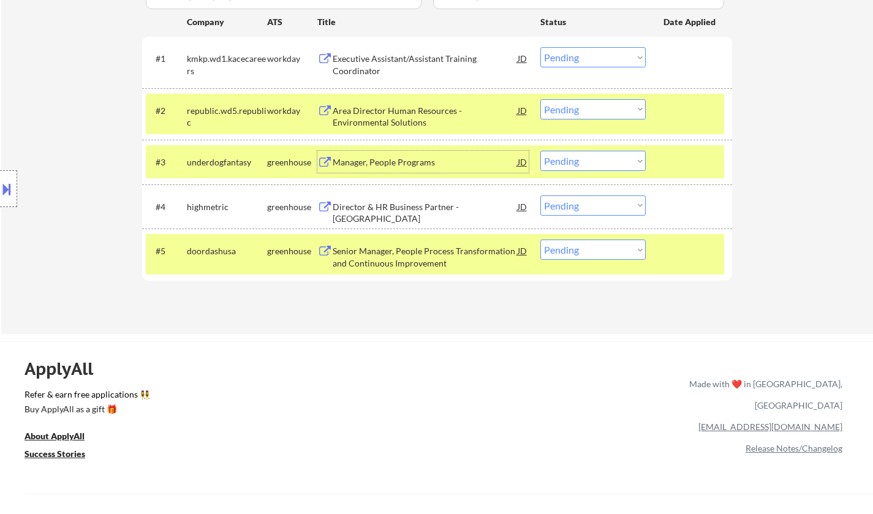
drag, startPoint x: 591, startPoint y: 162, endPoint x: 593, endPoint y: 169, distance: 7.7
click at [591, 162] on select "Choose an option... Pending Applied Excluded (Questions) Excluded (Expired) Exc…" at bounding box center [592, 161] width 105 height 20
click at [540, 151] on select "Choose an option... Pending Applied Excluded (Questions) Excluded (Expired) Exc…" at bounding box center [592, 161] width 105 height 20
select select ""pending""
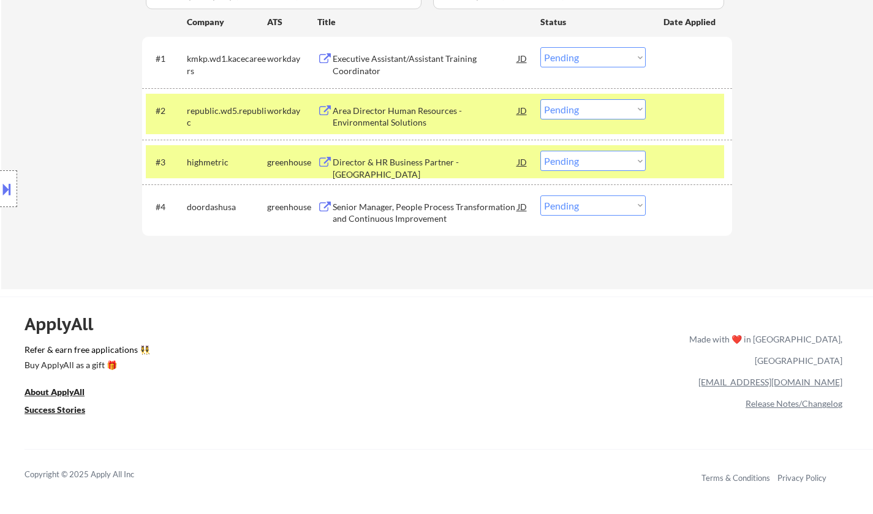
click at [436, 217] on div "Senior Manager, People Process Transformation and Continuous Improvement" at bounding box center [425, 213] width 185 height 24
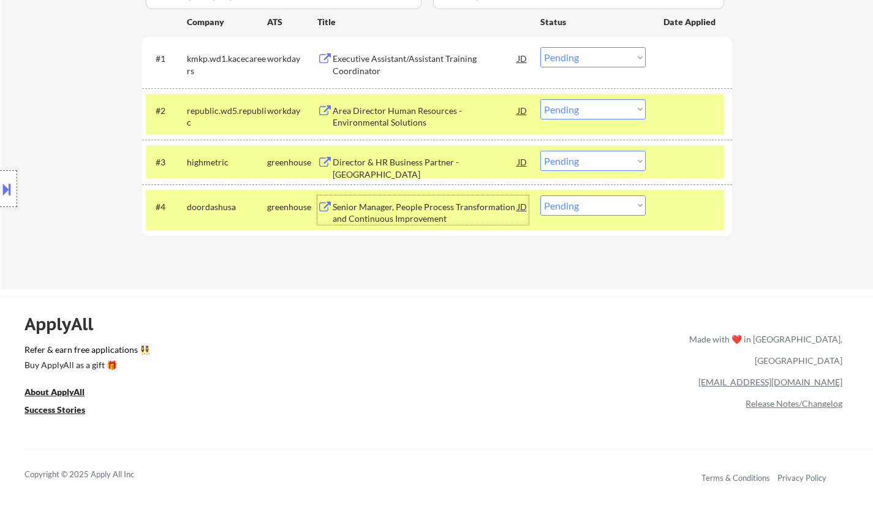
click at [590, 209] on select "Choose an option... Pending Applied Excluded (Questions) Excluded (Expired) Exc…" at bounding box center [592, 205] width 105 height 20
select select ""applied""
click at [540, 195] on select "Choose an option... Pending Applied Excluded (Questions) Excluded (Expired) Exc…" at bounding box center [592, 205] width 105 height 20
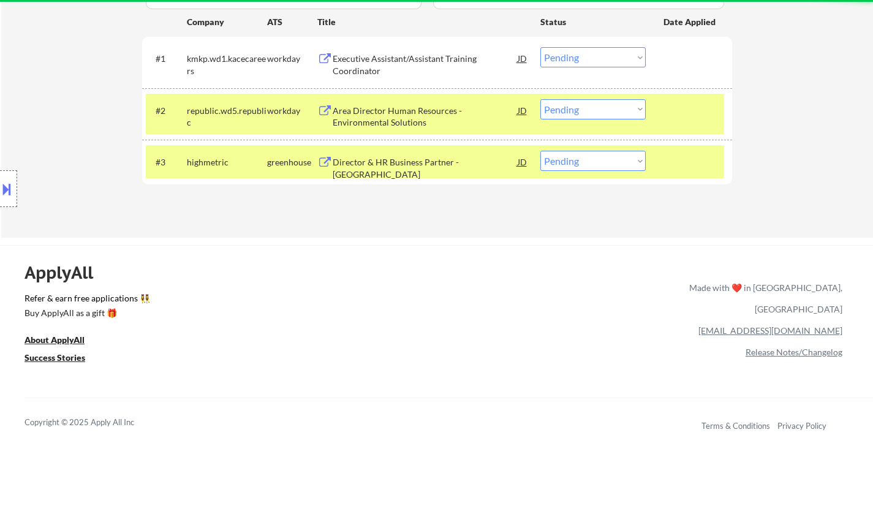
scroll to position [245, 0]
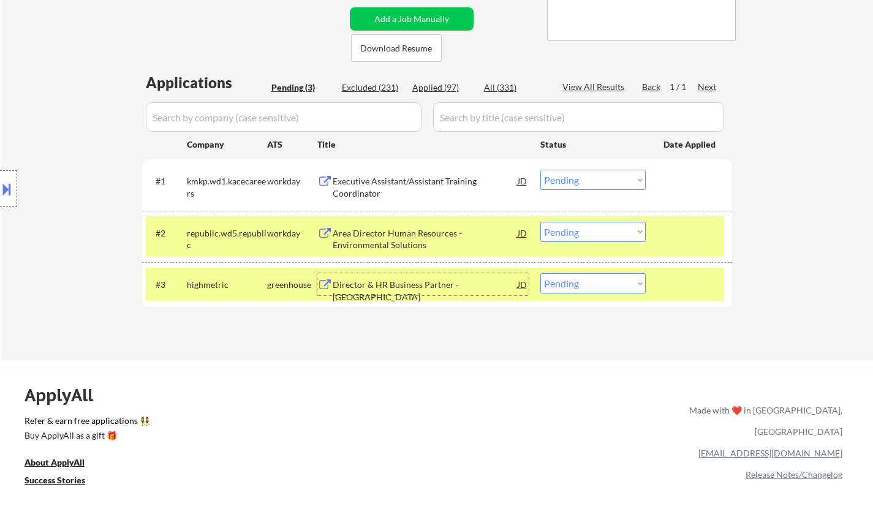
click at [406, 289] on div "Director & HR Business Partner - North America" at bounding box center [425, 291] width 185 height 24
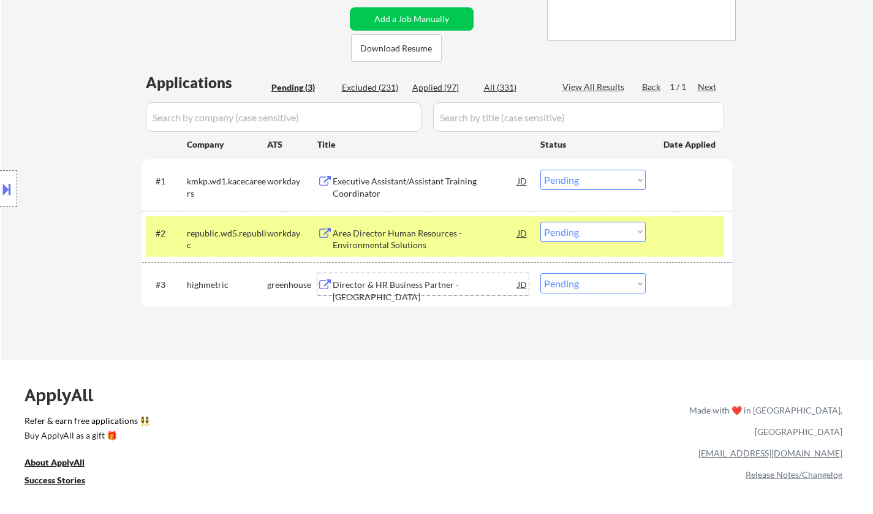
drag, startPoint x: 609, startPoint y: 275, endPoint x: 615, endPoint y: 286, distance: 12.6
click at [609, 275] on select "Choose an option... Pending Applied Excluded (Questions) Excluded (Expired) Exc…" at bounding box center [592, 283] width 105 height 20
select select ""excluded__expired_""
click at [540, 273] on select "Choose an option... Pending Applied Excluded (Questions) Excluded (Expired) Exc…" at bounding box center [592, 283] width 105 height 20
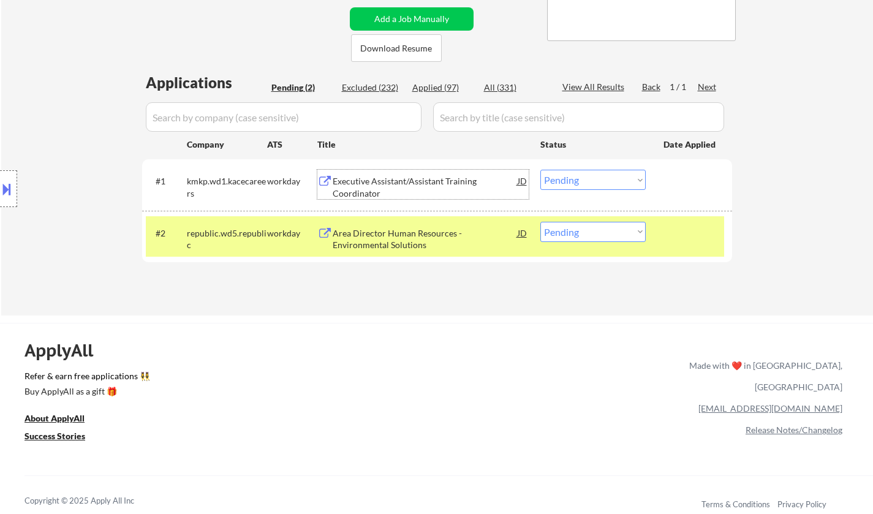
click at [362, 189] on div "Executive Assistant/Assistant Training Coordinator" at bounding box center [425, 187] width 185 height 24
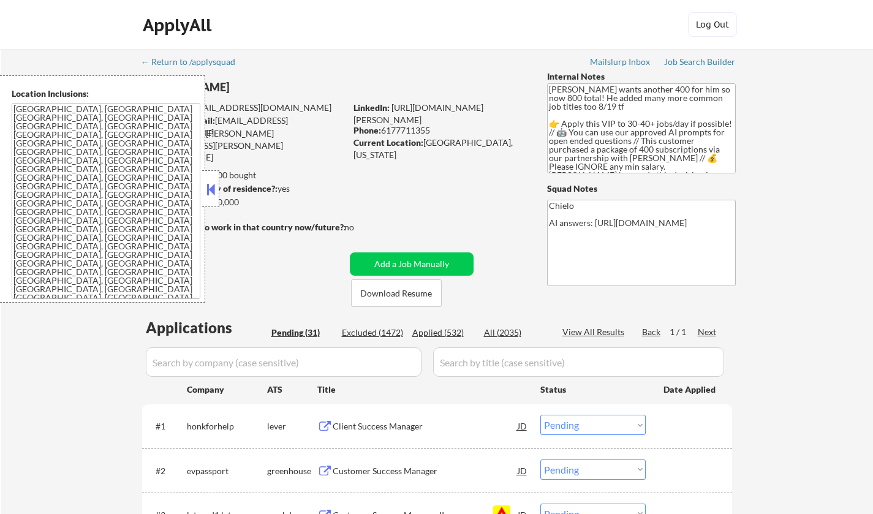
select select ""pending""
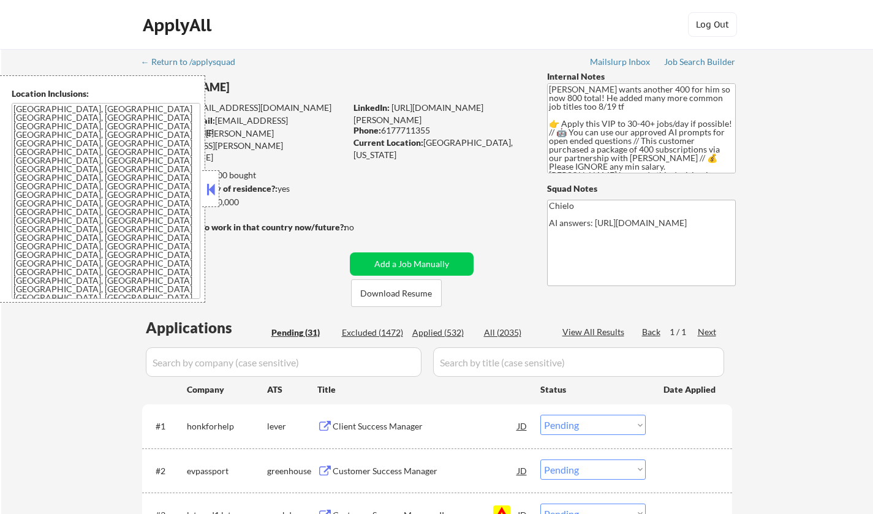
select select ""pending""
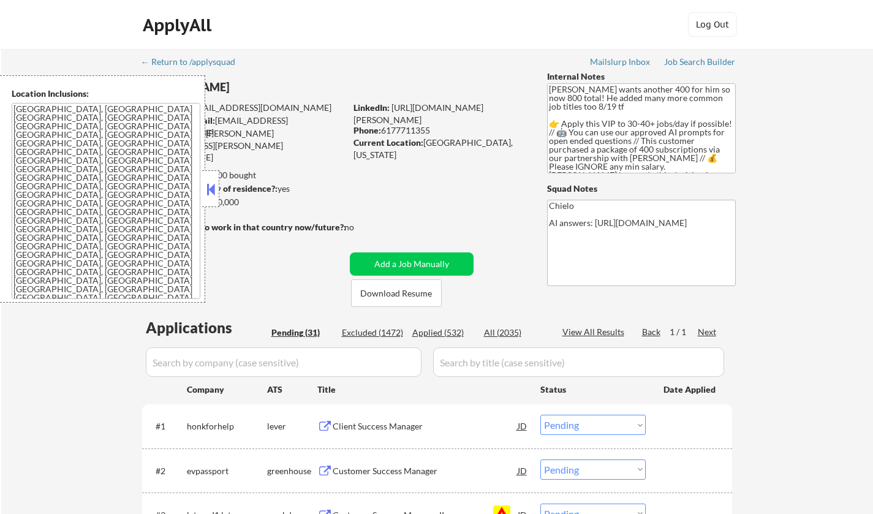
select select ""pending""
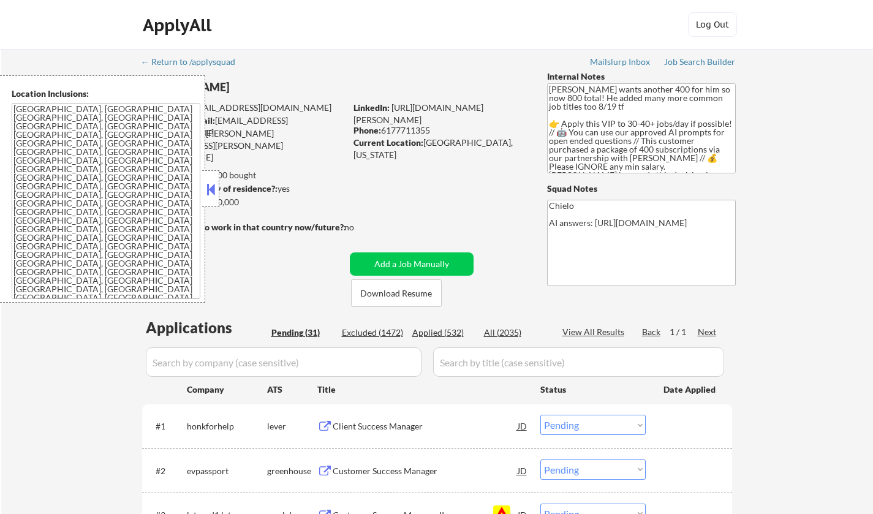
select select ""pending""
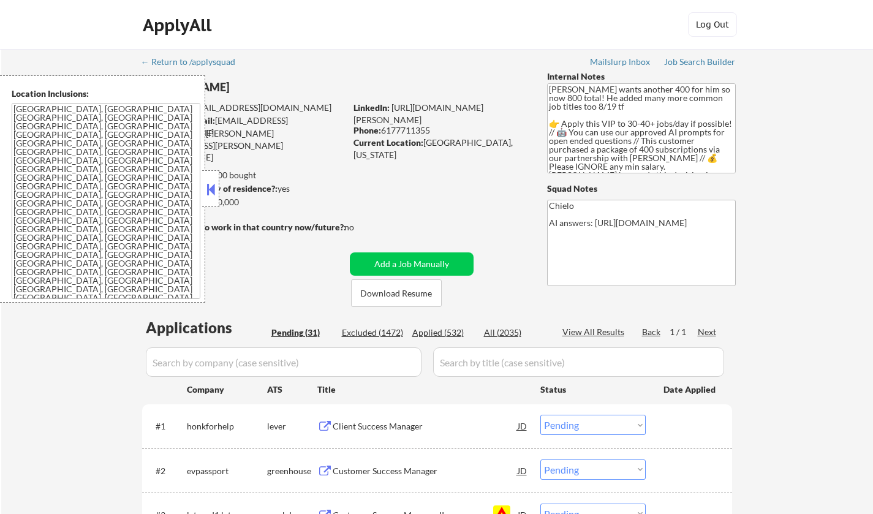
select select ""pending""
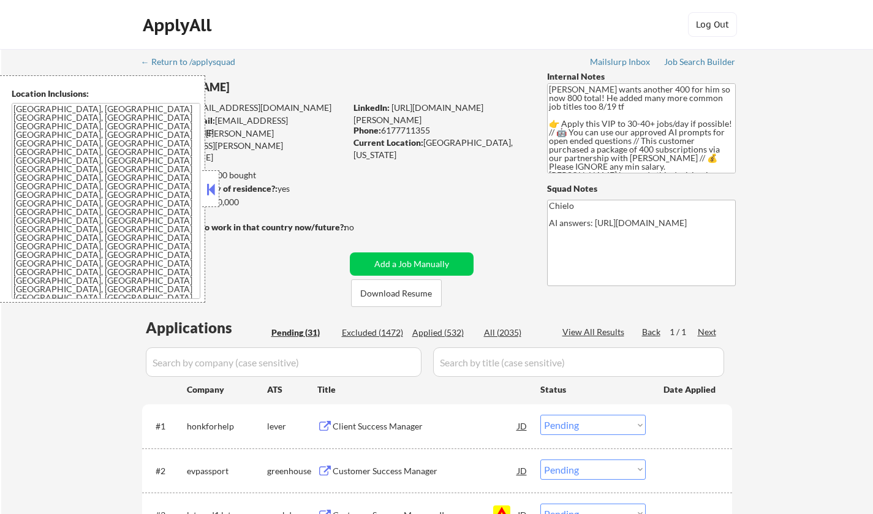
select select ""pending""
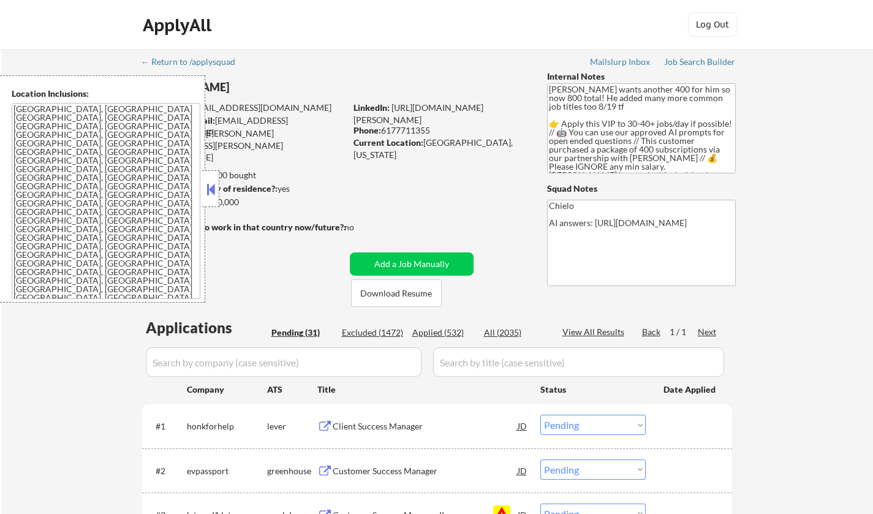
select select ""pending""
click at [211, 187] on button at bounding box center [210, 189] width 13 height 18
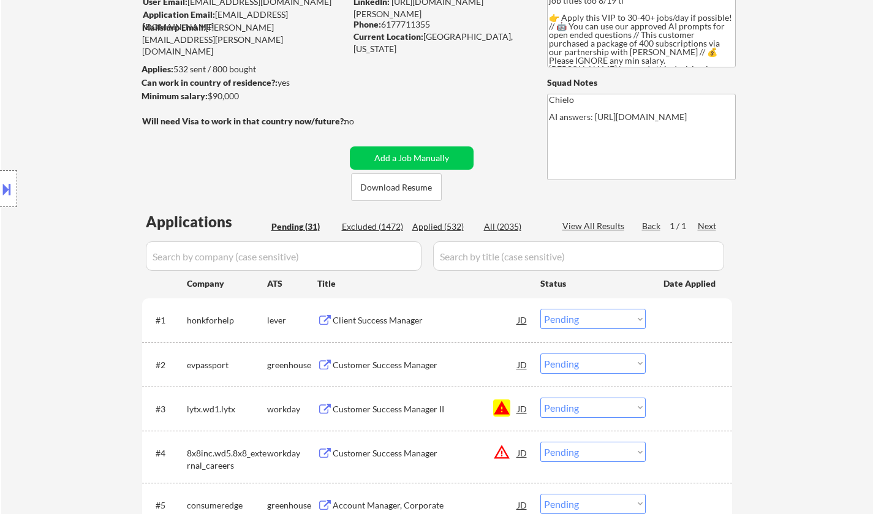
scroll to position [184, 0]
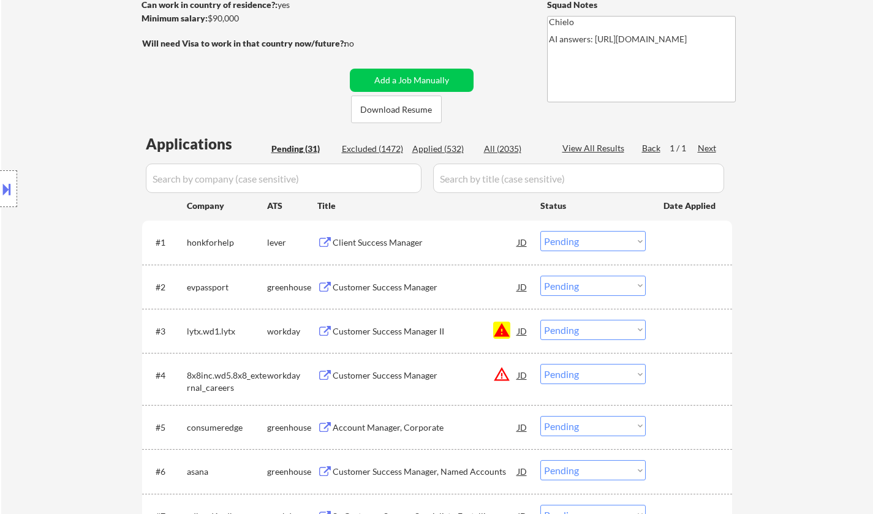
click at [377, 246] on div "Client Success Manager" at bounding box center [425, 242] width 185 height 12
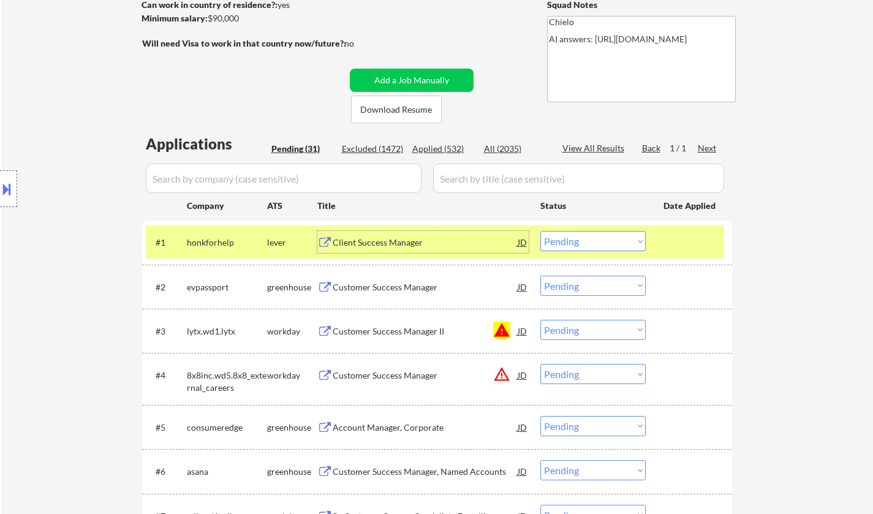
click at [571, 247] on select "Choose an option... Pending Applied Excluded (Questions) Excluded (Expired) Exc…" at bounding box center [592, 241] width 105 height 20
click at [540, 231] on select "Choose an option... Pending Applied Excluded (Questions) Excluded (Expired) Exc…" at bounding box center [592, 241] width 105 height 20
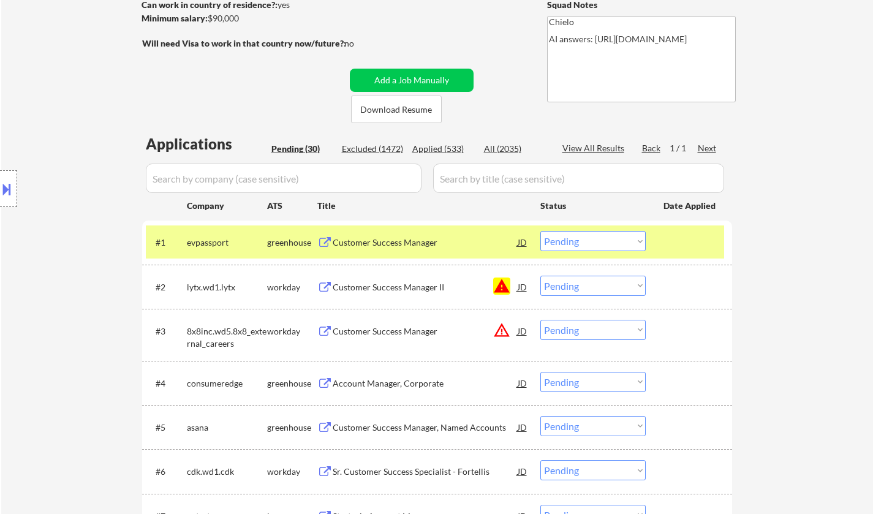
click at [378, 240] on div "Customer Success Manager" at bounding box center [425, 242] width 185 height 12
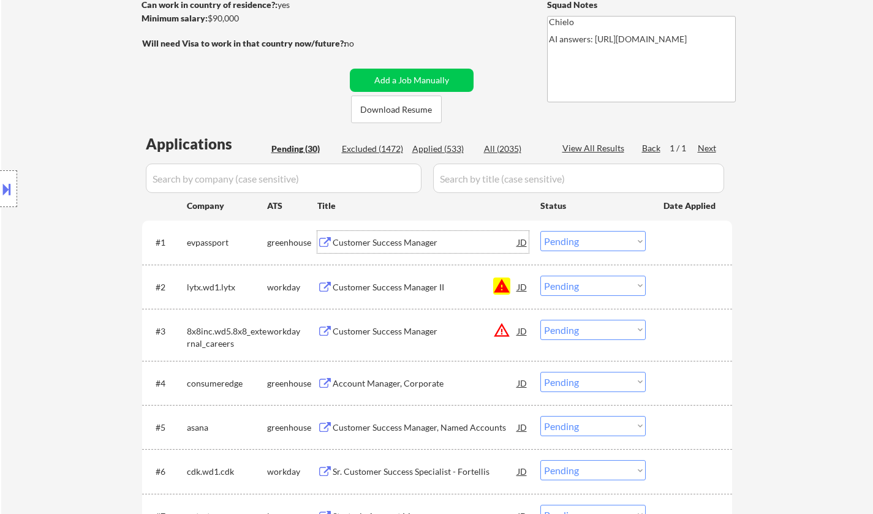
drag, startPoint x: 590, startPoint y: 240, endPoint x: 592, endPoint y: 249, distance: 8.8
click at [590, 240] on select "Choose an option... Pending Applied Excluded (Questions) Excluded (Expired) Exc…" at bounding box center [592, 241] width 105 height 20
click at [540, 231] on select "Choose an option... Pending Applied Excluded (Questions) Excluded (Expired) Exc…" at bounding box center [592, 241] width 105 height 20
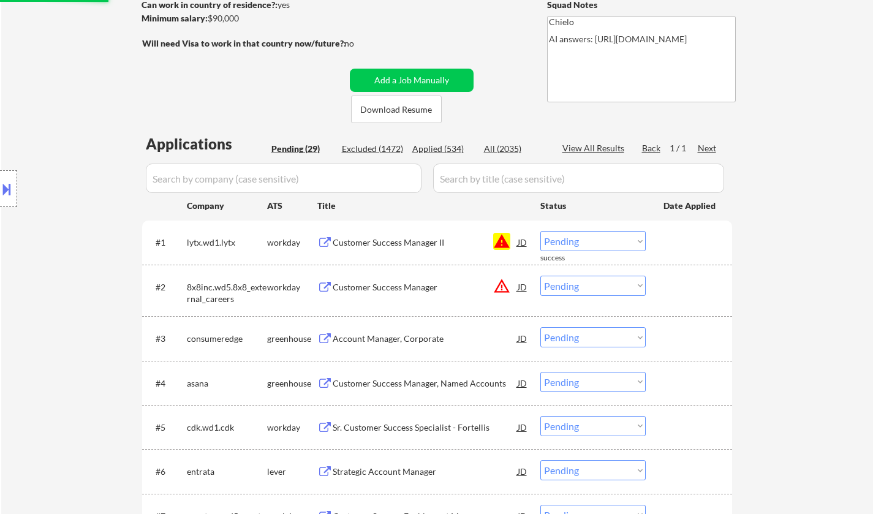
click at [588, 246] on select "Choose an option... Pending Applied Excluded (Questions) Excluded (Expired) Exc…" at bounding box center [592, 241] width 105 height 20
click at [540, 231] on select "Choose an option... Pending Applied Excluded (Questions) Excluded (Expired) Exc…" at bounding box center [592, 241] width 105 height 20
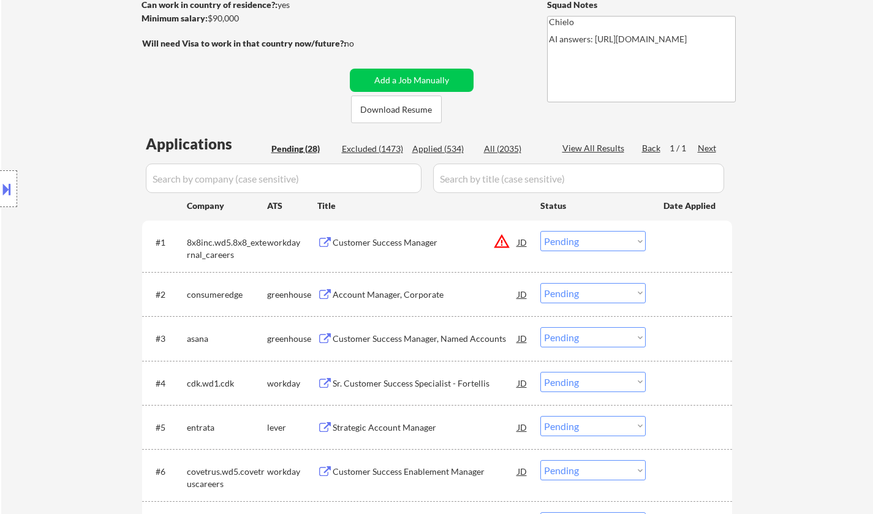
click at [519, 240] on div "JD" at bounding box center [522, 242] width 12 height 22
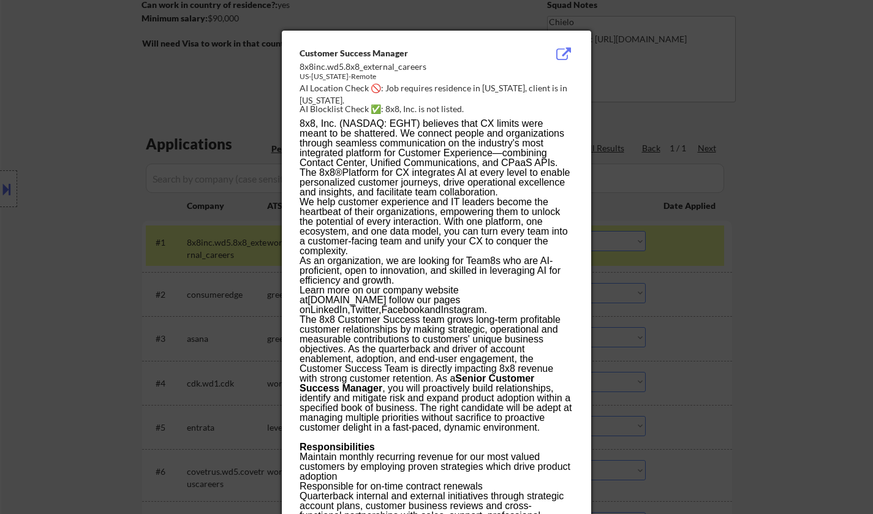
click at [679, 344] on div at bounding box center [436, 257] width 873 height 514
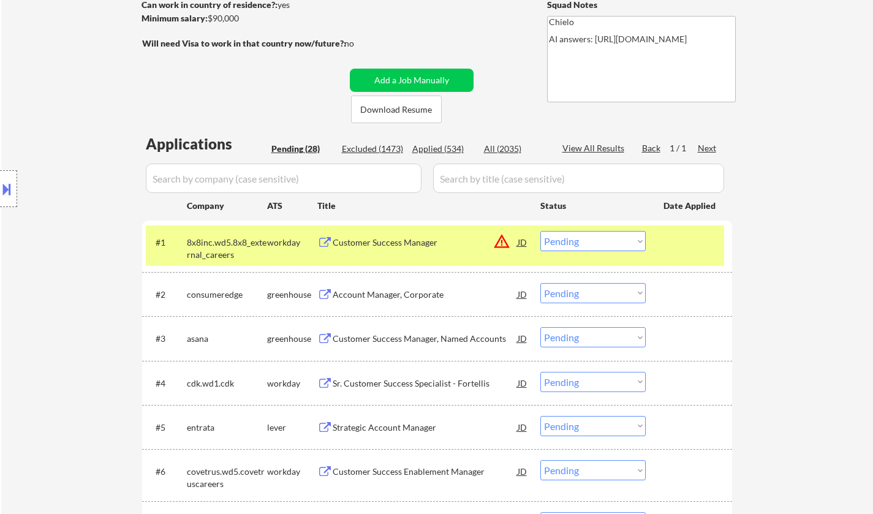
click at [8, 184] on button at bounding box center [6, 189] width 13 height 20
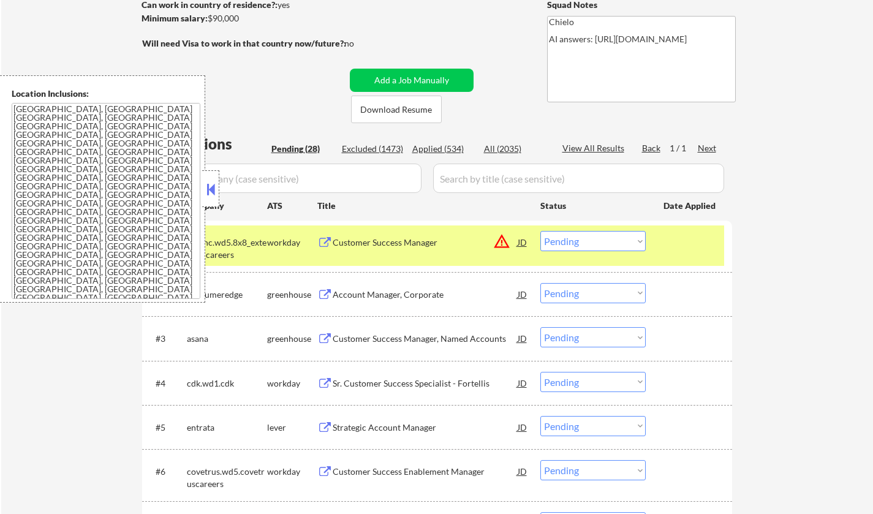
drag, startPoint x: 594, startPoint y: 236, endPoint x: 603, endPoint y: 250, distance: 16.5
click at [594, 236] on select "Choose an option... Pending Applied Excluded (Questions) Excluded (Expired) Exc…" at bounding box center [592, 241] width 105 height 20
click at [540, 231] on select "Choose an option... Pending Applied Excluded (Questions) Excluded (Expired) Exc…" at bounding box center [592, 241] width 105 height 20
click at [215, 184] on button at bounding box center [210, 189] width 13 height 18
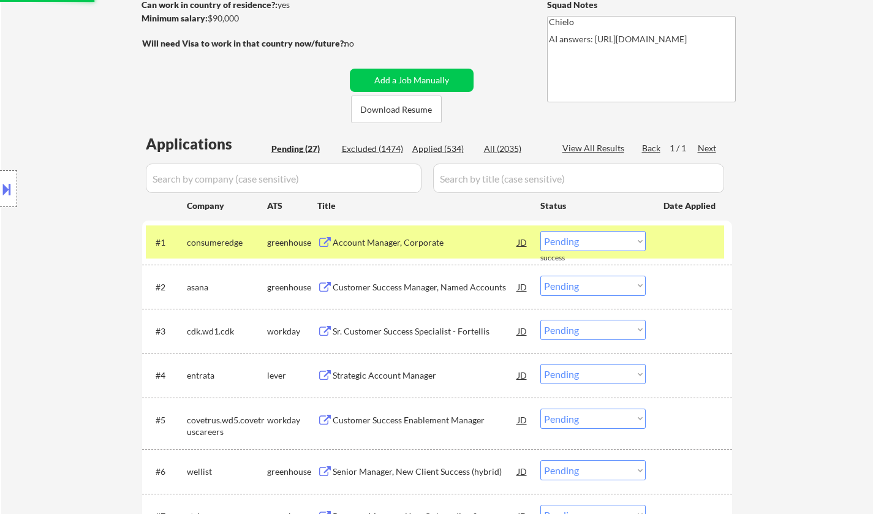
click at [409, 245] on div "Account Manager, Corporate" at bounding box center [425, 242] width 185 height 12
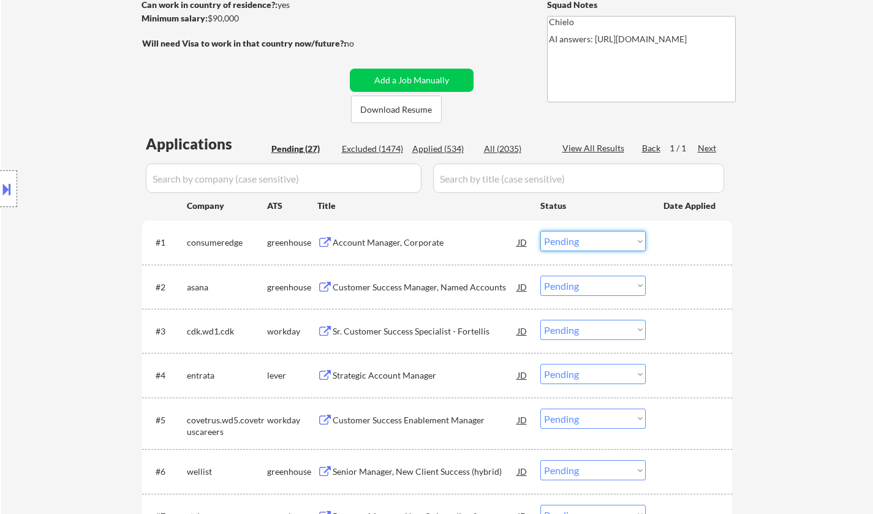
drag, startPoint x: 572, startPoint y: 239, endPoint x: 577, endPoint y: 250, distance: 12.3
click at [572, 239] on select "Choose an option... Pending Applied Excluded (Questions) Excluded (Expired) Exc…" at bounding box center [592, 241] width 105 height 20
click at [540, 231] on select "Choose an option... Pending Applied Excluded (Questions) Excluded (Expired) Exc…" at bounding box center [592, 241] width 105 height 20
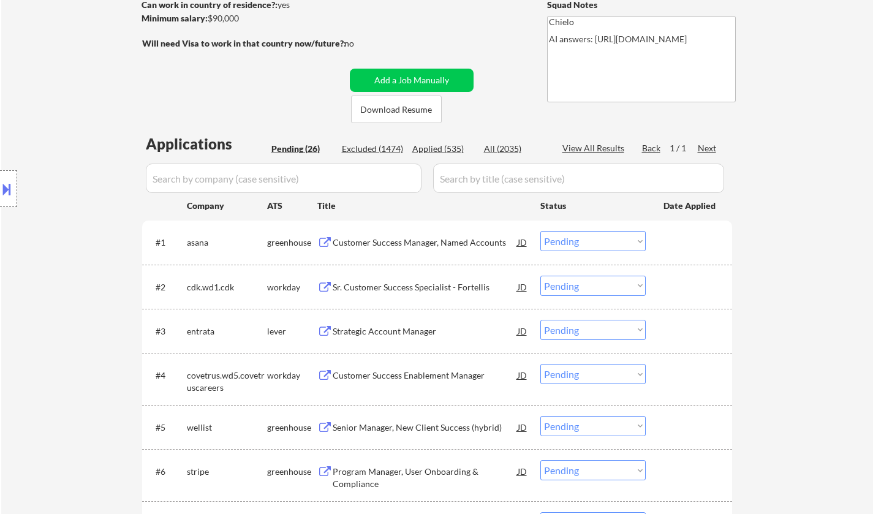
click at [399, 246] on div "Customer Success Manager, Named Accounts" at bounding box center [425, 242] width 185 height 12
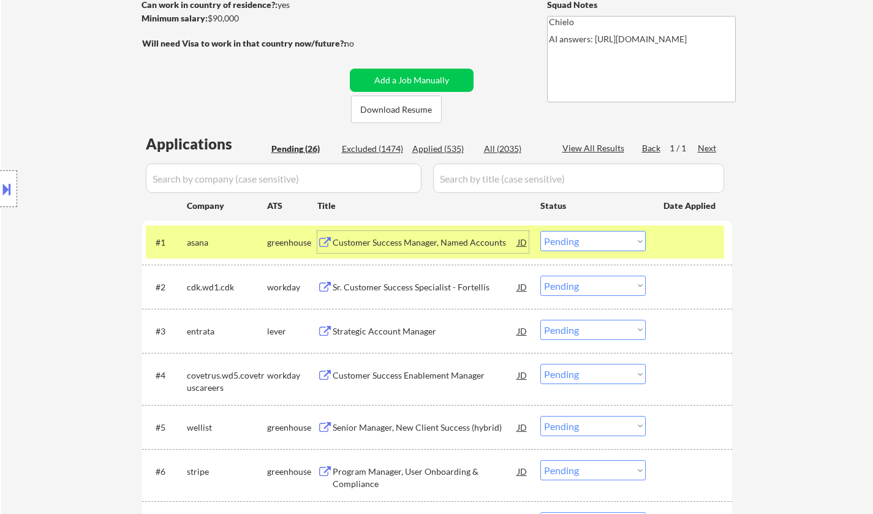
click at [581, 244] on select "Choose an option... Pending Applied Excluded (Questions) Excluded (Expired) Exc…" at bounding box center [592, 241] width 105 height 20
click at [540, 231] on select "Choose an option... Pending Applied Excluded (Questions) Excluded (Expired) Exc…" at bounding box center [592, 241] width 105 height 20
select select ""pending""
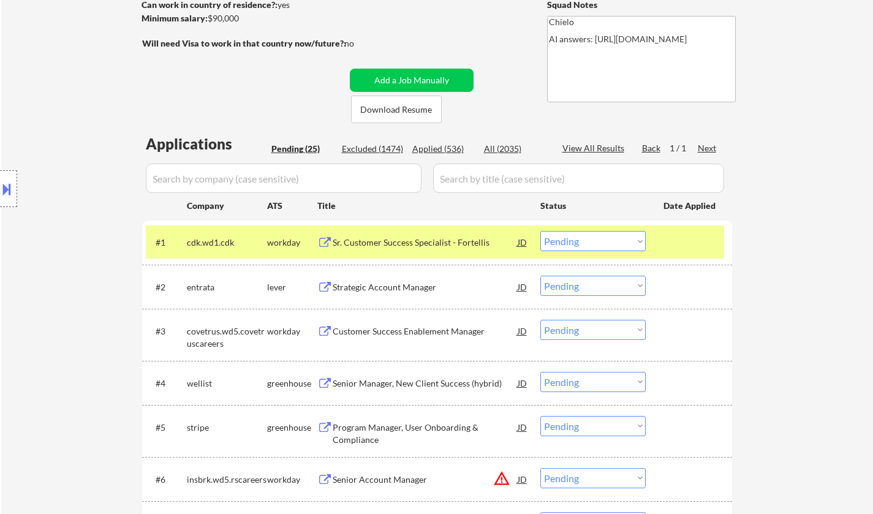
click at [358, 286] on div "Strategic Account Manager" at bounding box center [425, 287] width 185 height 12
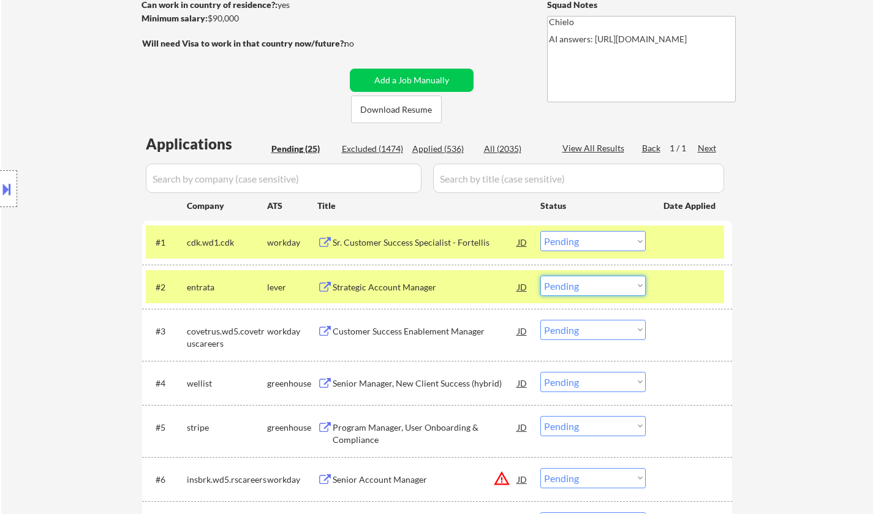
drag, startPoint x: 609, startPoint y: 282, endPoint x: 615, endPoint y: 295, distance: 14.2
click at [609, 282] on select "Choose an option... Pending Applied Excluded (Questions) Excluded (Expired) Exc…" at bounding box center [592, 286] width 105 height 20
click at [540, 276] on select "Choose an option... Pending Applied Excluded (Questions) Excluded (Expired) Exc…" at bounding box center [592, 286] width 105 height 20
select select ""pending""
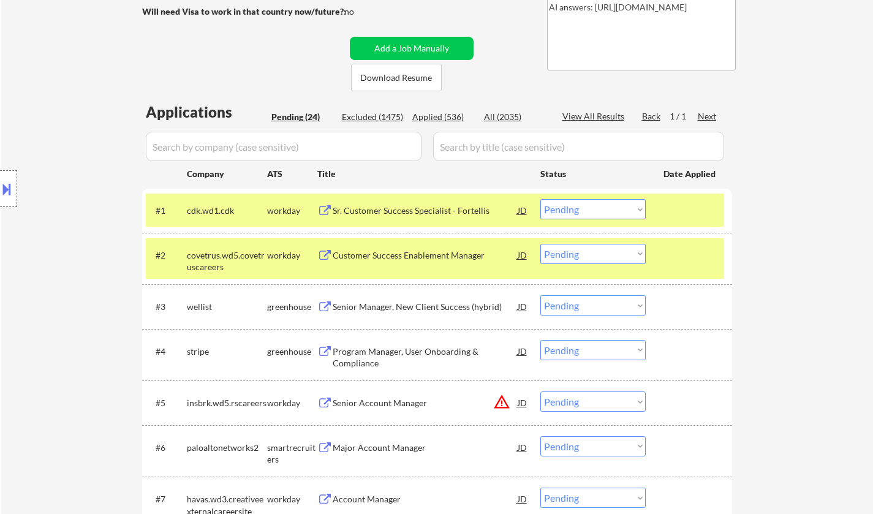
scroll to position [245, 0]
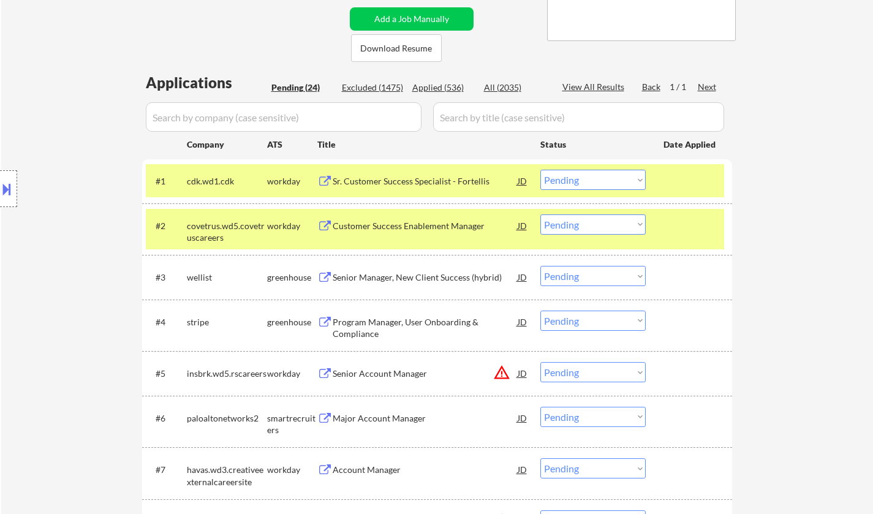
click at [417, 283] on div "Senior Manager, New Client Success (hybrid)" at bounding box center [425, 277] width 185 height 12
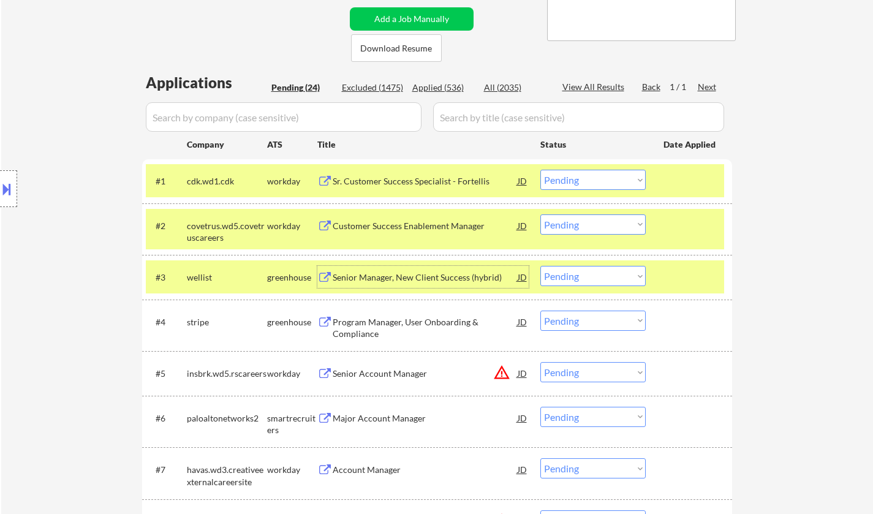
click at [581, 276] on select "Choose an option... Pending Applied Excluded (Questions) Excluded (Expired) Exc…" at bounding box center [592, 276] width 105 height 20
click at [540, 266] on select "Choose an option... Pending Applied Excluded (Questions) Excluded (Expired) Exc…" at bounding box center [592, 276] width 105 height 20
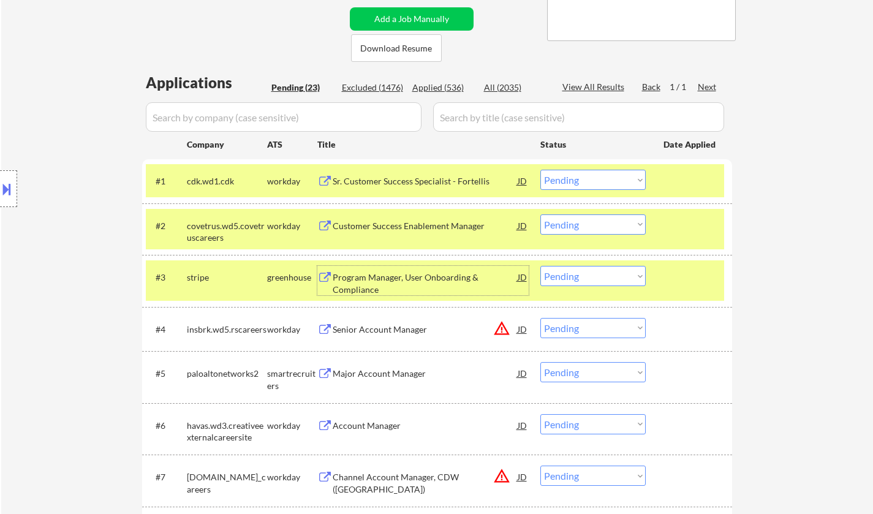
click at [397, 271] on div "Program Manager, User Onboarding & Compliance" at bounding box center [425, 283] width 185 height 24
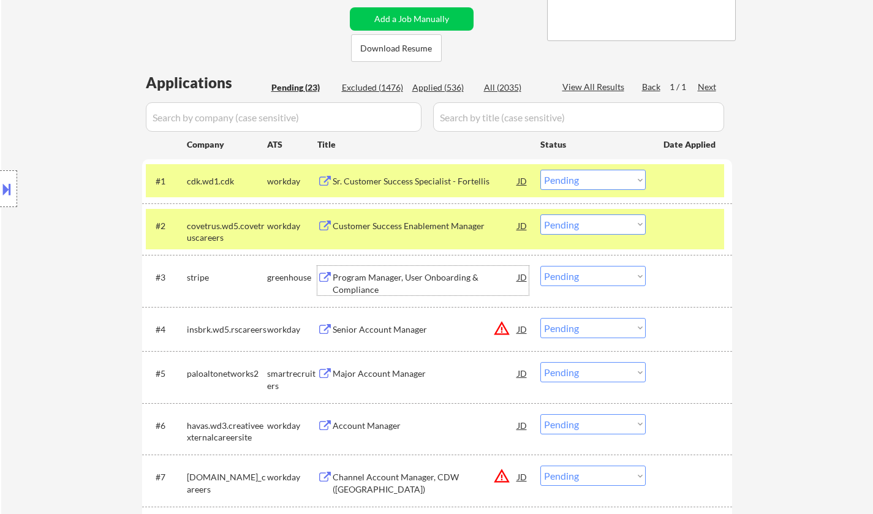
drag, startPoint x: 578, startPoint y: 274, endPoint x: 593, endPoint y: 284, distance: 18.5
click at [580, 276] on select "Choose an option... Pending Applied Excluded (Questions) Excluded (Expired) Exc…" at bounding box center [592, 276] width 105 height 20
click at [540, 266] on select "Choose an option... Pending Applied Excluded (Questions) Excluded (Expired) Exc…" at bounding box center [592, 276] width 105 height 20
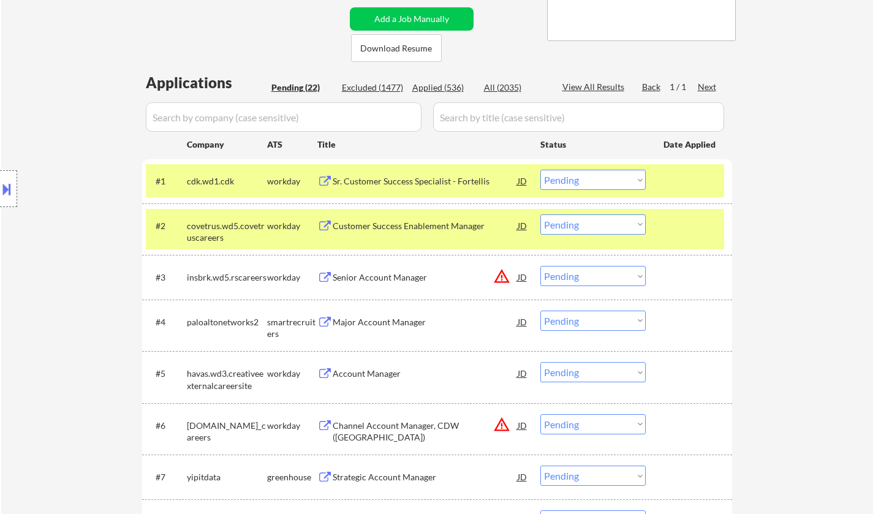
click at [588, 280] on select "Choose an option... Pending Applied Excluded (Questions) Excluded (Expired) Exc…" at bounding box center [592, 276] width 105 height 20
click at [540, 266] on select "Choose an option... Pending Applied Excluded (Questions) Excluded (Expired) Exc…" at bounding box center [592, 276] width 105 height 20
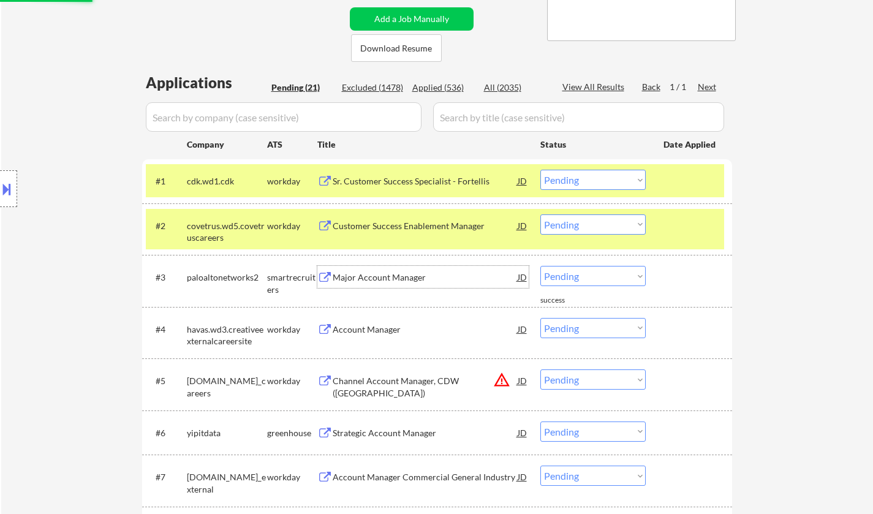
click at [402, 279] on div "Major Account Manager" at bounding box center [425, 277] width 185 height 12
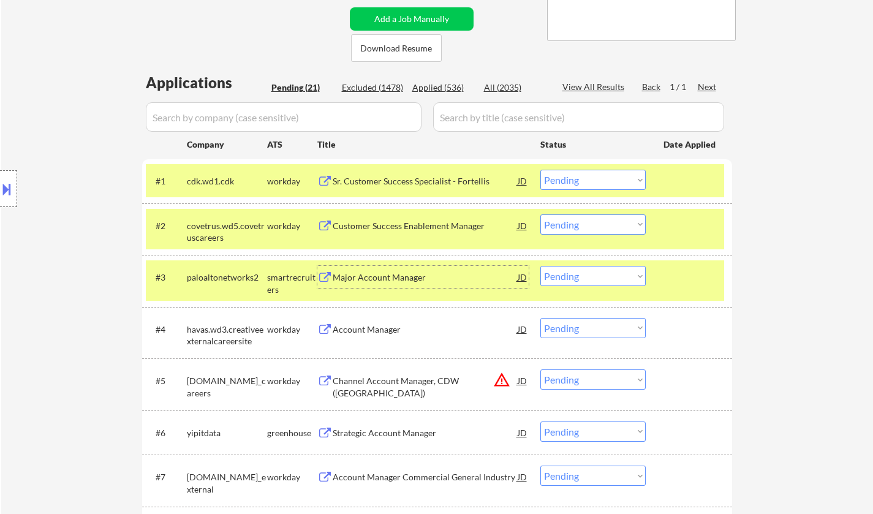
click at [607, 279] on select "Choose an option... Pending Applied Excluded (Questions) Excluded (Expired) Exc…" at bounding box center [592, 276] width 105 height 20
click at [540, 266] on select "Choose an option... Pending Applied Excluded (Questions) Excluded (Expired) Exc…" at bounding box center [592, 276] width 105 height 20
select select ""pending""
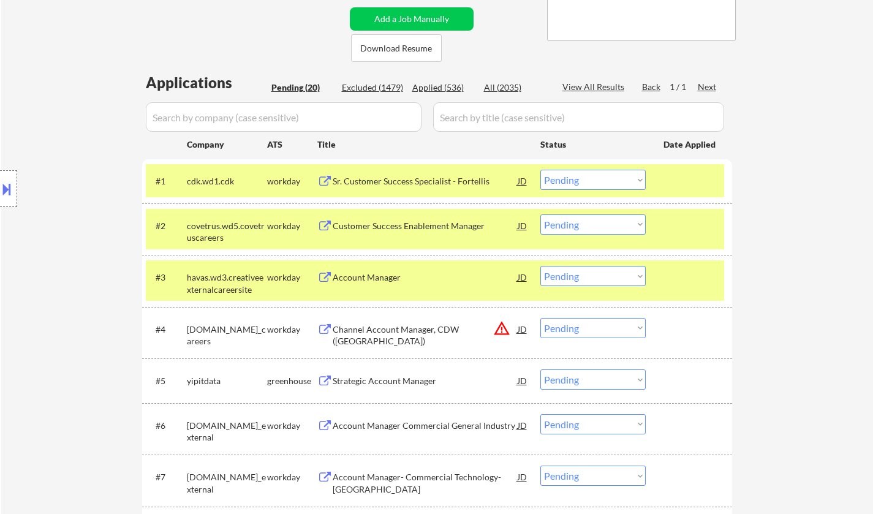
click at [395, 381] on div "Strategic Account Manager" at bounding box center [425, 381] width 185 height 12
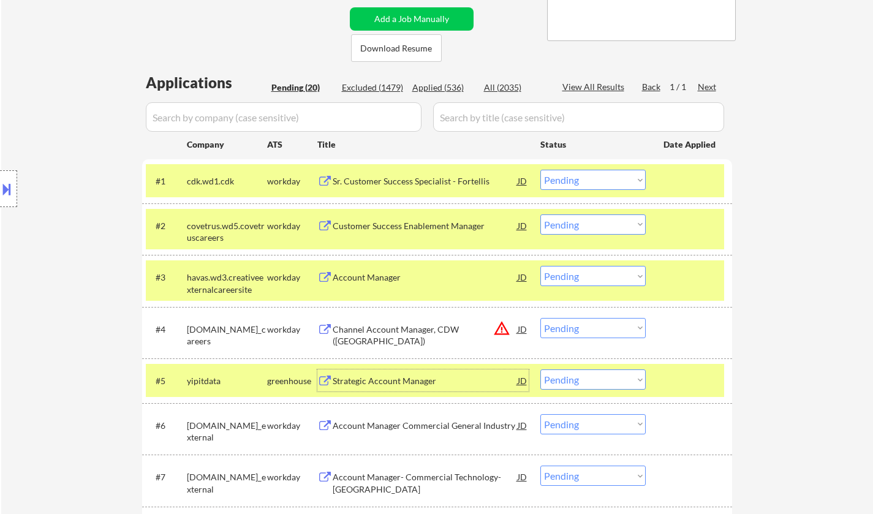
click at [600, 384] on select "Choose an option... Pending Applied Excluded (Questions) Excluded (Expired) Exc…" at bounding box center [592, 379] width 105 height 20
click at [540, 369] on select "Choose an option... Pending Applied Excluded (Questions) Excluded (Expired) Exc…" at bounding box center [592, 379] width 105 height 20
select select ""pending""
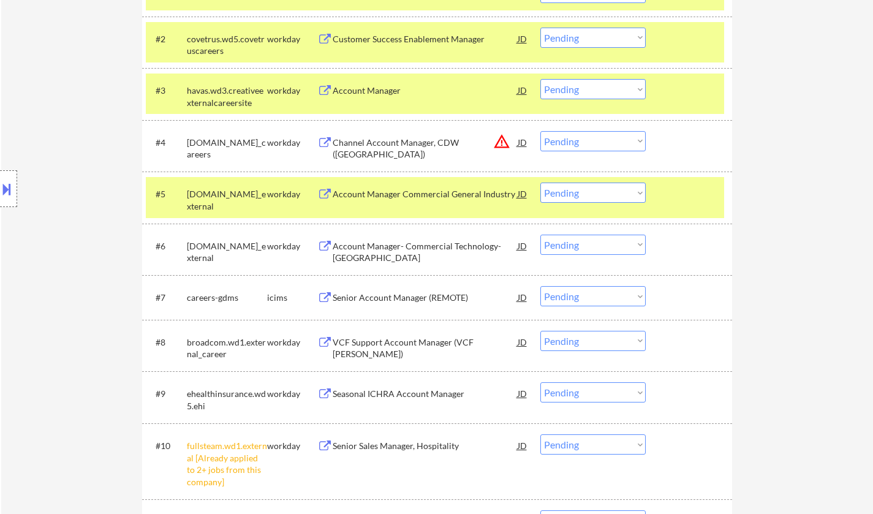
scroll to position [490, 0]
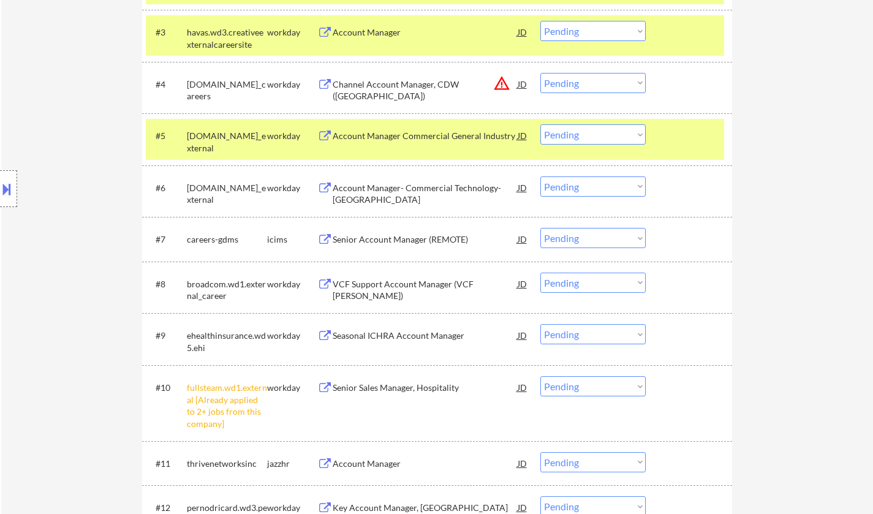
click at [602, 388] on select "Choose an option... Pending Applied Excluded (Questions) Excluded (Expired) Exc…" at bounding box center [592, 386] width 105 height 20
click at [540, 376] on select "Choose an option... Pending Applied Excluded (Questions) Excluded (Expired) Exc…" at bounding box center [592, 386] width 105 height 20
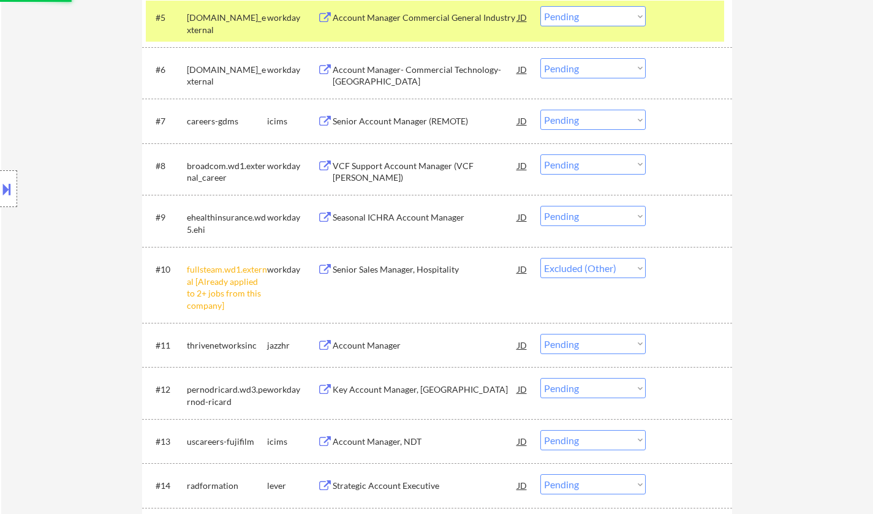
scroll to position [674, 0]
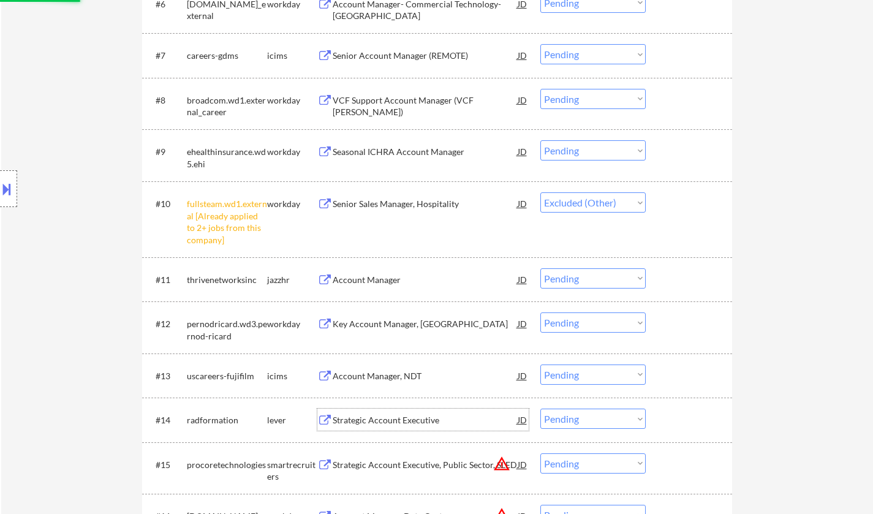
click at [349, 420] on div "Strategic Account Executive" at bounding box center [425, 420] width 185 height 12
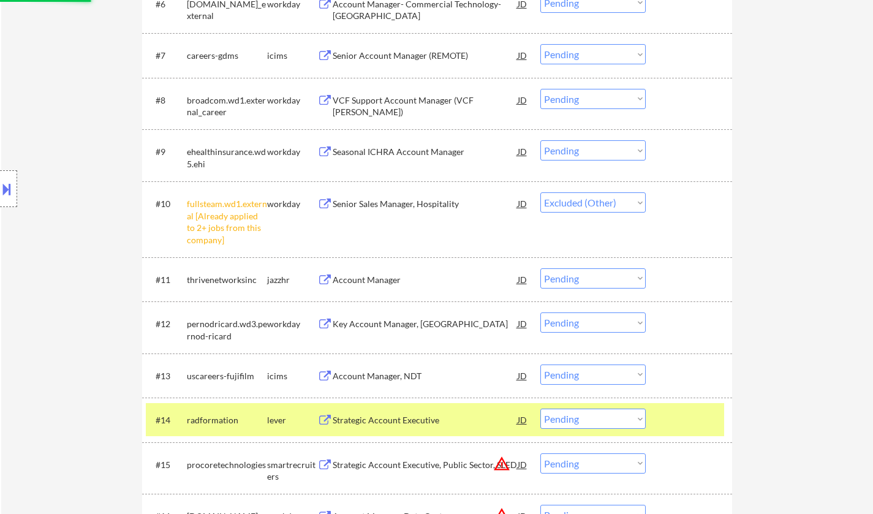
select select ""pending""
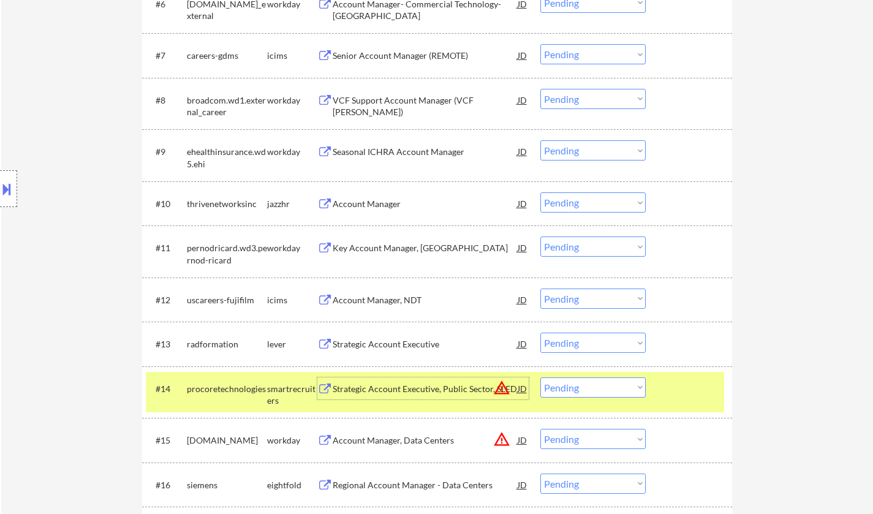
click at [602, 339] on select "Choose an option... Pending Applied Excluded (Questions) Excluded (Expired) Exc…" at bounding box center [592, 343] width 105 height 20
click at [540, 333] on select "Choose an option... Pending Applied Excluded (Questions) Excluded (Expired) Exc…" at bounding box center [592, 343] width 105 height 20
select select ""pending""
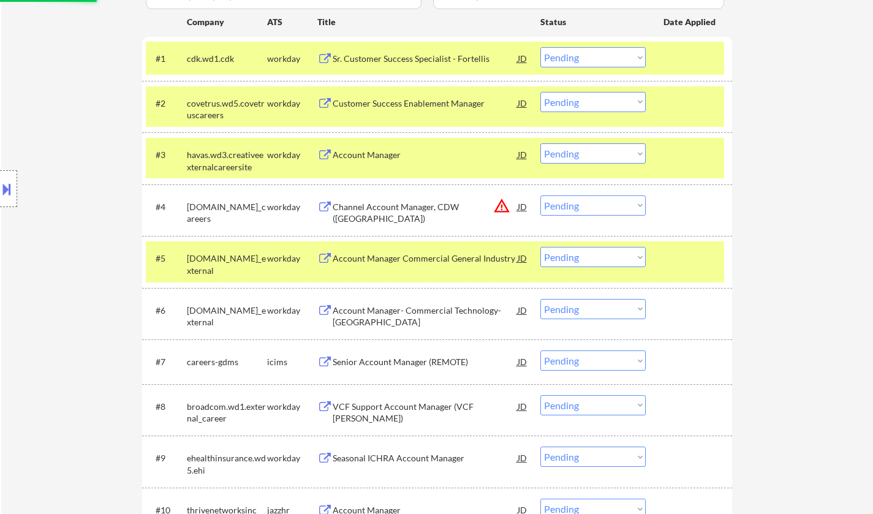
scroll to position [61, 0]
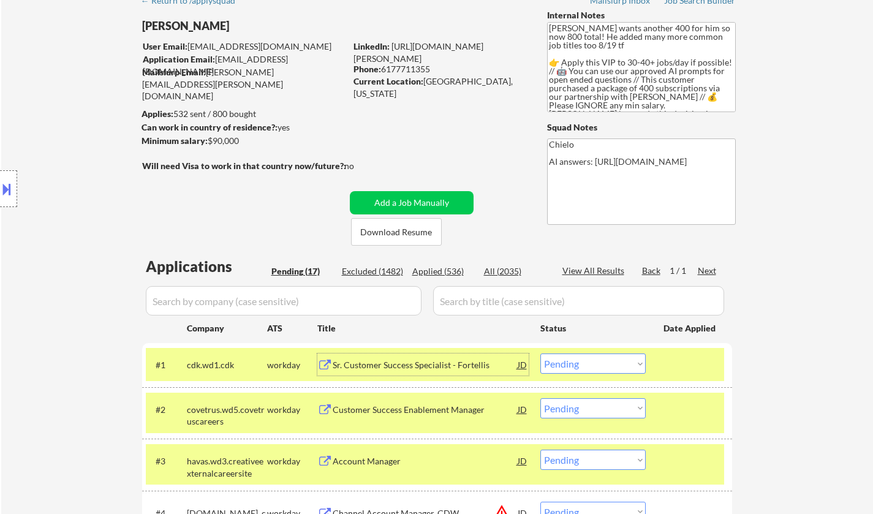
click at [414, 363] on div "Sr. Customer Success Specialist - Fortellis" at bounding box center [425, 365] width 185 height 12
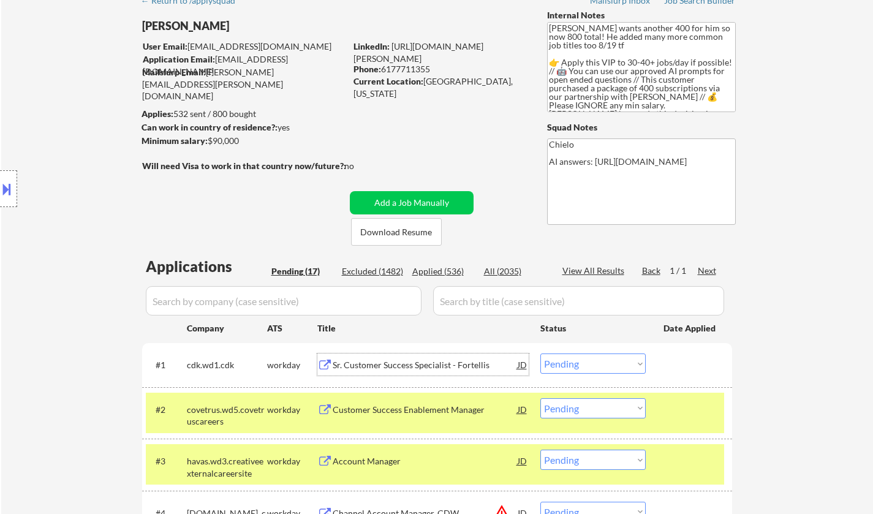
drag, startPoint x: 589, startPoint y: 366, endPoint x: 589, endPoint y: 376, distance: 9.8
click at [589, 366] on select "Choose an option... Pending Applied Excluded (Questions) Excluded (Expired) Exc…" at bounding box center [592, 363] width 105 height 20
click at [540, 353] on select "Choose an option... Pending Applied Excluded (Questions) Excluded (Expired) Exc…" at bounding box center [592, 363] width 105 height 20
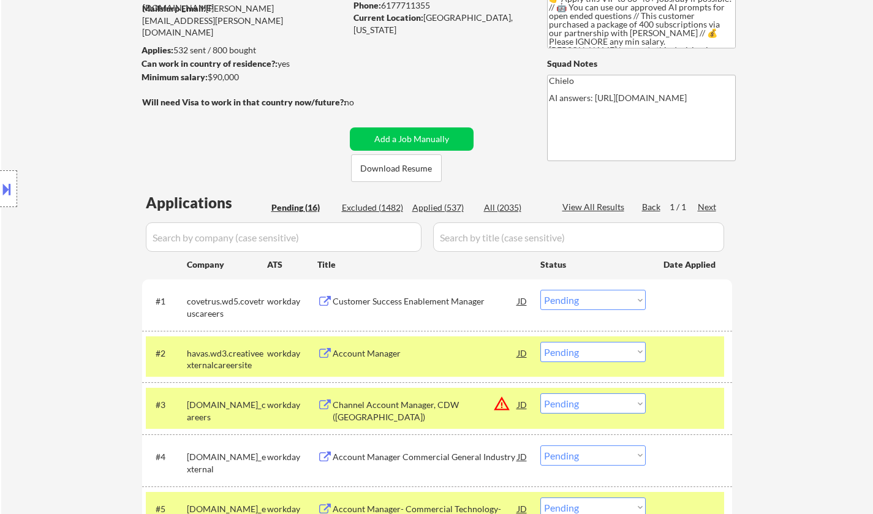
scroll to position [184, 0]
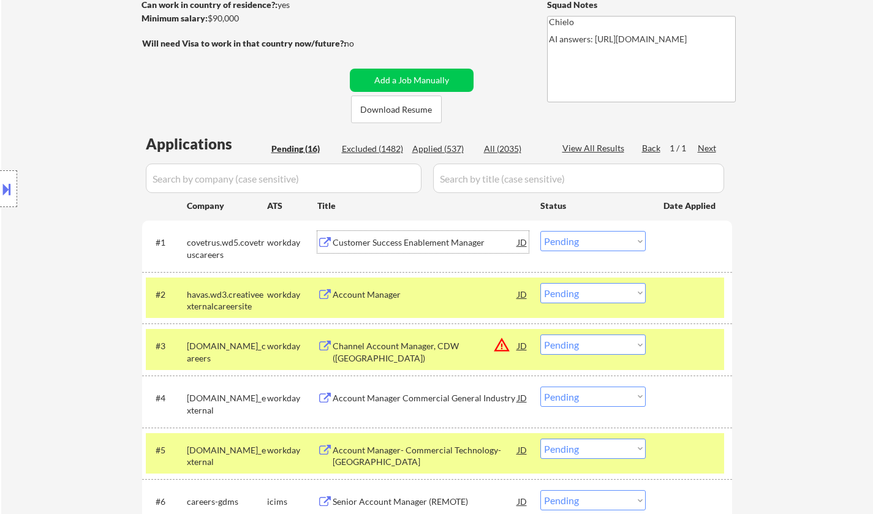
click at [392, 238] on div "Customer Success Enablement Manager" at bounding box center [425, 242] width 185 height 12
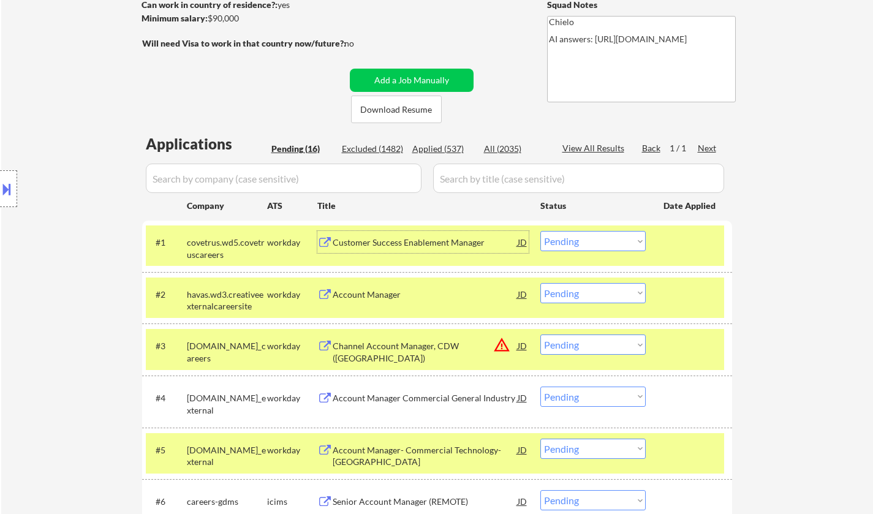
click at [608, 238] on select "Choose an option... Pending Applied Excluded (Questions) Excluded (Expired) Exc…" at bounding box center [592, 241] width 105 height 20
click at [540, 231] on select "Choose an option... Pending Applied Excluded (Questions) Excluded (Expired) Exc…" at bounding box center [592, 241] width 105 height 20
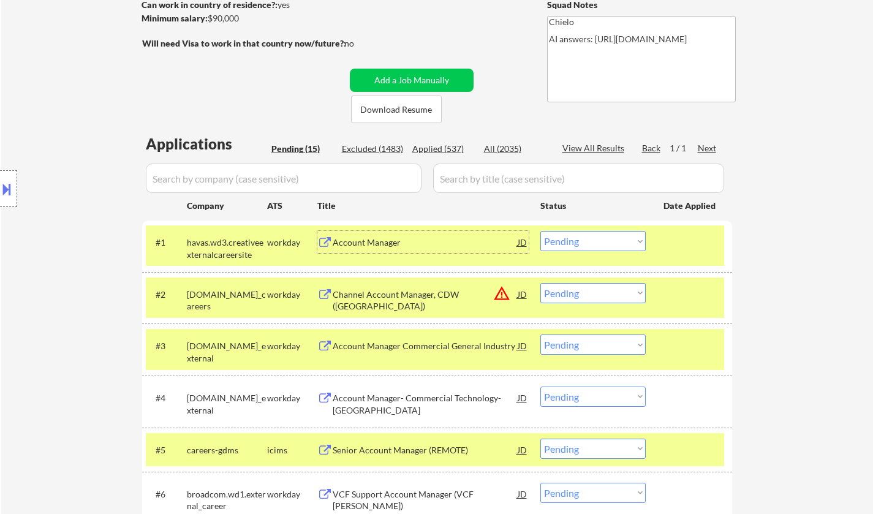
click at [371, 246] on div "Account Manager" at bounding box center [425, 242] width 185 height 12
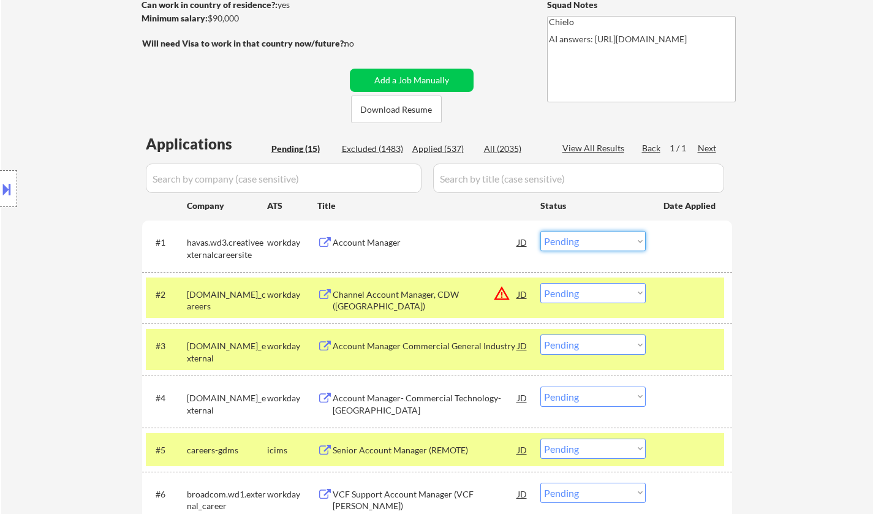
drag, startPoint x: 584, startPoint y: 241, endPoint x: 594, endPoint y: 249, distance: 13.0
click at [586, 242] on select "Choose an option... Pending Applied Excluded (Questions) Excluded (Expired) Exc…" at bounding box center [592, 241] width 105 height 20
click at [540, 231] on select "Choose an option... Pending Applied Excluded (Questions) Excluded (Expired) Exc…" at bounding box center [592, 241] width 105 height 20
select select ""pending""
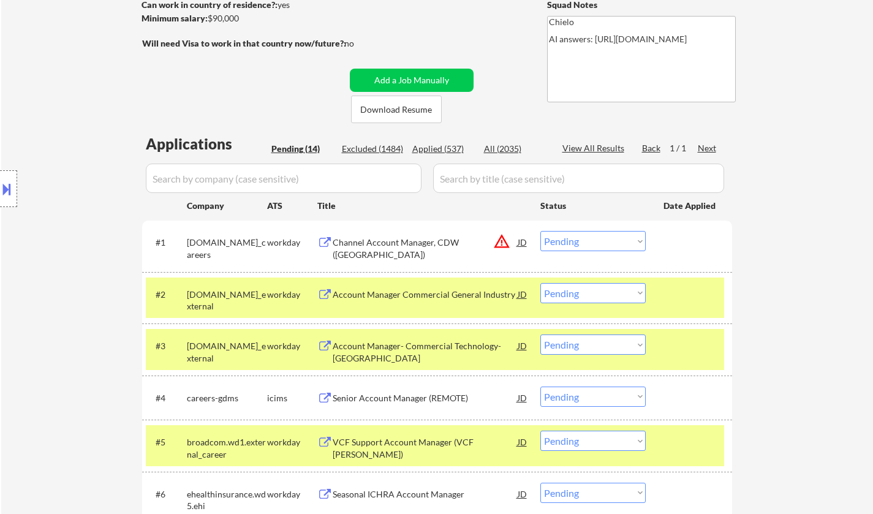
click at [398, 292] on div "Account Manager Commercial General Industry" at bounding box center [425, 295] width 185 height 12
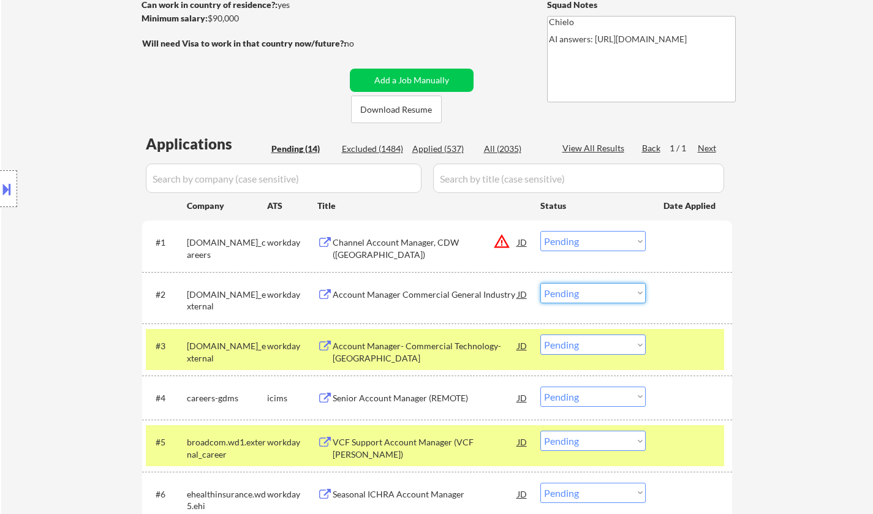
drag, startPoint x: 604, startPoint y: 290, endPoint x: 650, endPoint y: 347, distance: 72.7
click at [608, 295] on select "Choose an option... Pending Applied Excluded (Questions) Excluded (Expired) Exc…" at bounding box center [592, 293] width 105 height 20
click at [540, 283] on select "Choose an option... Pending Applied Excluded (Questions) Excluded (Expired) Exc…" at bounding box center [592, 293] width 105 height 20
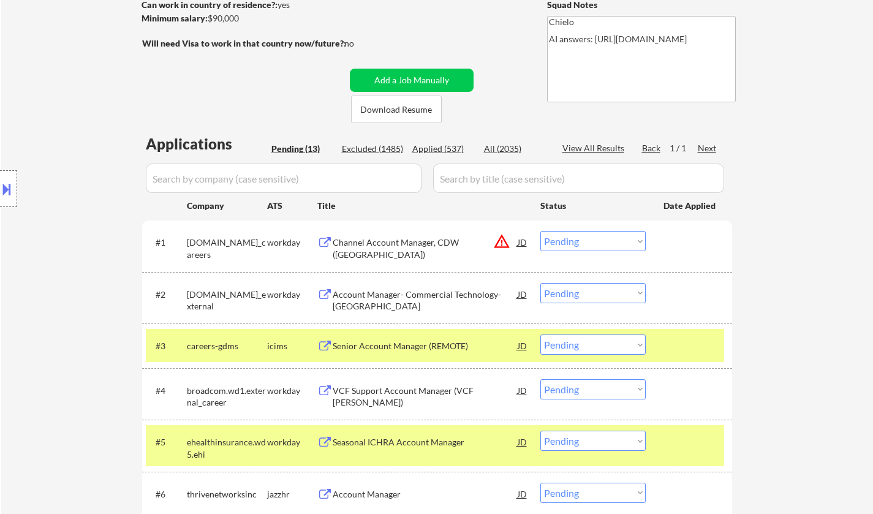
click at [406, 300] on div "Account Manager- Commercial Technology- Boston" at bounding box center [425, 301] width 185 height 24
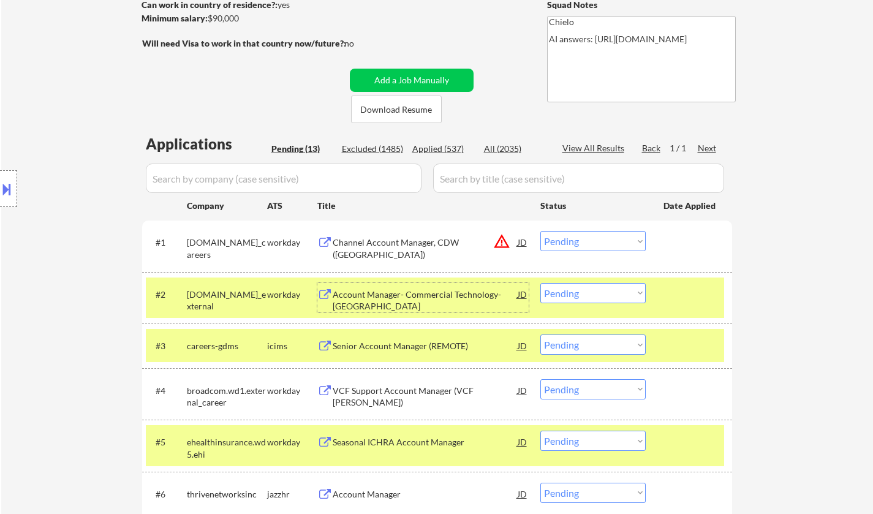
click at [605, 288] on select "Choose an option... Pending Applied Excluded (Questions) Excluded (Expired) Exc…" at bounding box center [592, 293] width 105 height 20
click at [540, 283] on select "Choose an option... Pending Applied Excluded (Questions) Excluded (Expired) Exc…" at bounding box center [592, 293] width 105 height 20
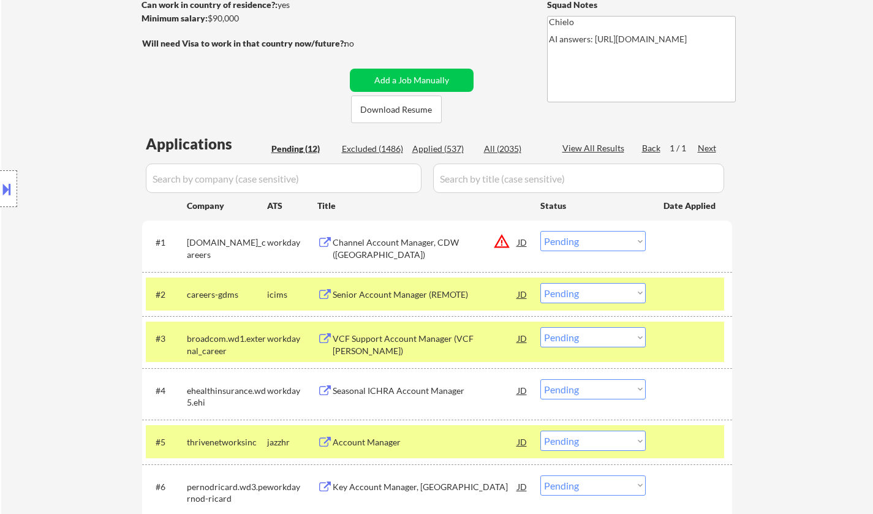
click at [409, 344] on div "VCF Support Account Manager (VCF SAM)" at bounding box center [425, 345] width 185 height 24
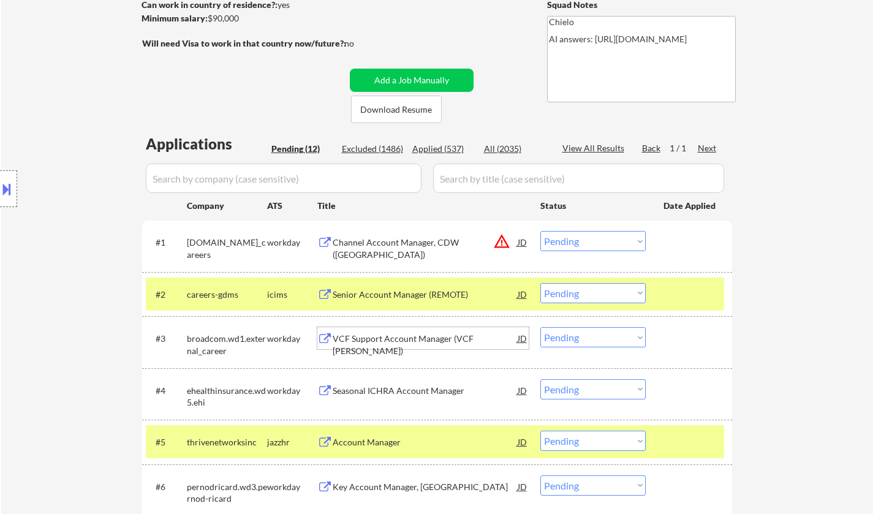
drag, startPoint x: 583, startPoint y: 292, endPoint x: 648, endPoint y: 342, distance: 82.6
click at [583, 292] on select "Choose an option... Pending Applied Excluded (Questions) Excluded (Expired) Exc…" at bounding box center [592, 293] width 105 height 20
click at [540, 283] on select "Choose an option... Pending Applied Excluded (Questions) Excluded (Expired) Exc…" at bounding box center [592, 293] width 105 height 20
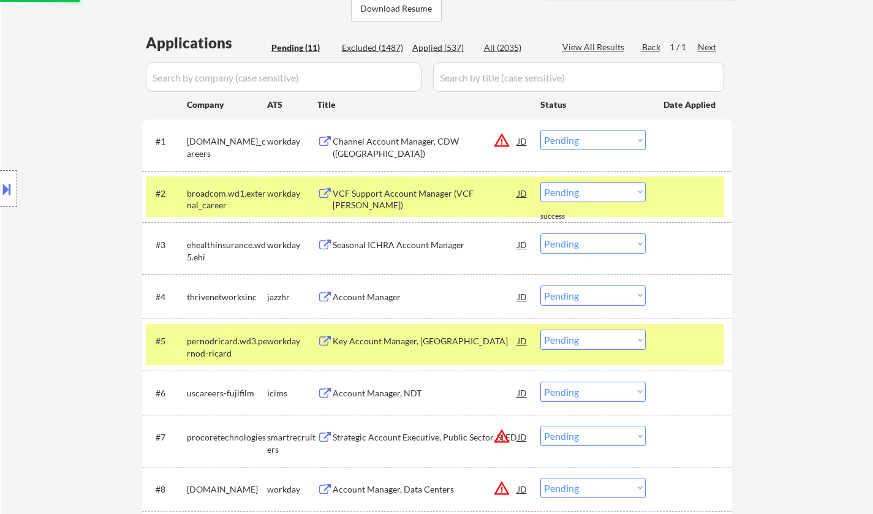
scroll to position [306, 0]
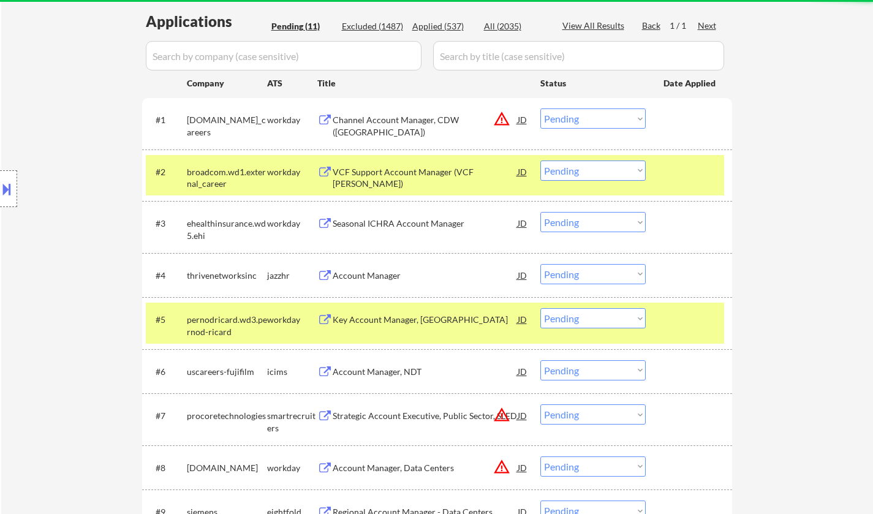
click at [393, 175] on div "VCF Support Account Manager (VCF SAM)" at bounding box center [425, 178] width 185 height 24
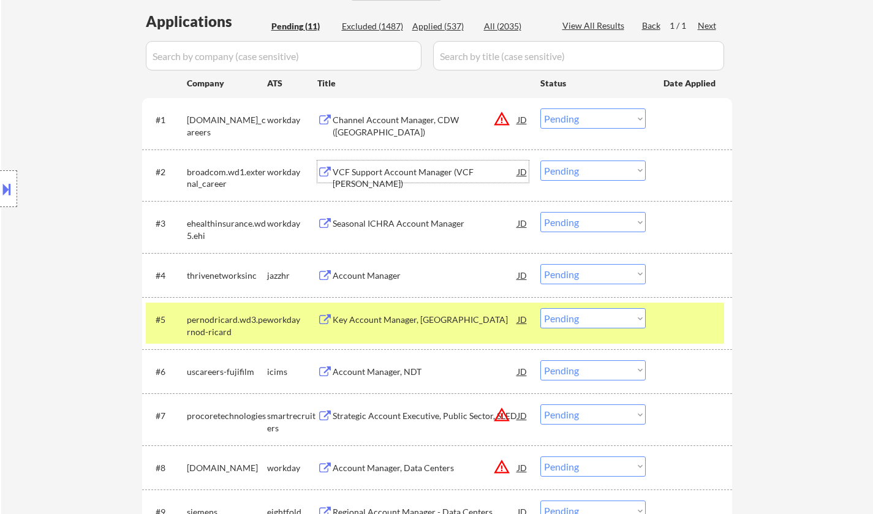
drag, startPoint x: 589, startPoint y: 173, endPoint x: 593, endPoint y: 178, distance: 6.6
click at [589, 173] on select "Choose an option... Pending Applied Excluded (Questions) Excluded (Expired) Exc…" at bounding box center [592, 171] width 105 height 20
click at [540, 161] on select "Choose an option... Pending Applied Excluded (Questions) Excluded (Expired) Exc…" at bounding box center [592, 171] width 105 height 20
select select ""pending""
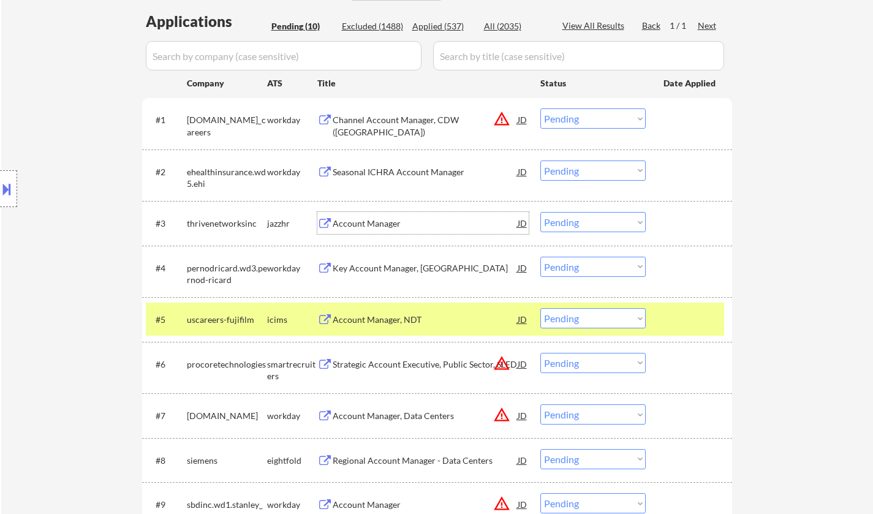
click at [377, 221] on div "Account Manager" at bounding box center [425, 223] width 185 height 12
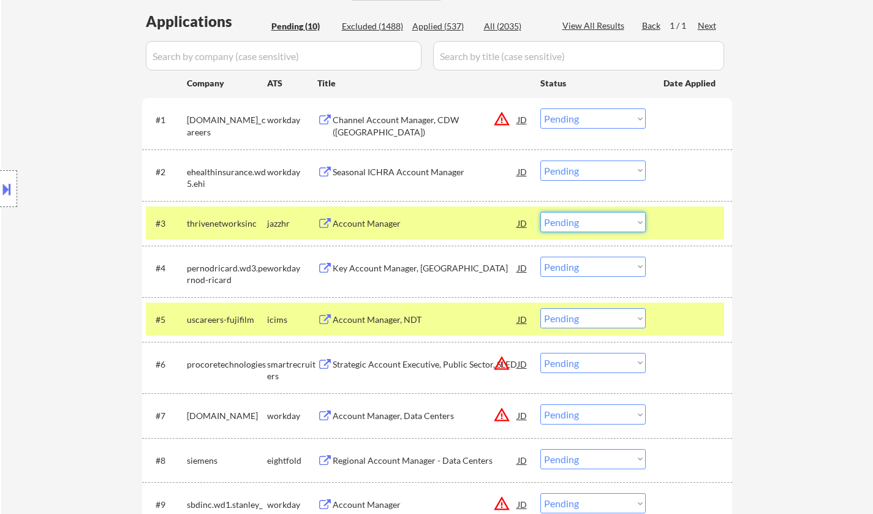
click at [597, 226] on select "Choose an option... Pending Applied Excluded (Questions) Excluded (Expired) Exc…" at bounding box center [592, 222] width 105 height 20
click at [540, 212] on select "Choose an option... Pending Applied Excluded (Questions) Excluded (Expired) Exc…" at bounding box center [592, 222] width 105 height 20
click at [629, 107] on div "#1 sec.wd3.samsung_careers workday Channel Account Manager, CDW (Chicago) JD wa…" at bounding box center [435, 123] width 578 height 40
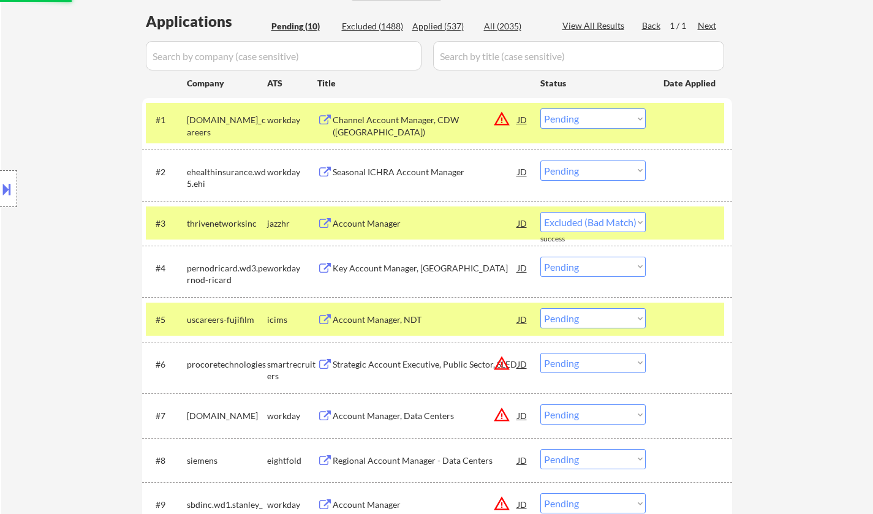
click at [601, 120] on select "Choose an option... Pending Applied Excluded (Questions) Excluded (Expired) Exc…" at bounding box center [592, 118] width 105 height 20
select select ""pending""
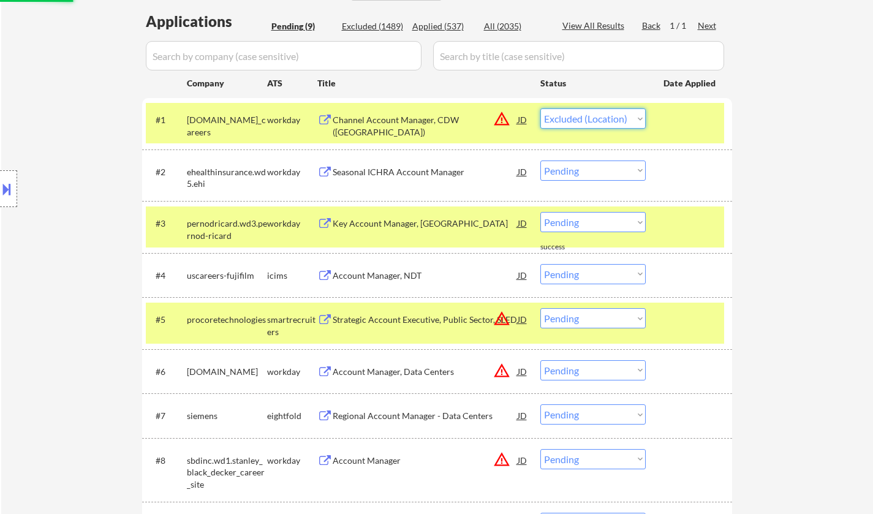
click at [540, 108] on select "Choose an option... Pending Applied Excluded (Questions) Excluded (Expired) Exc…" at bounding box center [592, 118] width 105 height 20
select select ""pending""
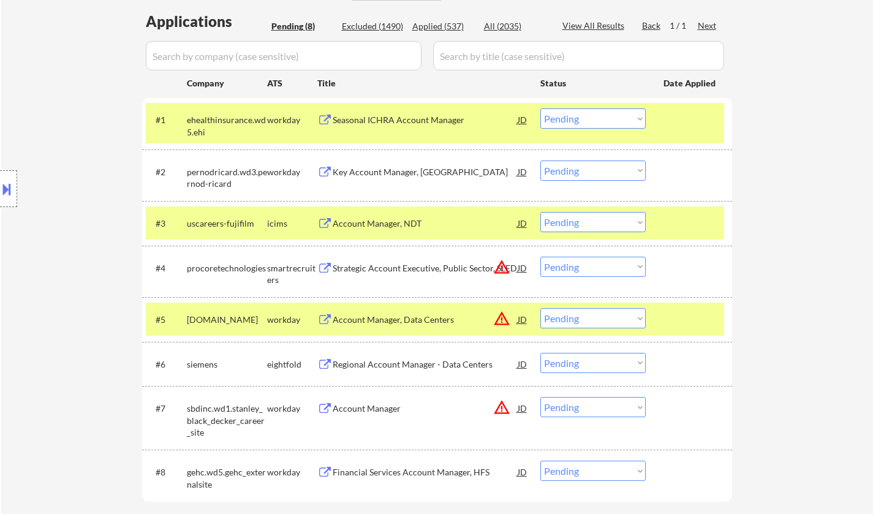
click at [399, 168] on div "Key Account Manager, MA" at bounding box center [425, 172] width 185 height 12
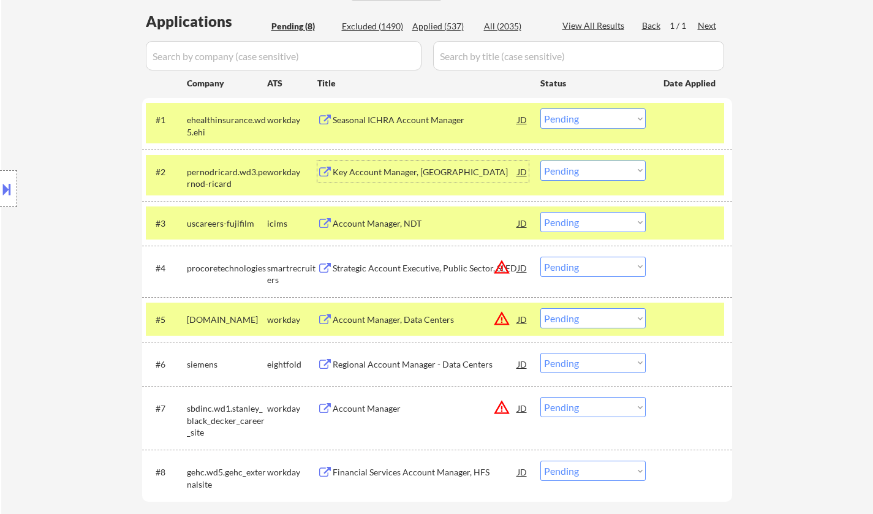
click at [585, 173] on select "Choose an option... Pending Applied Excluded (Questions) Excluded (Expired) Exc…" at bounding box center [592, 171] width 105 height 20
click at [540, 161] on select "Choose an option... Pending Applied Excluded (Questions) Excluded (Expired) Exc…" at bounding box center [592, 171] width 105 height 20
select select ""pending""
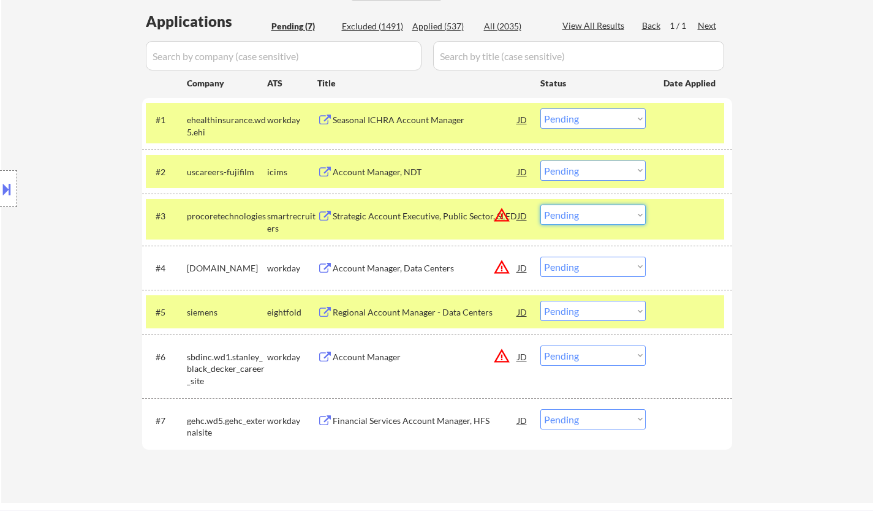
drag, startPoint x: 584, startPoint y: 214, endPoint x: 594, endPoint y: 223, distance: 13.5
click at [594, 223] on select "Choose an option... Pending Applied Excluded (Questions) Excluded (Expired) Exc…" at bounding box center [592, 215] width 105 height 20
click at [540, 205] on select "Choose an option... Pending Applied Excluded (Questions) Excluded (Expired) Exc…" at bounding box center [592, 215] width 105 height 20
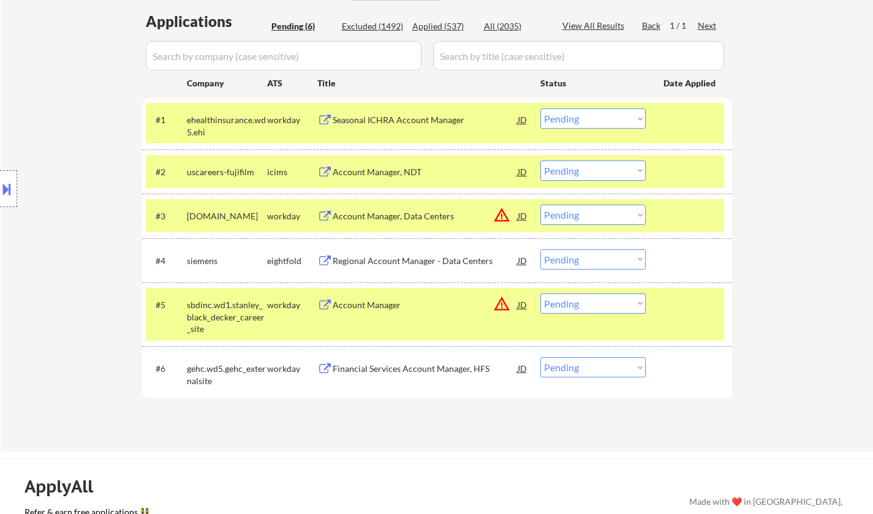
click at [517, 217] on div "JD" at bounding box center [522, 216] width 12 height 22
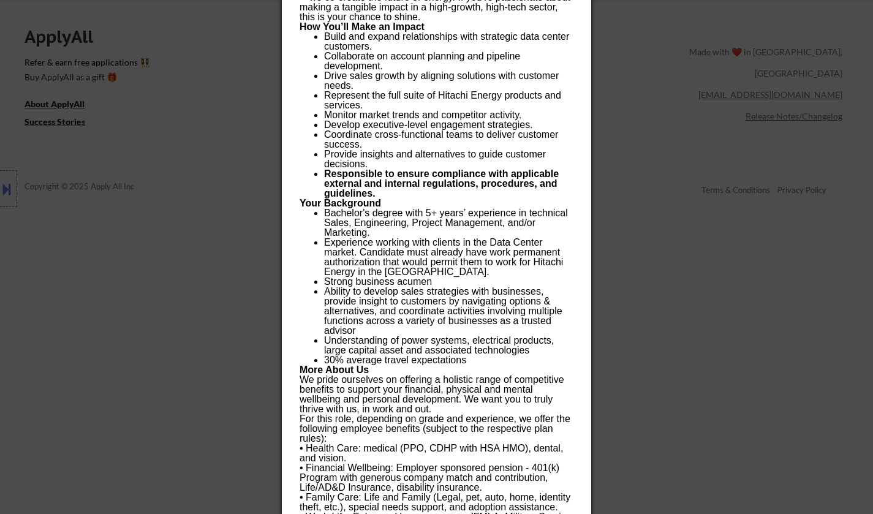
click at [804, 271] on div at bounding box center [436, 257] width 873 height 514
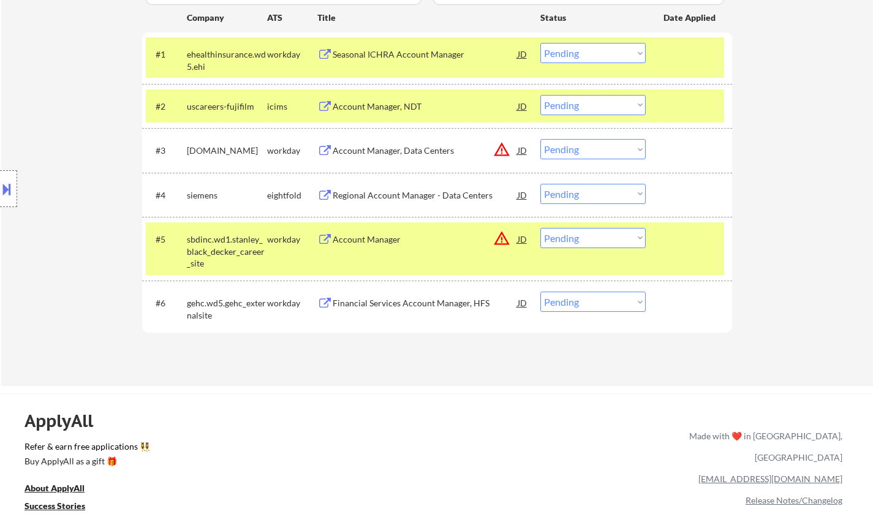
scroll to position [327, 0]
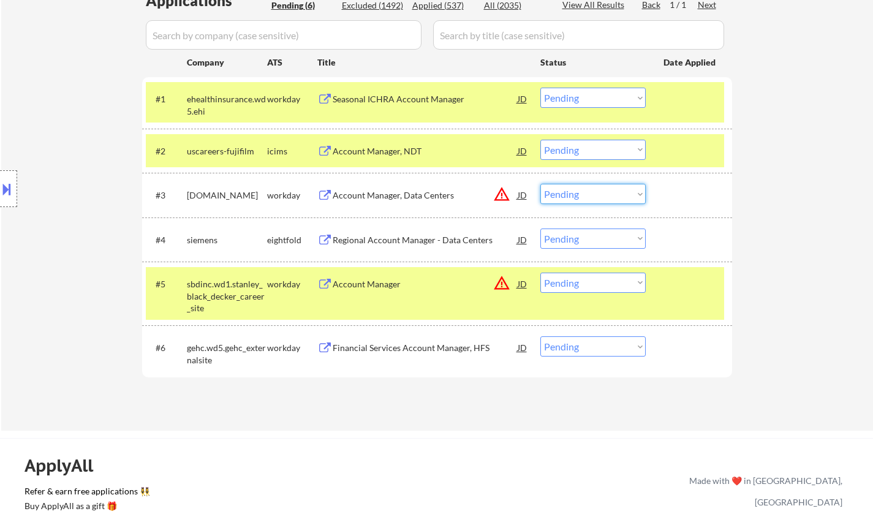
drag, startPoint x: 580, startPoint y: 194, endPoint x: 584, endPoint y: 198, distance: 6.5
click at [580, 194] on select "Choose an option... Pending Applied Excluded (Questions) Excluded (Expired) Exc…" at bounding box center [592, 194] width 105 height 20
click at [540, 184] on select "Choose an option... Pending Applied Excluded (Questions) Excluded (Expired) Exc…" at bounding box center [592, 194] width 105 height 20
select select ""pending""
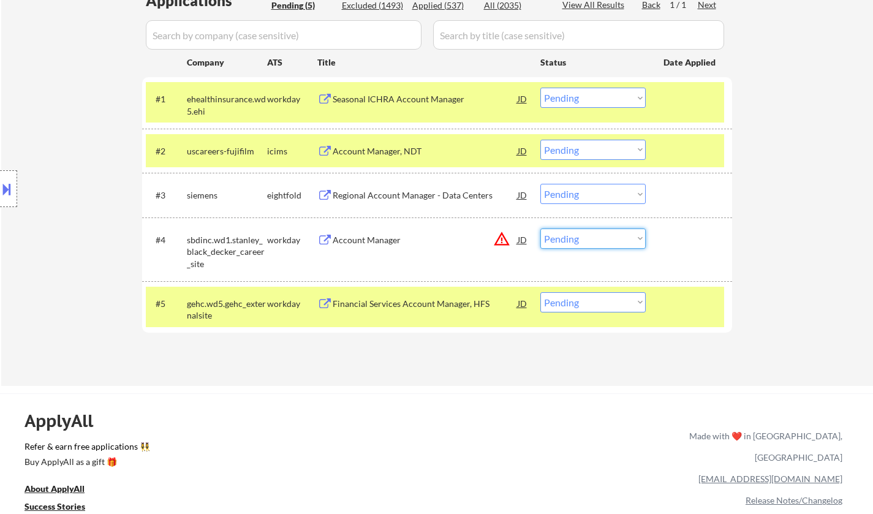
drag, startPoint x: 588, startPoint y: 244, endPoint x: 596, endPoint y: 248, distance: 8.5
click at [588, 244] on select "Choose an option... Pending Applied Excluded (Questions) Excluded (Expired) Exc…" at bounding box center [592, 239] width 105 height 20
click at [540, 229] on select "Choose an option... Pending Applied Excluded (Questions) Excluded (Expired) Exc…" at bounding box center [592, 239] width 105 height 20
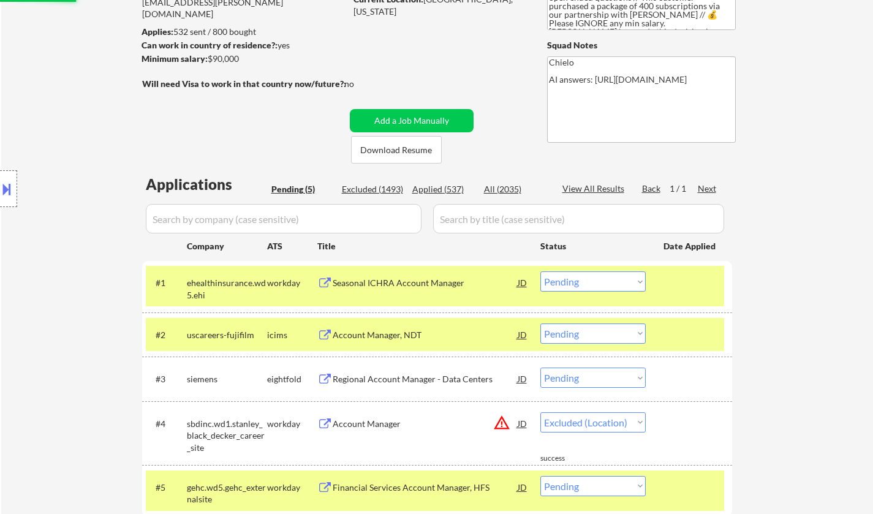
select select ""pending""
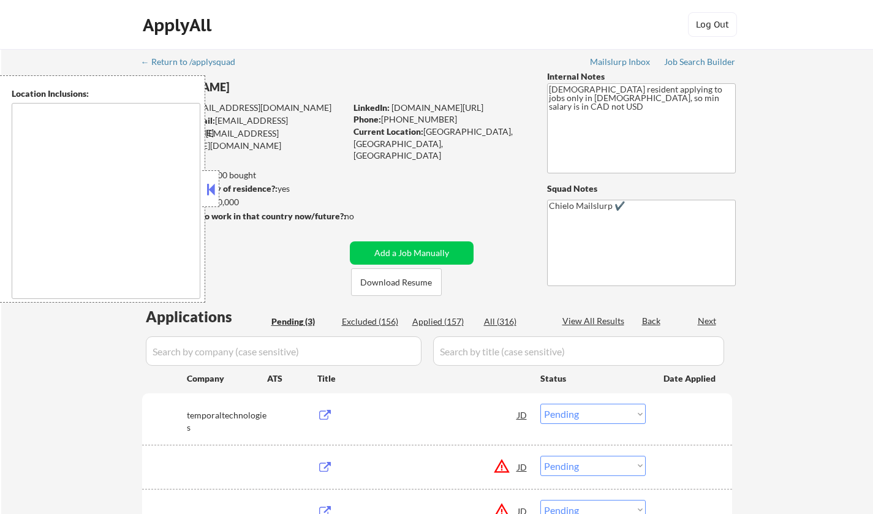
select select ""pending""
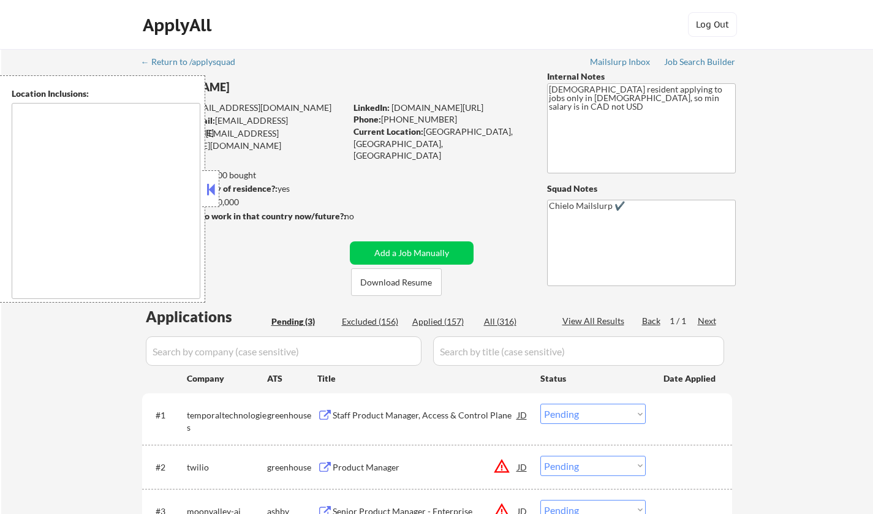
click at [211, 189] on button at bounding box center [210, 189] width 13 height 18
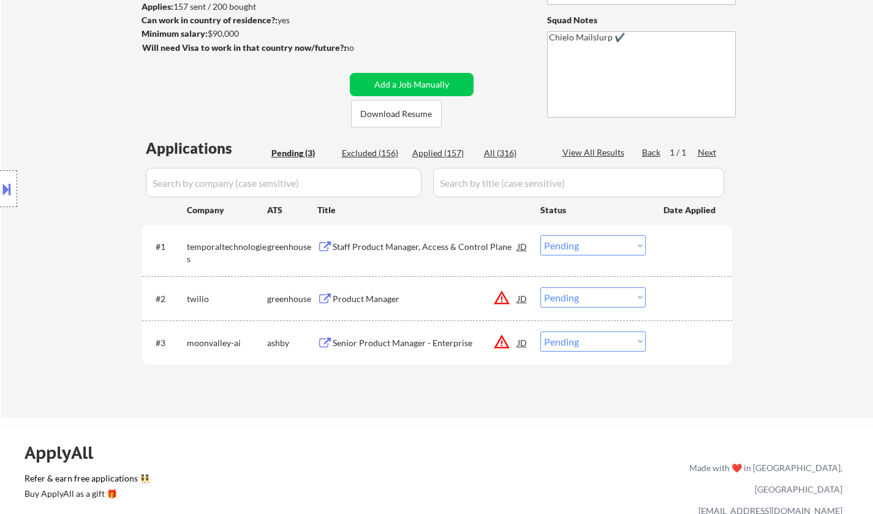
scroll to position [245, 0]
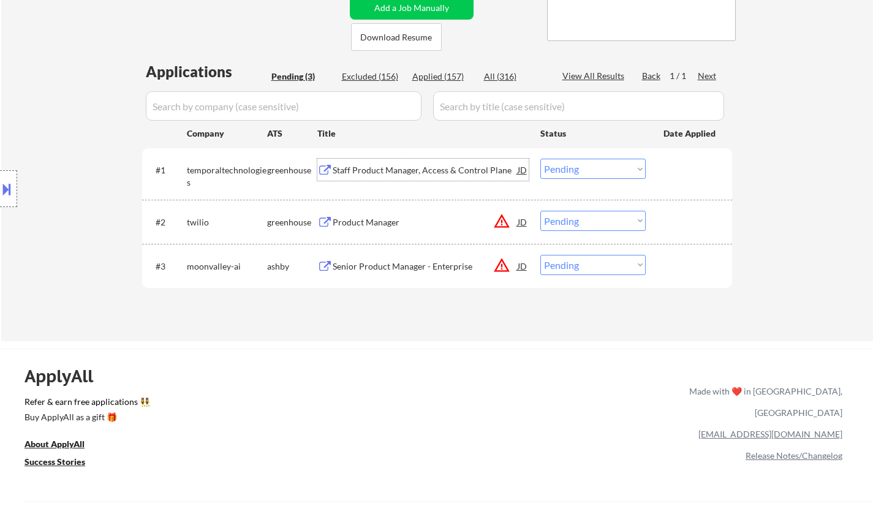
click at [395, 170] on div "Staff Product Manager, Access & Control Plane" at bounding box center [425, 170] width 185 height 12
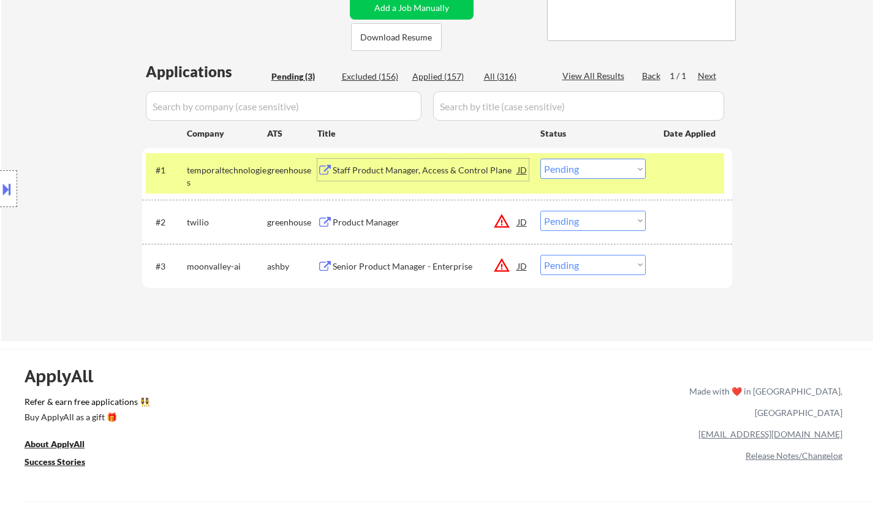
click at [595, 168] on select "Choose an option... Pending Applied Excluded (Questions) Excluded (Expired) Exc…" at bounding box center [592, 169] width 105 height 20
click at [540, 159] on select "Choose an option... Pending Applied Excluded (Questions) Excluded (Expired) Exc…" at bounding box center [592, 169] width 105 height 20
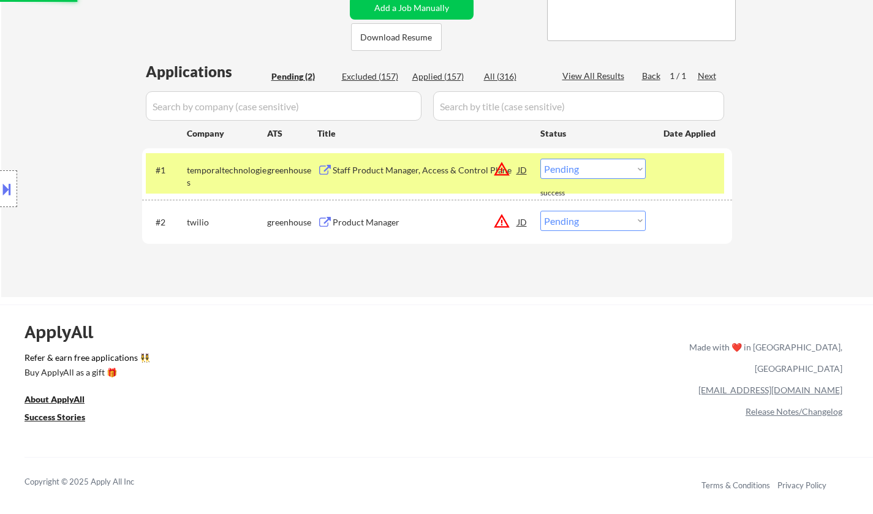
click at [0, 191] on button at bounding box center [6, 189] width 13 height 20
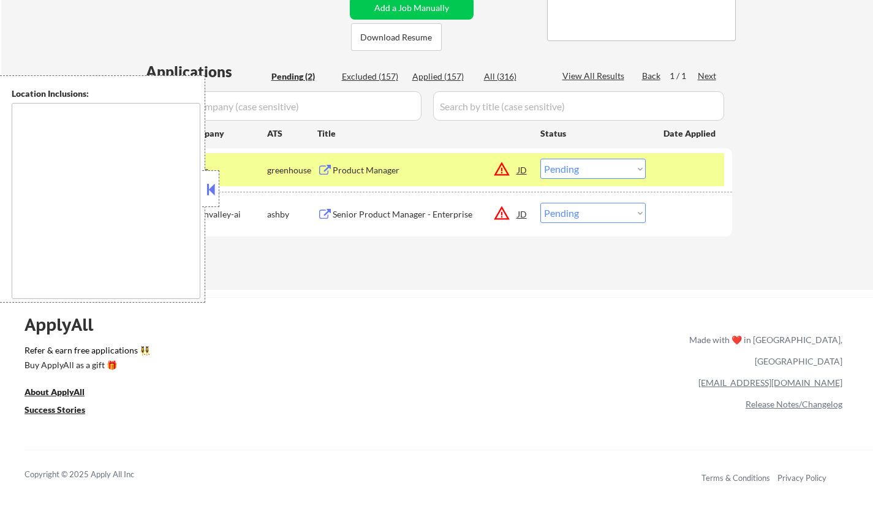
click at [210, 198] on button at bounding box center [210, 189] width 13 height 18
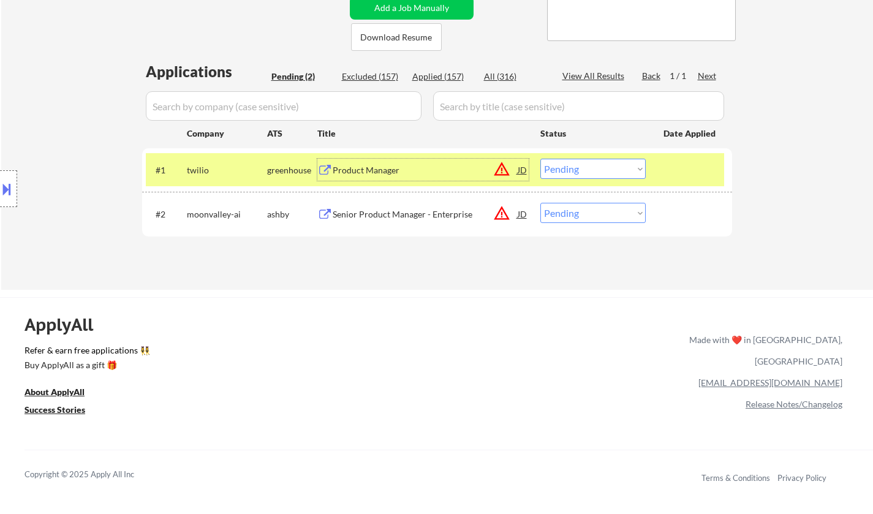
click at [377, 166] on div "Product Manager" at bounding box center [425, 170] width 185 height 12
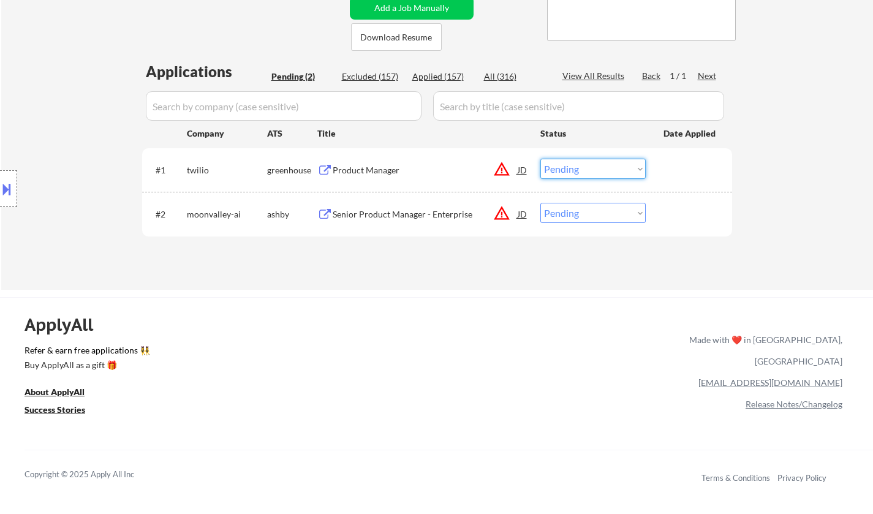
click at [584, 172] on select "Choose an option... Pending Applied Excluded (Questions) Excluded (Expired) Exc…" at bounding box center [592, 169] width 105 height 20
click at [540, 159] on select "Choose an option... Pending Applied Excluded (Questions) Excluded (Expired) Exc…" at bounding box center [592, 169] width 105 height 20
click at [387, 217] on div "Senior Product Manager - Enterprise" at bounding box center [425, 214] width 185 height 12
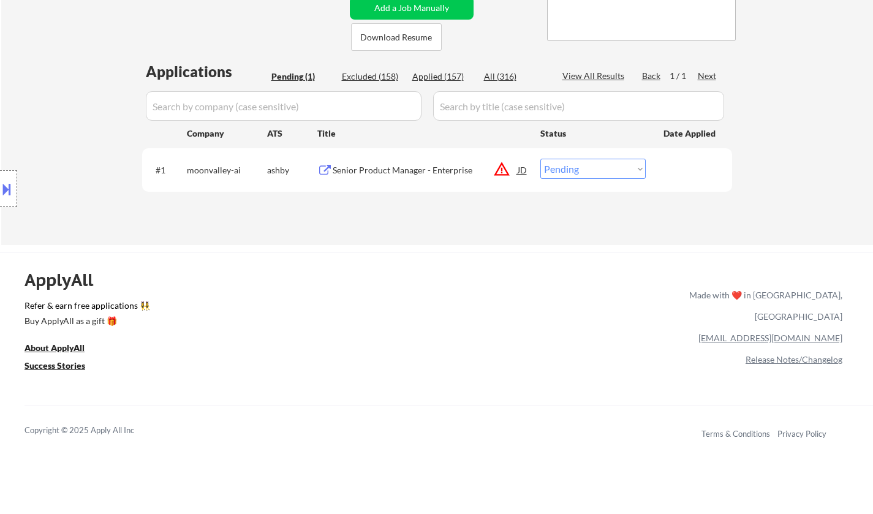
click at [602, 165] on select "Choose an option... Pending Applied Excluded (Questions) Excluded (Expired) Exc…" at bounding box center [592, 169] width 105 height 20
select select ""excluded""
click at [540, 159] on select "Choose an option... Pending Applied Excluded (Questions) Excluded (Expired) Exc…" at bounding box center [592, 169] width 105 height 20
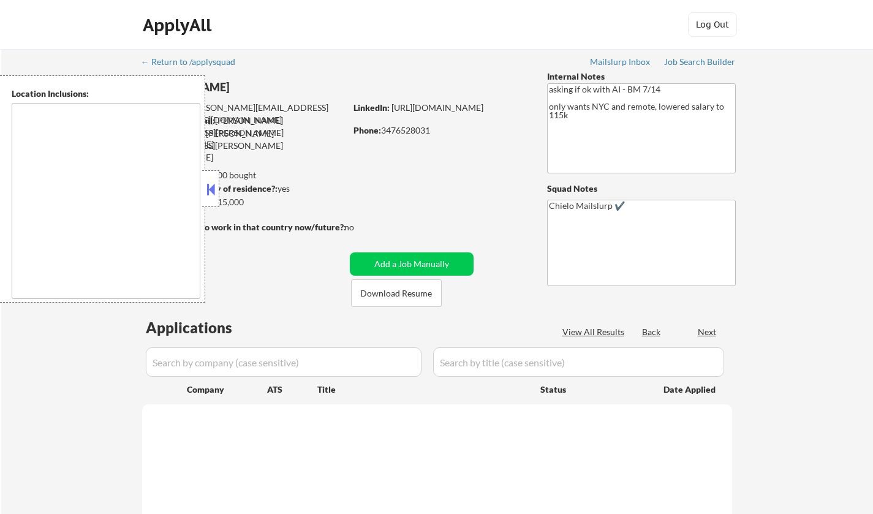
type textarea "[GEOGRAPHIC_DATA], [GEOGRAPHIC_DATA] [GEOGRAPHIC_DATA], [GEOGRAPHIC_DATA] [GEOG…"
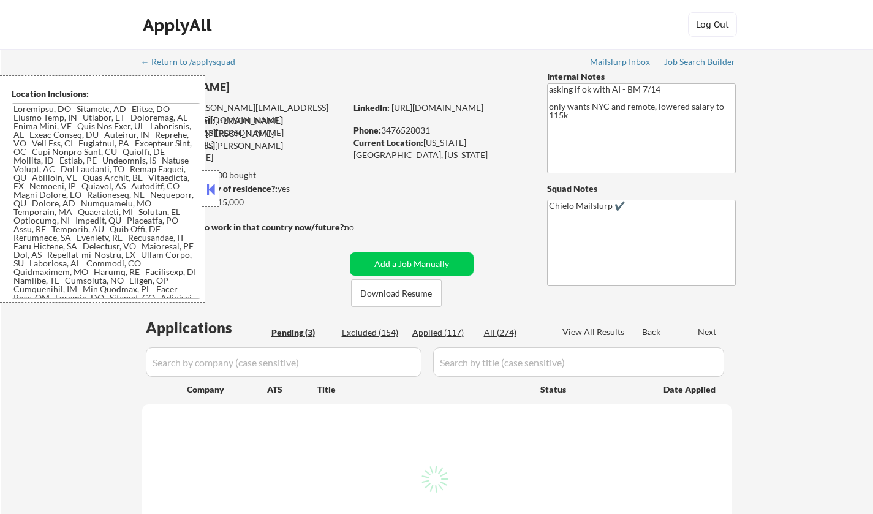
select select ""pending""
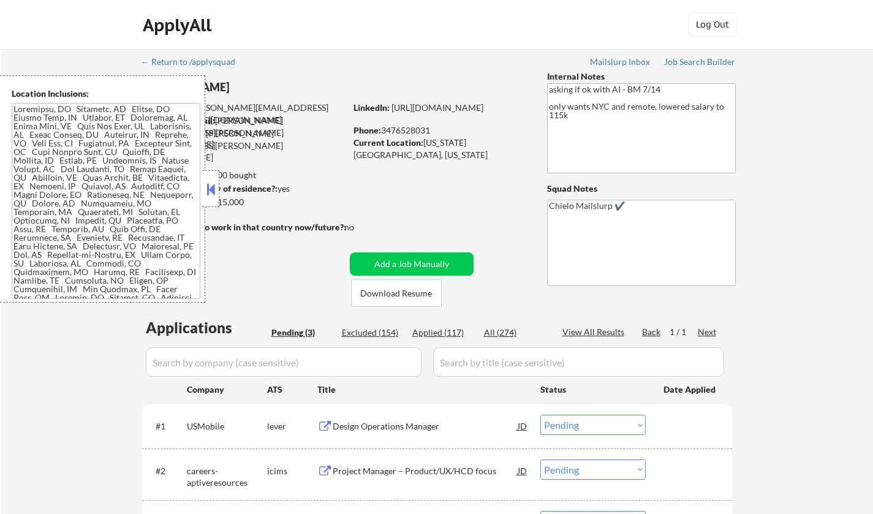
click at [217, 187] on button at bounding box center [210, 189] width 13 height 18
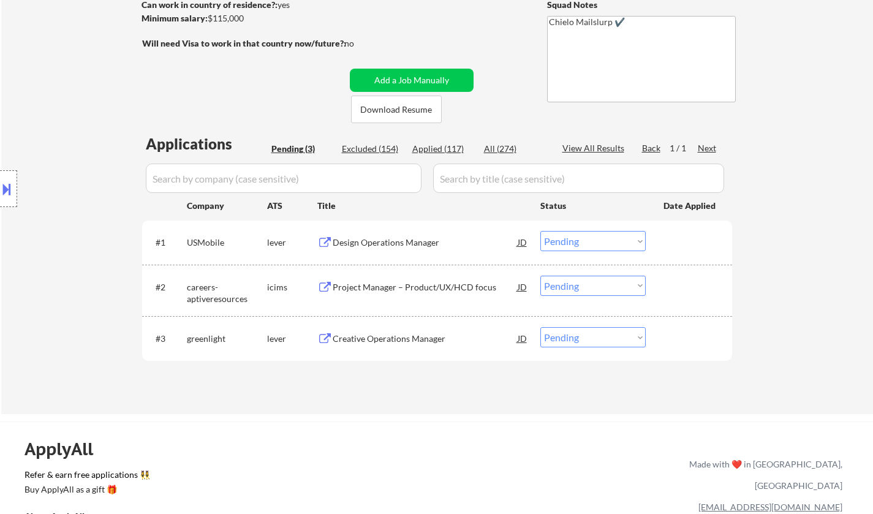
scroll to position [61, 0]
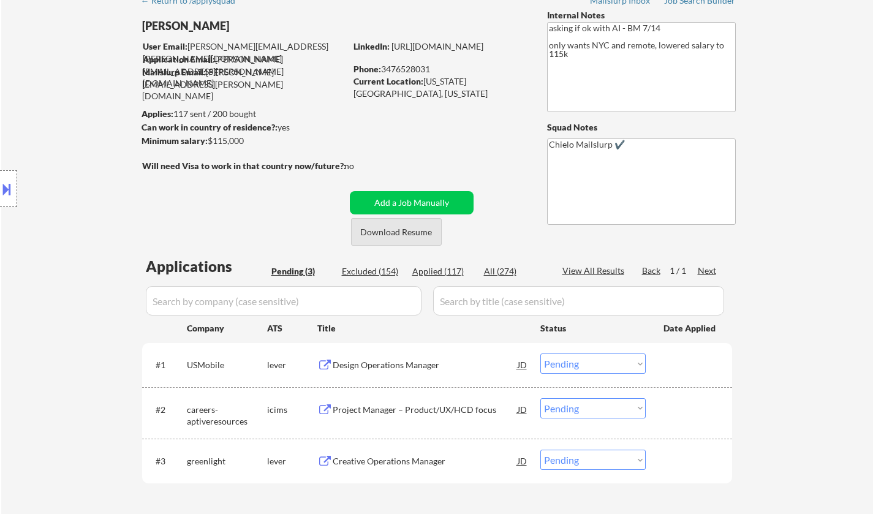
drag, startPoint x: 400, startPoint y: 230, endPoint x: 400, endPoint y: 115, distance: 115.2
click at [400, 227] on button "Download Resume" at bounding box center [396, 232] width 91 height 28
click at [395, 358] on div "Design Operations Manager" at bounding box center [425, 364] width 185 height 22
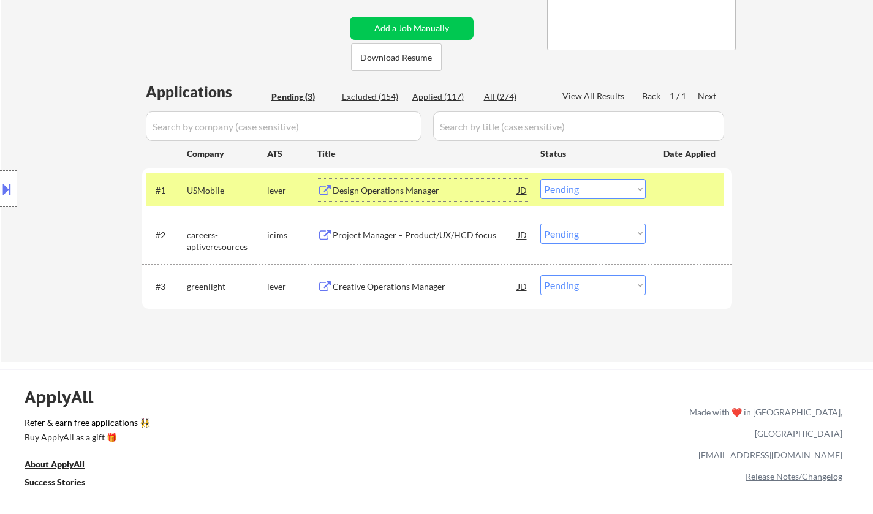
scroll to position [306, 0]
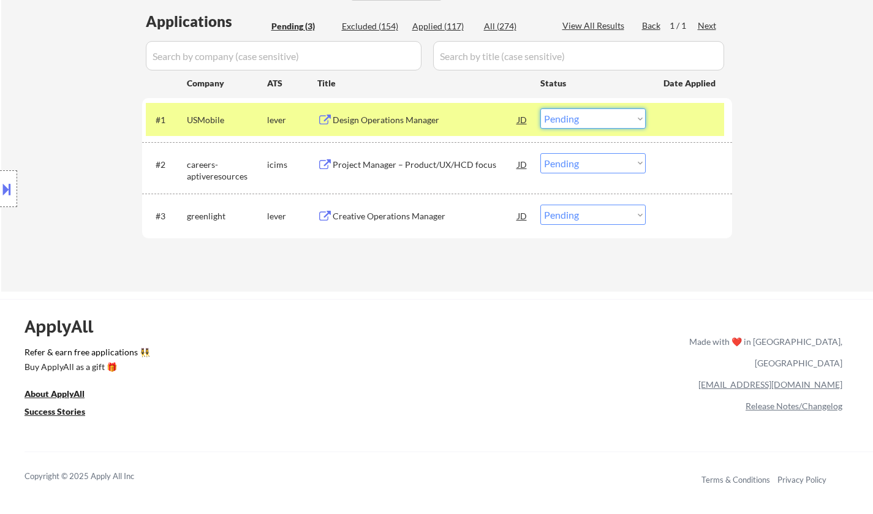
drag, startPoint x: 614, startPoint y: 119, endPoint x: 616, endPoint y: 128, distance: 9.4
click at [614, 119] on select "Choose an option... Pending Applied Excluded (Questions) Excluded (Expired) Exc…" at bounding box center [592, 118] width 105 height 20
click at [540, 108] on select "Choose an option... Pending Applied Excluded (Questions) Excluded (Expired) Exc…" at bounding box center [592, 118] width 105 height 20
select select ""pending""
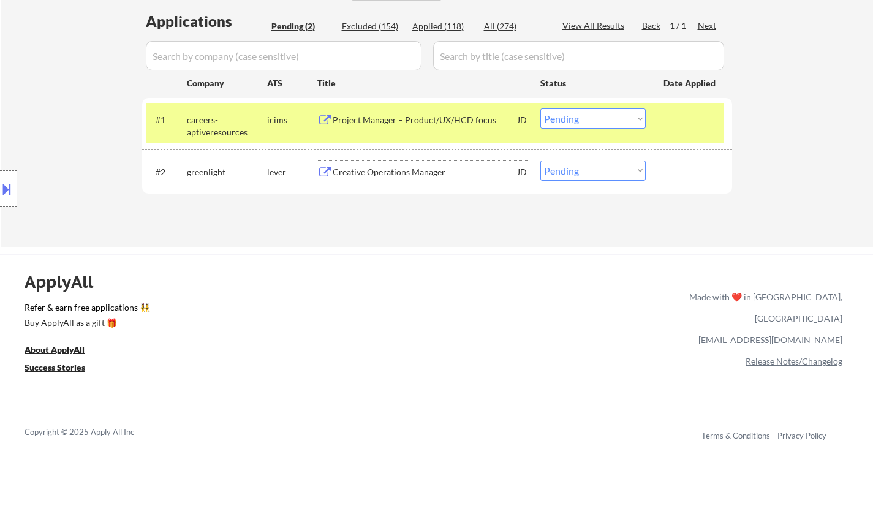
click at [383, 169] on div "Creative Operations Manager" at bounding box center [425, 172] width 185 height 12
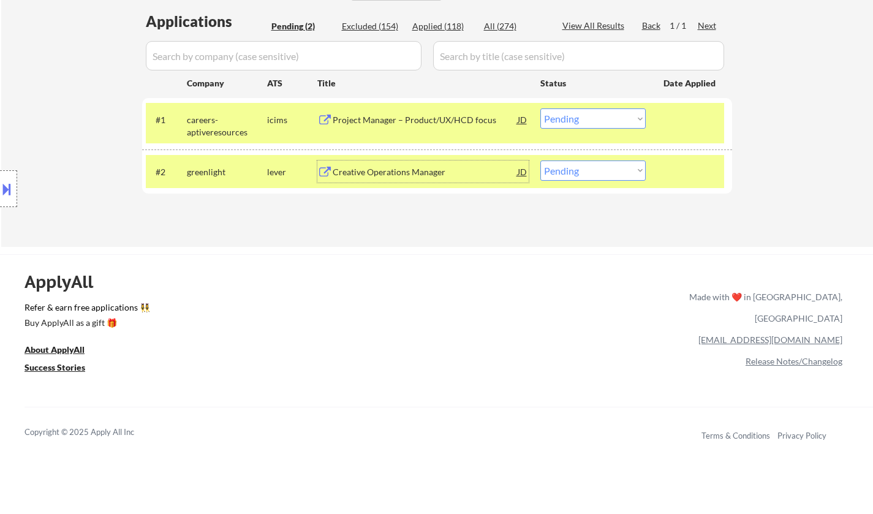
click at [608, 175] on select "Choose an option... Pending Applied Excluded (Questions) Excluded (Expired) Exc…" at bounding box center [592, 171] width 105 height 20
select select ""applied""
click at [540, 161] on select "Choose an option... Pending Applied Excluded (Questions) Excluded (Expired) Exc…" at bounding box center [592, 171] width 105 height 20
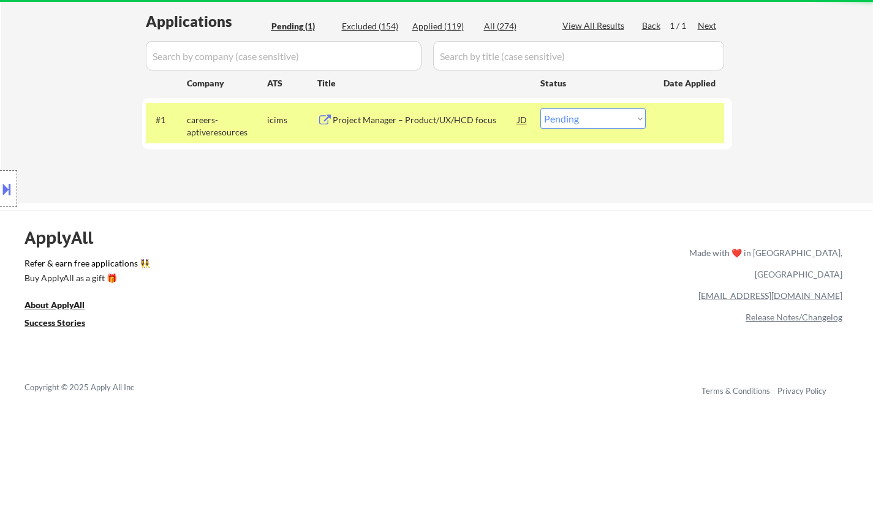
click at [399, 118] on div "Project Manager – Product/UX/HCD focus" at bounding box center [425, 120] width 185 height 12
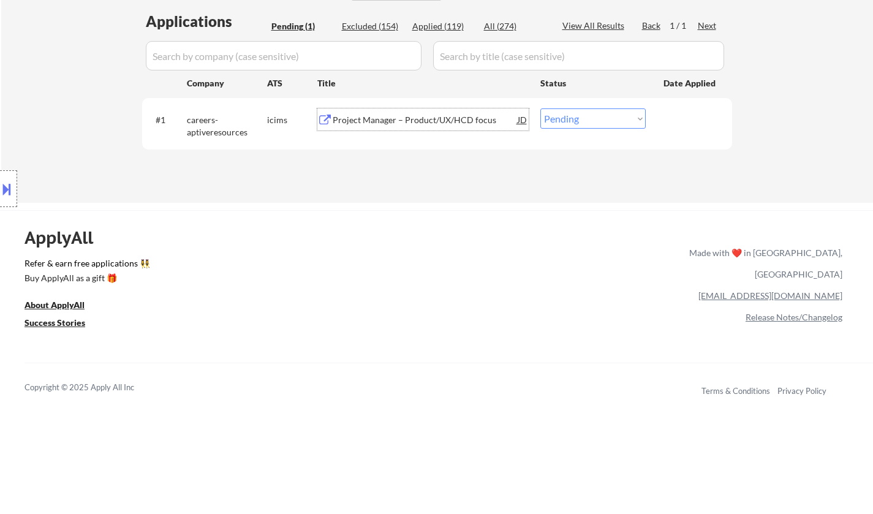
click at [625, 126] on select "Choose an option... Pending Applied Excluded (Questions) Excluded (Expired) Exc…" at bounding box center [592, 118] width 105 height 20
select select ""excluded__bad_match_""
click at [540, 108] on select "Choose an option... Pending Applied Excluded (Questions) Excluded (Expired) Exc…" at bounding box center [592, 118] width 105 height 20
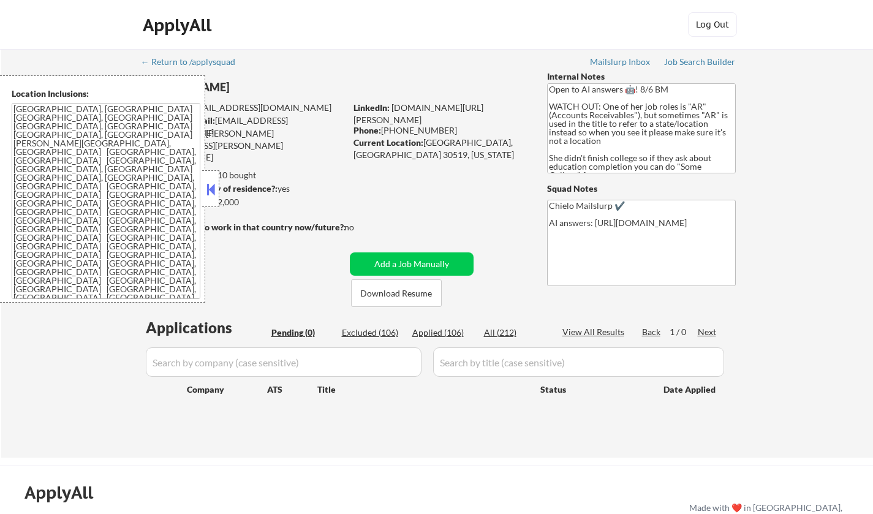
click at [208, 182] on button at bounding box center [210, 189] width 13 height 18
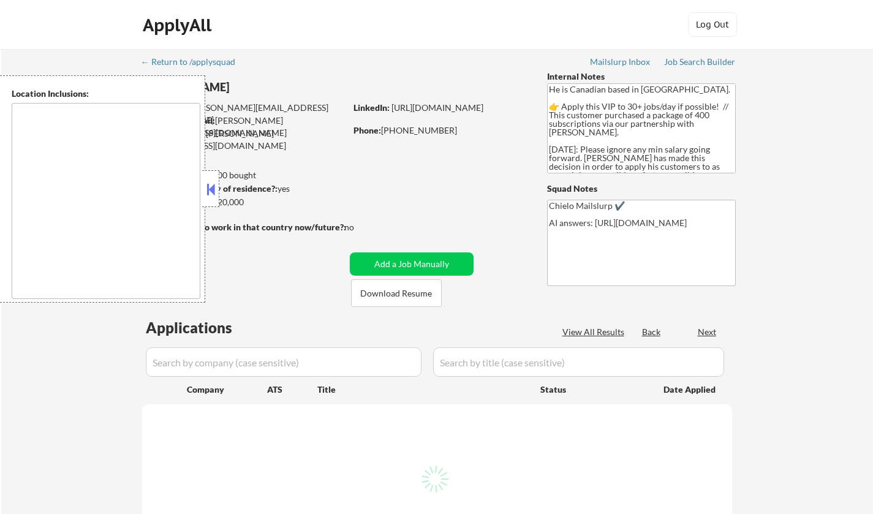
select select ""pending""
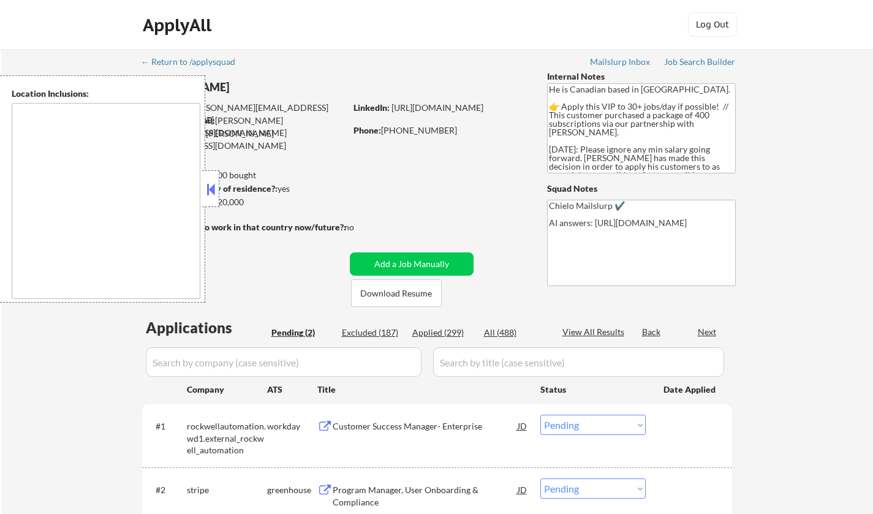
type textarea "Toronto, ON Etobicoke, ON Scarborough, ON North York, ON East York, ON York, ON…"
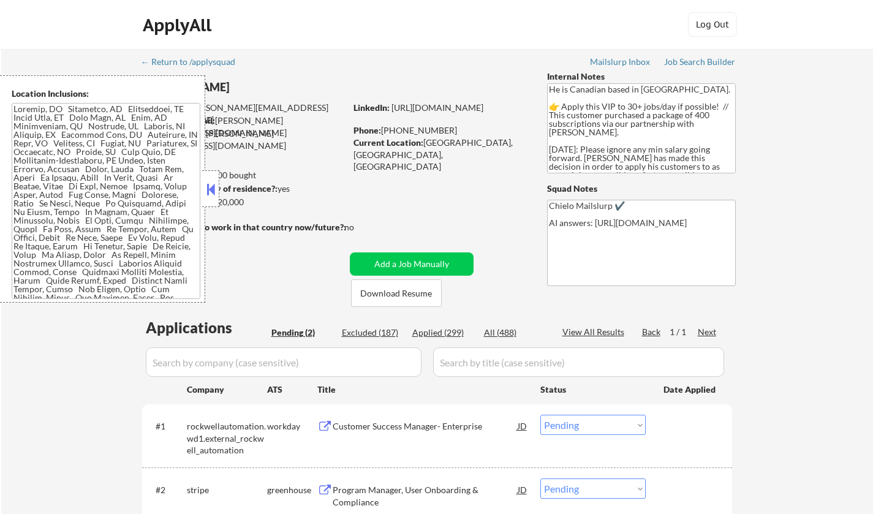
click at [214, 190] on button at bounding box center [210, 189] width 13 height 18
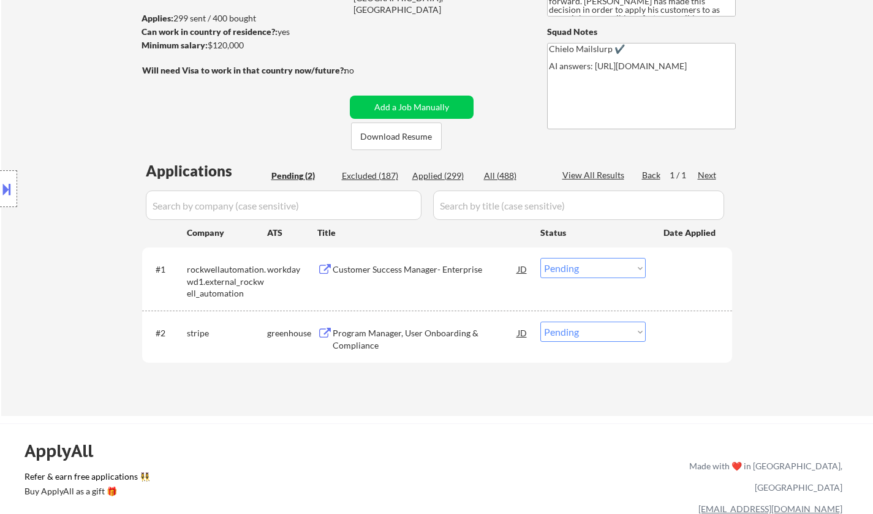
scroll to position [123, 0]
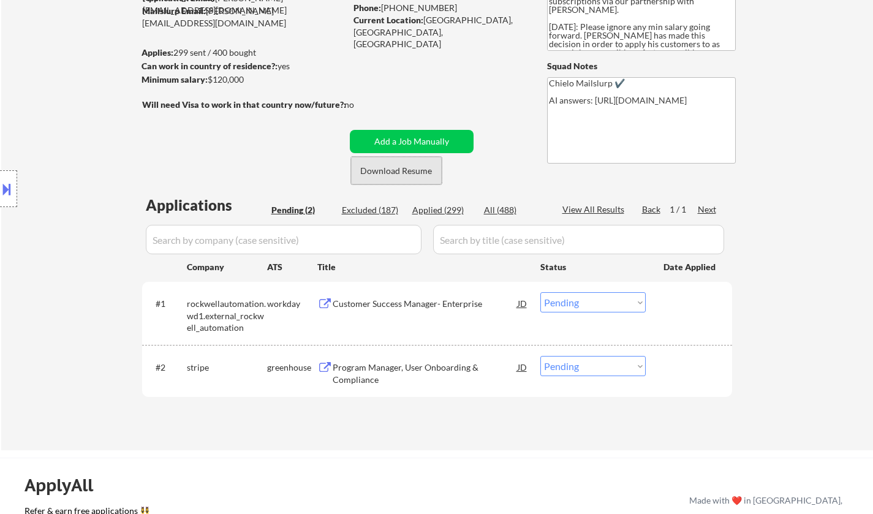
click at [403, 171] on button "Download Resume" at bounding box center [396, 171] width 91 height 28
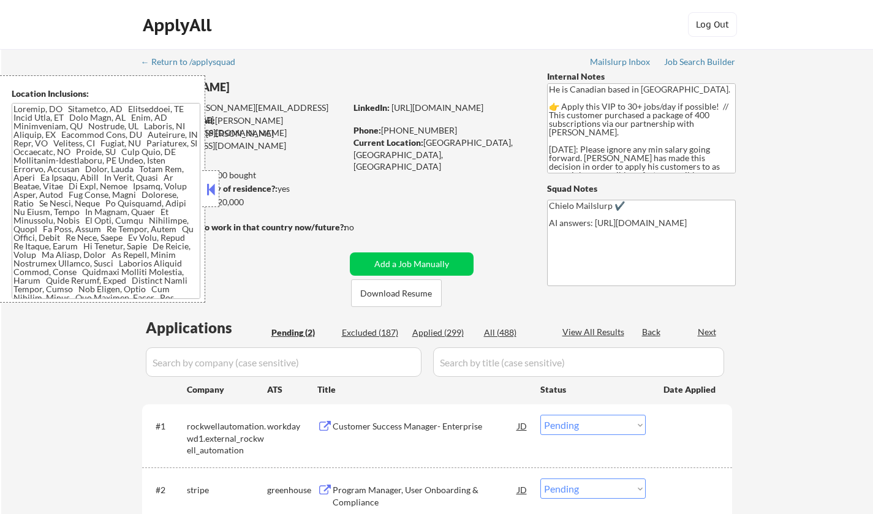
select select ""pending""
click at [211, 192] on button at bounding box center [210, 189] width 13 height 18
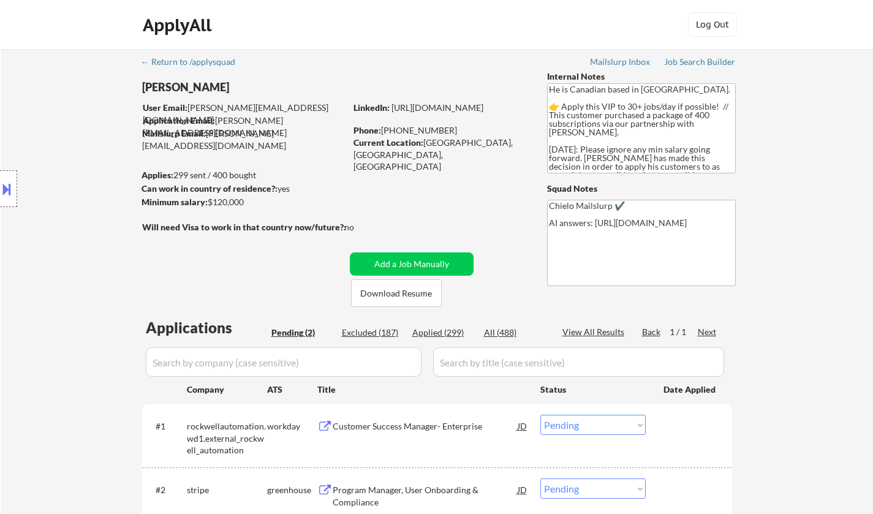
scroll to position [123, 0]
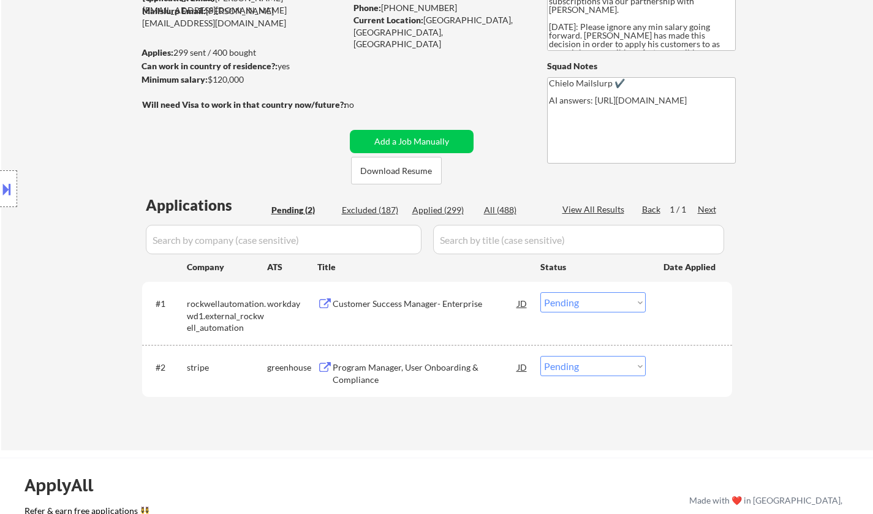
click at [395, 369] on div "Program Manager, User Onboarding & Compliance" at bounding box center [425, 373] width 185 height 24
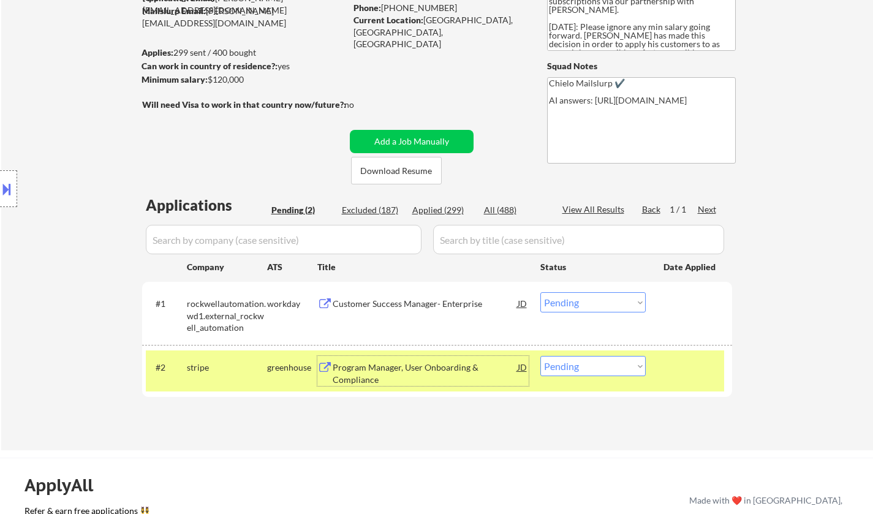
click at [605, 369] on select "Choose an option... Pending Applied Excluded (Questions) Excluded (Expired) Exc…" at bounding box center [592, 366] width 105 height 20
select select ""excluded__bad_match_""
click at [540, 356] on select "Choose an option... Pending Applied Excluded (Questions) Excluded (Expired) Exc…" at bounding box center [592, 366] width 105 height 20
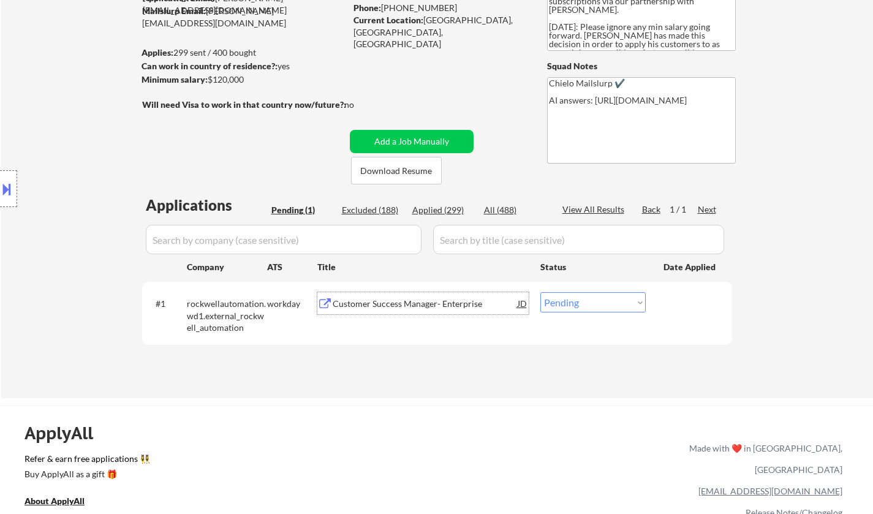
click at [387, 308] on div "Customer Success Manager- Enterprise" at bounding box center [425, 304] width 185 height 12
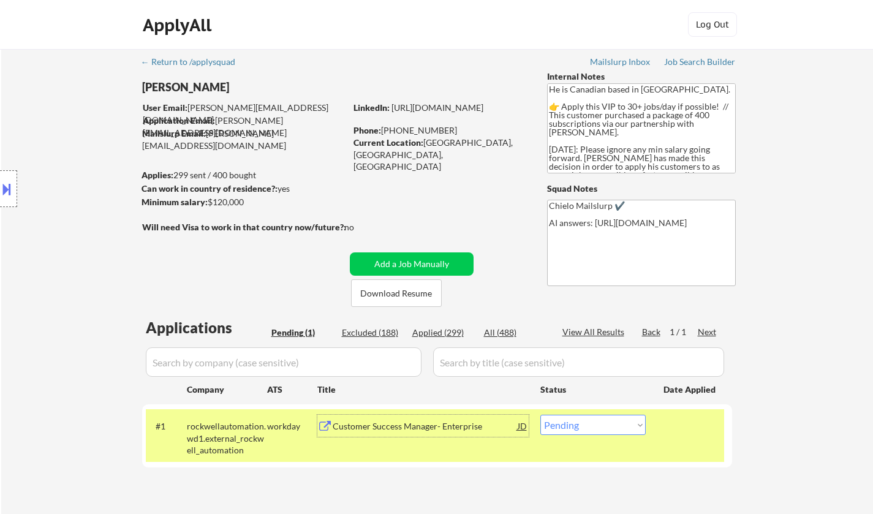
scroll to position [306, 0]
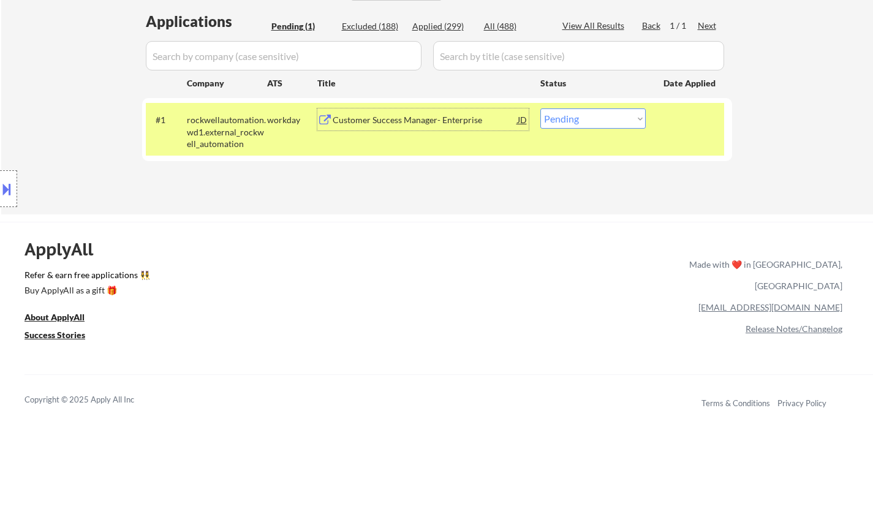
click at [0, 204] on div at bounding box center [8, 188] width 17 height 37
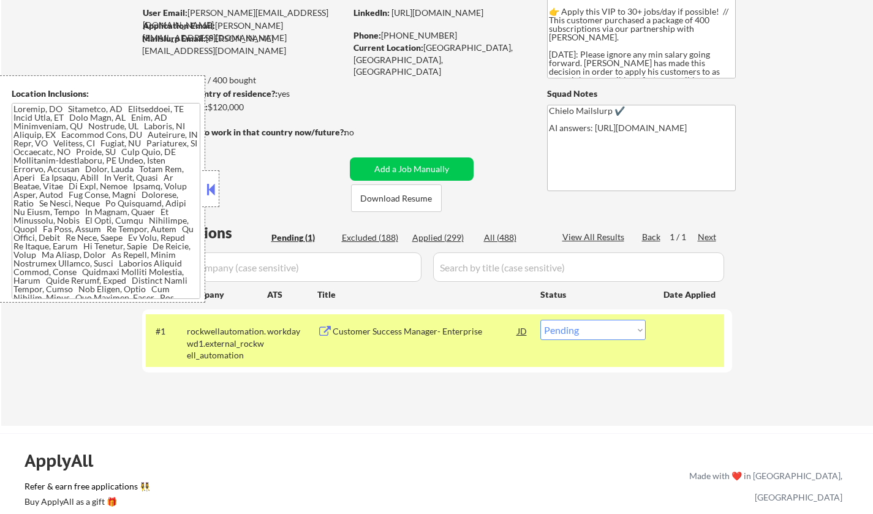
scroll to position [61, 0]
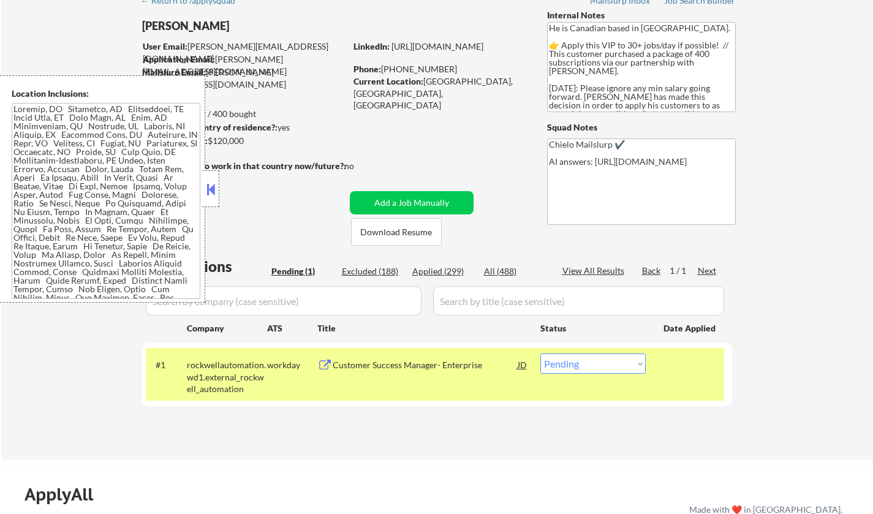
click at [211, 193] on button at bounding box center [210, 189] width 13 height 18
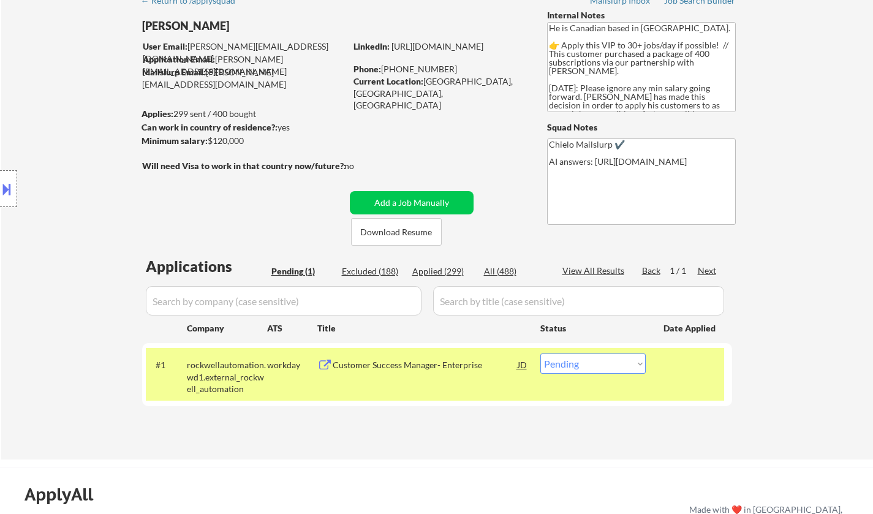
click at [597, 369] on select "Choose an option... Pending Applied Excluded (Questions) Excluded (Expired) Exc…" at bounding box center [592, 363] width 105 height 20
select select ""applied""
click at [540, 353] on select "Choose an option... Pending Applied Excluded (Questions) Excluded (Expired) Exc…" at bounding box center [592, 363] width 105 height 20
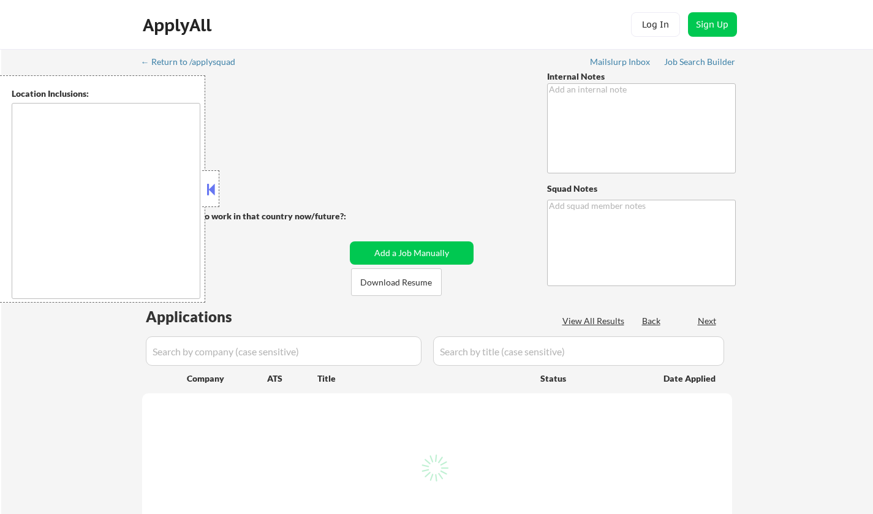
type textarea "Chielo Mailslurp ✔️"
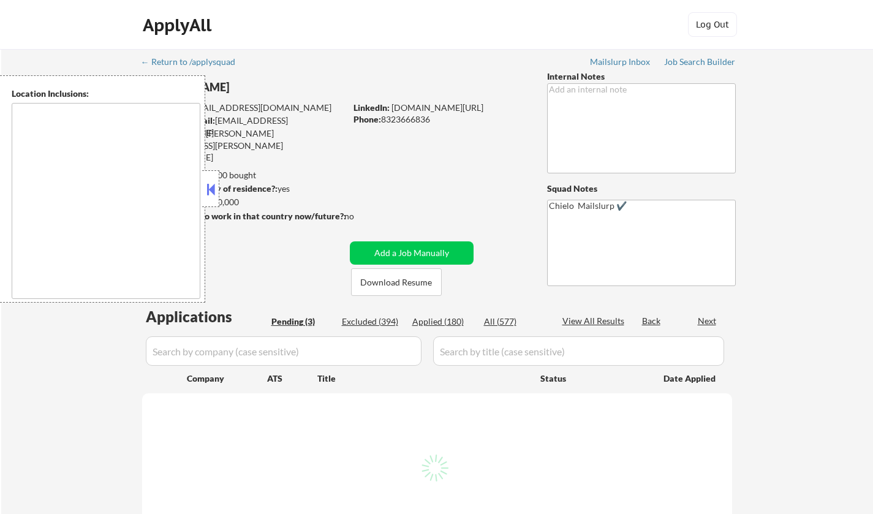
type textarea "[GEOGRAPHIC_DATA], [GEOGRAPHIC_DATA] [GEOGRAPHIC_DATA], [GEOGRAPHIC_DATA] [GEOG…"
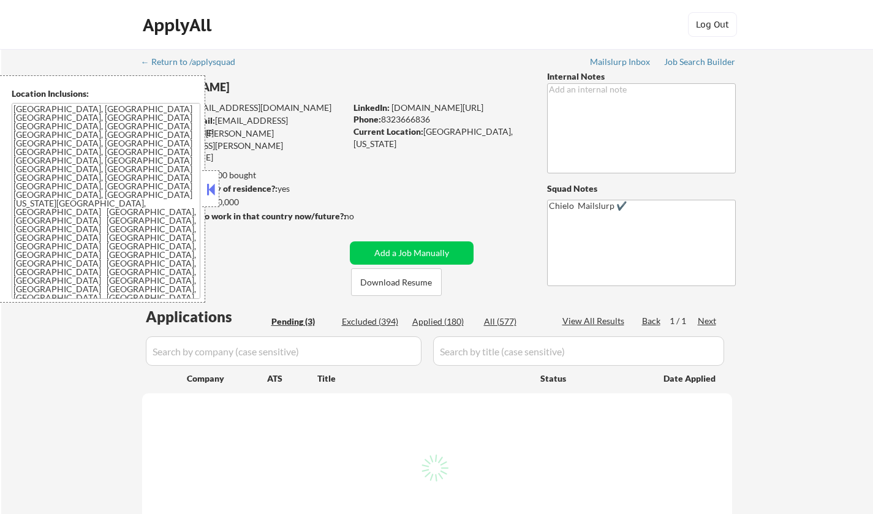
select select ""pending""
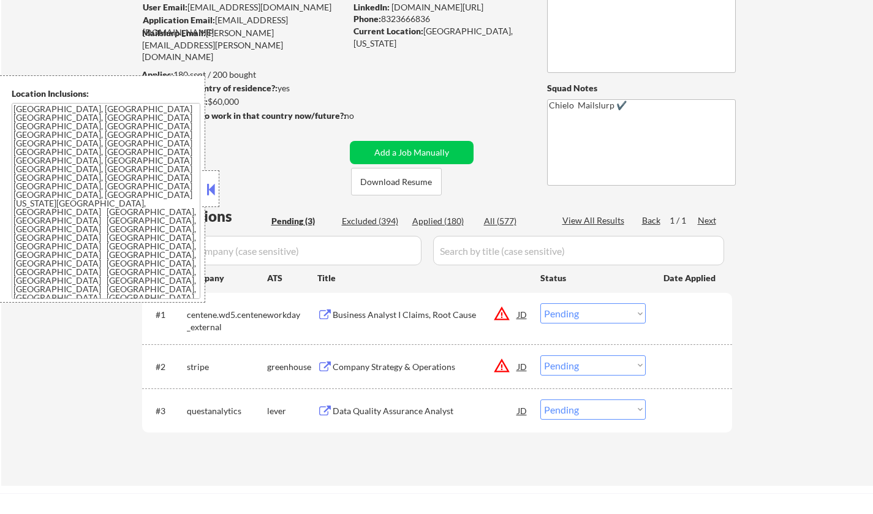
scroll to position [245, 0]
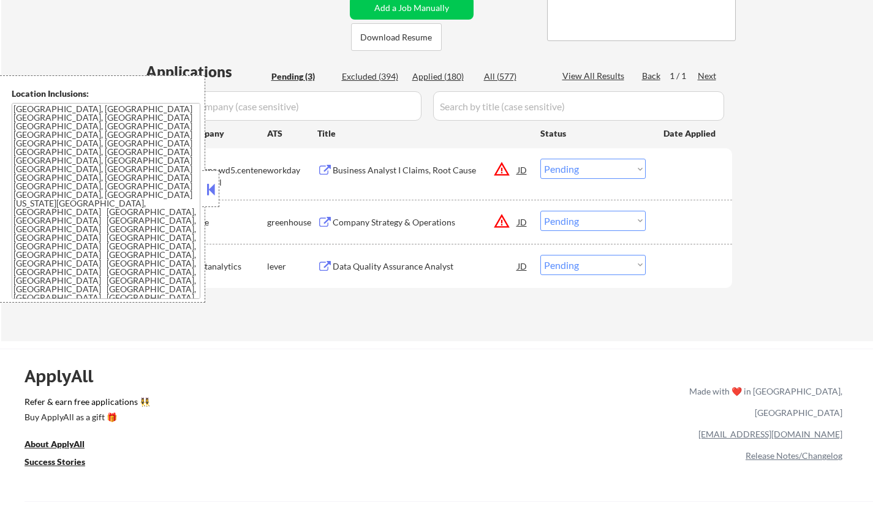
click at [215, 195] on button at bounding box center [210, 189] width 13 height 18
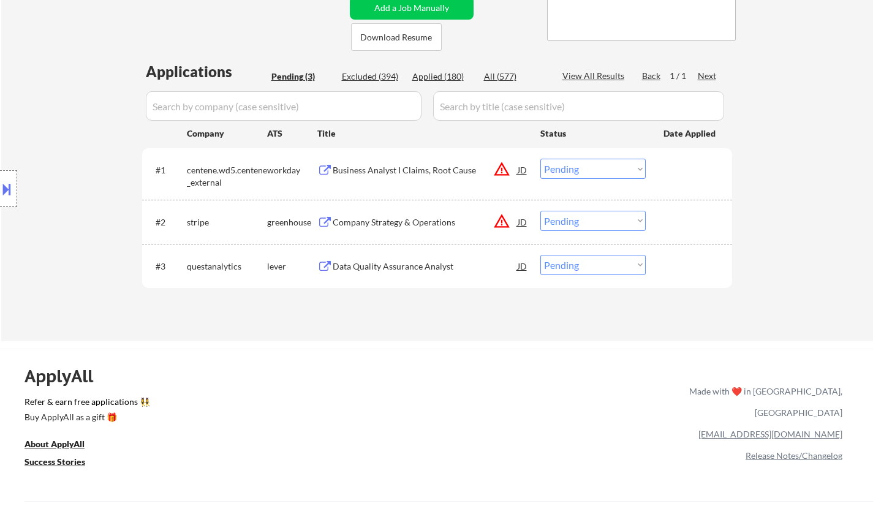
click at [387, 216] on div "Company Strategy & Operations" at bounding box center [425, 222] width 185 height 12
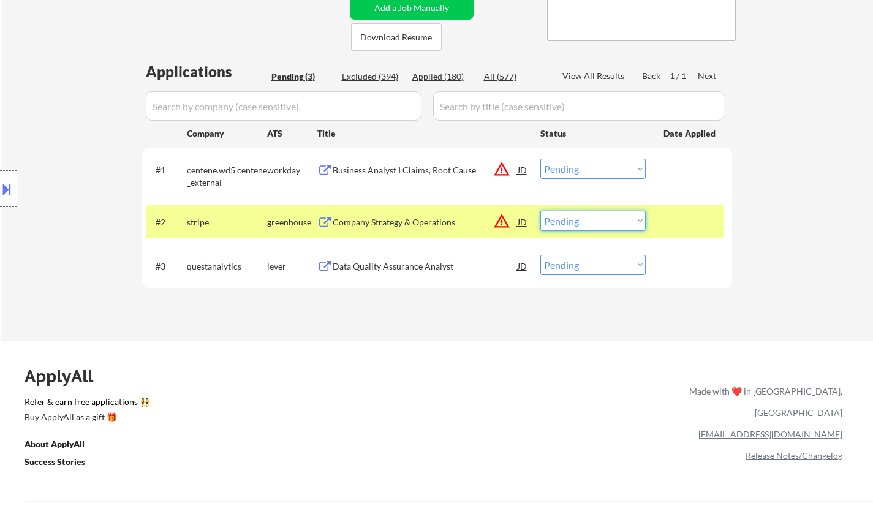
drag, startPoint x: 595, startPoint y: 214, endPoint x: 601, endPoint y: 226, distance: 13.2
click at [595, 214] on select "Choose an option... Pending Applied Excluded (Questions) Excluded (Expired) Exc…" at bounding box center [592, 221] width 105 height 20
click at [540, 211] on select "Choose an option... Pending Applied Excluded (Questions) Excluded (Expired) Exc…" at bounding box center [592, 221] width 105 height 20
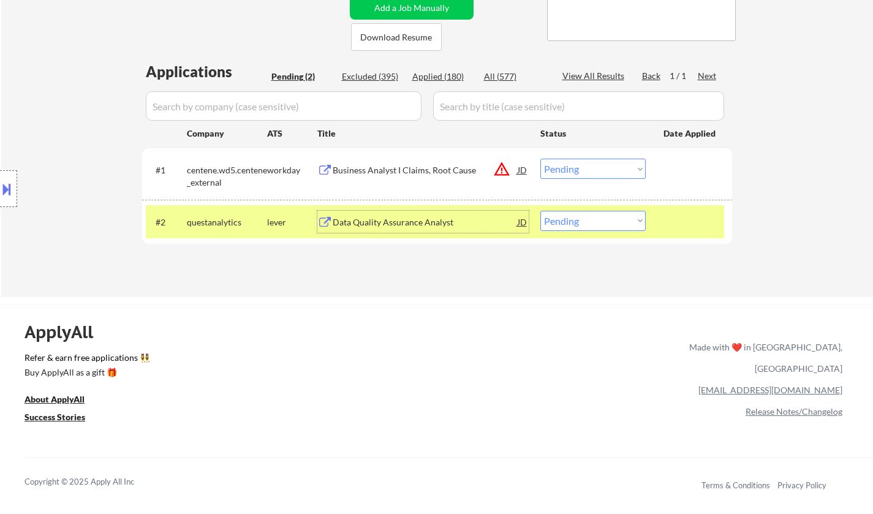
click at [425, 224] on div "Data Quality Assurance Analyst" at bounding box center [425, 222] width 185 height 12
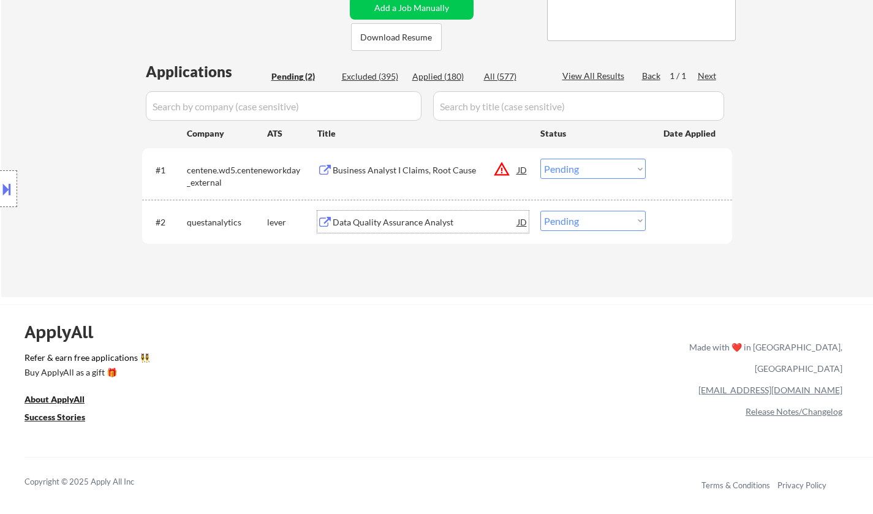
click at [570, 224] on select "Choose an option... Pending Applied Excluded (Questions) Excluded (Expired) Exc…" at bounding box center [592, 221] width 105 height 20
select select ""applied""
click at [540, 211] on select "Choose an option... Pending Applied Excluded (Questions) Excluded (Expired) Exc…" at bounding box center [592, 221] width 105 height 20
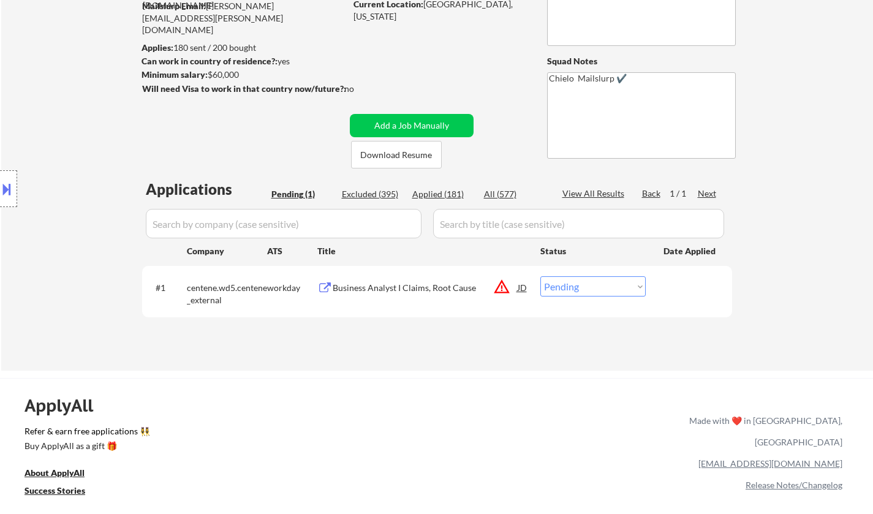
scroll to position [184, 0]
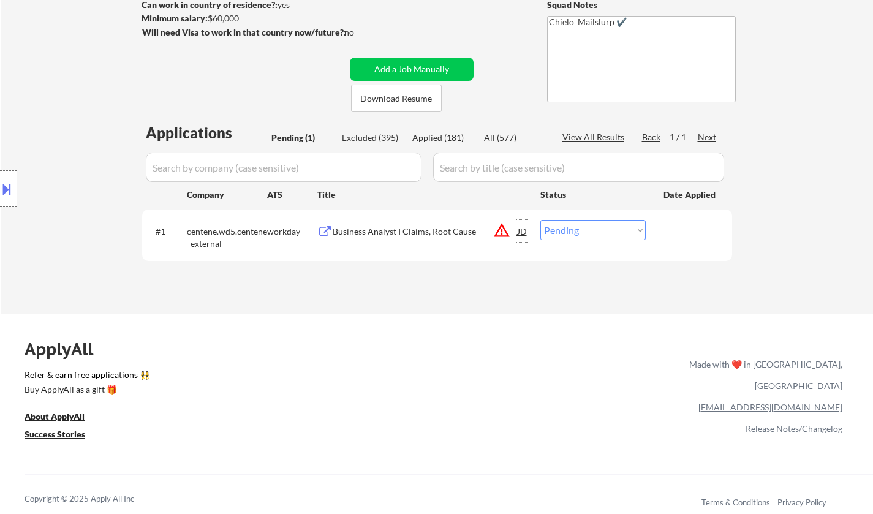
click at [520, 229] on div "JD" at bounding box center [522, 231] width 12 height 22
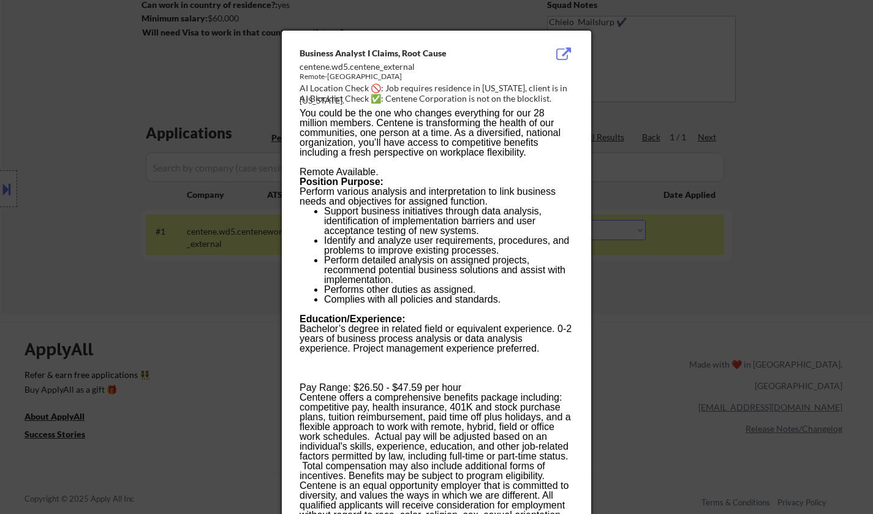
click at [671, 312] on div at bounding box center [436, 257] width 873 height 514
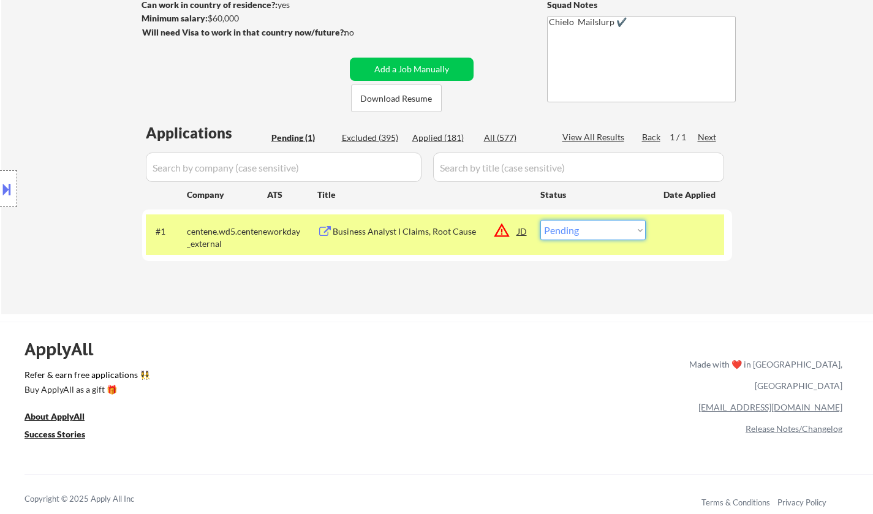
drag, startPoint x: 610, startPoint y: 228, endPoint x: 616, endPoint y: 238, distance: 11.6
click at [610, 228] on select "Choose an option... Pending Applied Excluded (Questions) Excluded (Expired) Exc…" at bounding box center [592, 230] width 105 height 20
select select ""excluded__location_""
click at [540, 220] on select "Choose an option... Pending Applied Excluded (Questions) Excluded (Expired) Exc…" at bounding box center [592, 230] width 105 height 20
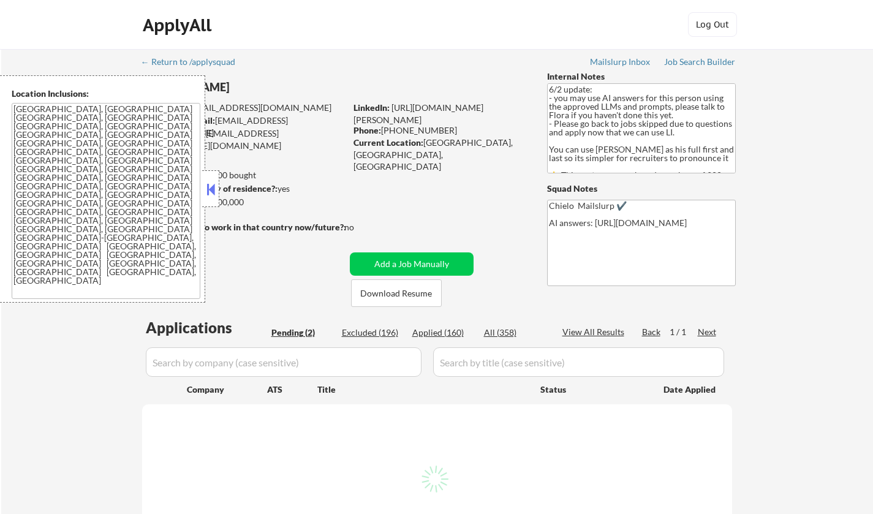
select select ""pending""
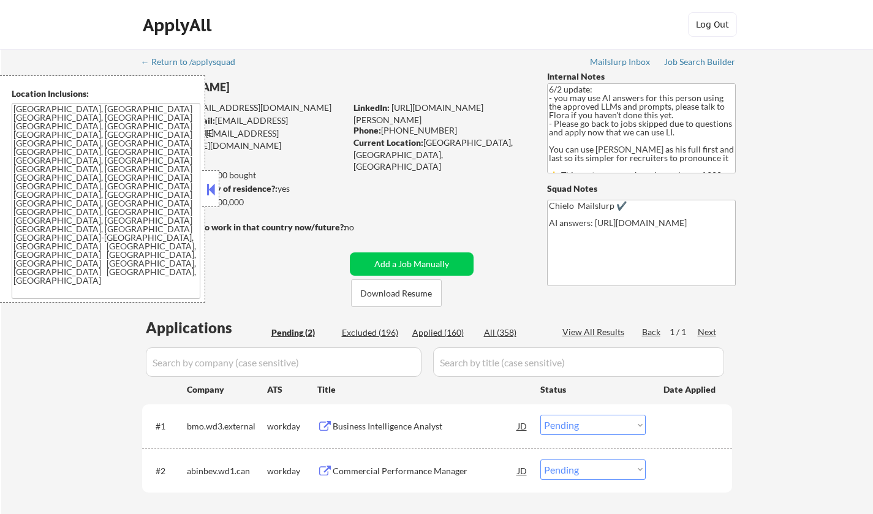
click at [204, 186] on button at bounding box center [210, 189] width 13 height 18
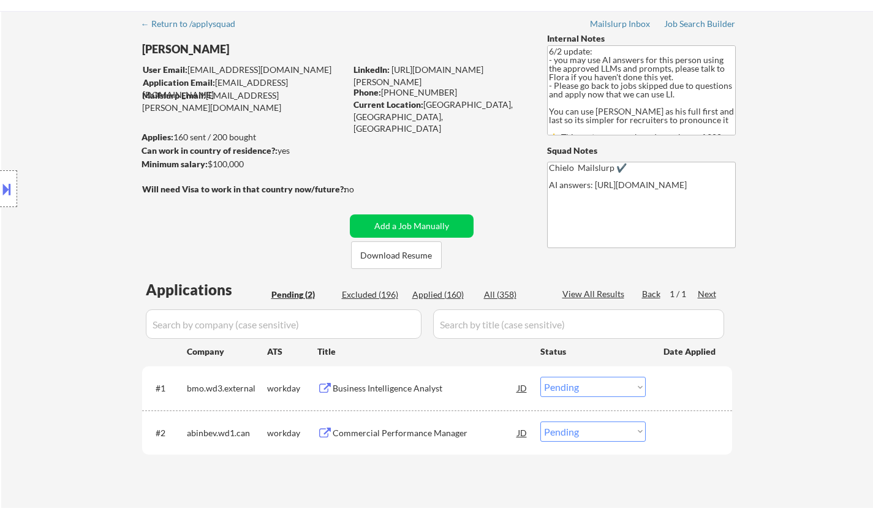
scroll to position [245, 0]
